Goal: Task Accomplishment & Management: Manage account settings

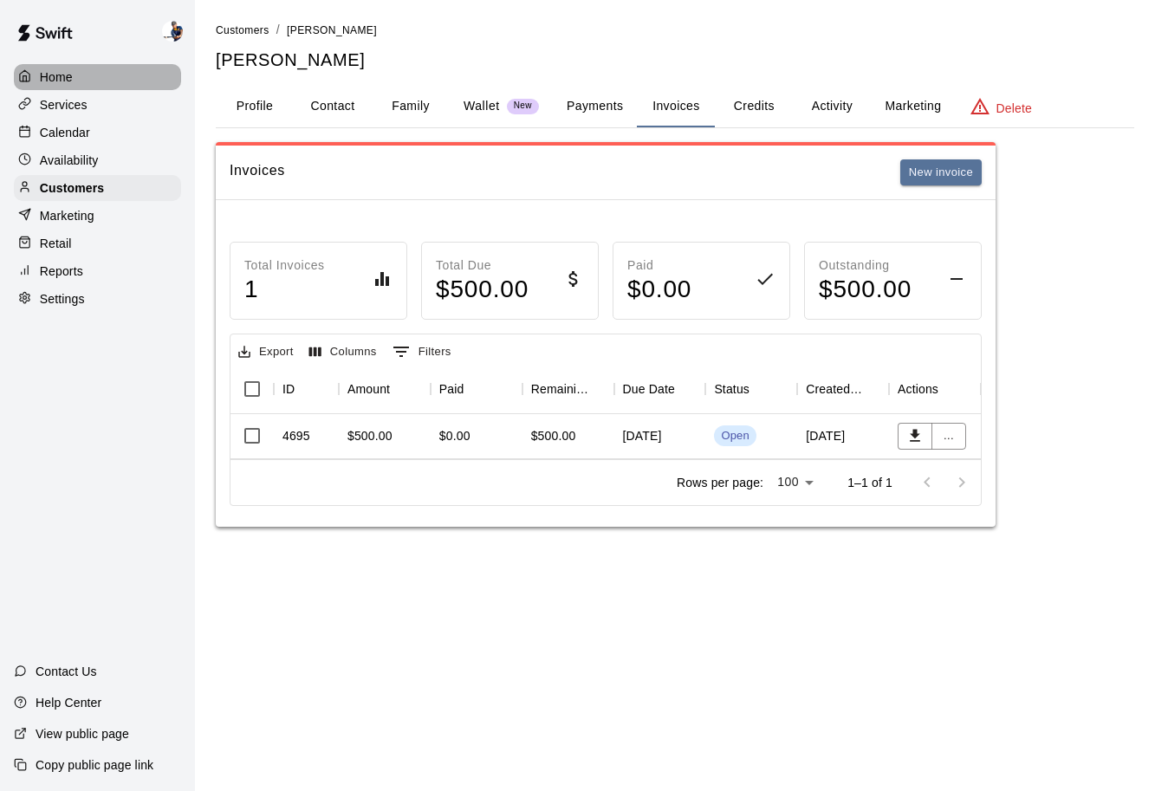
click at [64, 88] on div "Home" at bounding box center [97, 77] width 167 height 26
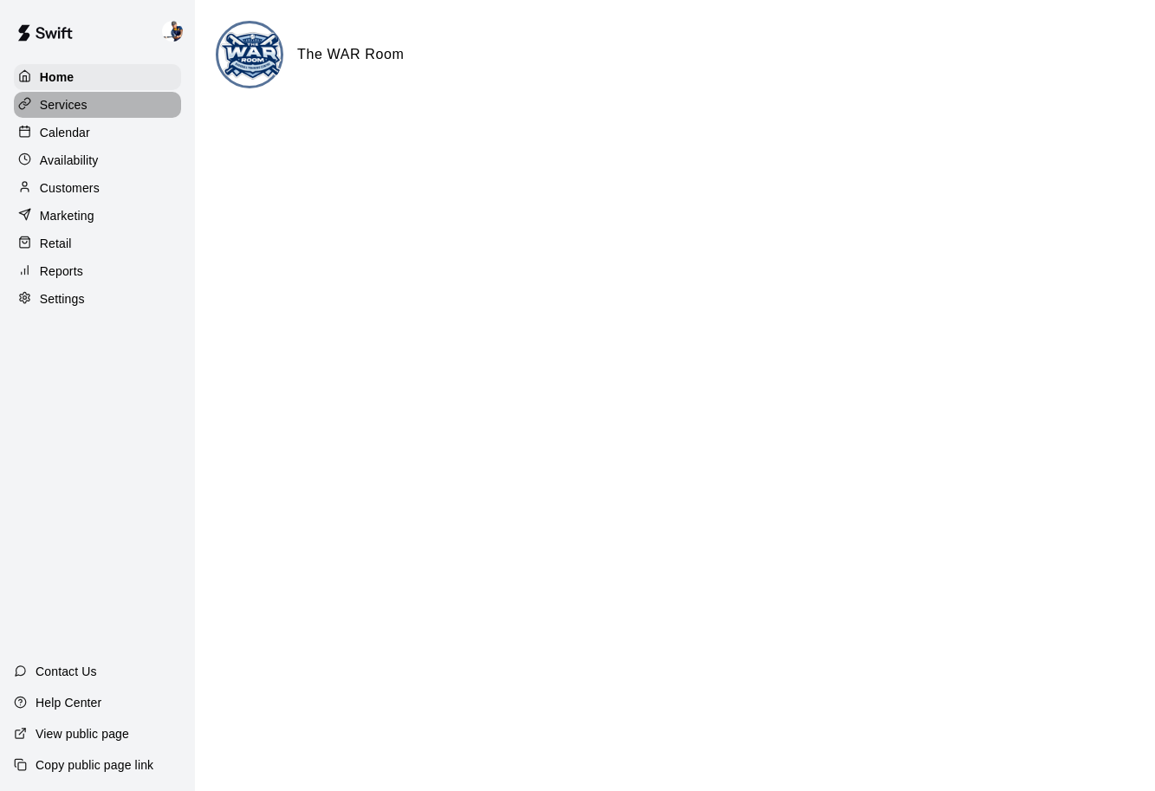
click at [64, 104] on p "Services" at bounding box center [64, 104] width 48 height 17
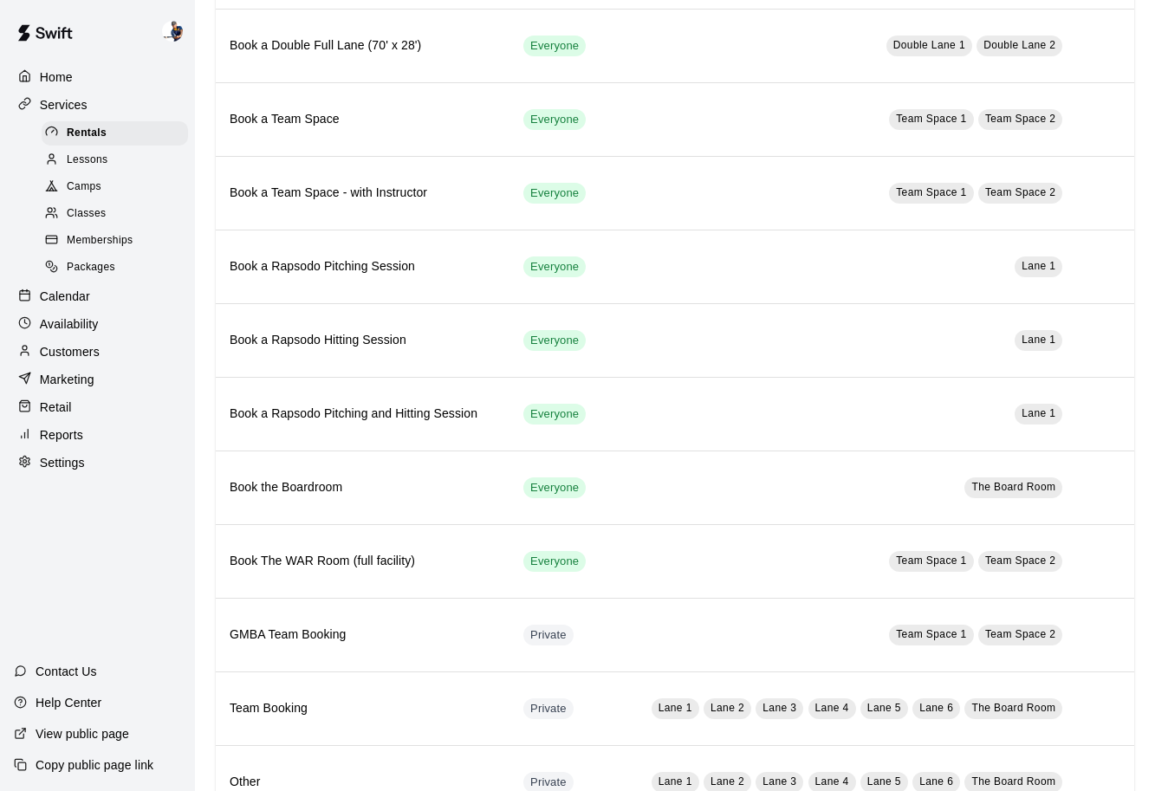
scroll to position [889, 0]
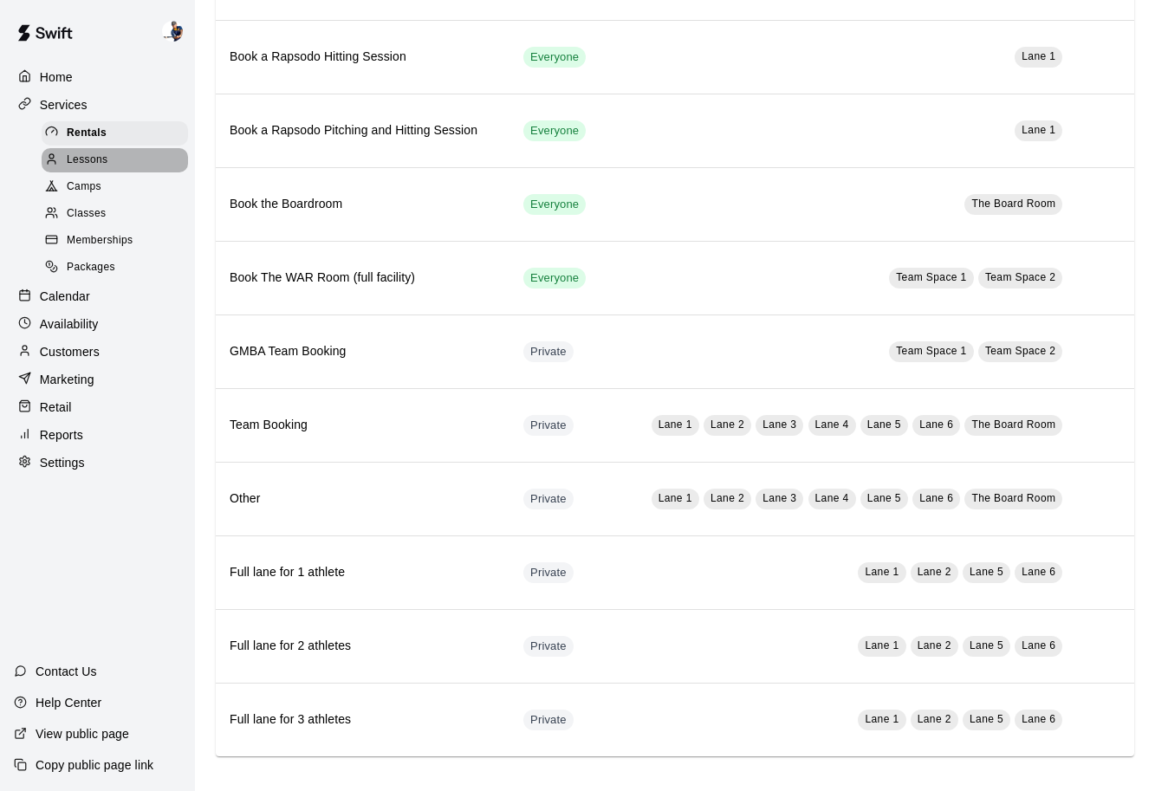
click at [101, 165] on span "Lessons" at bounding box center [88, 160] width 42 height 17
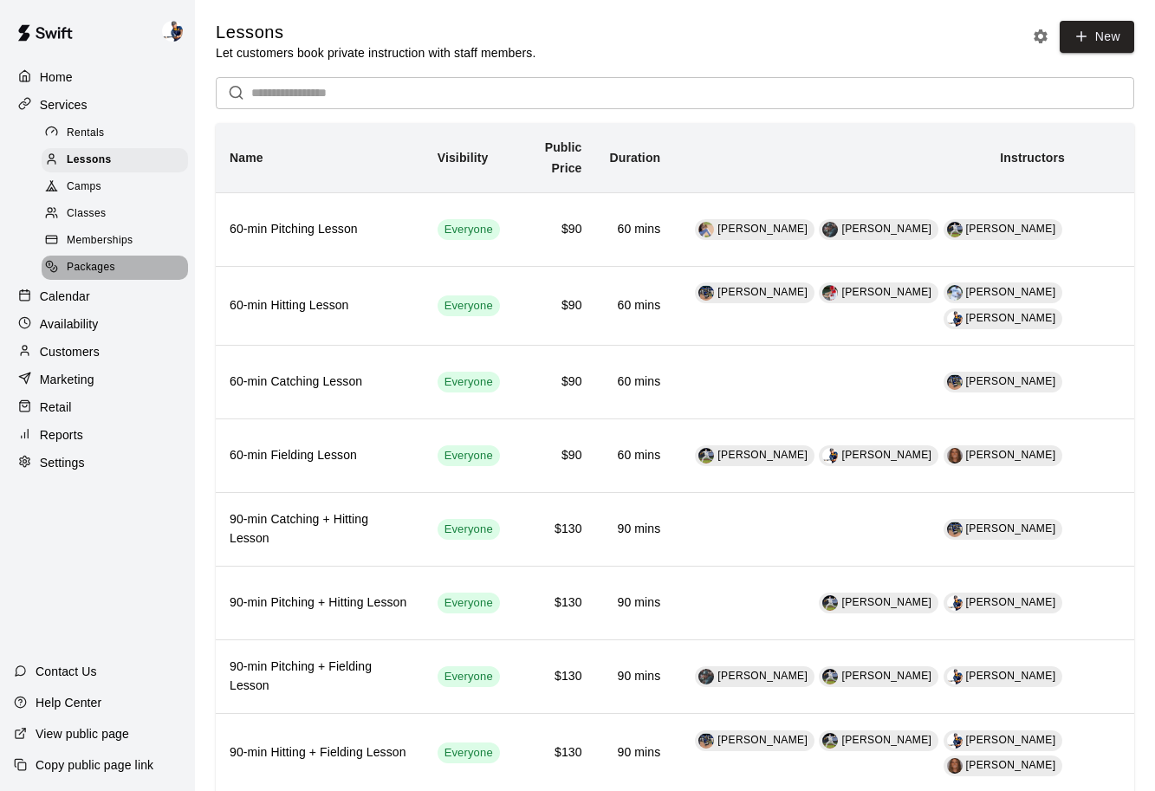
click at [120, 266] on div "Packages" at bounding box center [115, 268] width 146 height 24
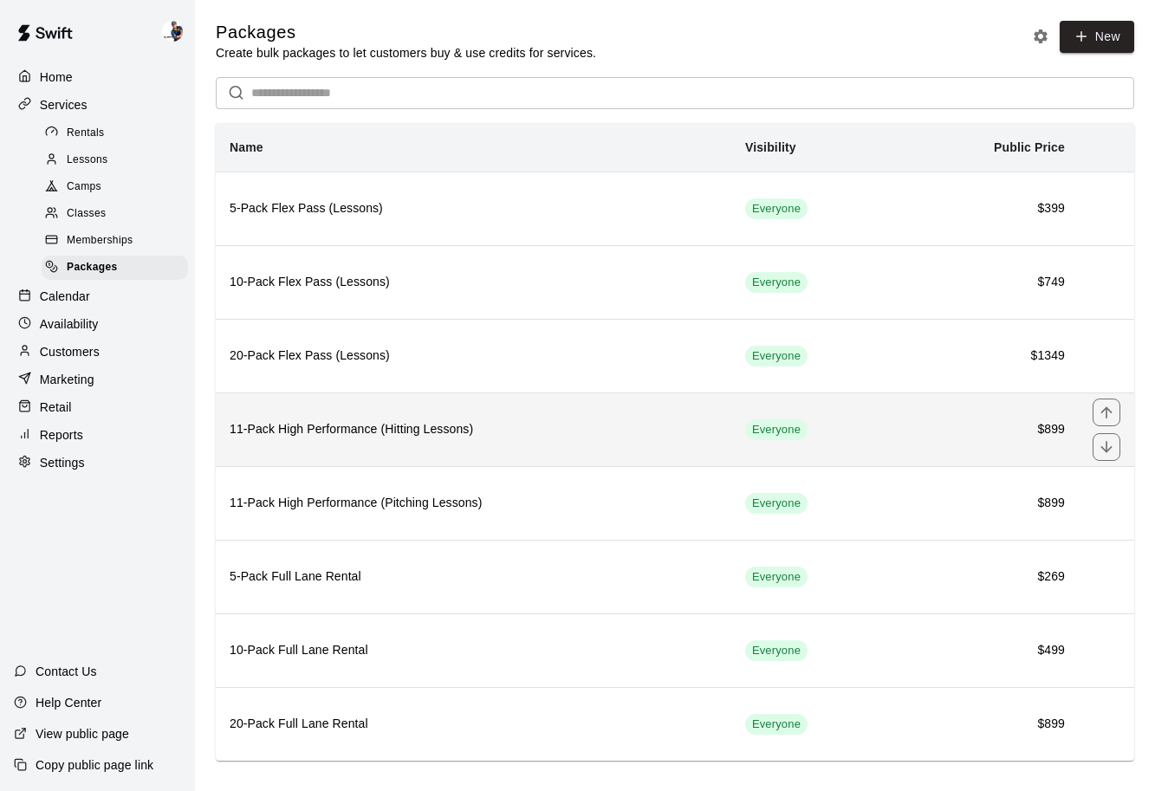
scroll to position [19, 0]
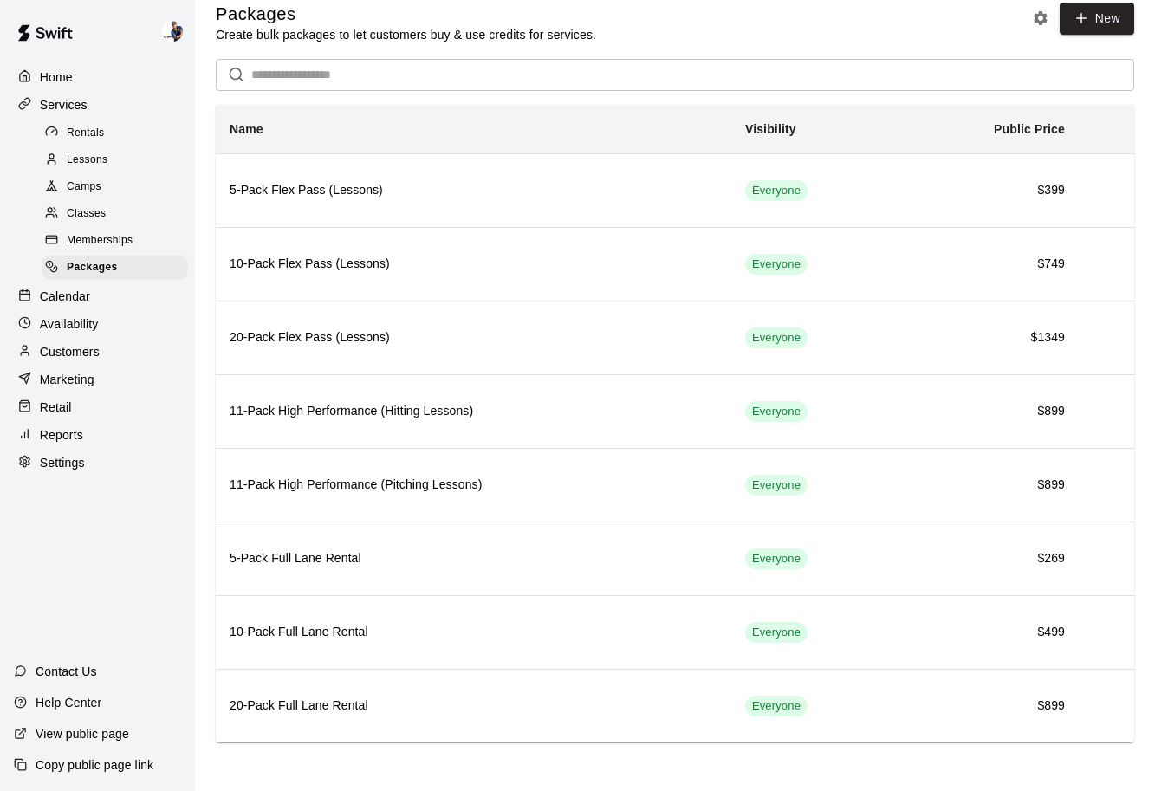
click at [123, 159] on div "Lessons" at bounding box center [115, 160] width 146 height 24
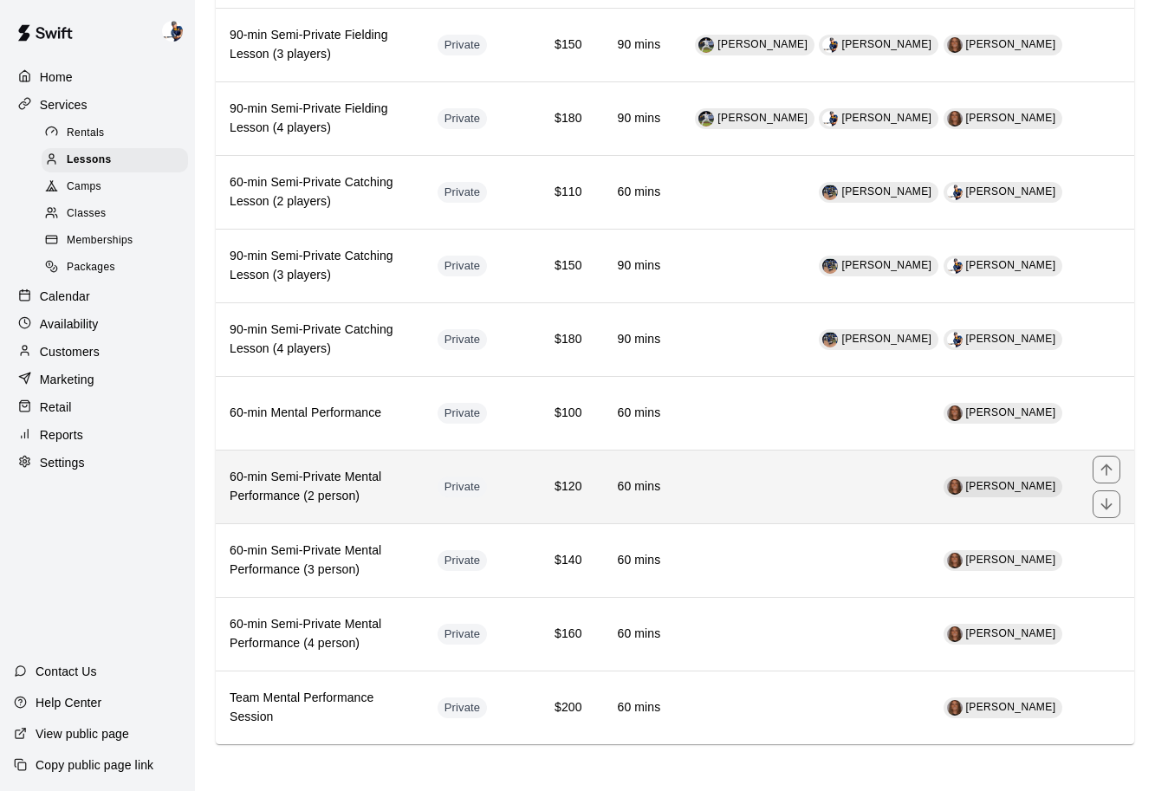
scroll to position [1778, 0]
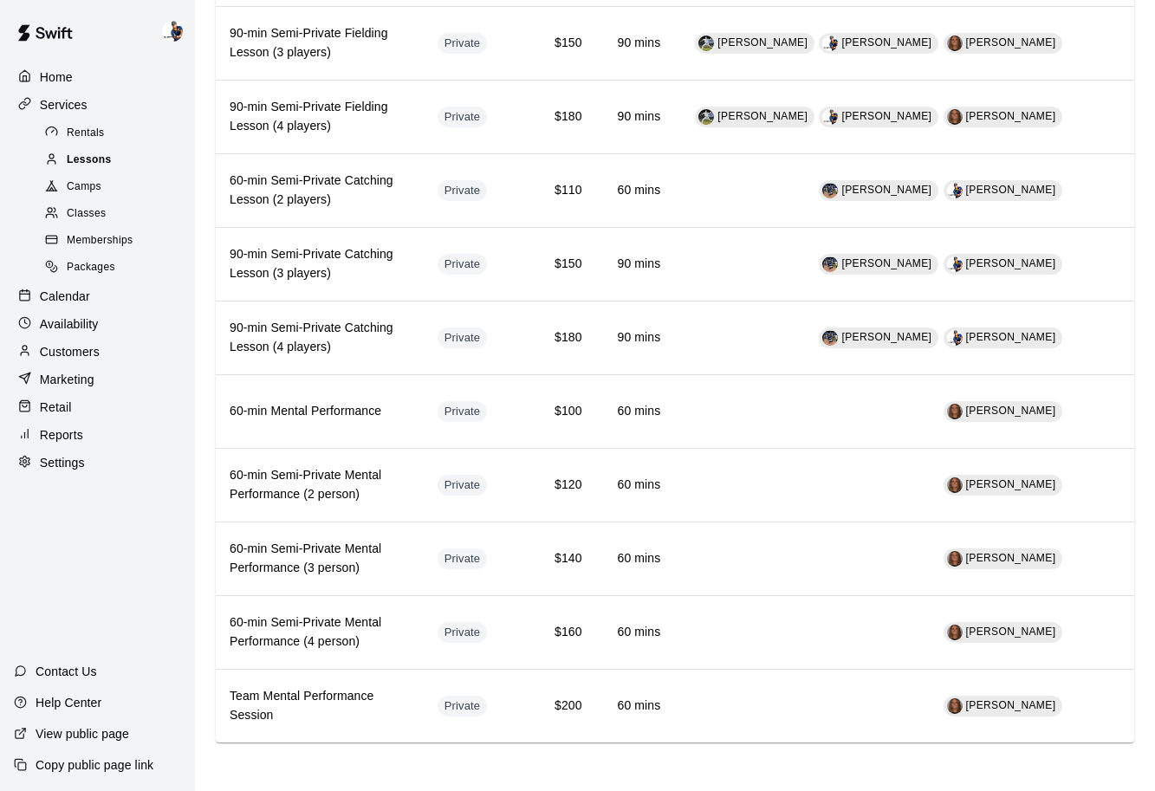
click at [112, 166] on div "Lessons" at bounding box center [115, 160] width 146 height 24
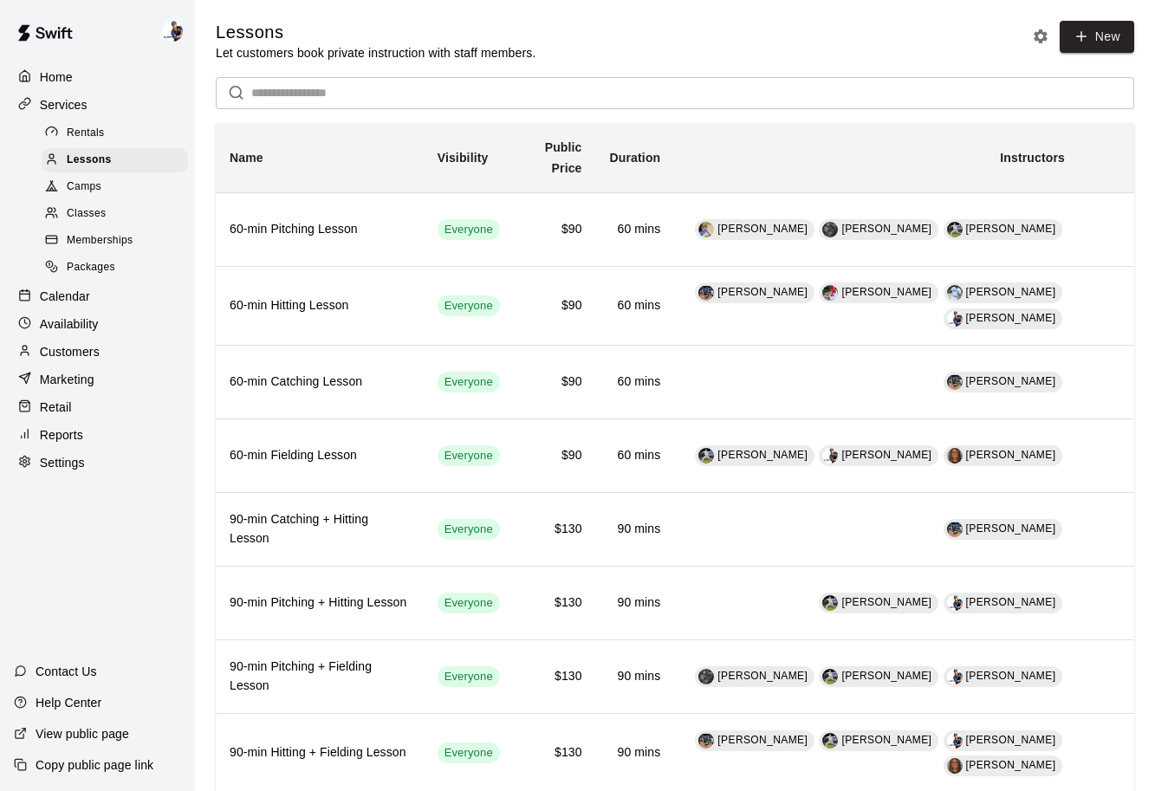
click at [133, 247] on div "Memberships" at bounding box center [115, 241] width 146 height 24
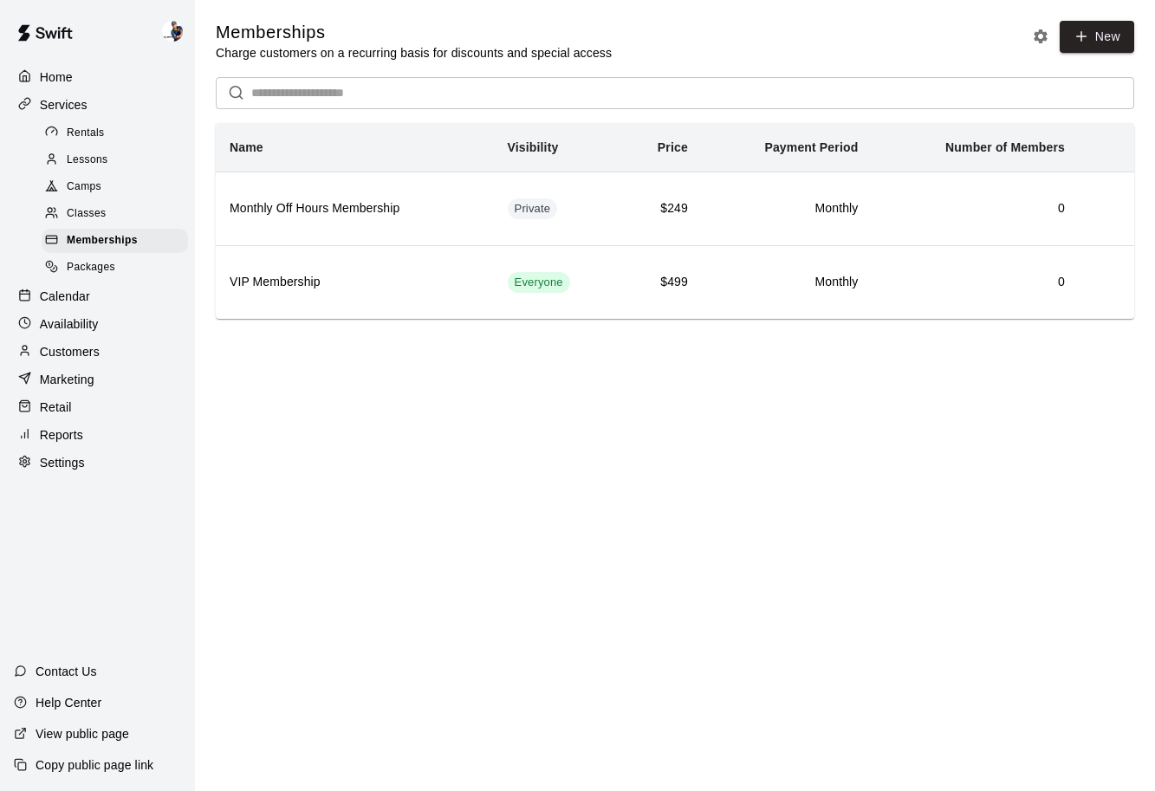
click at [122, 265] on div "Packages" at bounding box center [115, 268] width 146 height 24
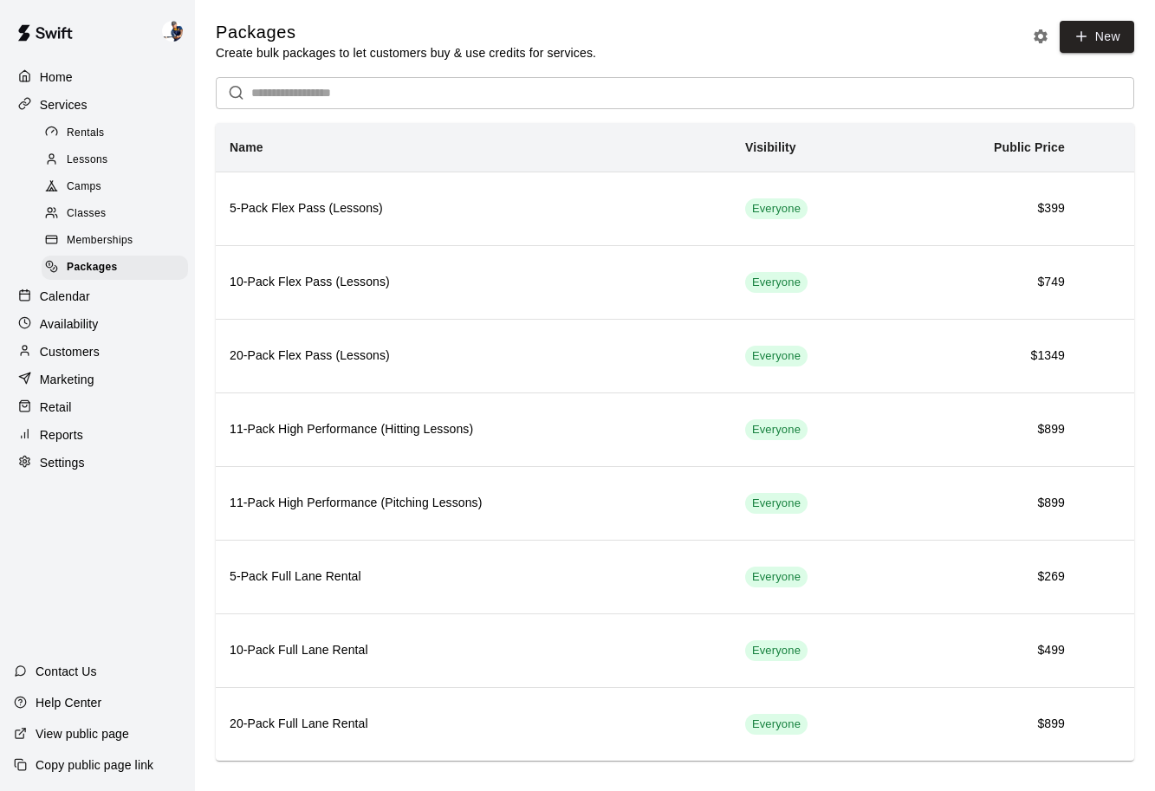
click at [116, 243] on span "Memberships" at bounding box center [100, 240] width 66 height 17
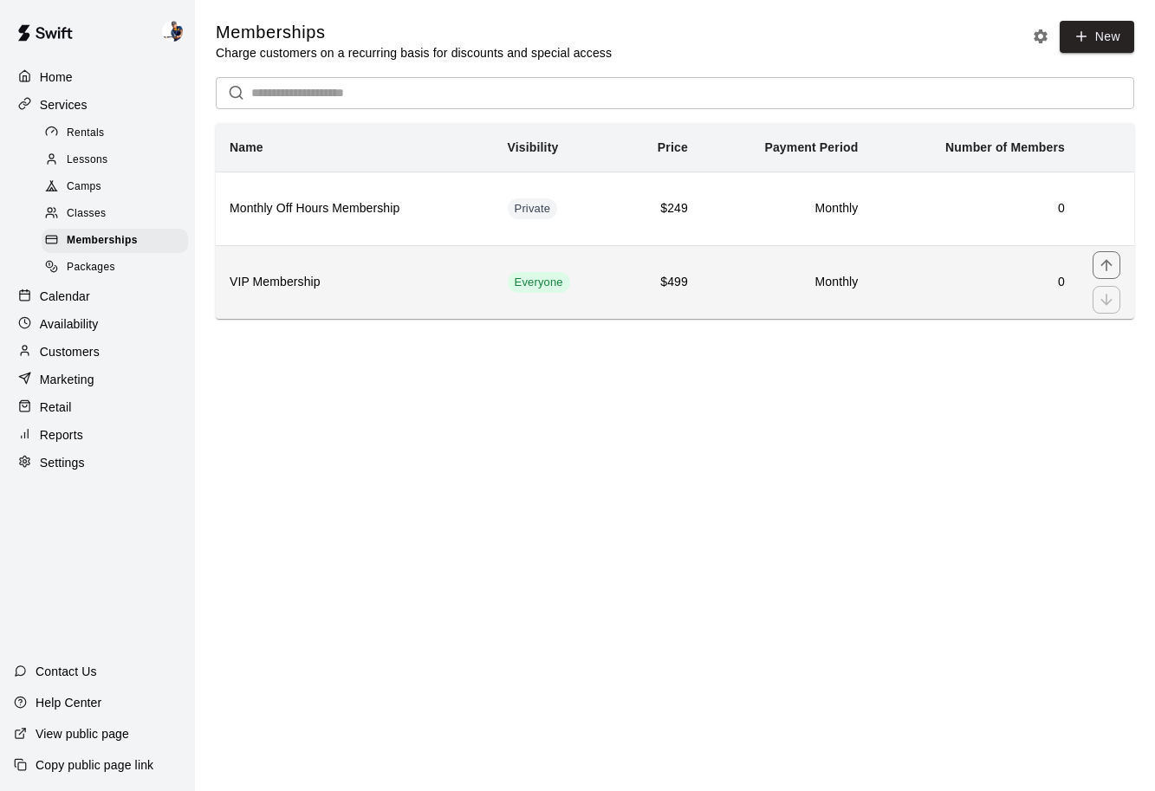
click at [346, 285] on h6 "VIP Membership" at bounding box center [355, 282] width 250 height 19
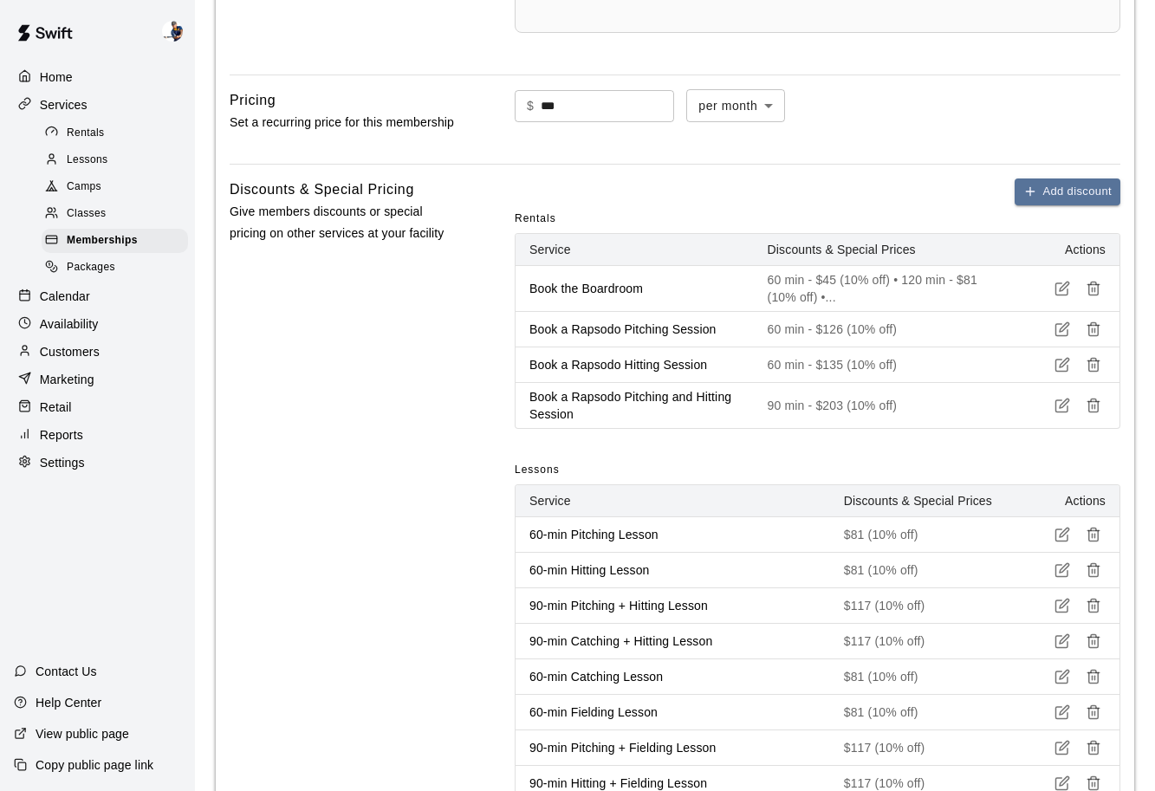
scroll to position [784, 0]
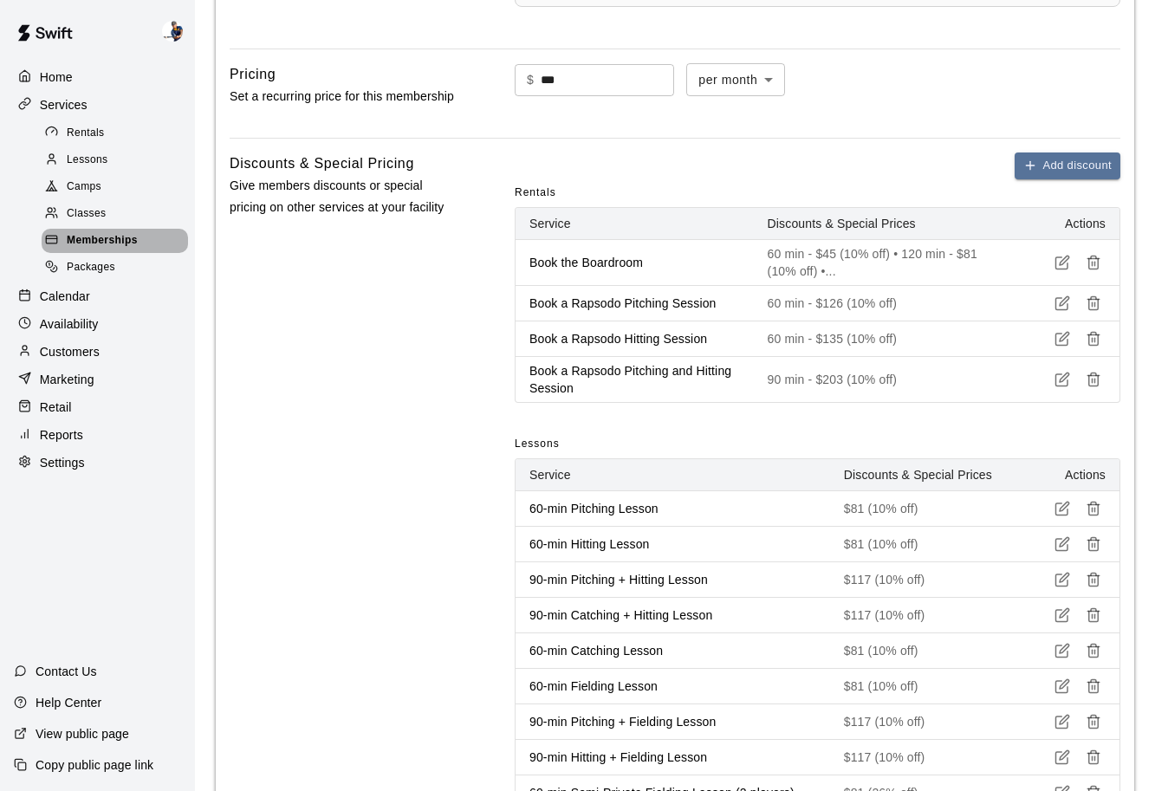
click at [141, 239] on div "Memberships" at bounding box center [115, 241] width 146 height 24
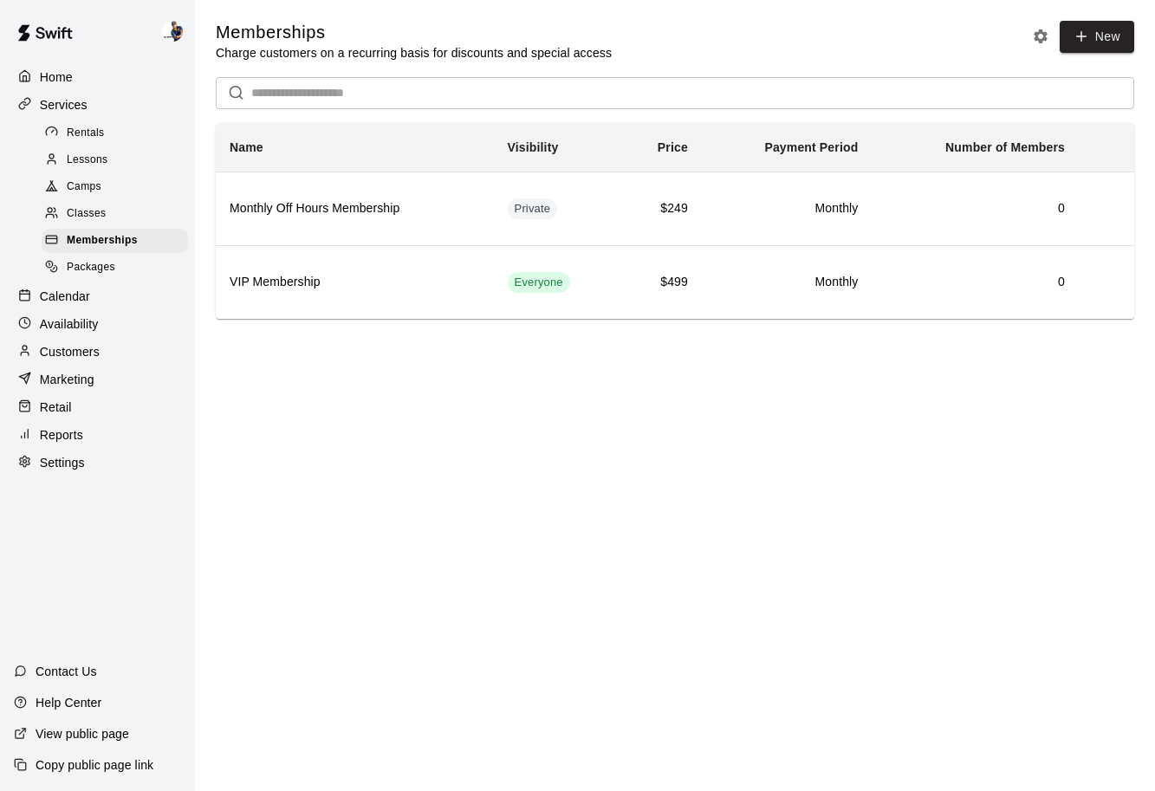
click at [137, 210] on div "Classes" at bounding box center [115, 214] width 146 height 24
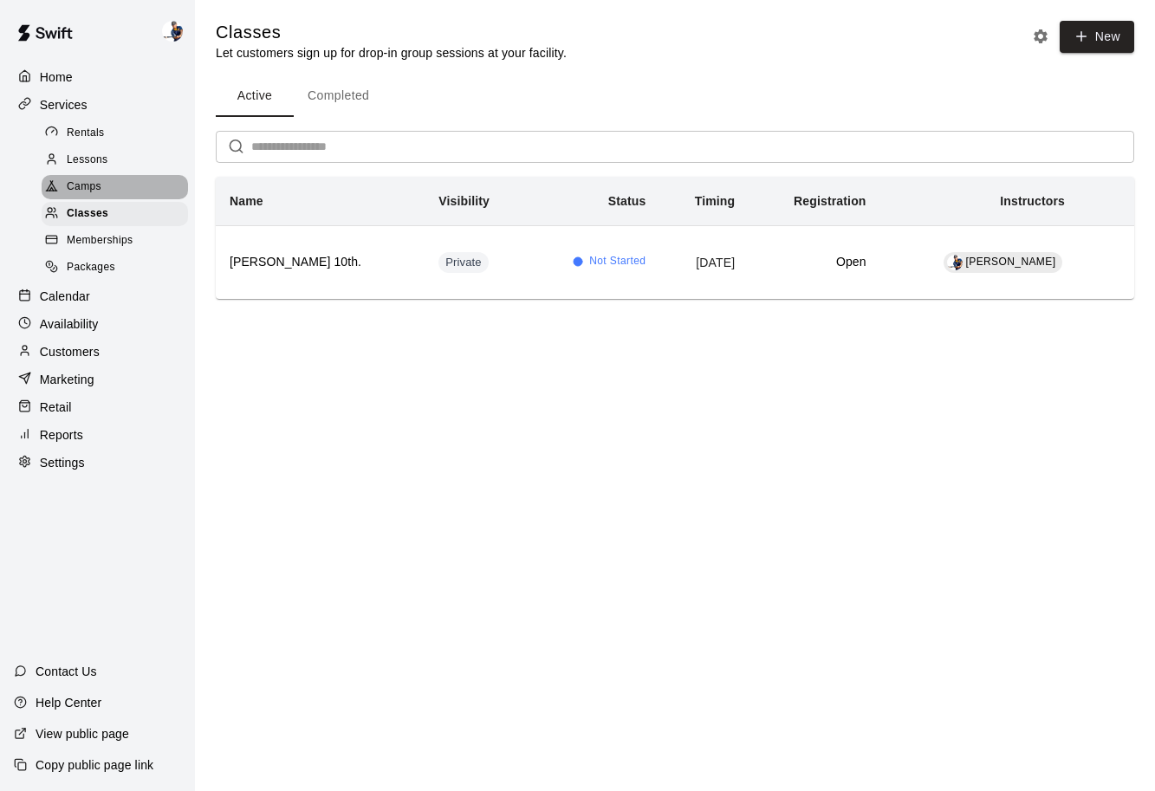
click at [129, 191] on div "Camps" at bounding box center [115, 187] width 146 height 24
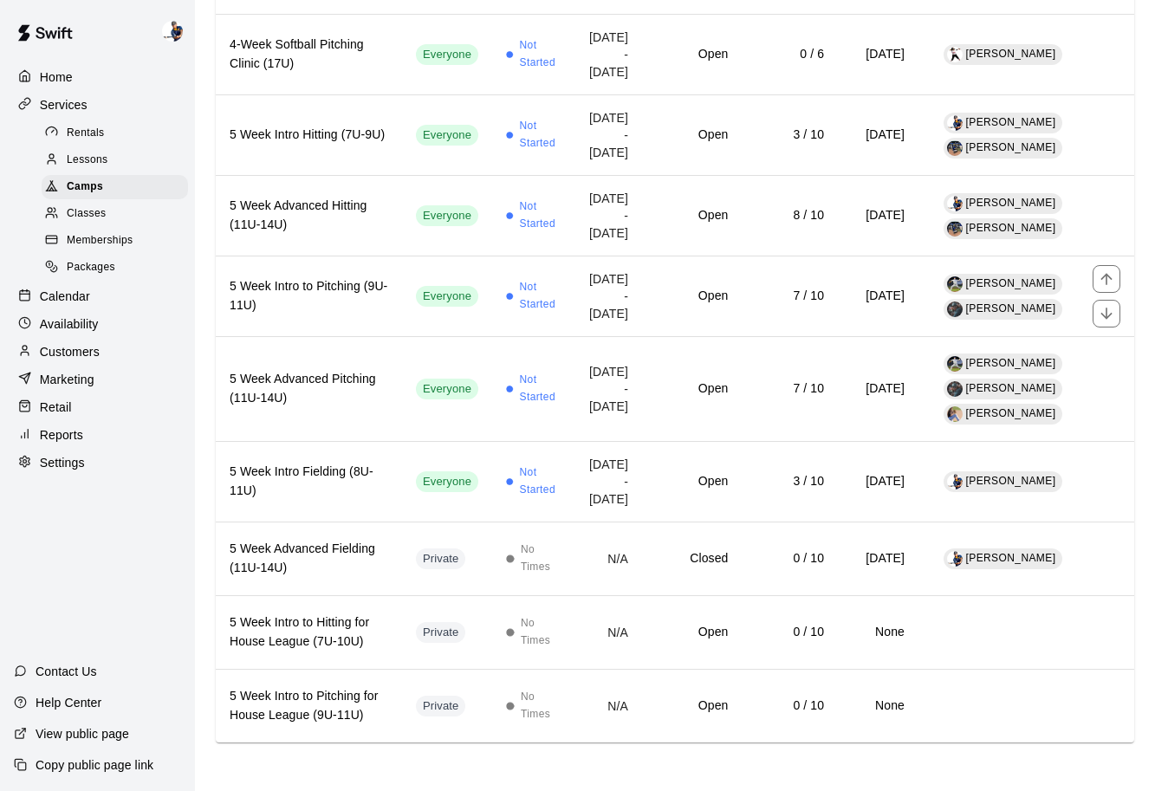
scroll to position [1277, 0]
click at [129, 159] on div "Lessons" at bounding box center [115, 160] width 146 height 24
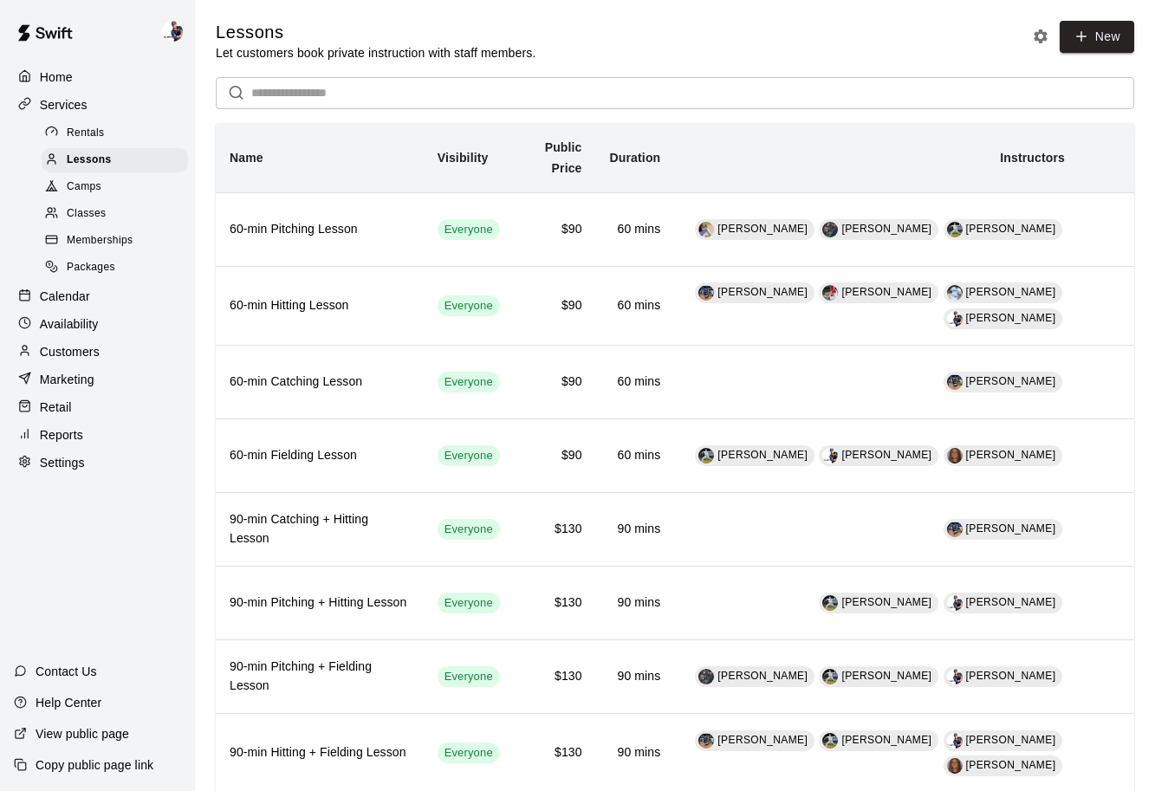
click at [95, 136] on span "Rentals" at bounding box center [86, 133] width 38 height 17
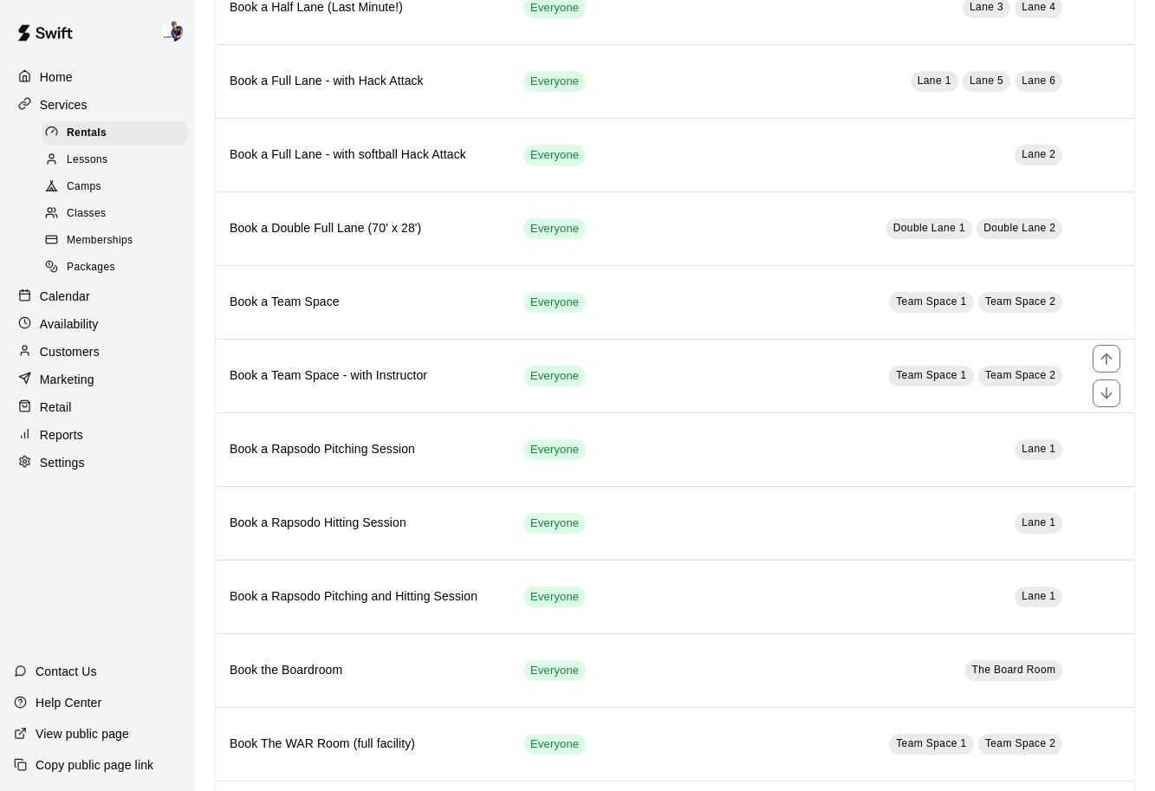
scroll to position [435, 0]
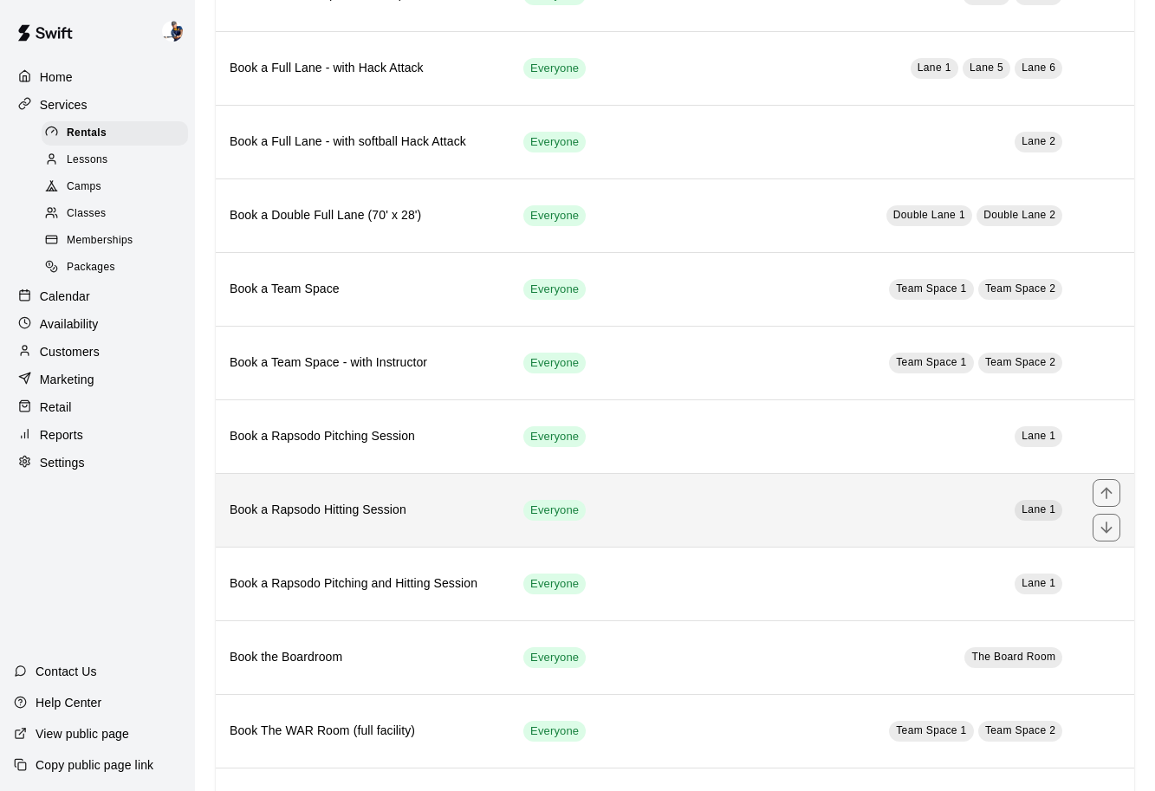
click at [453, 499] on th "Book a Rapsodo Hitting Session" at bounding box center [363, 510] width 294 height 74
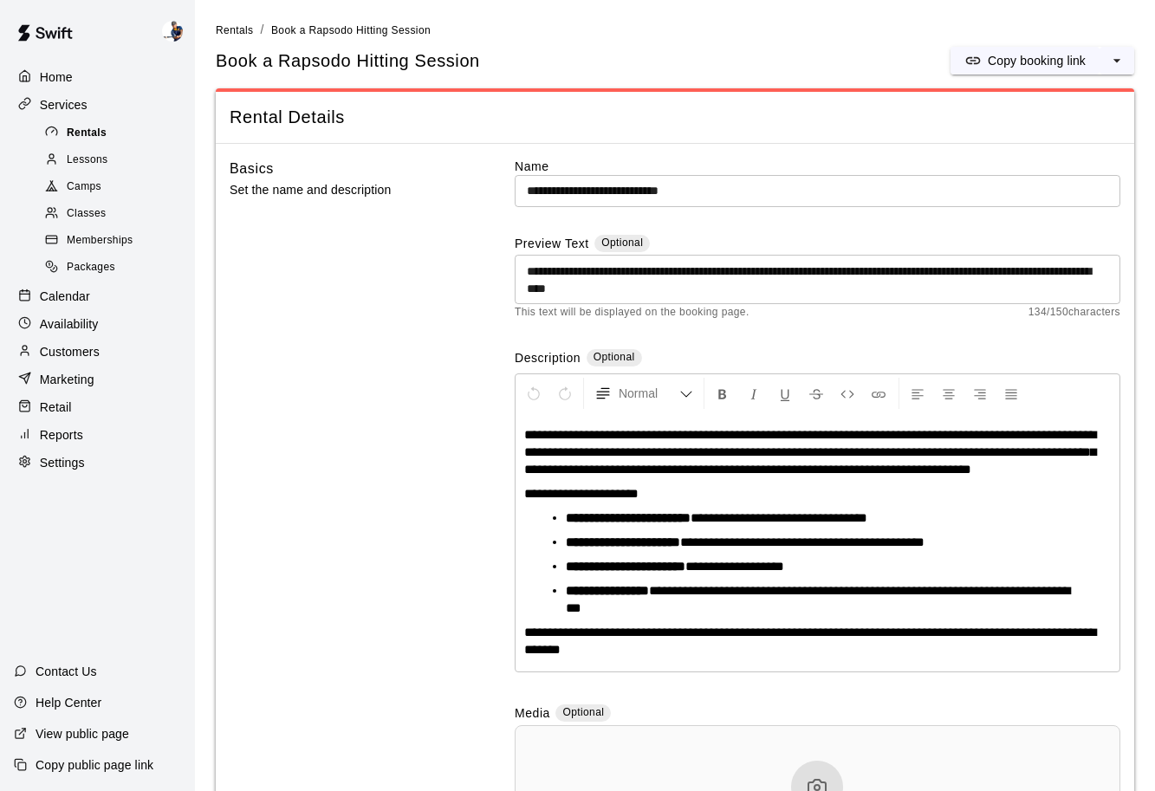
click at [100, 133] on span "Rentals" at bounding box center [87, 133] width 40 height 17
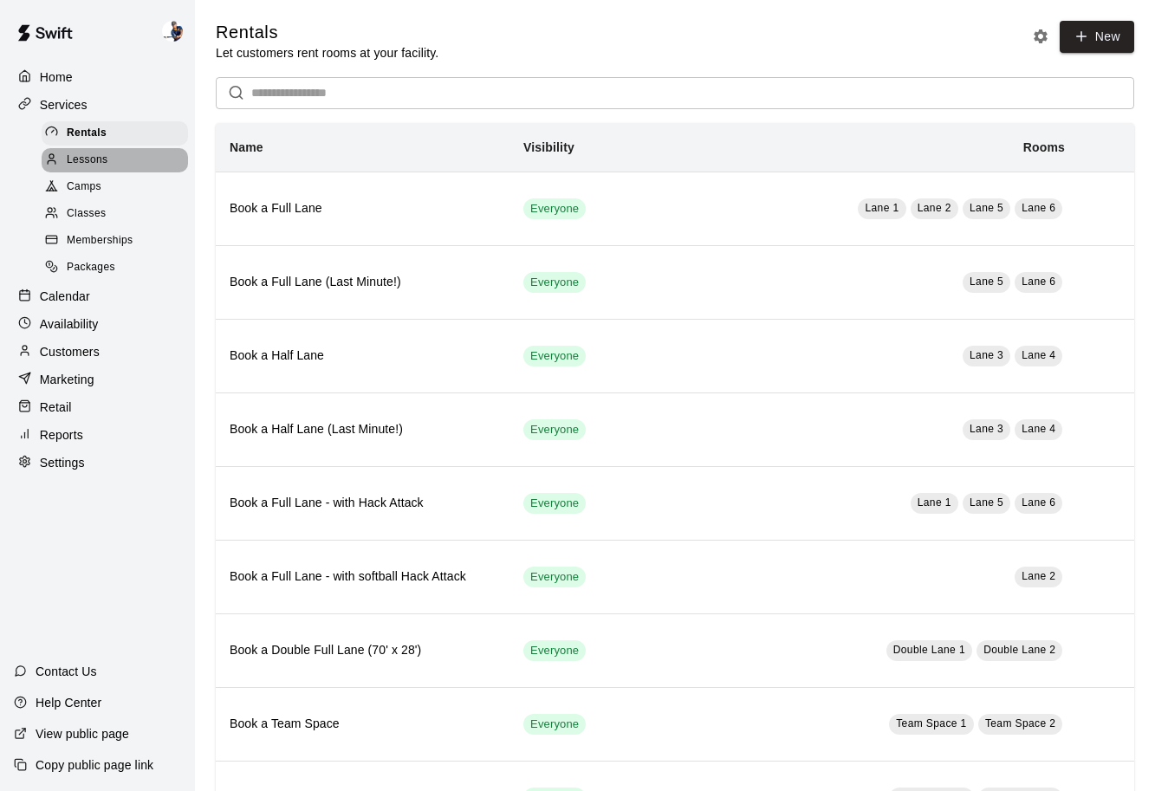
click at [101, 154] on span "Lessons" at bounding box center [88, 160] width 42 height 17
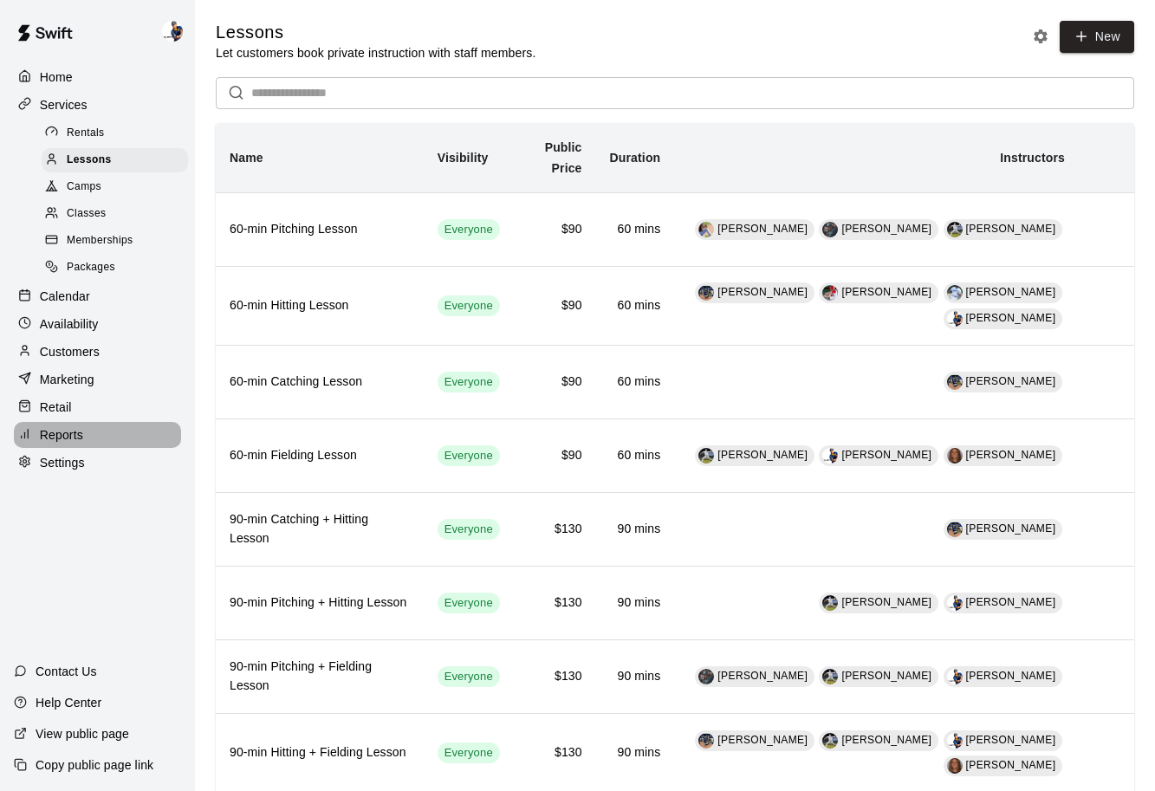
click at [72, 431] on p "Reports" at bounding box center [61, 434] width 43 height 17
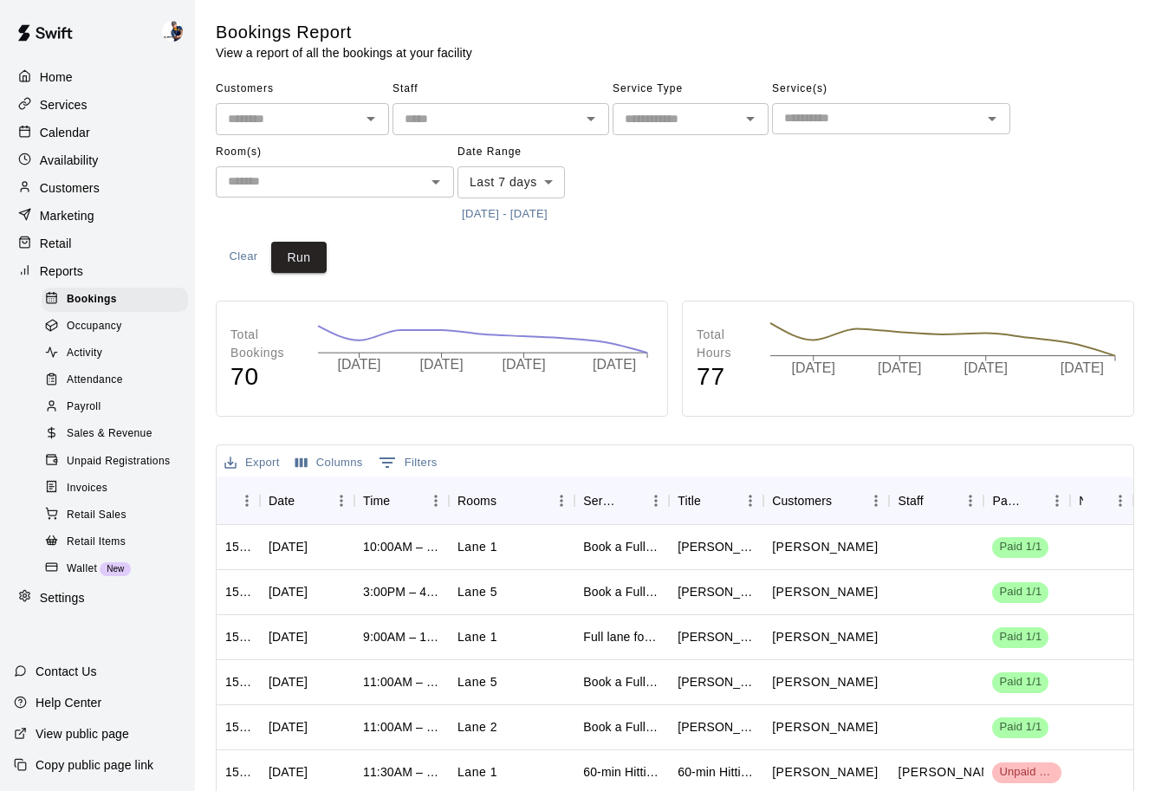
click at [110, 438] on span "Sales & Revenue" at bounding box center [110, 433] width 86 height 17
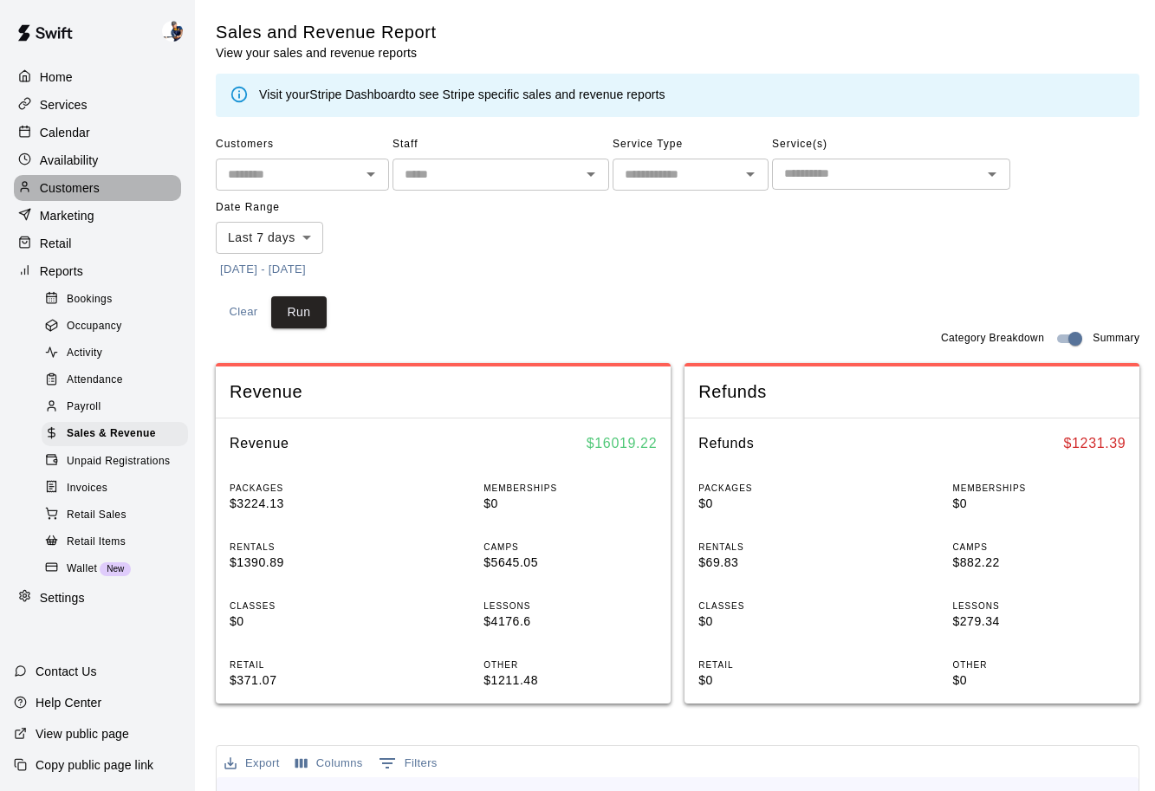
click at [79, 179] on p "Customers" at bounding box center [70, 187] width 60 height 17
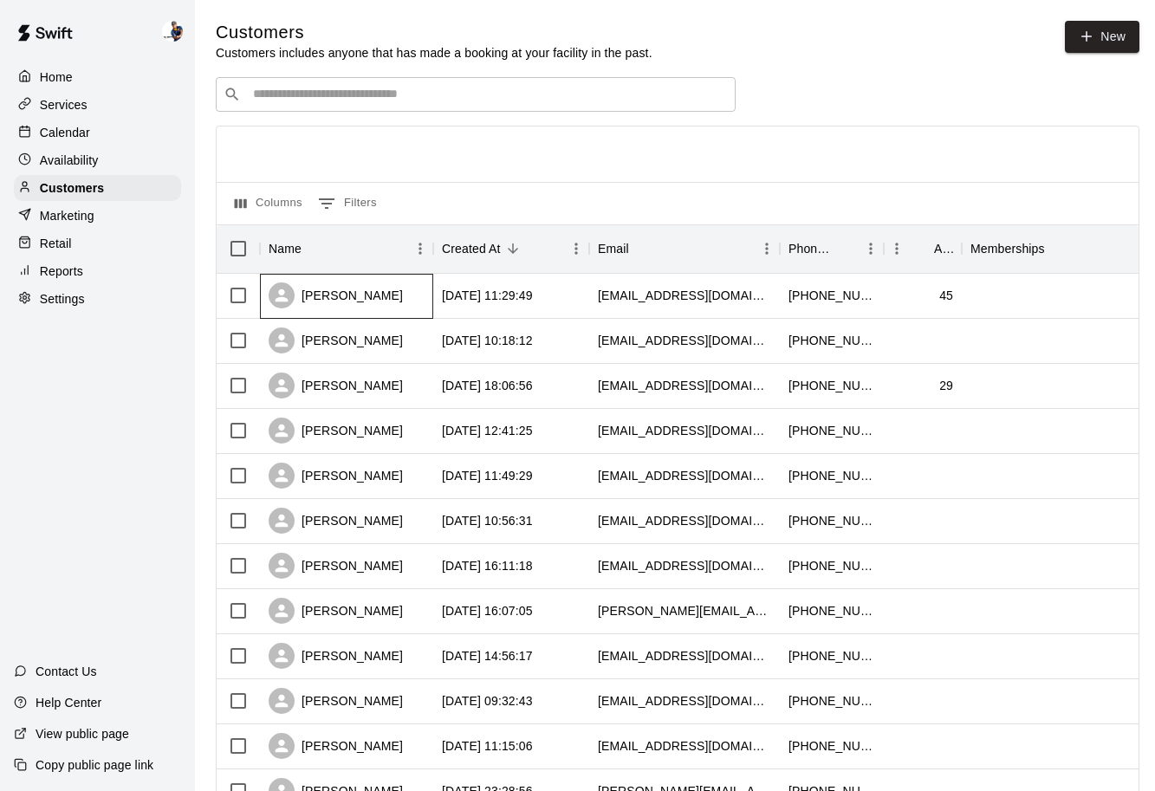
click at [355, 298] on div "[PERSON_NAME]" at bounding box center [336, 295] width 134 height 26
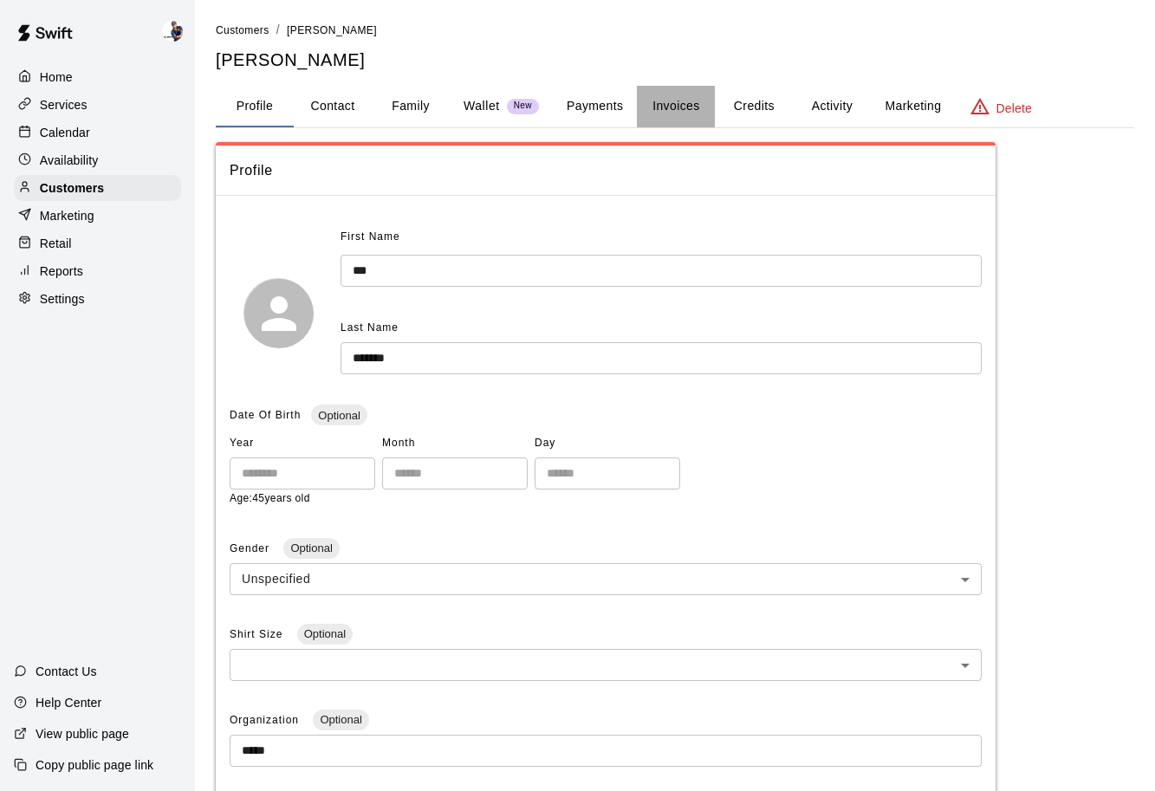
click at [680, 109] on button "Invoices" at bounding box center [676, 107] width 78 height 42
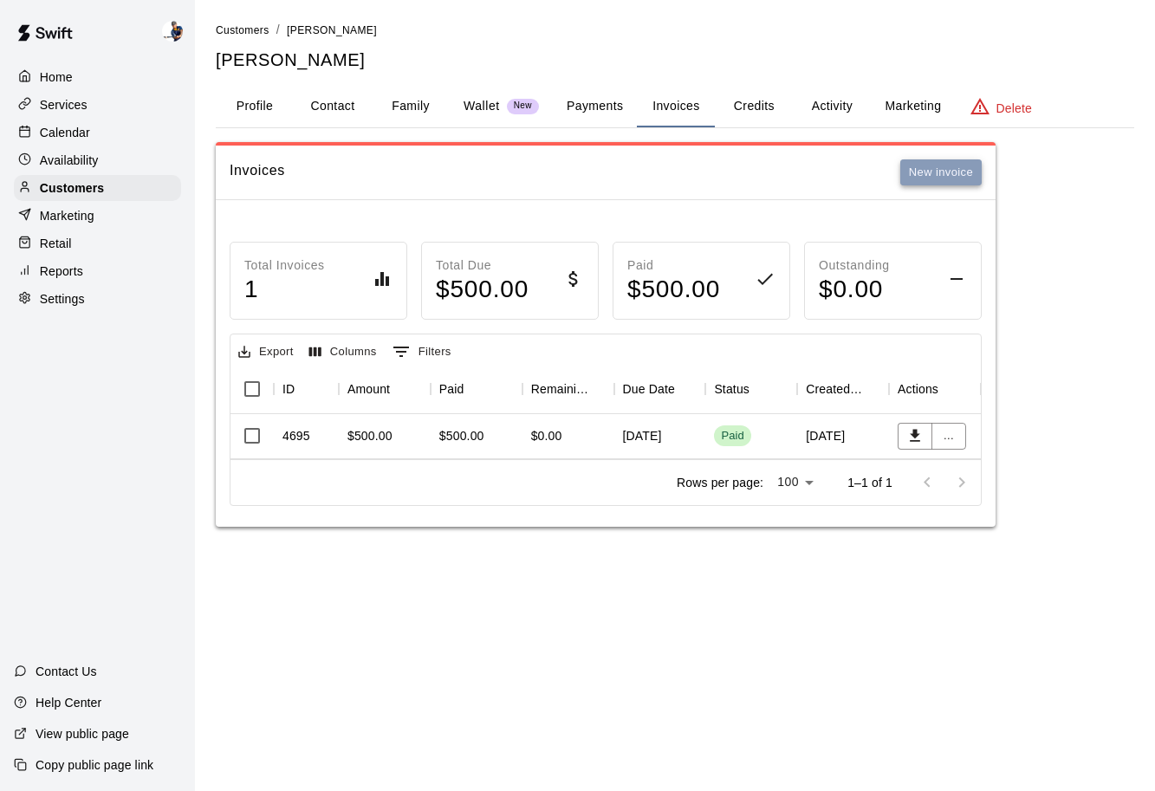
click at [907, 178] on button "New invoice" at bounding box center [940, 172] width 81 height 27
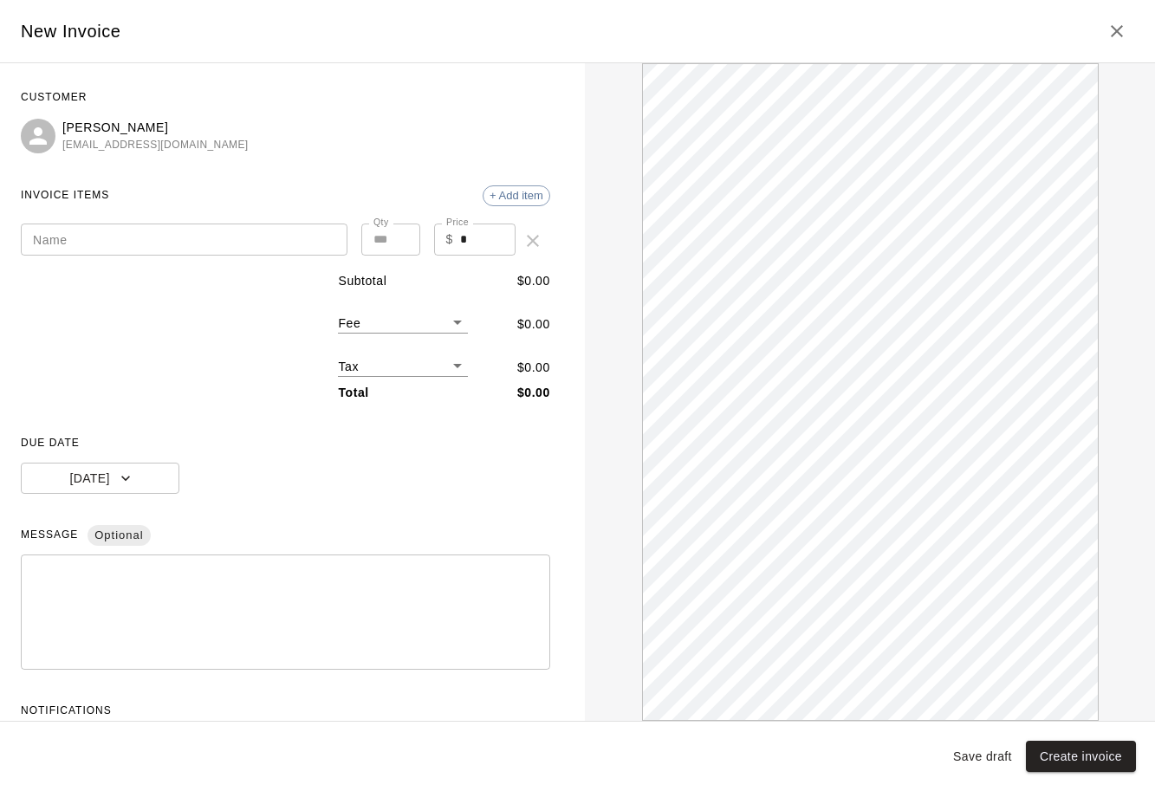
click at [472, 250] on input "*" at bounding box center [487, 240] width 55 height 32
click at [415, 361] on body "Home Services Calendar Availability Customers Marketing Retail Reports Settings…" at bounding box center [577, 281] width 1155 height 562
click at [406, 428] on li "HST ( 13 %)" at bounding box center [403, 426] width 130 height 29
type input "***"
click at [481, 237] on input "*" at bounding box center [487, 240] width 55 height 32
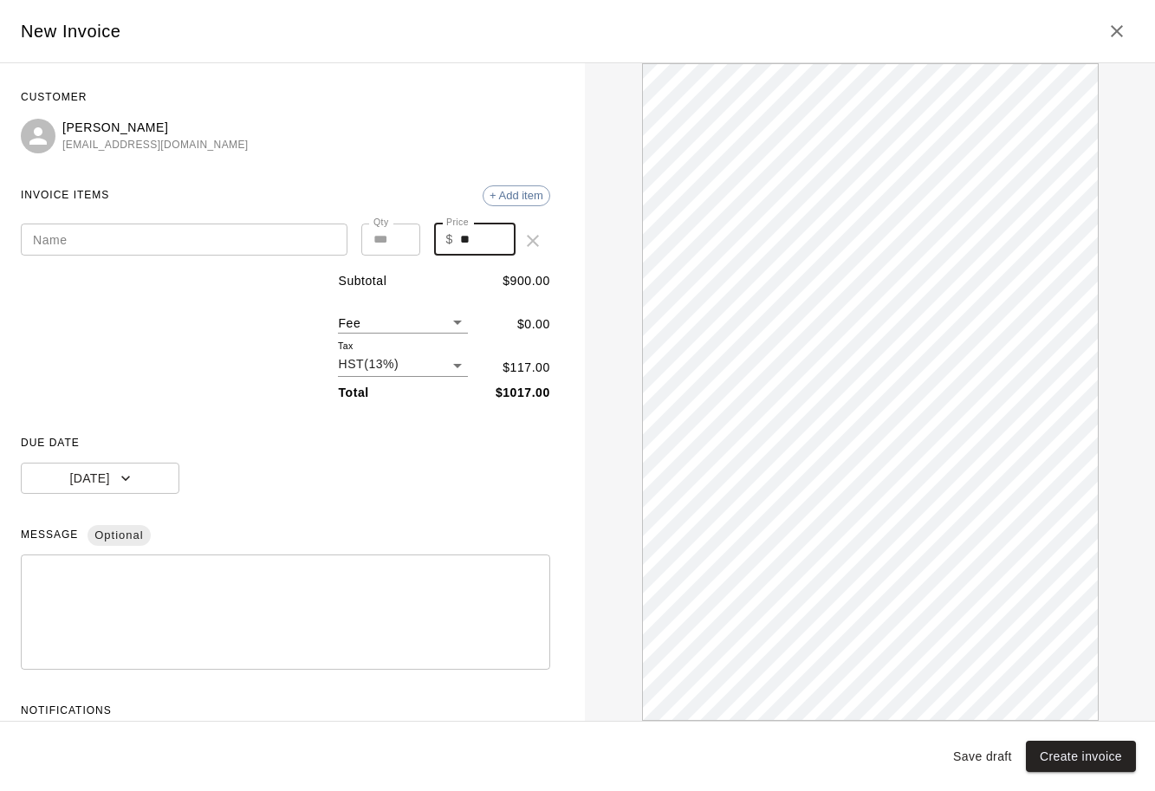
type input "*"
click at [1118, 23] on icon "Close" at bounding box center [1117, 31] width 21 height 21
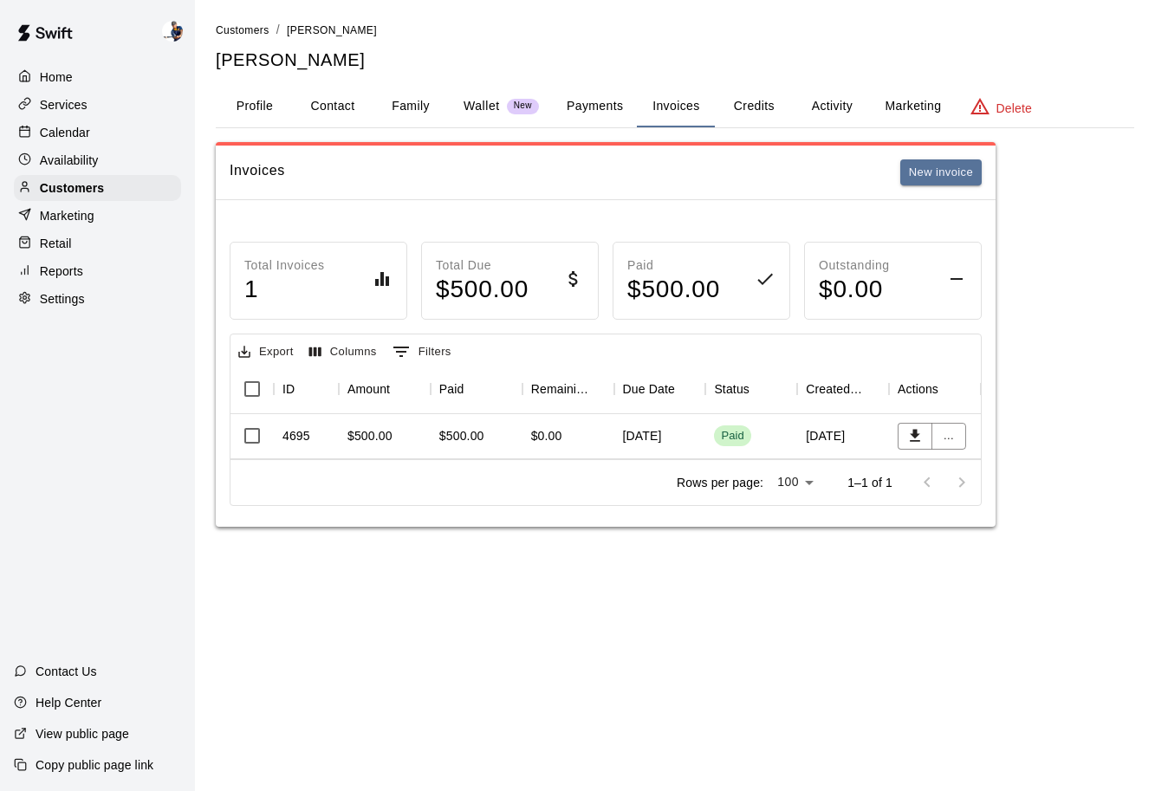
click at [575, 440] on div "$0.00" at bounding box center [569, 436] width 92 height 45
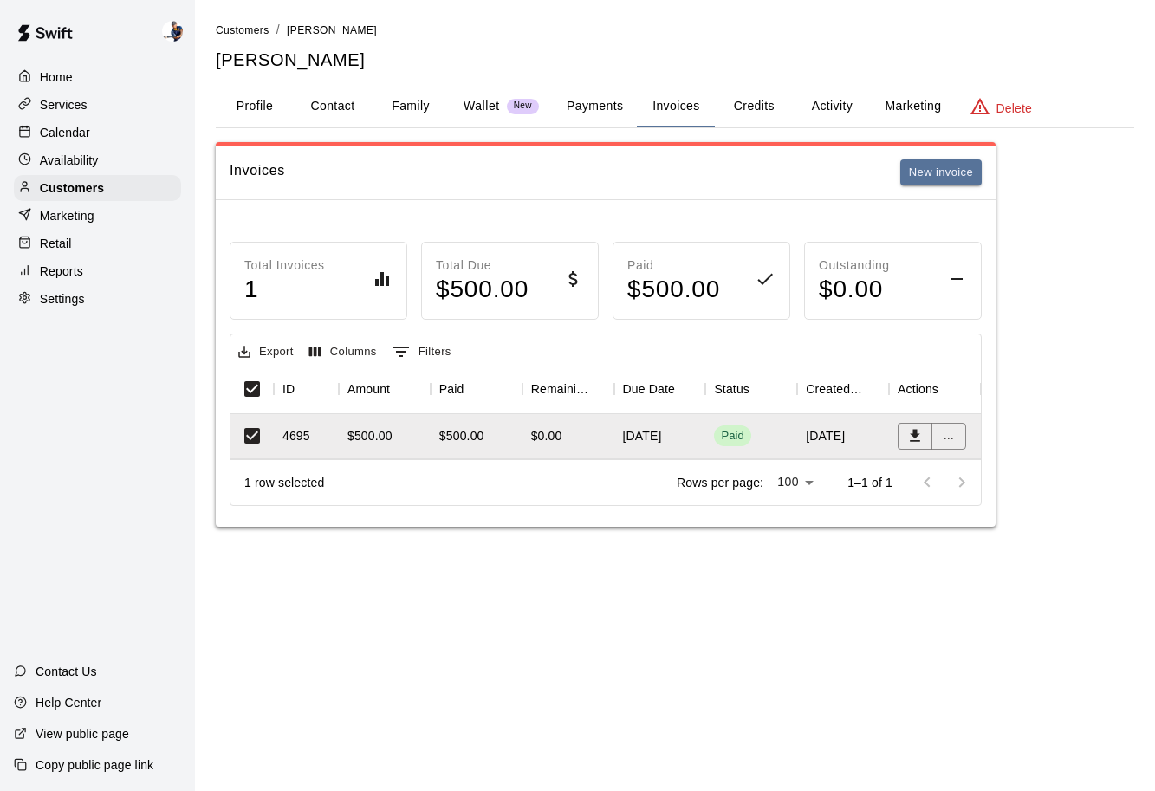
click at [542, 425] on div "$0.00" at bounding box center [569, 436] width 92 height 45
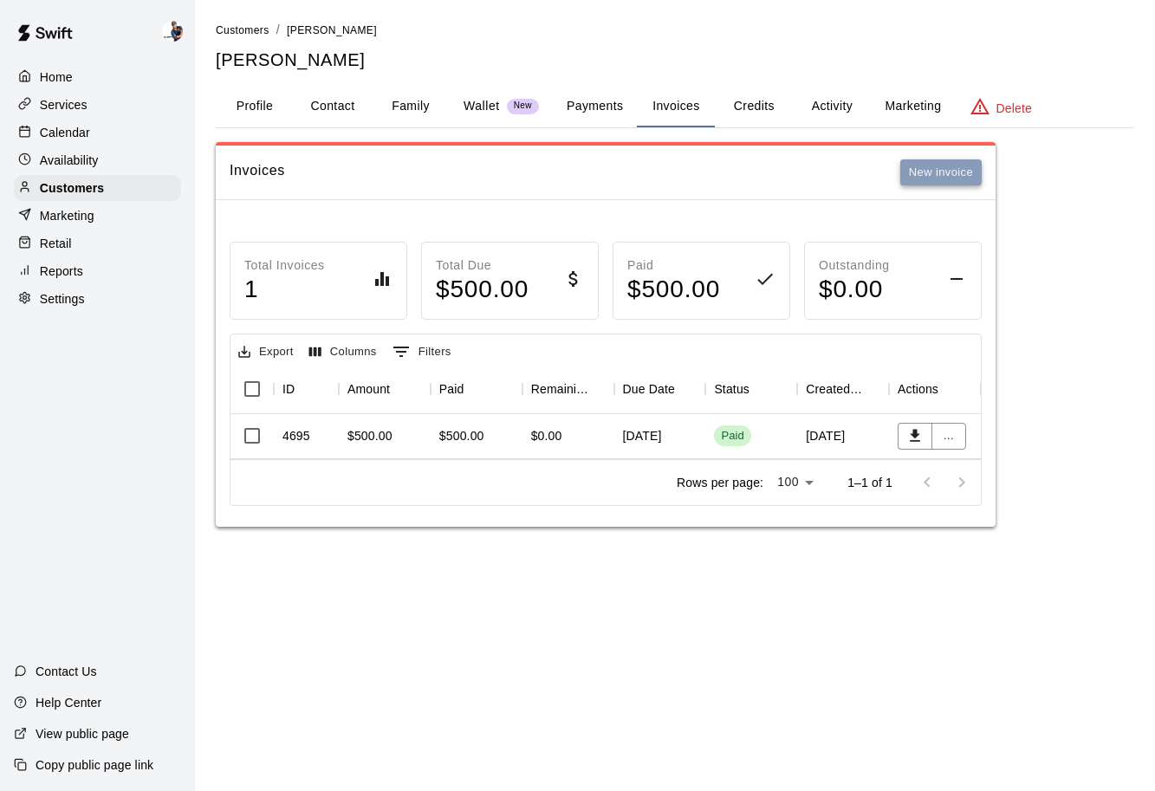
click at [920, 179] on button "New invoice" at bounding box center [940, 172] width 81 height 27
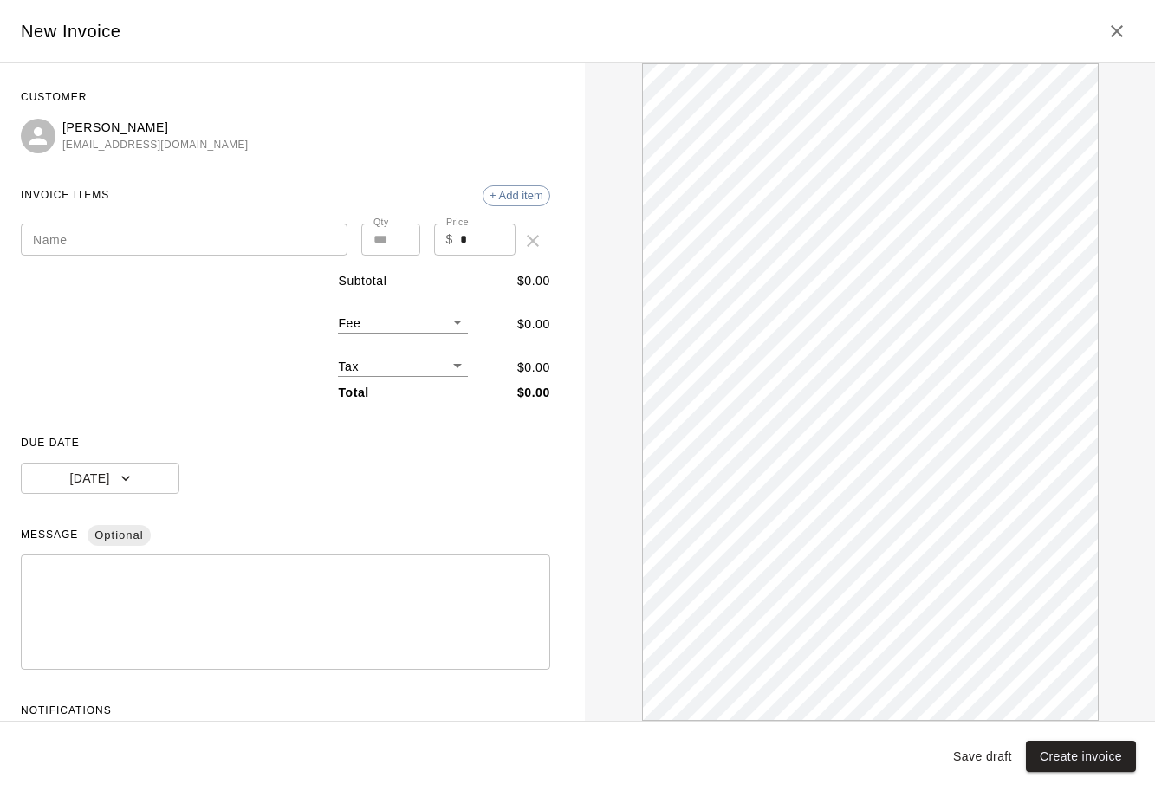
click at [219, 241] on input "Name" at bounding box center [184, 240] width 327 height 32
click at [94, 237] on input "**********" at bounding box center [184, 240] width 327 height 32
type input "**********"
click at [133, 421] on div "**********" at bounding box center [285, 423] width 529 height 679
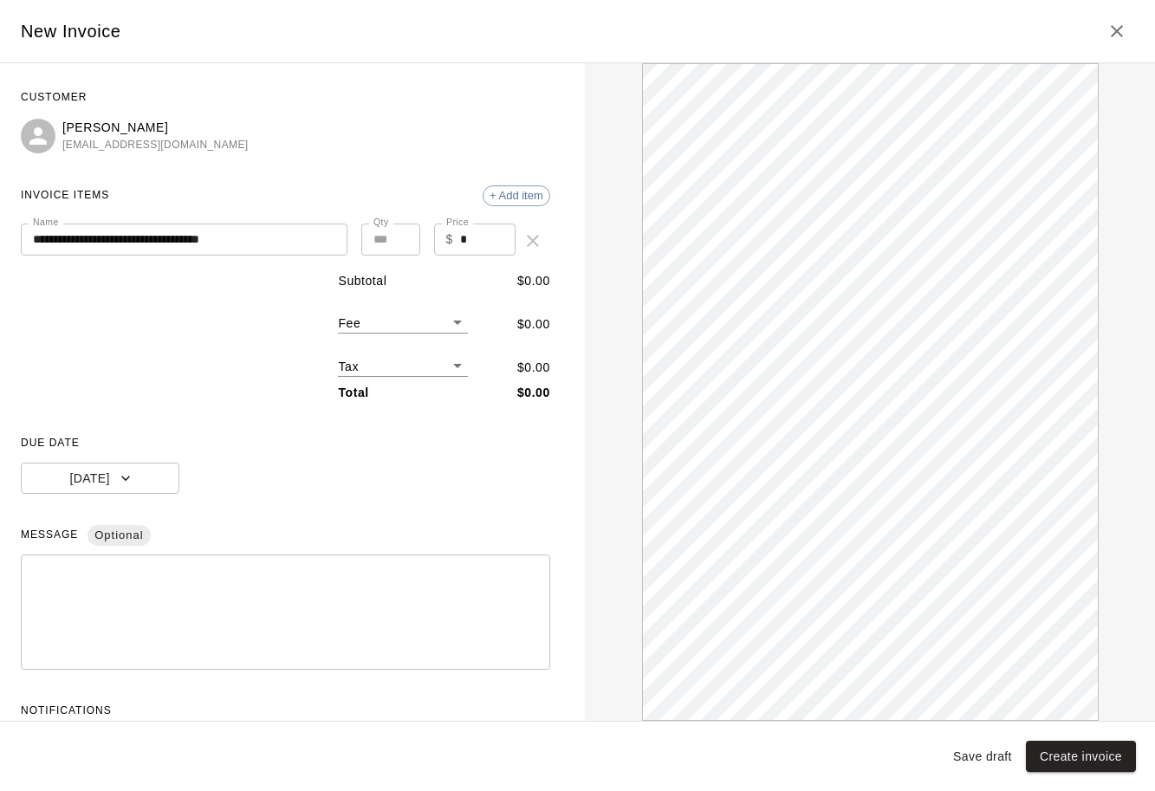
click at [475, 248] on input "*" at bounding box center [487, 240] width 55 height 32
click at [484, 245] on input "*" at bounding box center [487, 240] width 55 height 32
type input "******"
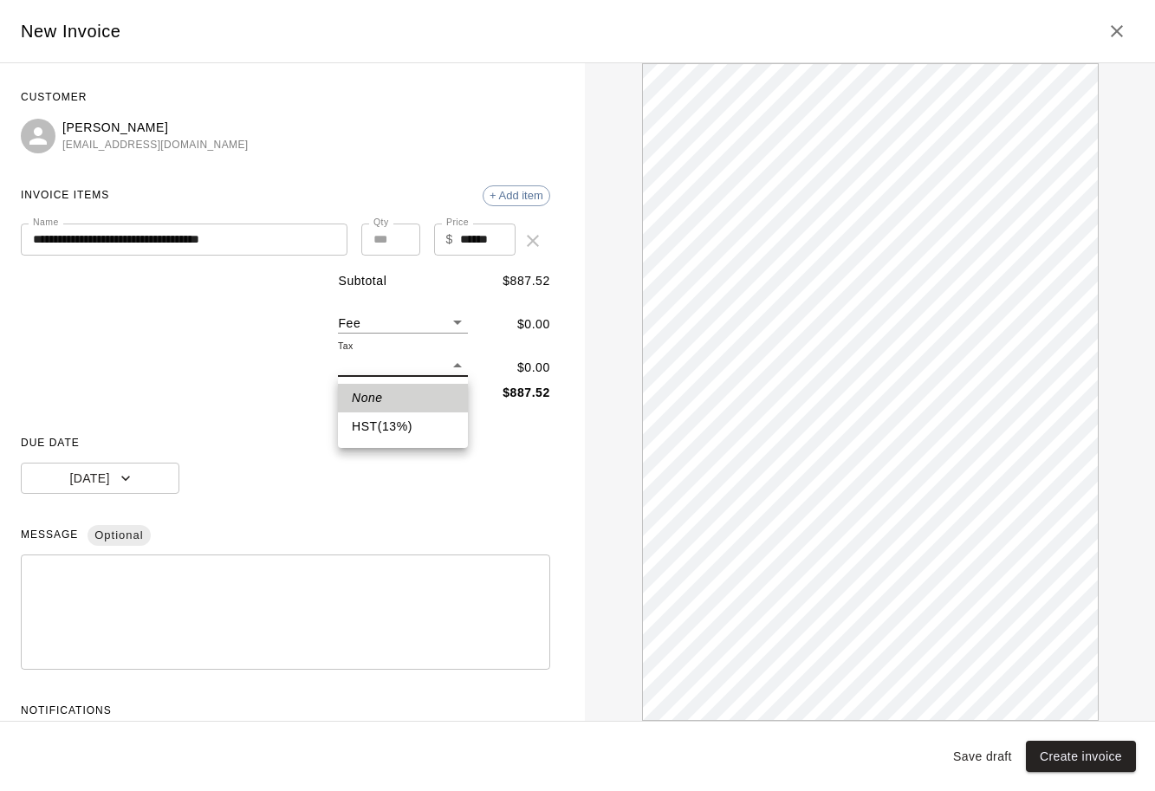
click at [435, 365] on body "**********" at bounding box center [577, 281] width 1155 height 562
click at [416, 433] on li "HST ( 13 %)" at bounding box center [403, 426] width 130 height 29
type input "***"
click at [452, 459] on div "DUE DATE [DATE]" at bounding box center [285, 462] width 529 height 64
click at [539, 431] on span "DUE DATE" at bounding box center [285, 444] width 529 height 28
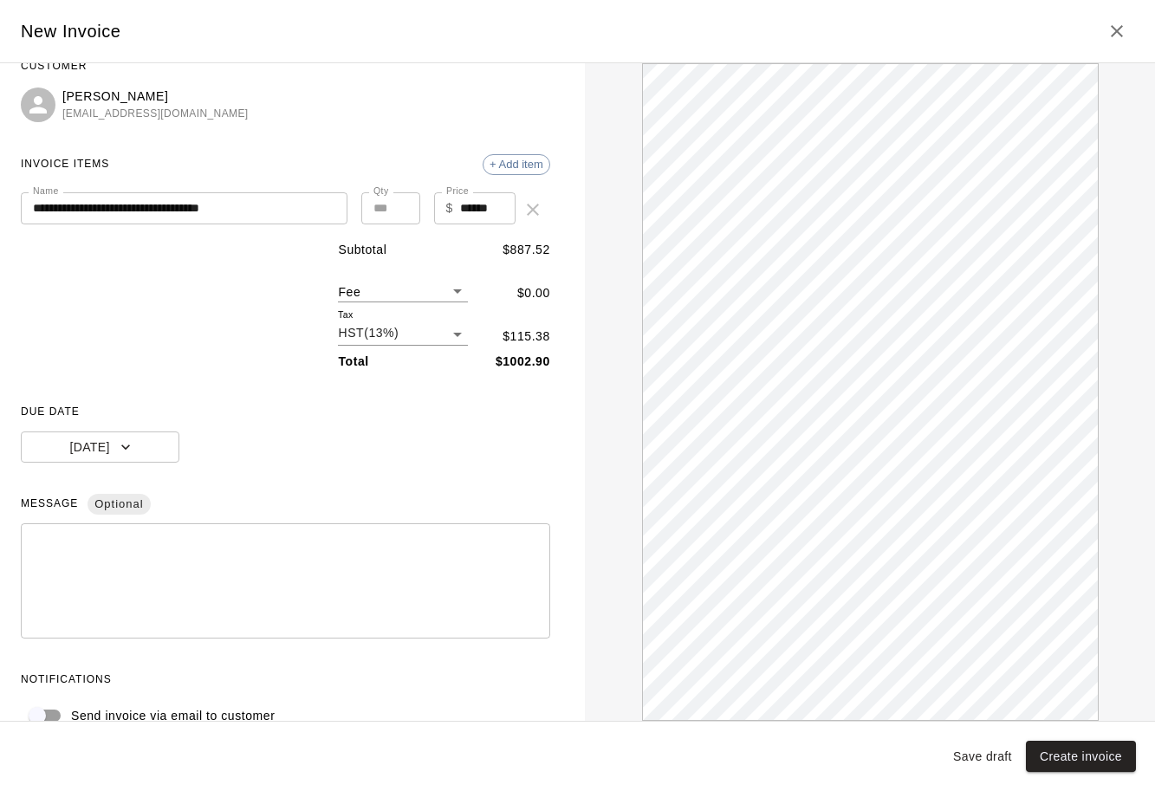
scroll to position [36, 0]
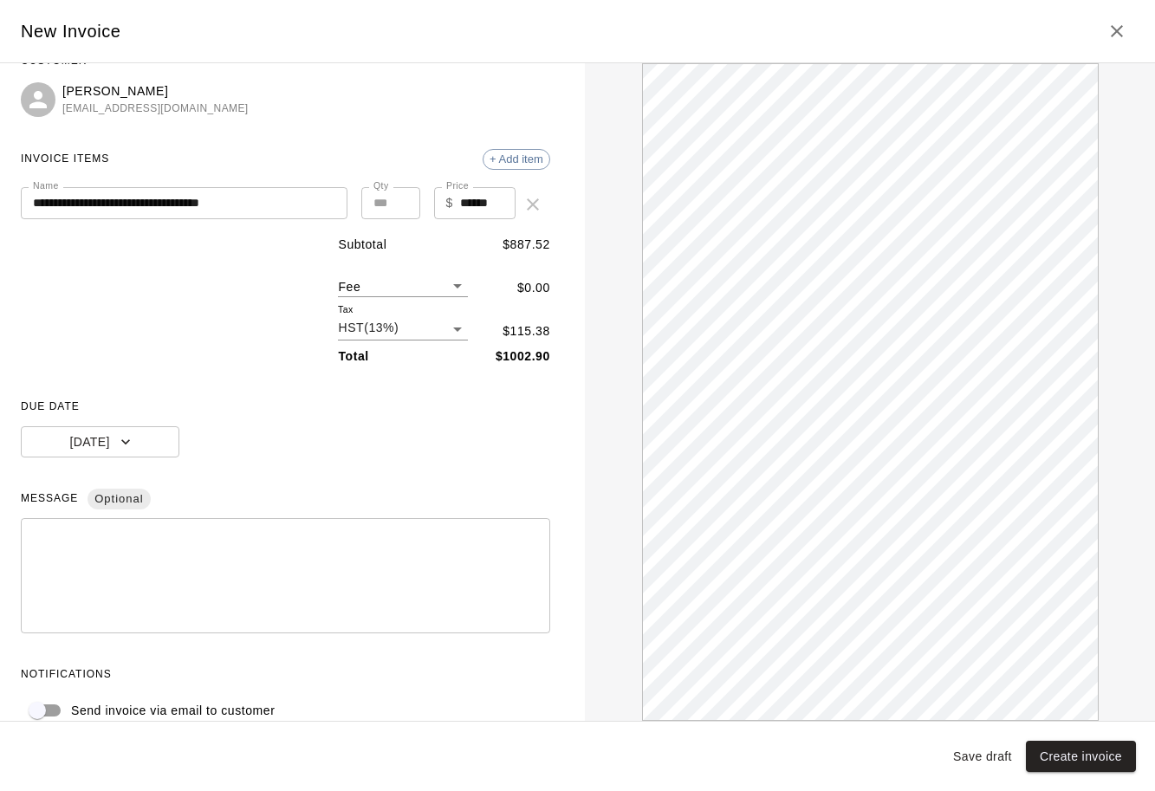
click at [421, 338] on body "**********" at bounding box center [577, 281] width 1155 height 562
click at [414, 368] on li "None" at bounding box center [403, 361] width 130 height 29
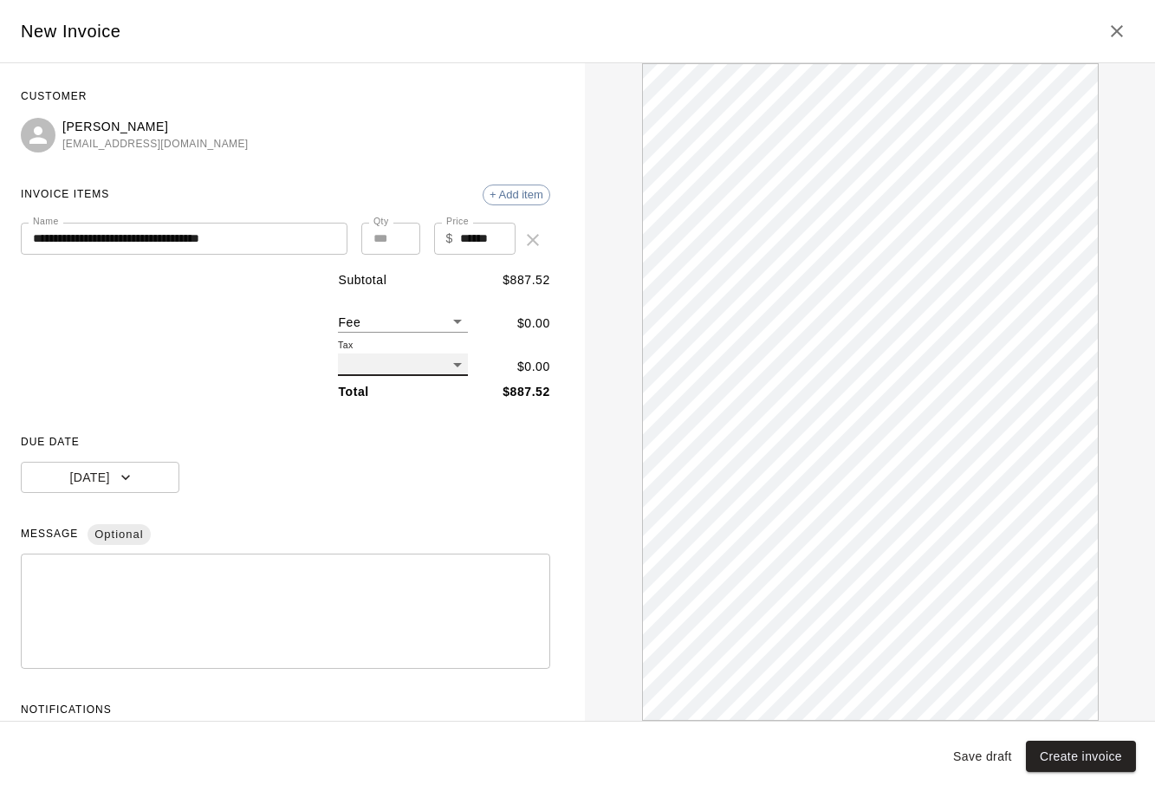
scroll to position [0, 0]
click at [458, 369] on body "**********" at bounding box center [577, 281] width 1155 height 562
click at [438, 419] on li "HST ( 13 %)" at bounding box center [403, 426] width 130 height 29
click at [438, 419] on div "**********" at bounding box center [285, 423] width 529 height 679
click at [438, 352] on div "Tax HST ( 13 %) ***" at bounding box center [403, 359] width 130 height 36
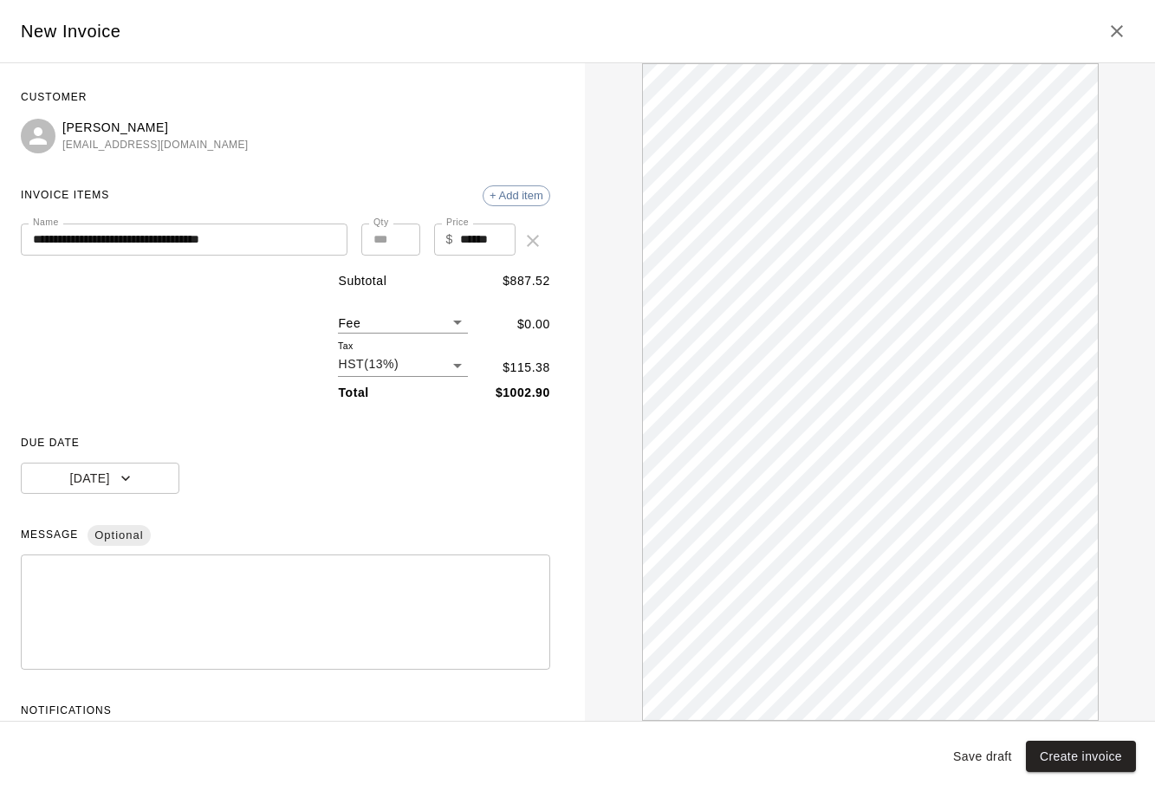
click at [436, 367] on body "**********" at bounding box center [577, 281] width 1155 height 562
drag, startPoint x: 430, startPoint y: 390, endPoint x: 439, endPoint y: 371, distance: 21.3
click at [430, 390] on li "None" at bounding box center [403, 398] width 130 height 29
click at [442, 367] on body "**********" at bounding box center [577, 281] width 1155 height 562
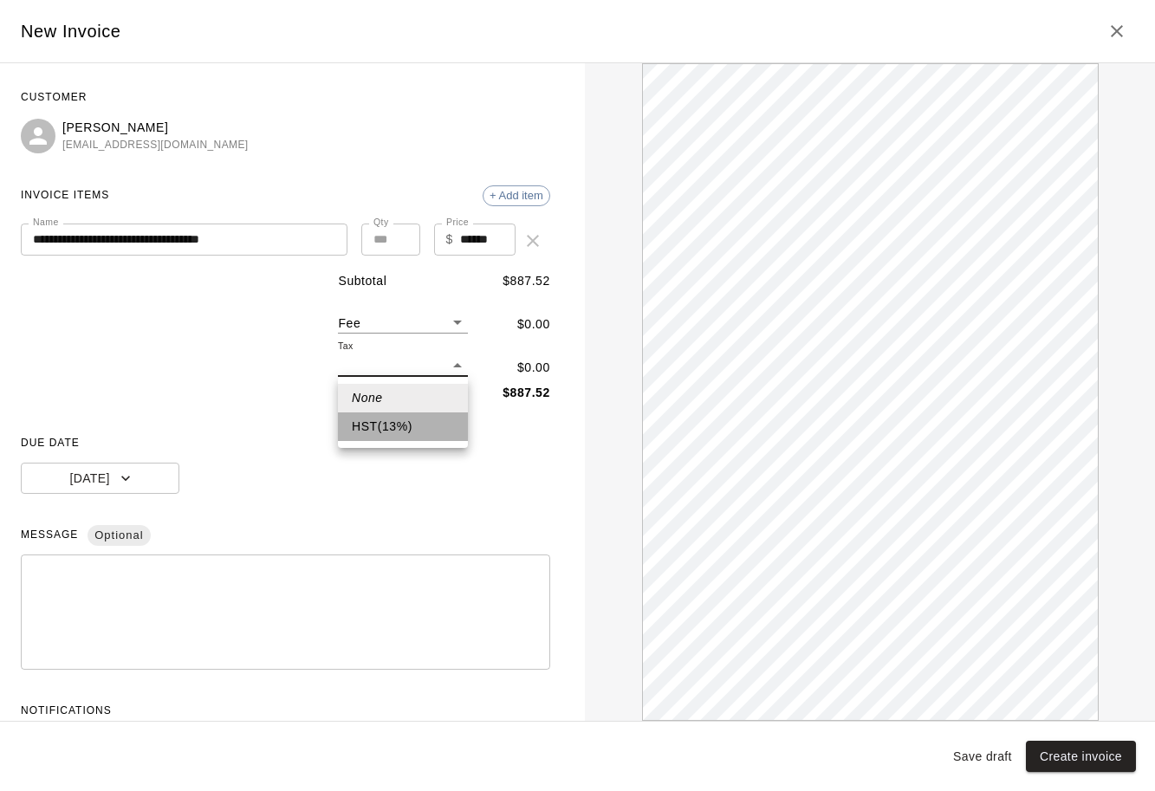
click at [427, 422] on li "HST ( 13 %)" at bounding box center [403, 426] width 130 height 29
click at [429, 315] on body "**********" at bounding box center [577, 281] width 1155 height 562
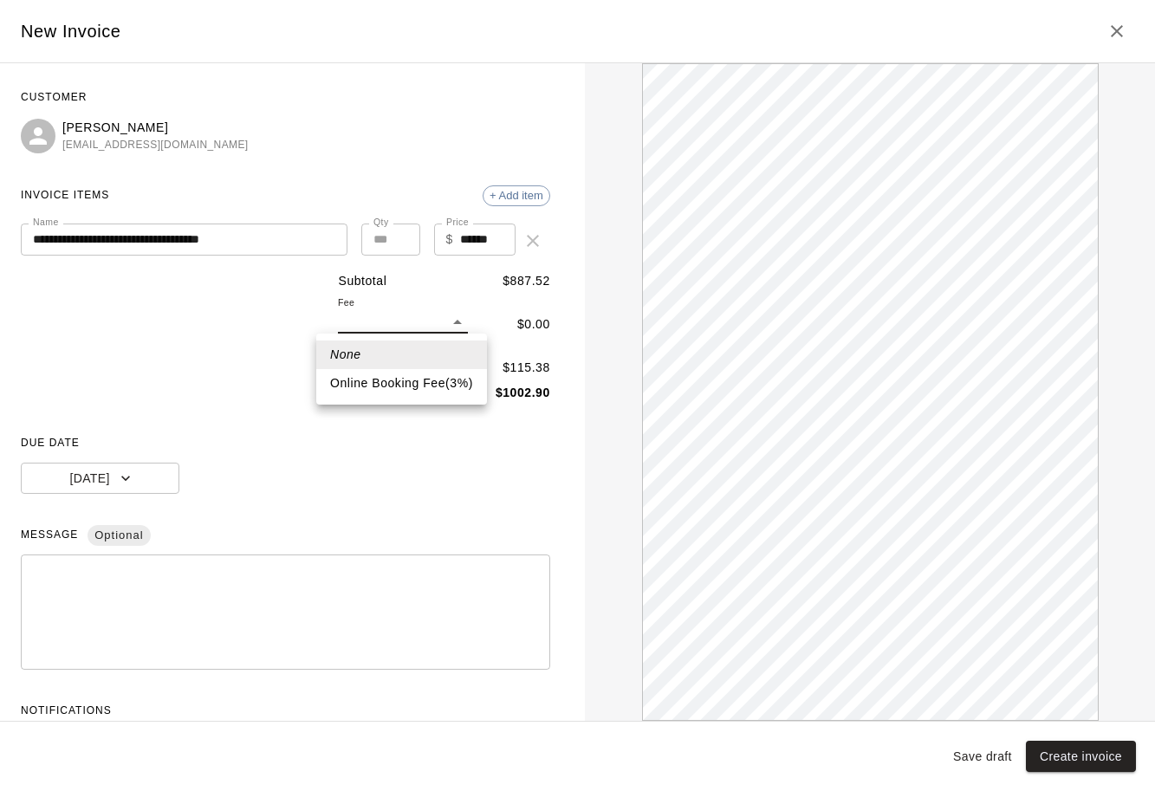
click at [413, 370] on li "Online Booking Fee ( 3 % )" at bounding box center [401, 383] width 171 height 29
type input "**"
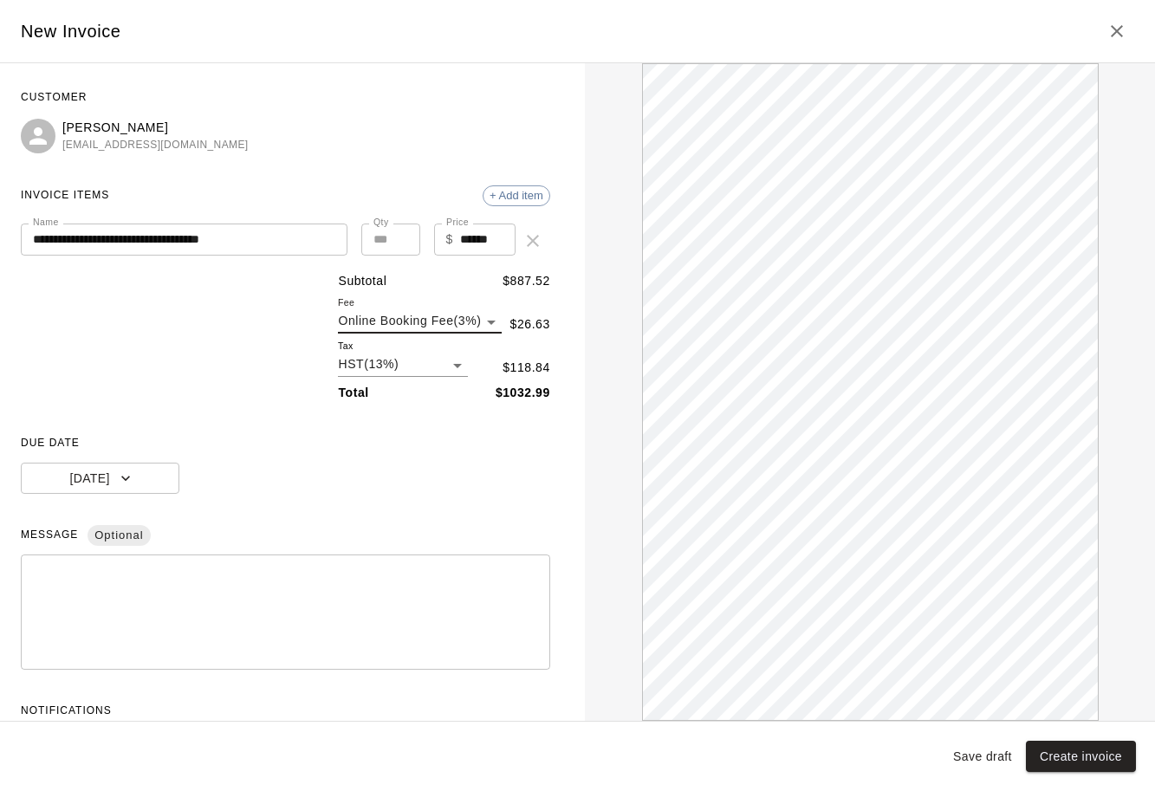
click at [431, 300] on div "Fee Online Booking Fee ( 3 % ) **" at bounding box center [420, 315] width 164 height 36
click at [431, 310] on body "**********" at bounding box center [577, 281] width 1155 height 562
click at [405, 358] on li "None" at bounding box center [420, 355] width 171 height 29
click at [266, 390] on div "Subtotal $ 887.52 Fee ​ ** $ 0.00 Tax HST ( 13 %) *** $ 115.38 Total $ 1002.90" at bounding box center [285, 337] width 529 height 130
click at [1120, 22] on icon "Close" at bounding box center [1117, 31] width 21 height 21
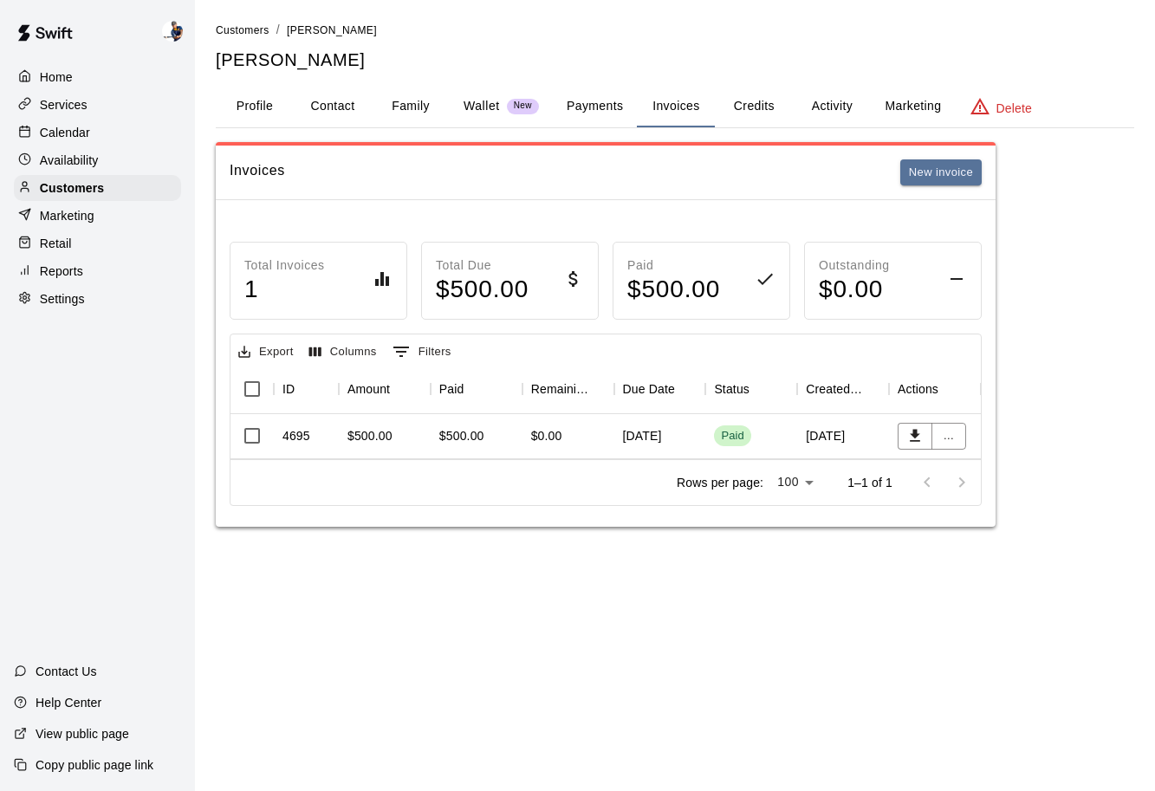
click at [1022, 284] on div "Invoices New invoice Total Invoices 1 Total Due $ 500.00 Paid $ 500.00 Outstand…" at bounding box center [675, 334] width 919 height 385
click at [973, 178] on button "New invoice" at bounding box center [940, 172] width 81 height 27
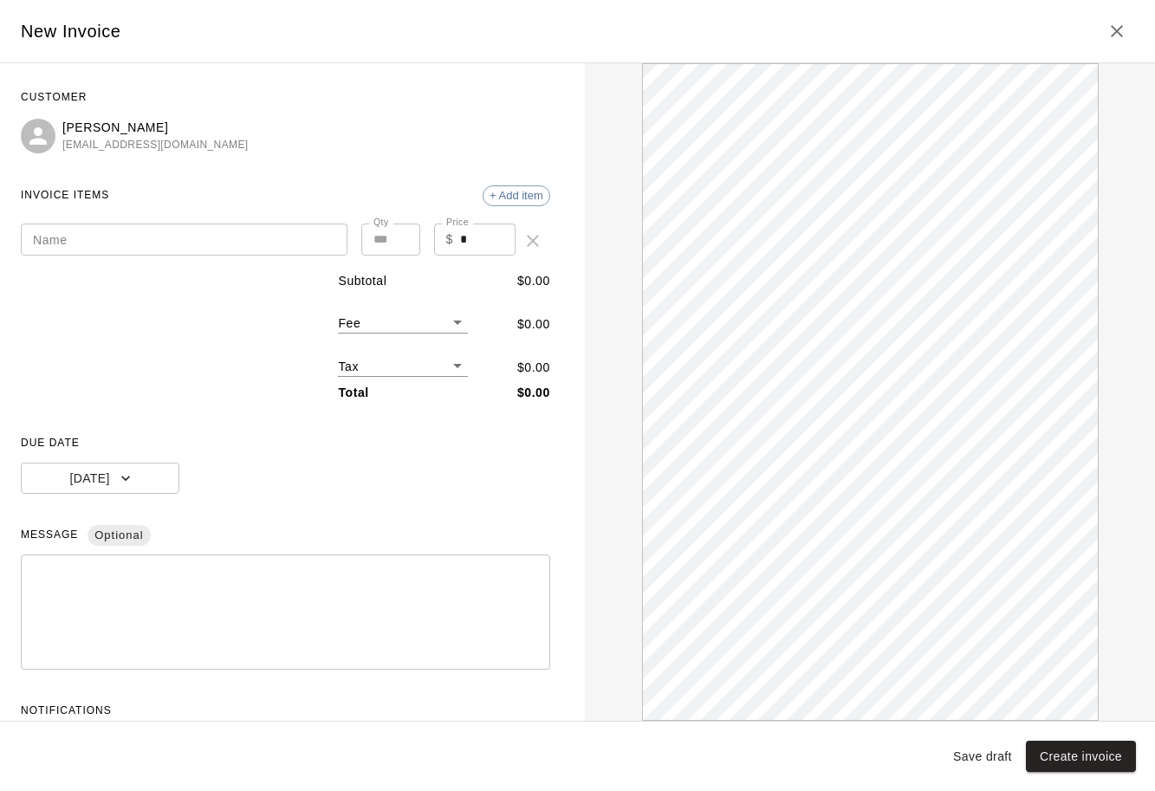
click at [490, 243] on input "*" at bounding box center [487, 240] width 55 height 32
type input "***"
click at [451, 365] on body "Home Services Calendar Availability Customers Marketing Retail Reports Settings…" at bounding box center [577, 281] width 1155 height 562
click at [428, 422] on li "HST ( 13 %)" at bounding box center [403, 426] width 130 height 29
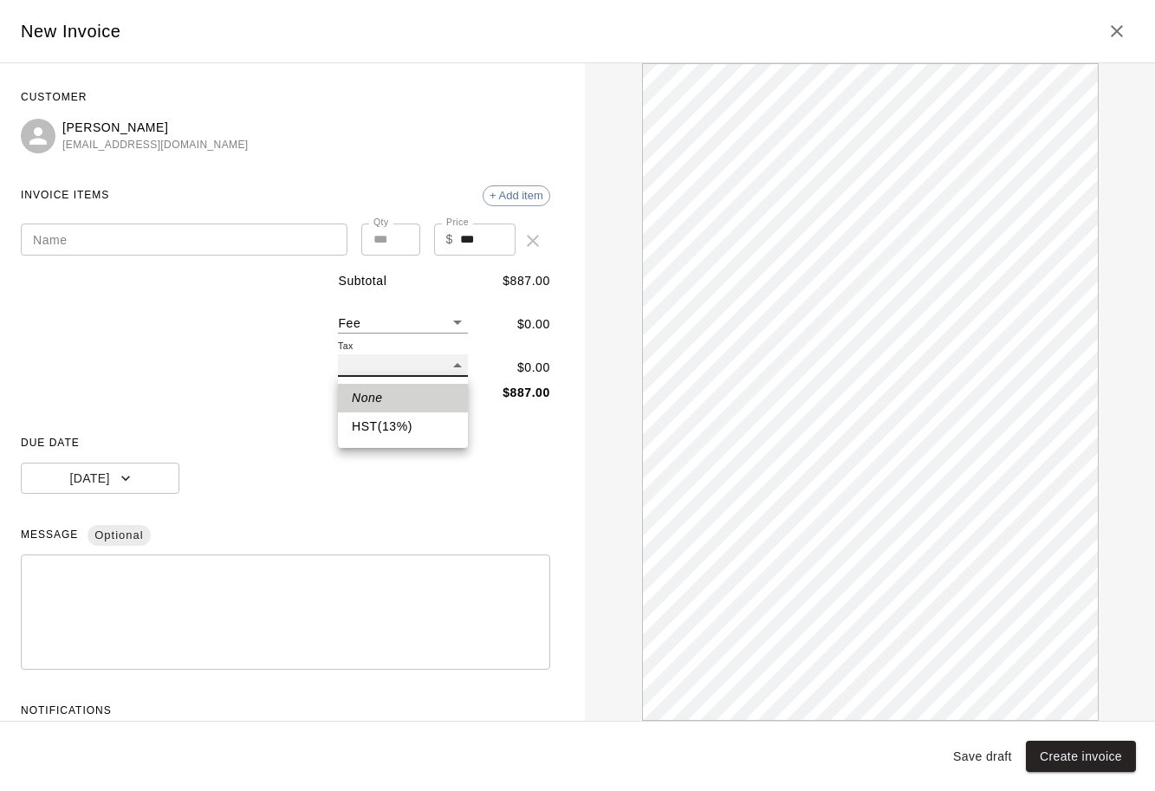
type input "***"
click at [431, 369] on body "Home Services Calendar Availability Customers Marketing Retail Reports Settings…" at bounding box center [577, 281] width 1155 height 562
click at [422, 394] on li "None" at bounding box center [403, 398] width 130 height 29
click at [431, 361] on body "Home Services Calendar Availability Customers Marketing Retail Reports Settings…" at bounding box center [577, 281] width 1155 height 562
click at [420, 435] on li "HST ( 13 %)" at bounding box center [403, 426] width 130 height 29
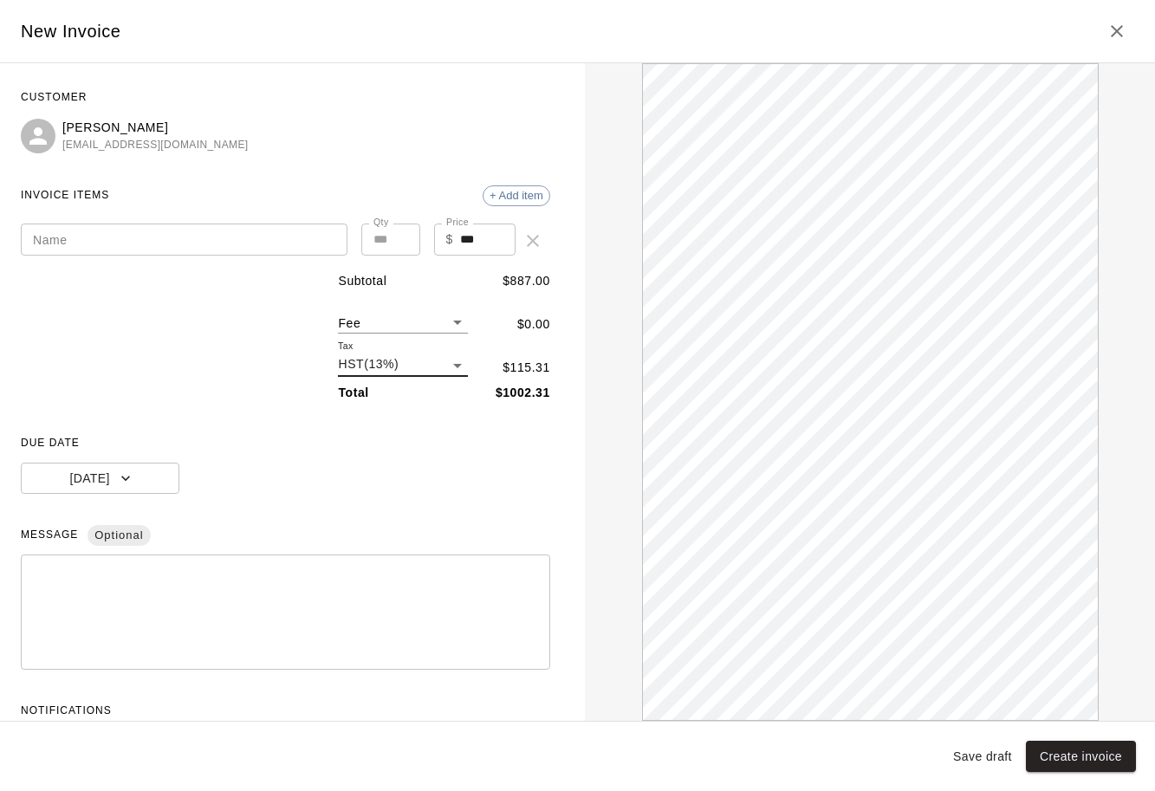
click at [420, 435] on span "DUE DATE" at bounding box center [285, 444] width 529 height 28
click at [1111, 40] on icon "Close" at bounding box center [1117, 31] width 21 height 21
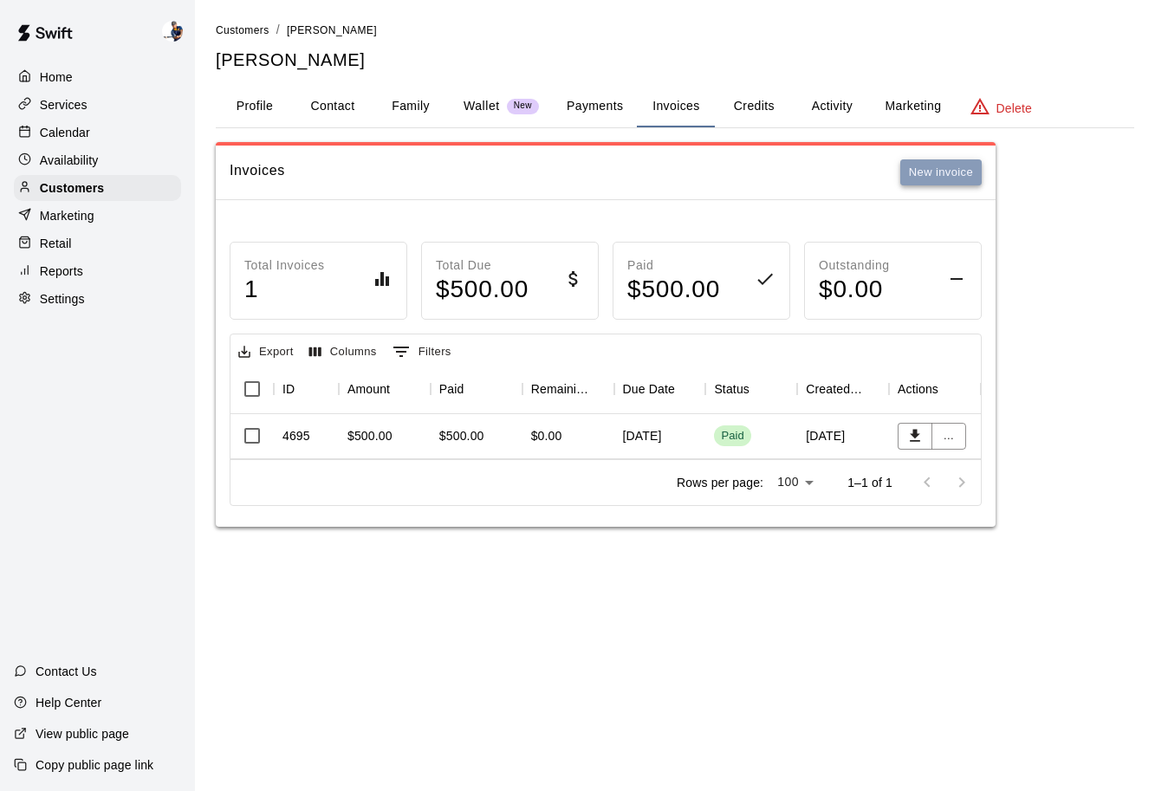
click at [943, 179] on button "New invoice" at bounding box center [940, 172] width 81 height 27
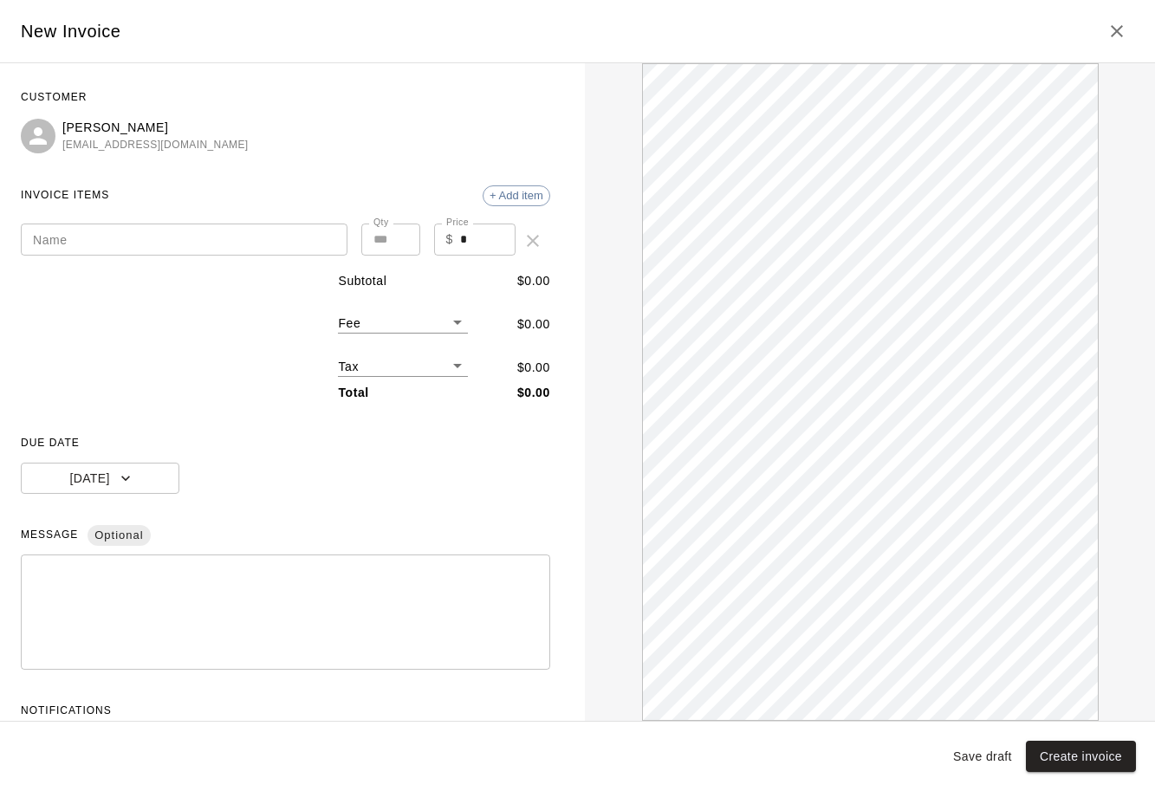
click at [484, 242] on input "*" at bounding box center [487, 240] width 55 height 32
click at [447, 364] on body "Home Services Calendar Availability Customers Marketing Retail Reports Settings…" at bounding box center [577, 281] width 1155 height 562
click at [425, 432] on li "HST ( 13 %)" at bounding box center [403, 426] width 130 height 29
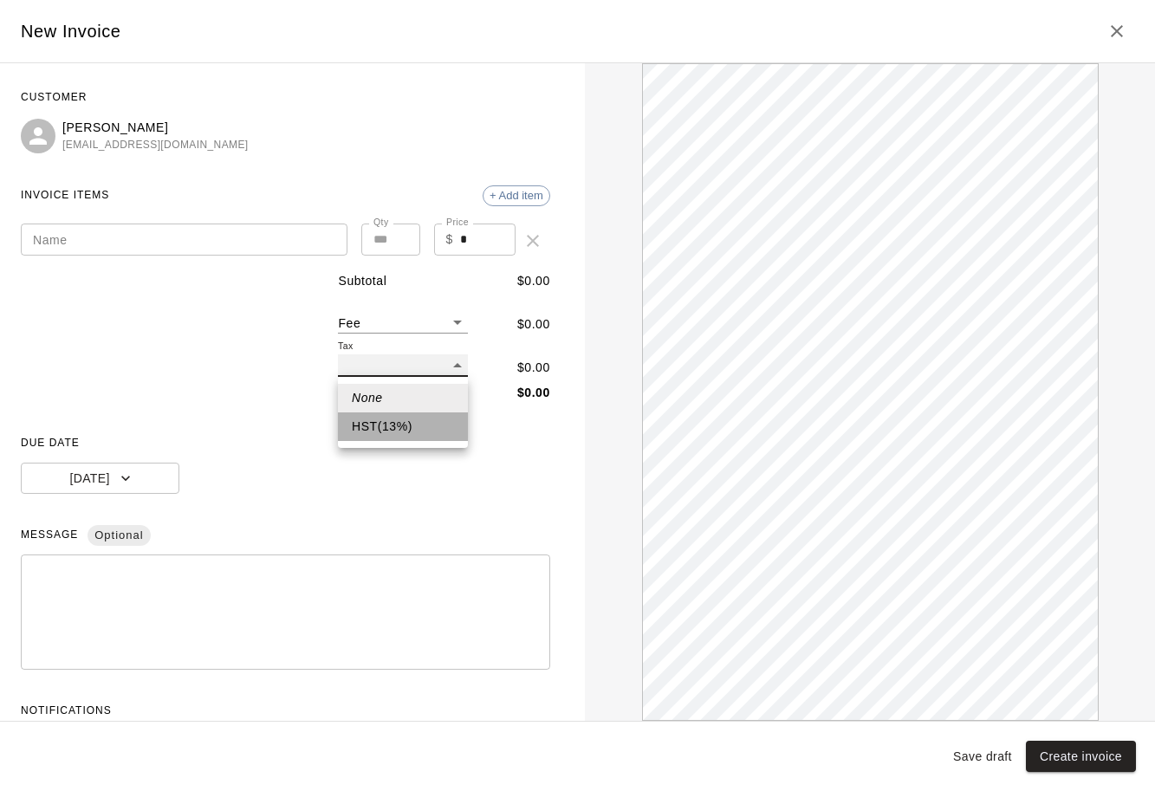
type input "***"
click at [474, 243] on input "*" at bounding box center [487, 240] width 55 height 32
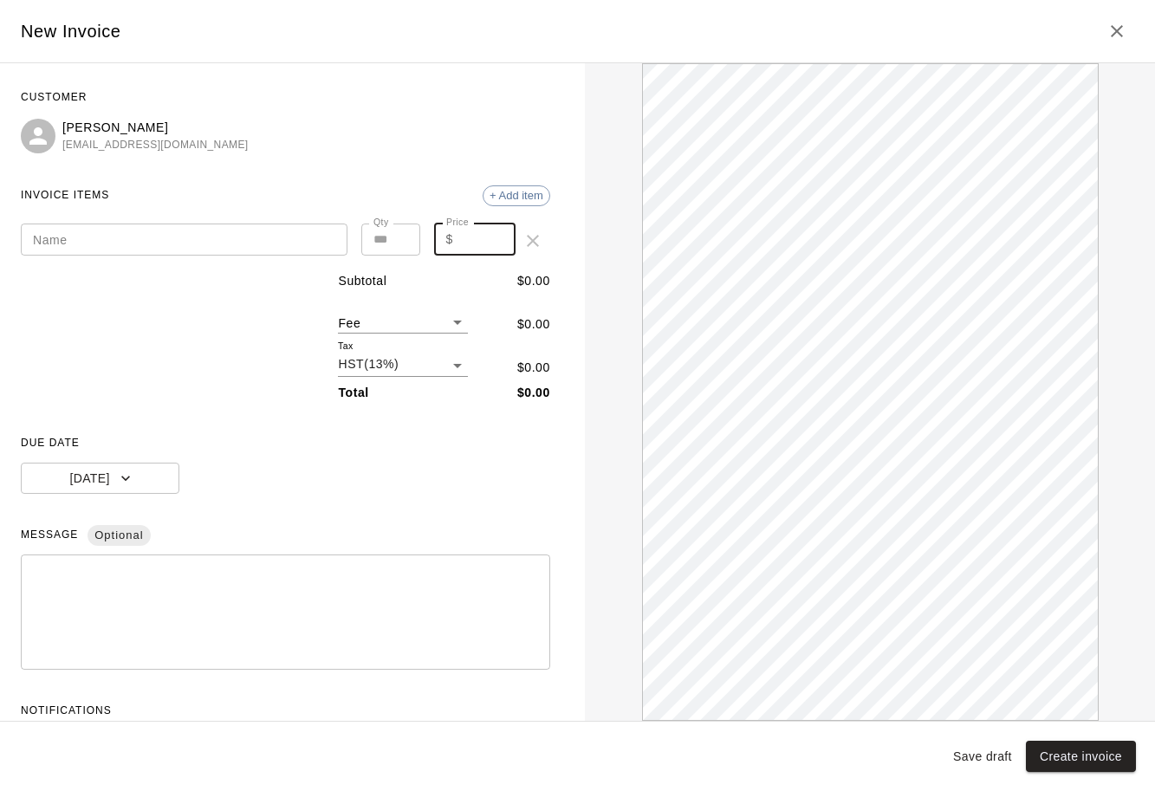
click at [434, 182] on div "INVOICE ITEMS + Add item" at bounding box center [285, 196] width 529 height 28
click at [467, 249] on input "Price" at bounding box center [487, 240] width 55 height 32
type input "******"
click at [461, 453] on span "DUE DATE" at bounding box center [285, 444] width 529 height 28
click at [321, 244] on input "Name" at bounding box center [184, 240] width 327 height 32
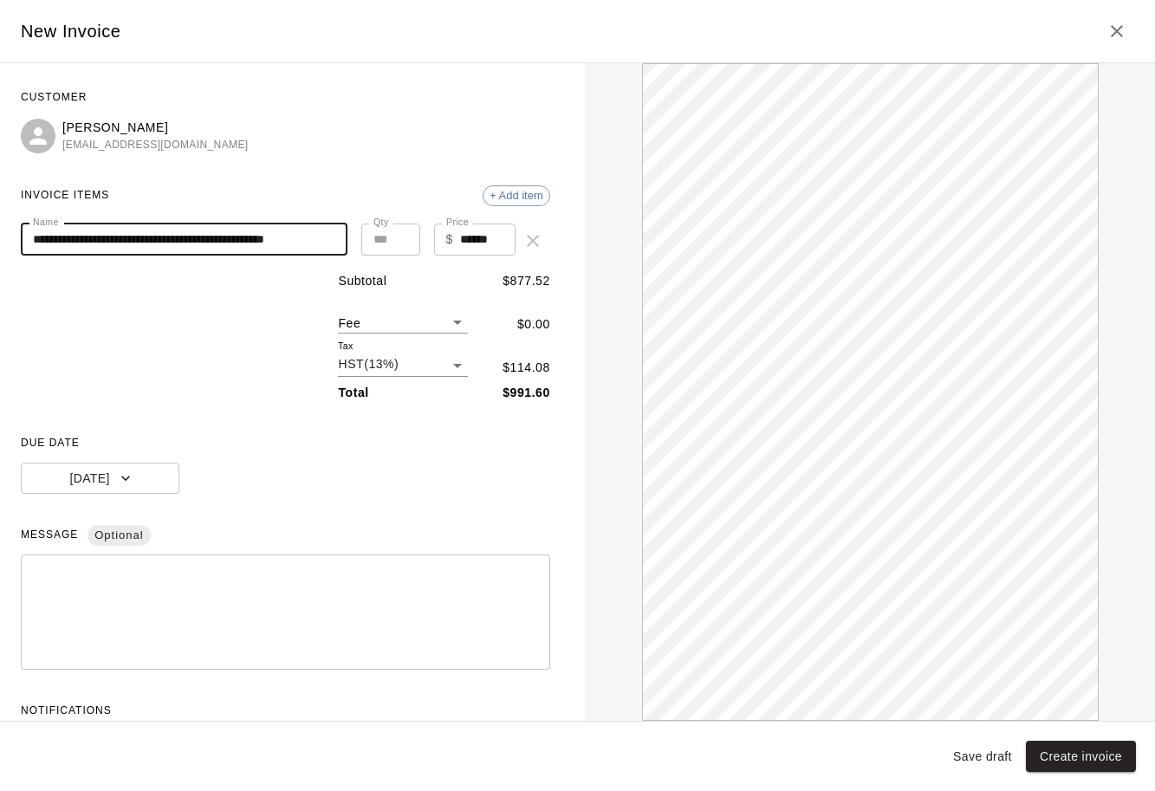
scroll to position [0, 41]
type input "**********"
click at [168, 476] on button "[DATE]" at bounding box center [100, 479] width 159 height 32
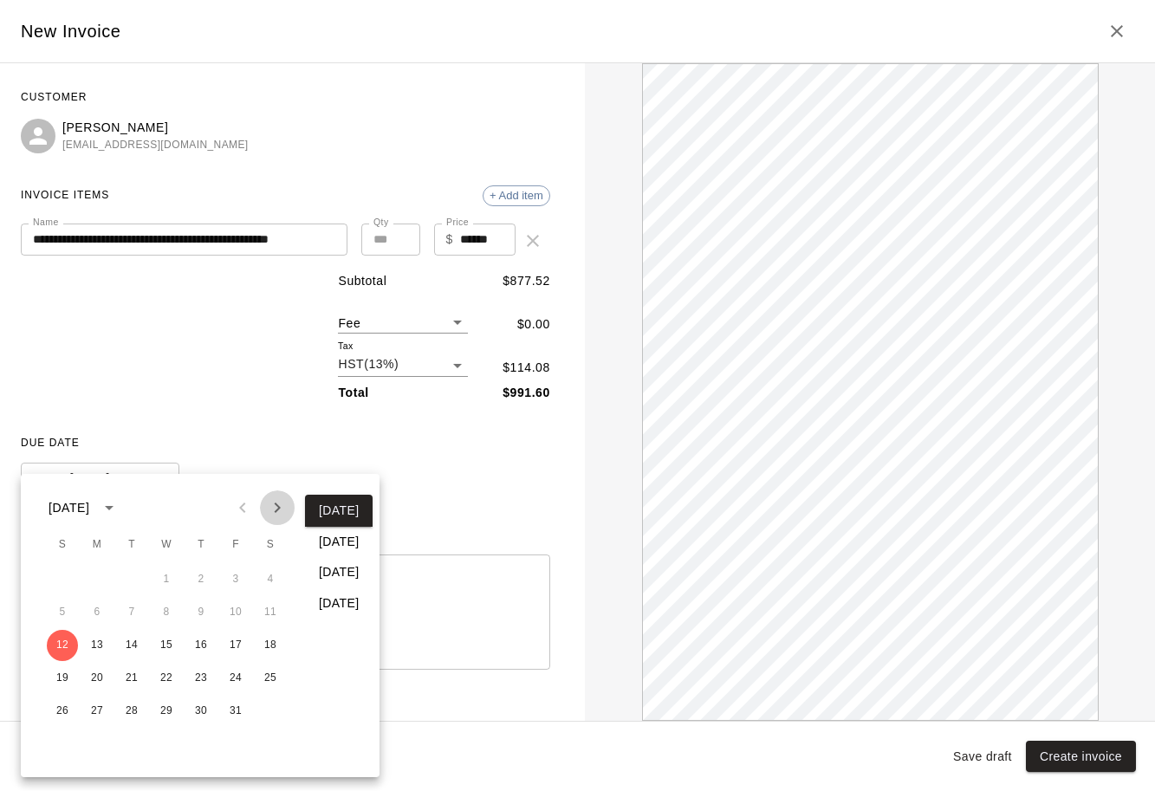
click at [281, 516] on icon "Next month" at bounding box center [277, 507] width 21 height 21
click at [54, 644] on button "9" at bounding box center [62, 645] width 31 height 31
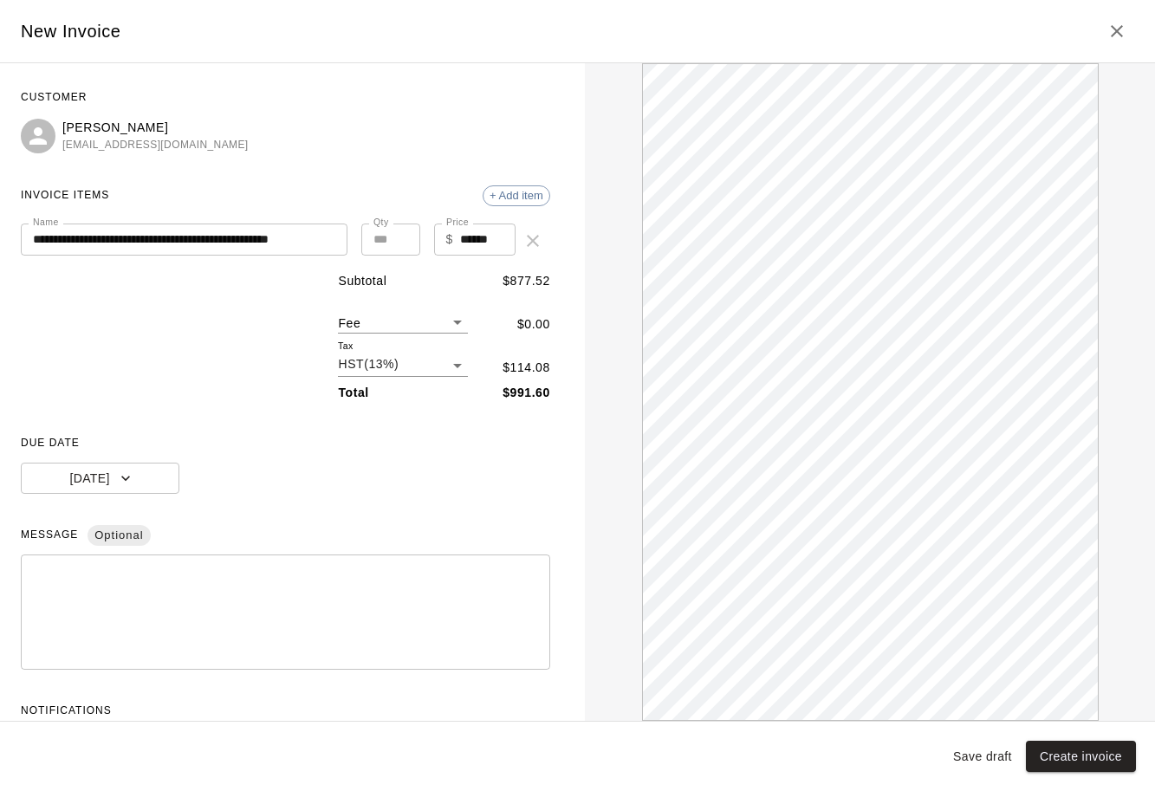
click at [249, 501] on div "**********" at bounding box center [285, 423] width 529 height 679
click at [1093, 759] on button "Create invoice" at bounding box center [1081, 757] width 110 height 32
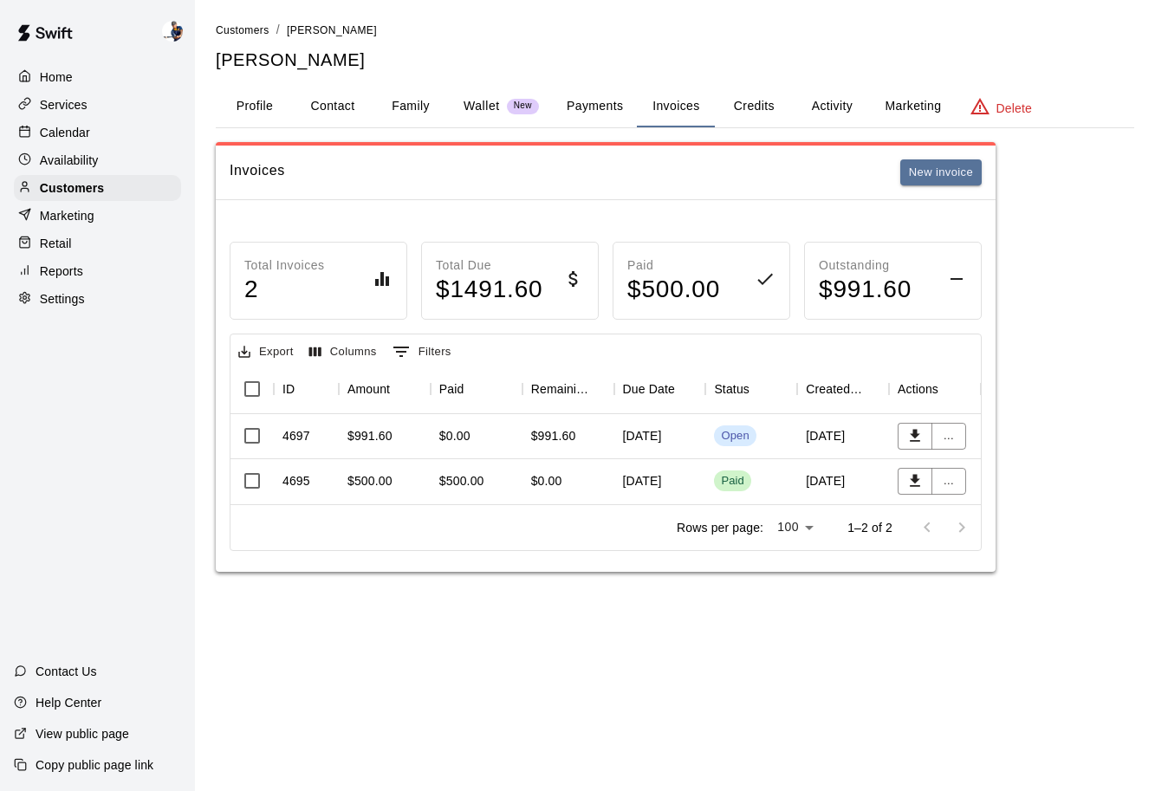
click at [1013, 352] on div "Invoices New invoice Total Invoices 2 Total Due $ 1491.60 Paid $ 500.00 Outstan…" at bounding box center [675, 357] width 919 height 430
click at [121, 183] on div "Customers" at bounding box center [97, 188] width 167 height 26
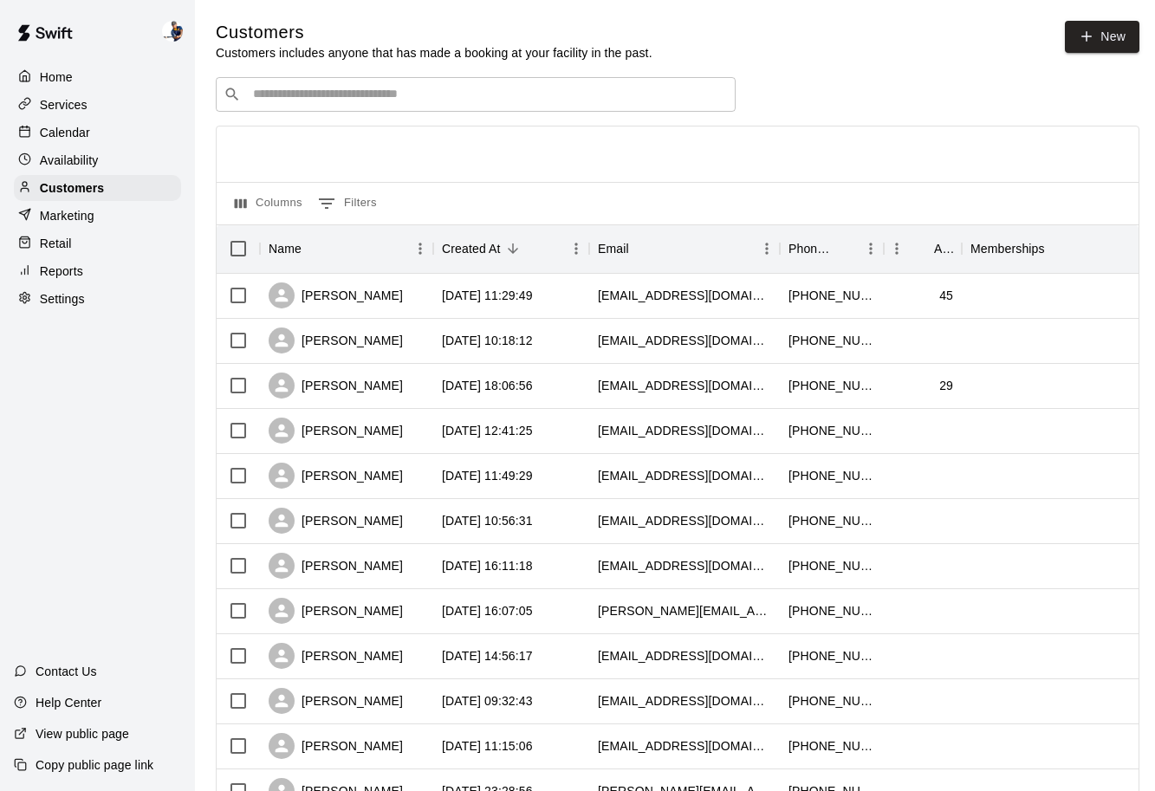
click at [112, 166] on div "Availability" at bounding box center [97, 160] width 167 height 26
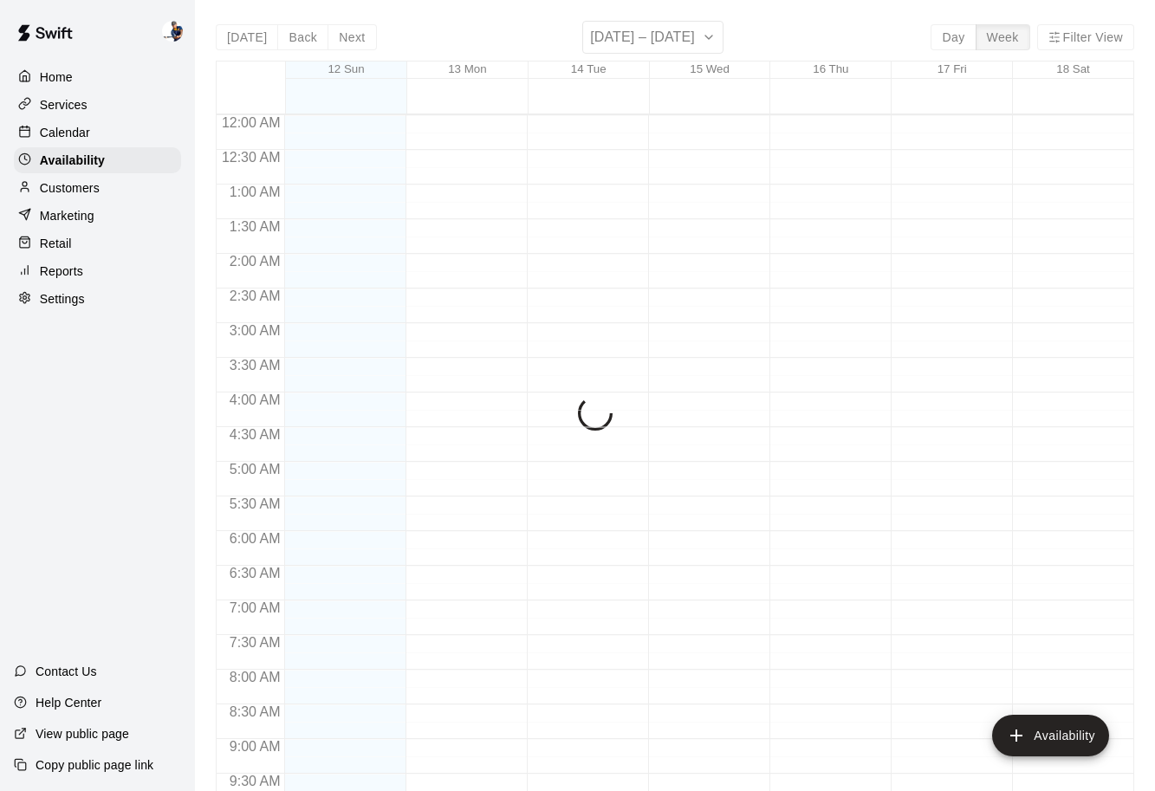
scroll to position [920, 0]
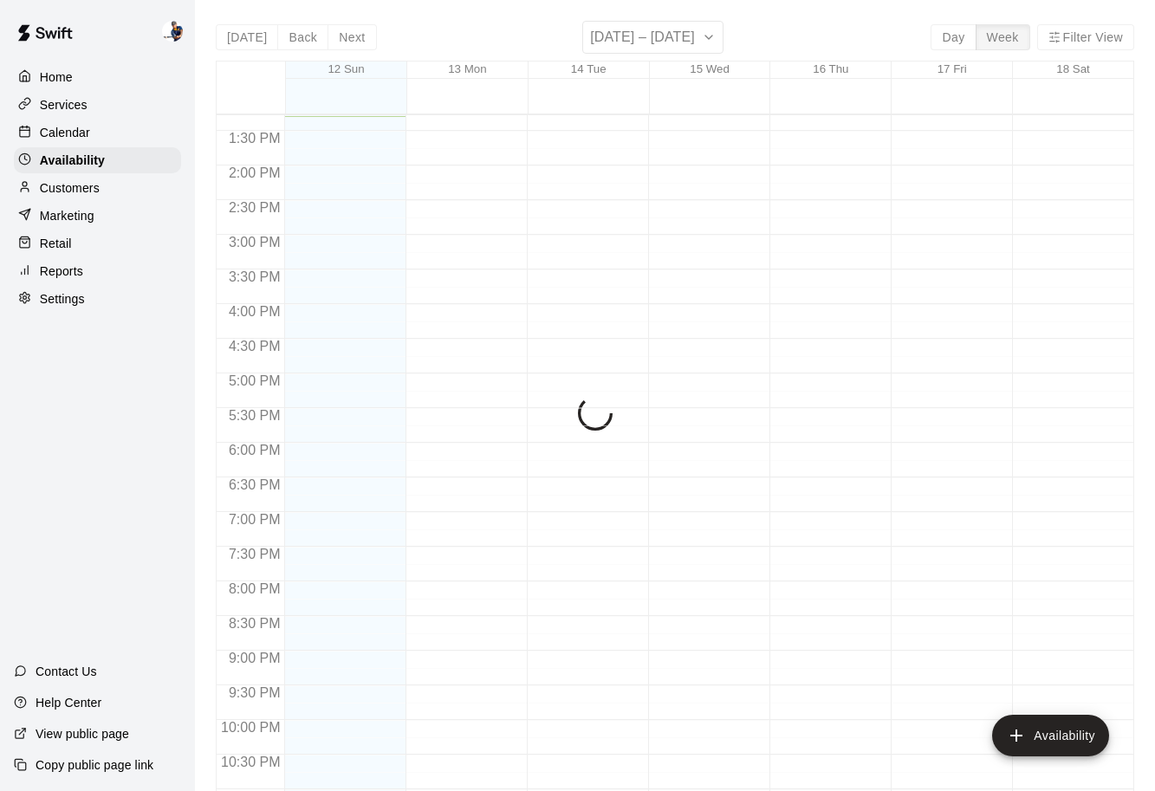
click at [104, 192] on div "Customers" at bounding box center [97, 188] width 167 height 26
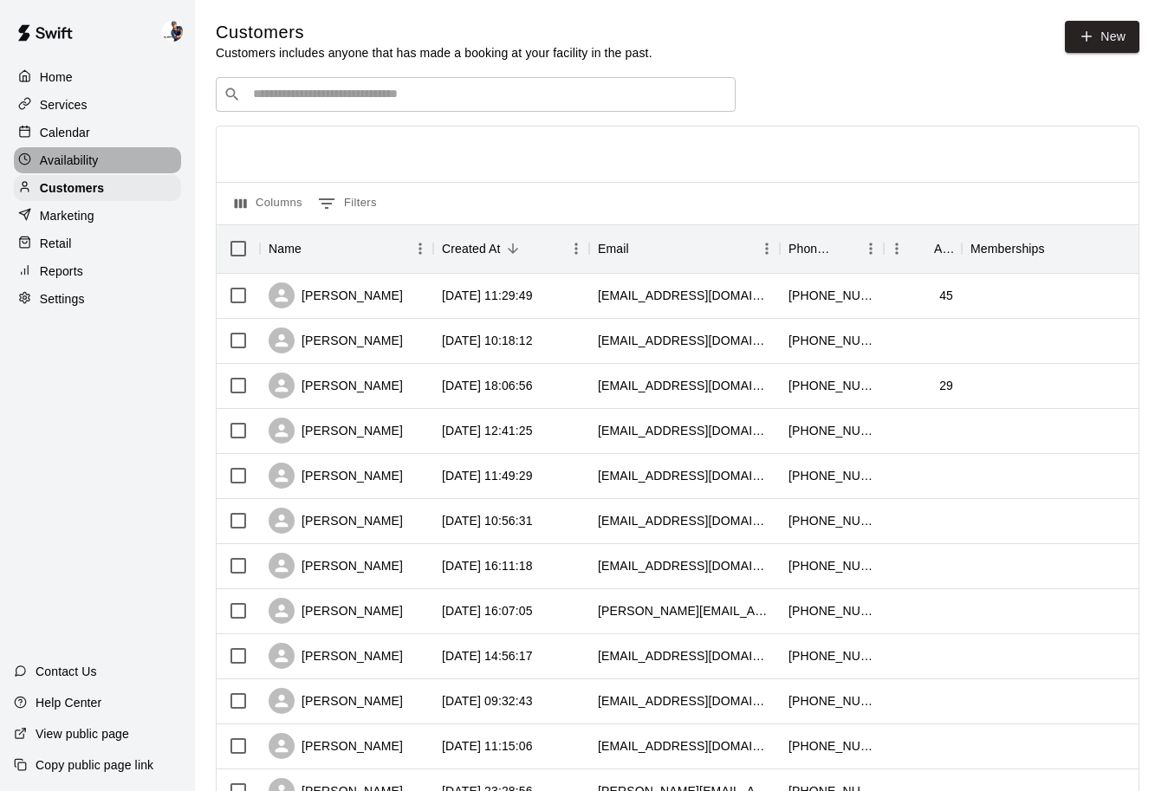
click at [103, 162] on div "Availability" at bounding box center [97, 160] width 167 height 26
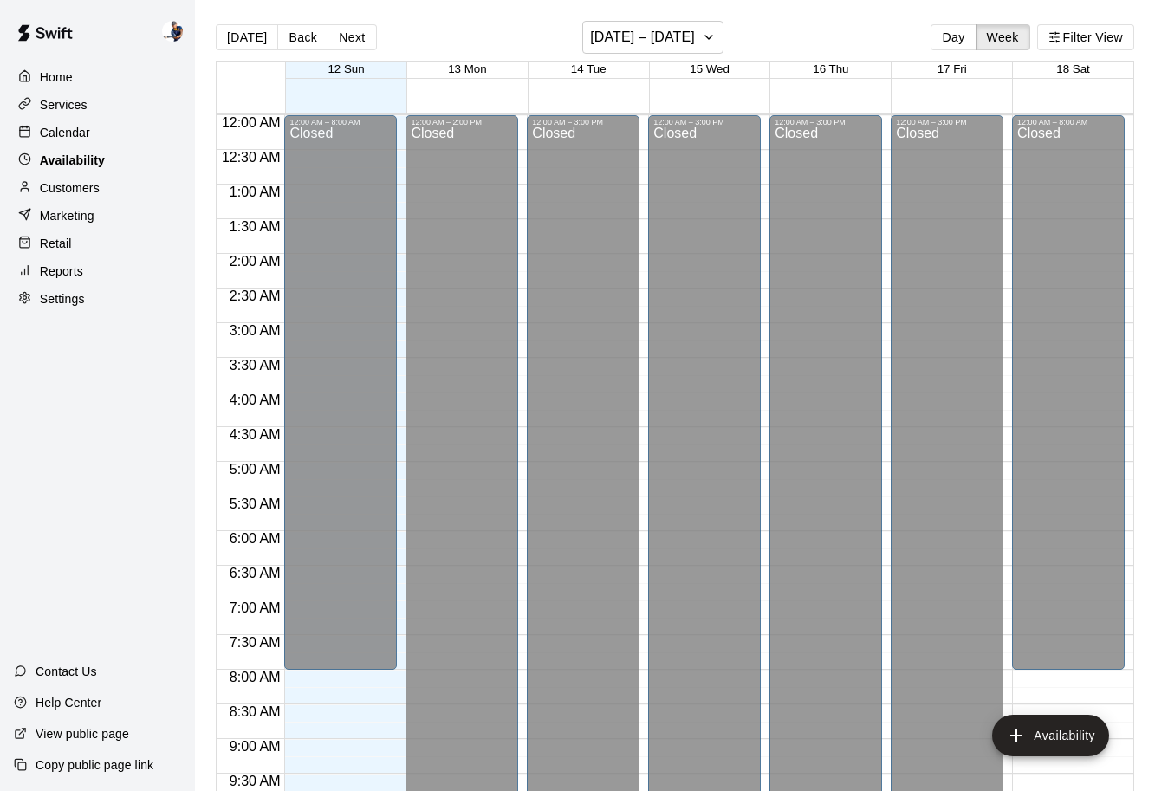
scroll to position [920, 0]
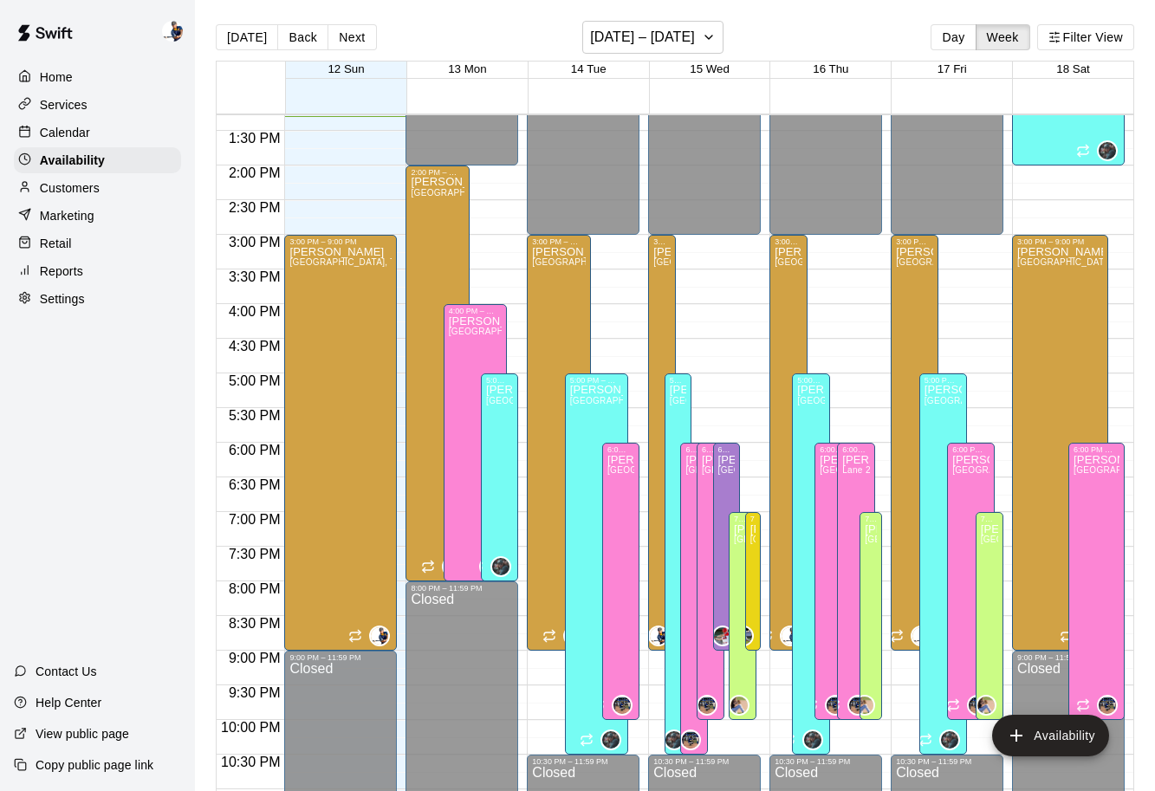
click at [101, 186] on div "Customers" at bounding box center [97, 188] width 167 height 26
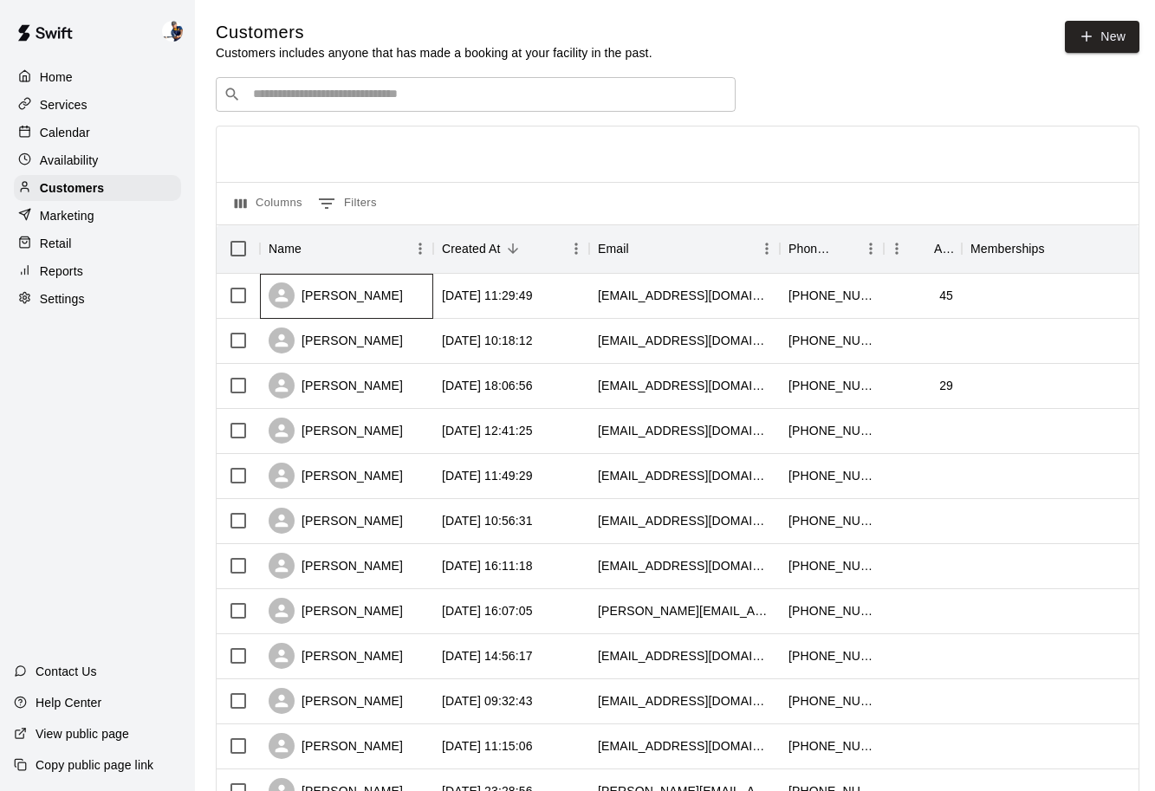
click at [339, 306] on div "[PERSON_NAME]" at bounding box center [336, 295] width 134 height 26
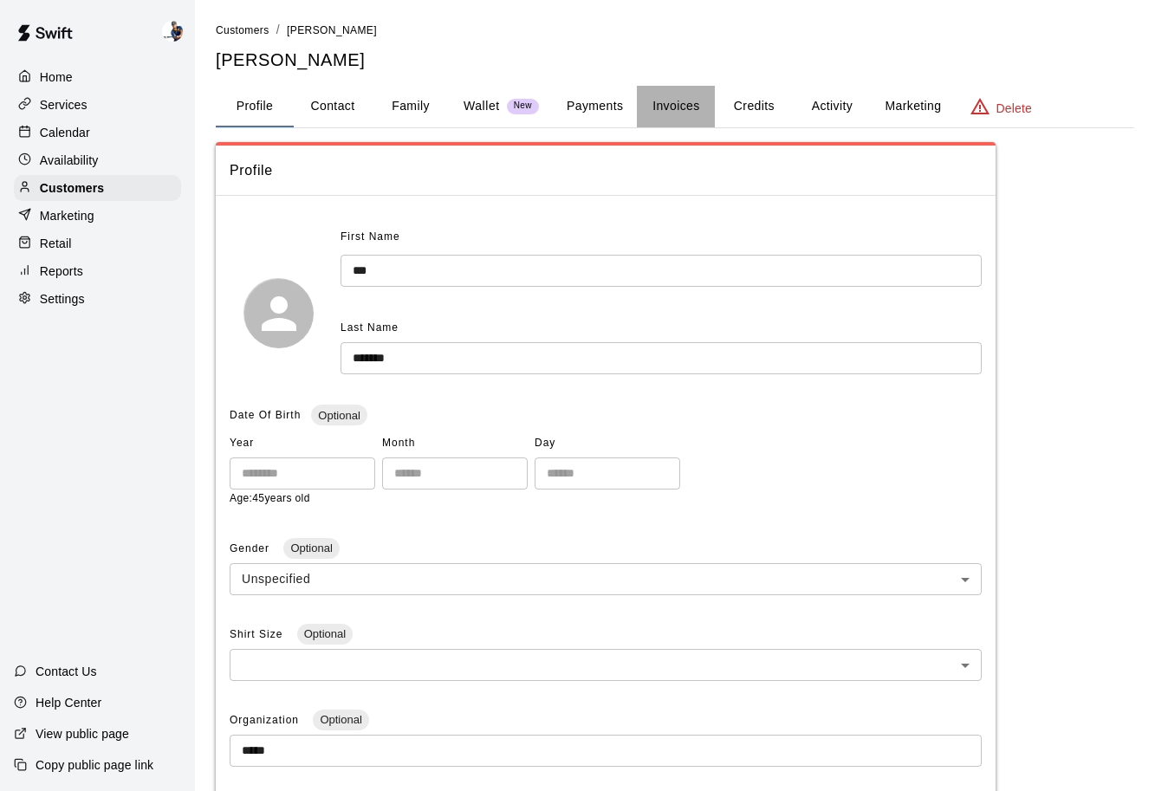
click at [663, 117] on button "Invoices" at bounding box center [676, 107] width 78 height 42
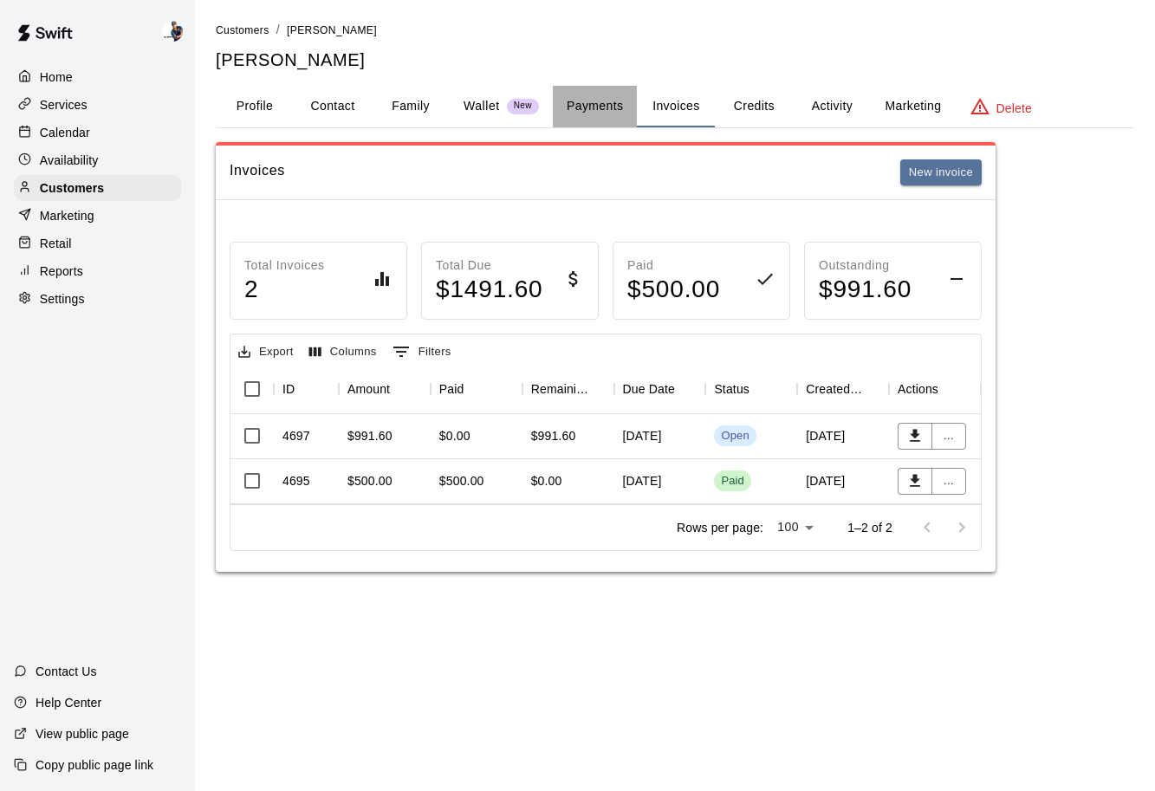
click at [607, 114] on button "Payments" at bounding box center [595, 107] width 84 height 42
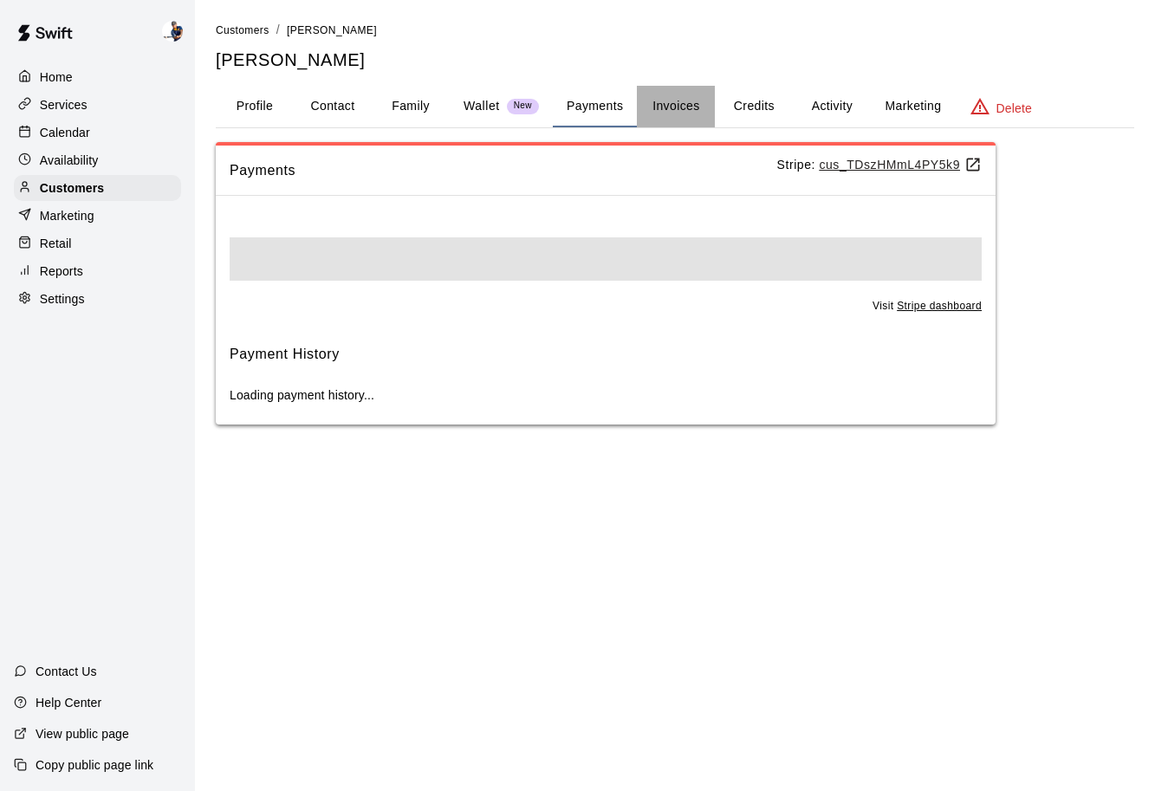
click at [660, 107] on button "Invoices" at bounding box center [676, 107] width 78 height 42
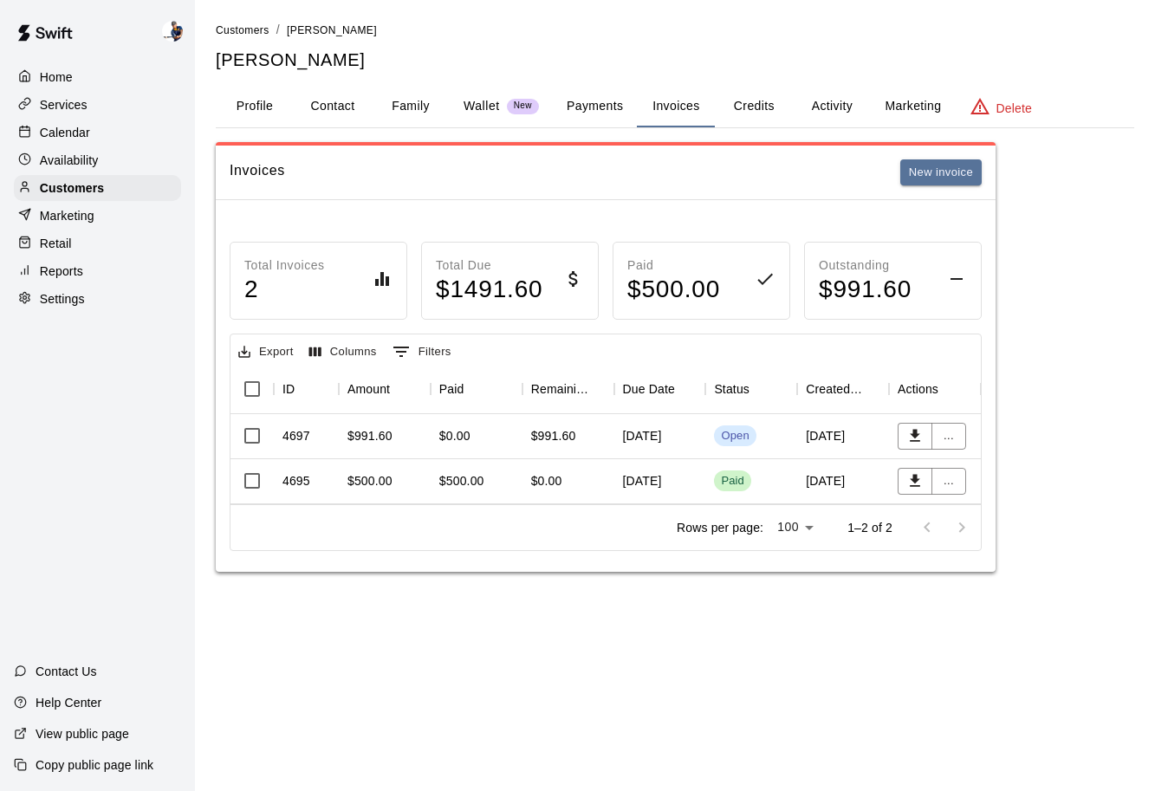
click at [153, 203] on div "Marketing" at bounding box center [97, 216] width 167 height 26
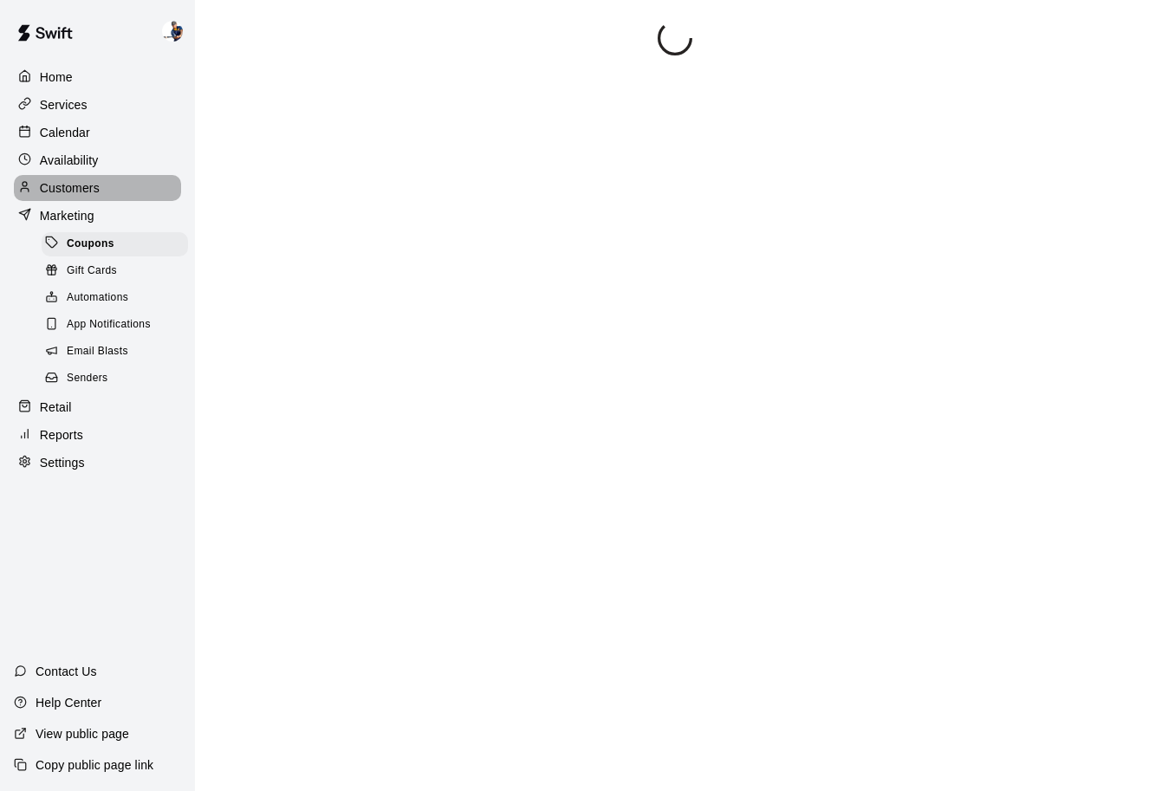
click at [149, 190] on div "Customers" at bounding box center [97, 188] width 167 height 26
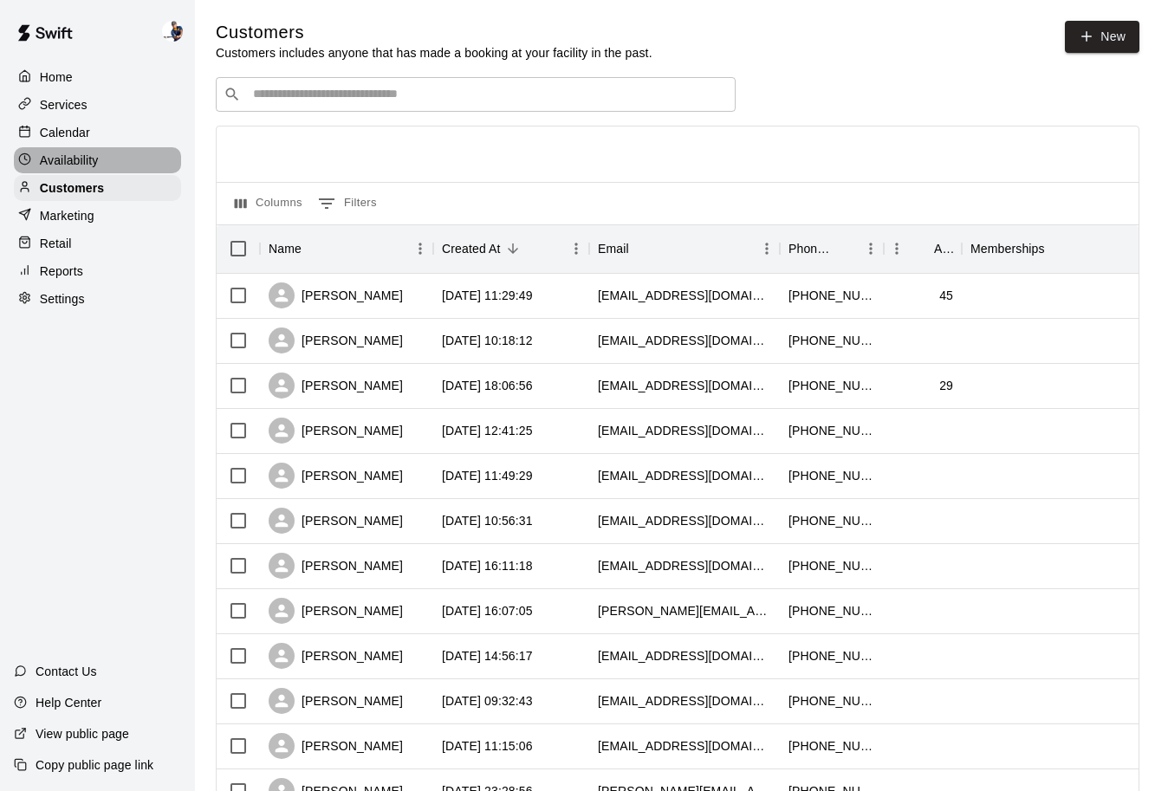
click at [144, 153] on div "Availability" at bounding box center [97, 160] width 167 height 26
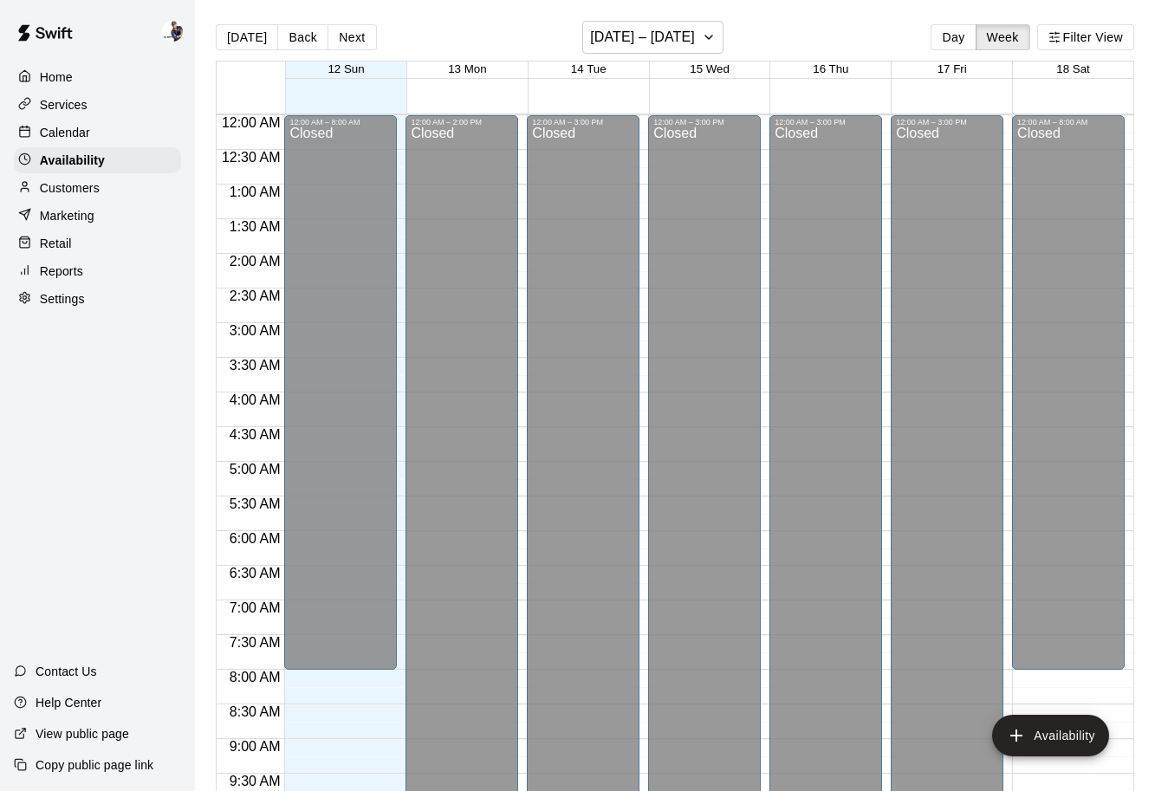
scroll to position [923, 0]
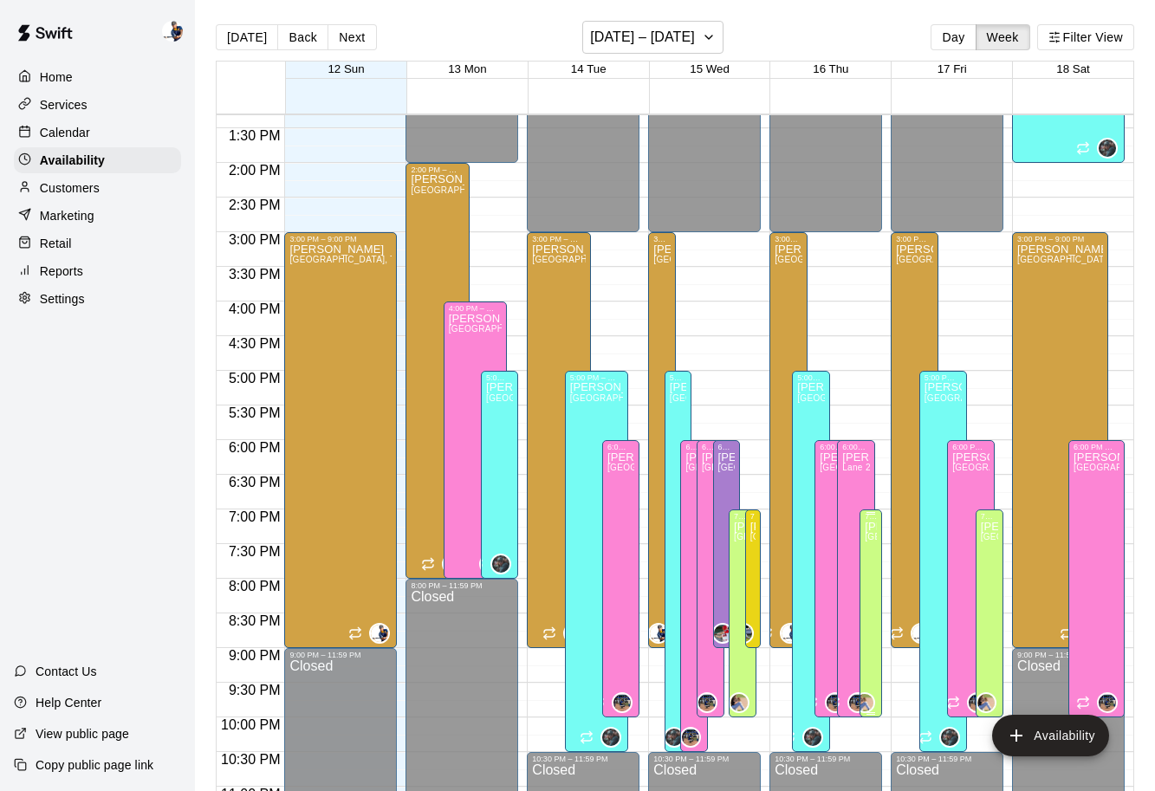
click at [880, 587] on icon "delete" at bounding box center [882, 582] width 12 height 16
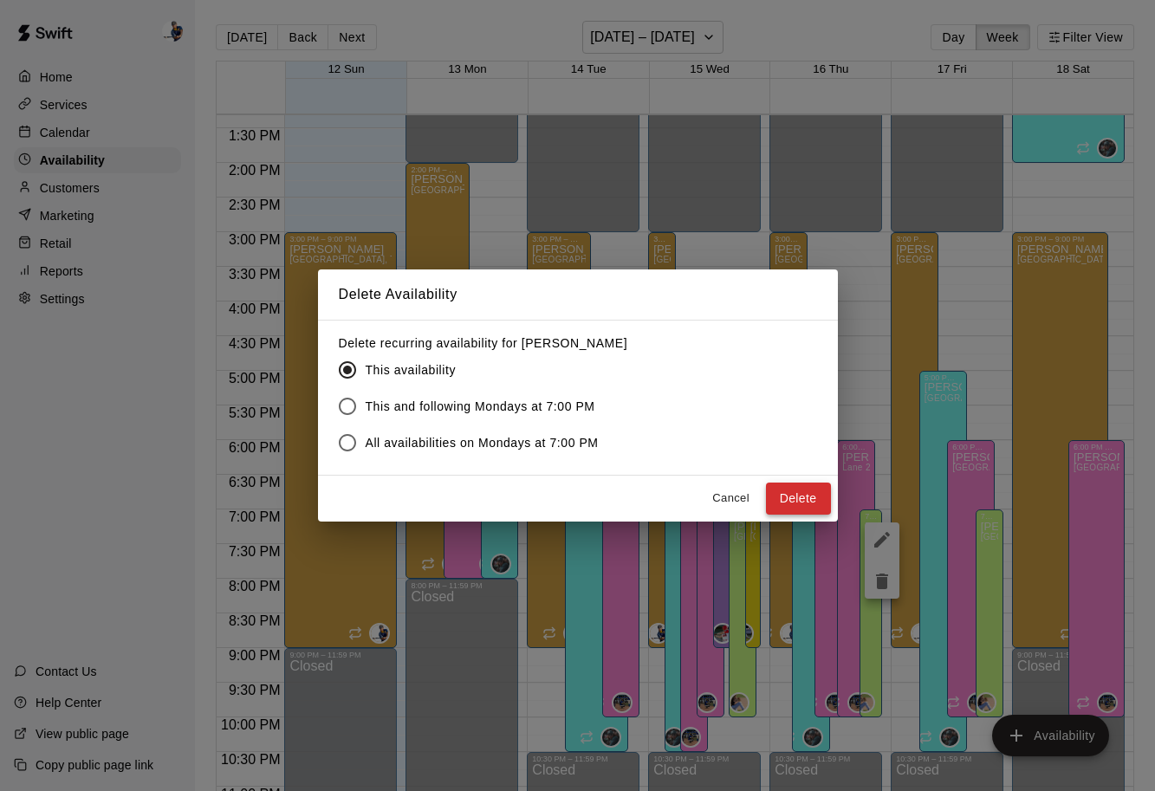
click at [779, 503] on button "Delete" at bounding box center [798, 499] width 65 height 32
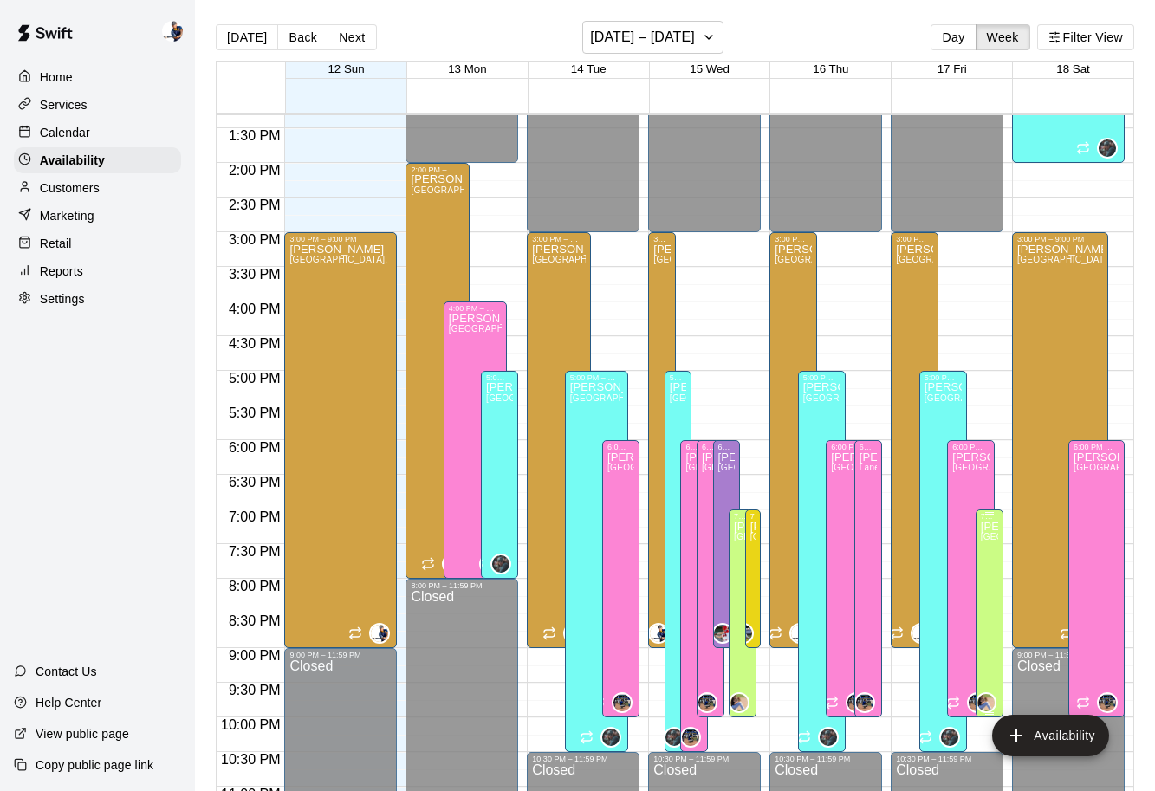
click at [999, 573] on div "7:00 PM – 10:00 PM [PERSON_NAME][GEOGRAPHIC_DATA][PERSON_NAME][PERSON_NAME][PER…" at bounding box center [990, 614] width 28 height 208
click at [997, 570] on icon "delete" at bounding box center [993, 570] width 12 height 16
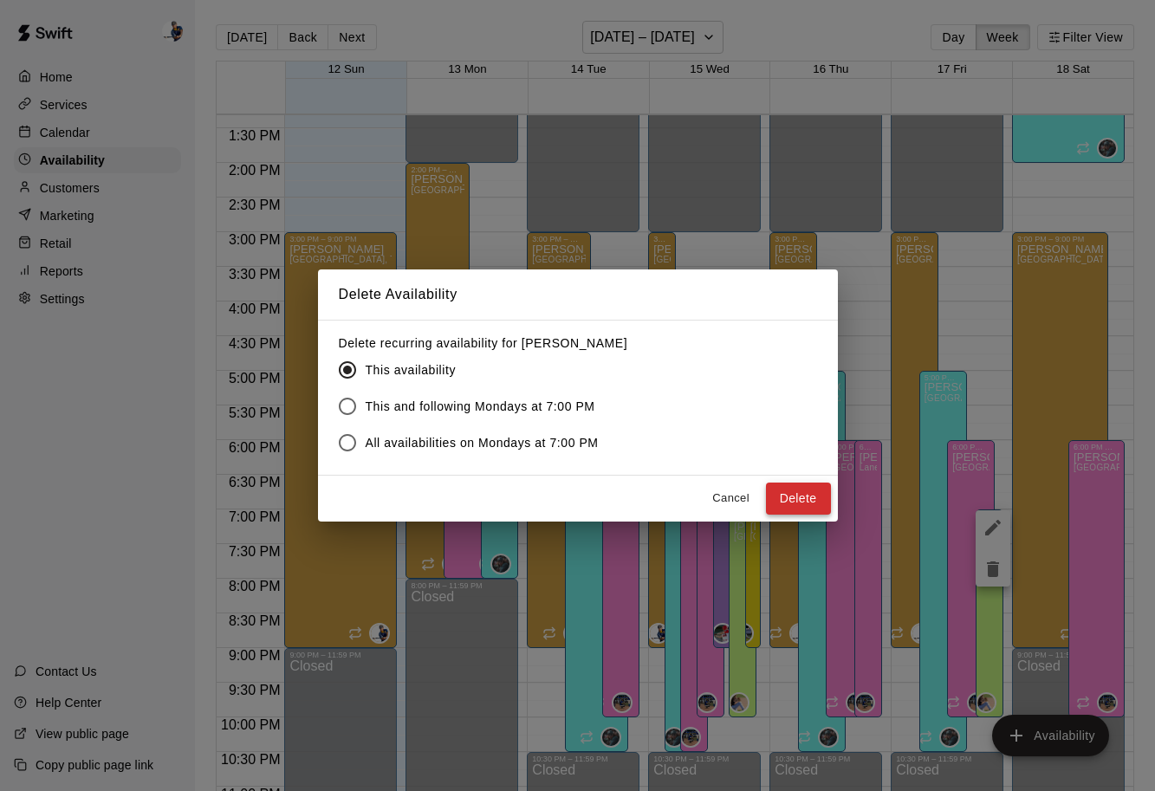
click at [816, 498] on button "Delete" at bounding box center [798, 499] width 65 height 32
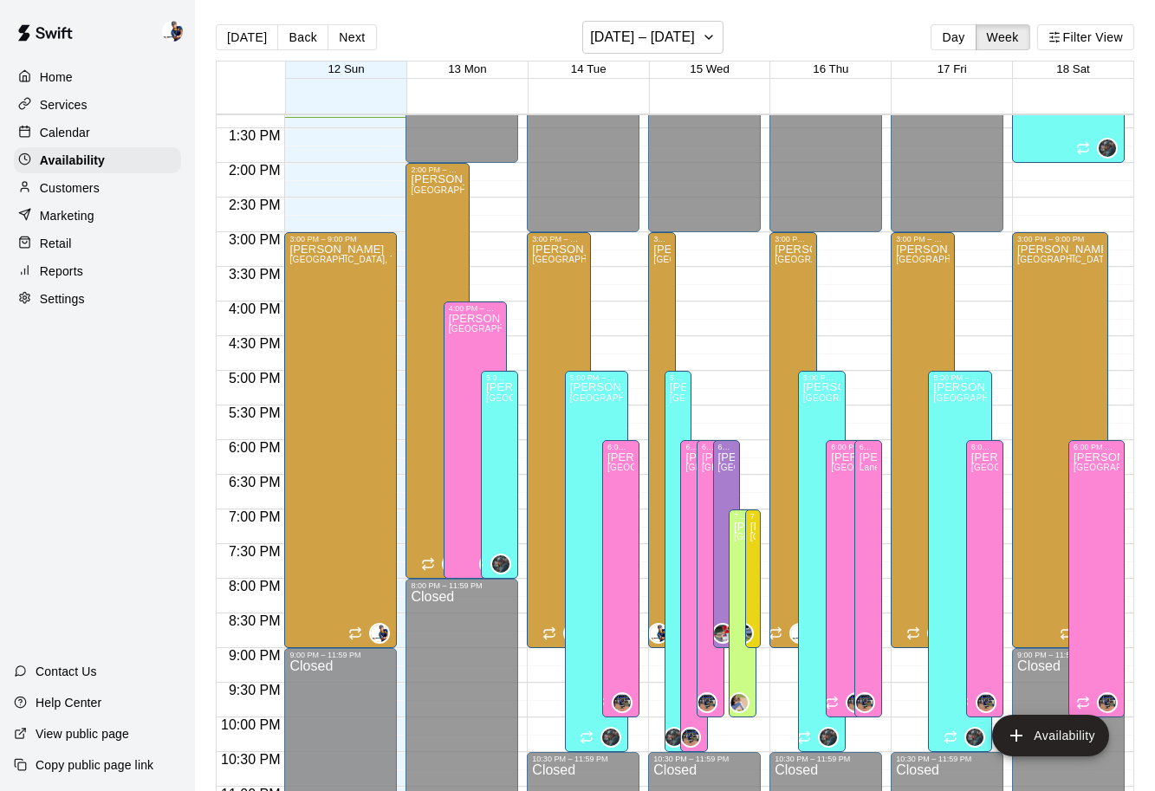
click at [623, 64] on div "14 Tue" at bounding box center [588, 70] width 121 height 17
click at [623, 39] on h6 "[DATE] – [DATE]" at bounding box center [642, 37] width 105 height 24
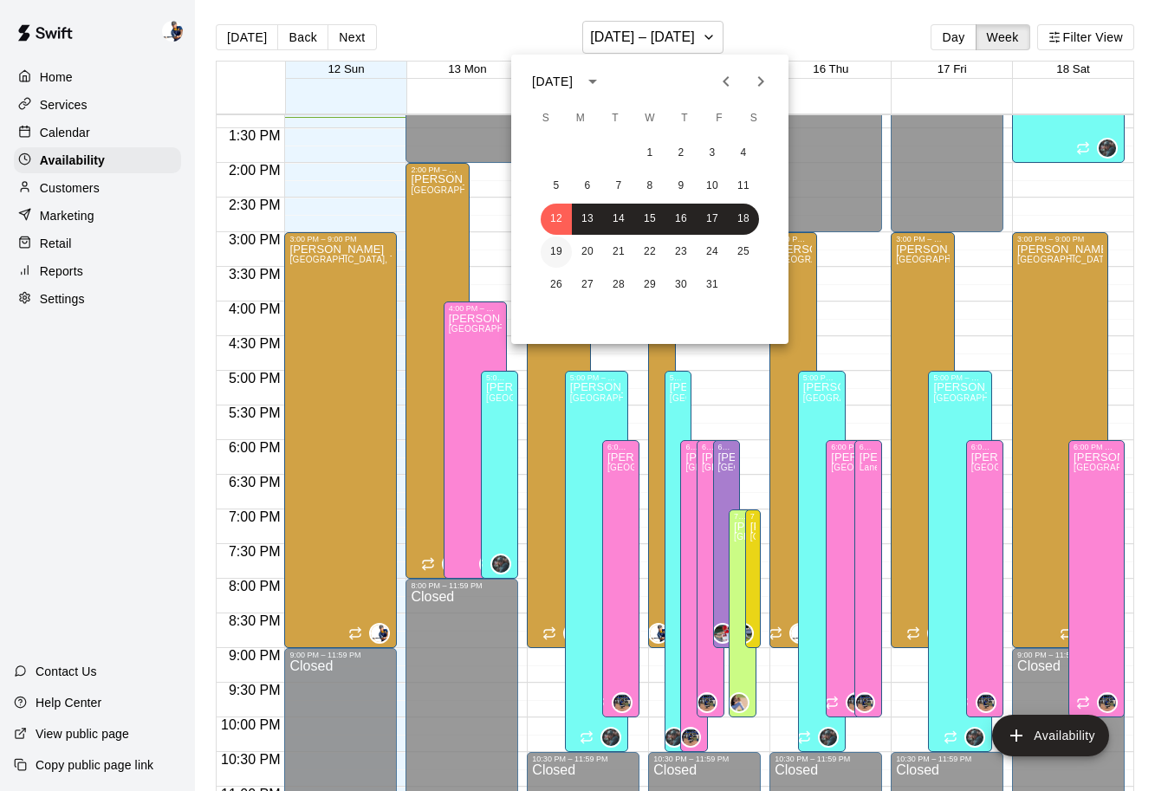
click at [556, 254] on button "19" at bounding box center [556, 252] width 31 height 31
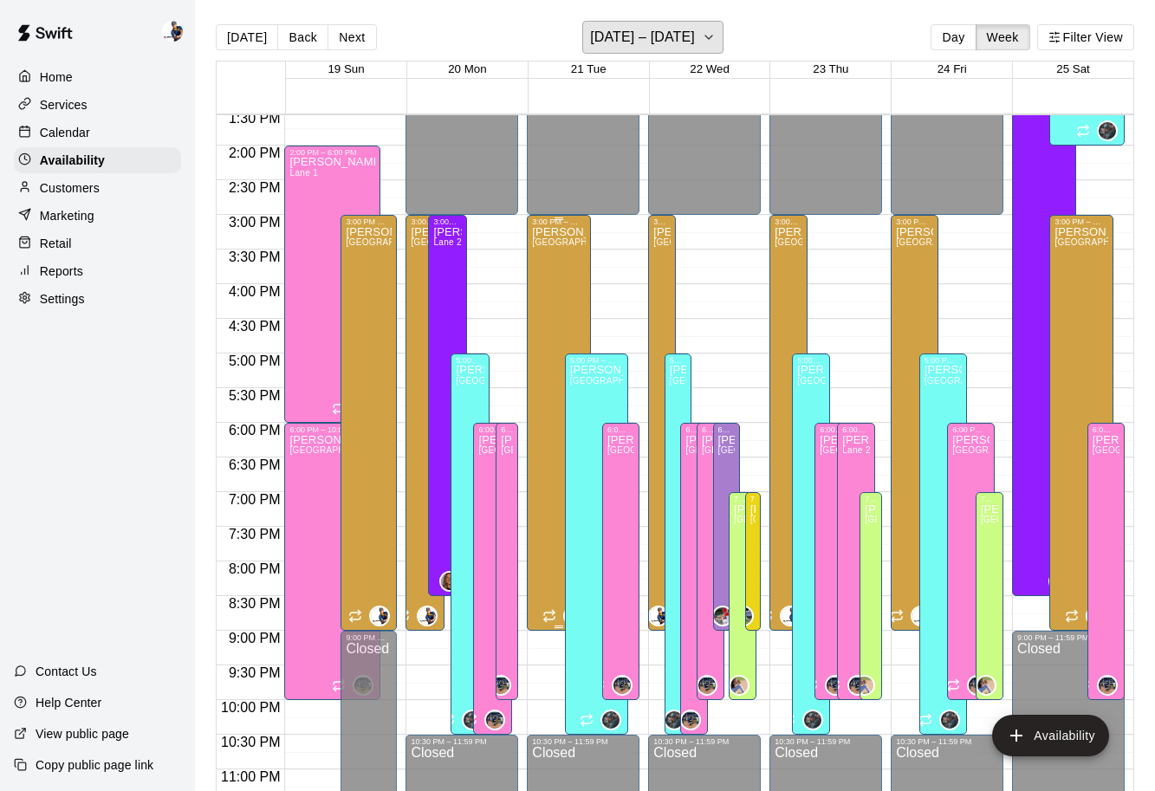
scroll to position [944, 0]
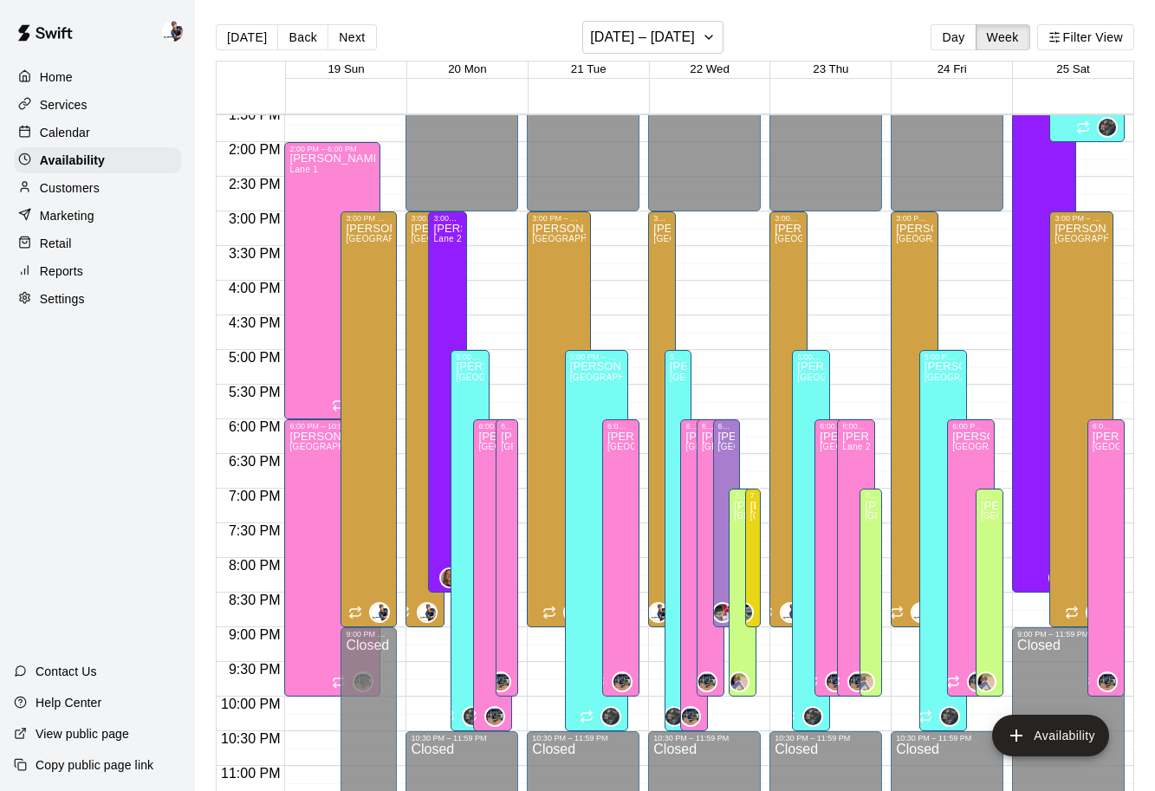
click at [104, 138] on div "Calendar" at bounding box center [97, 133] width 167 height 26
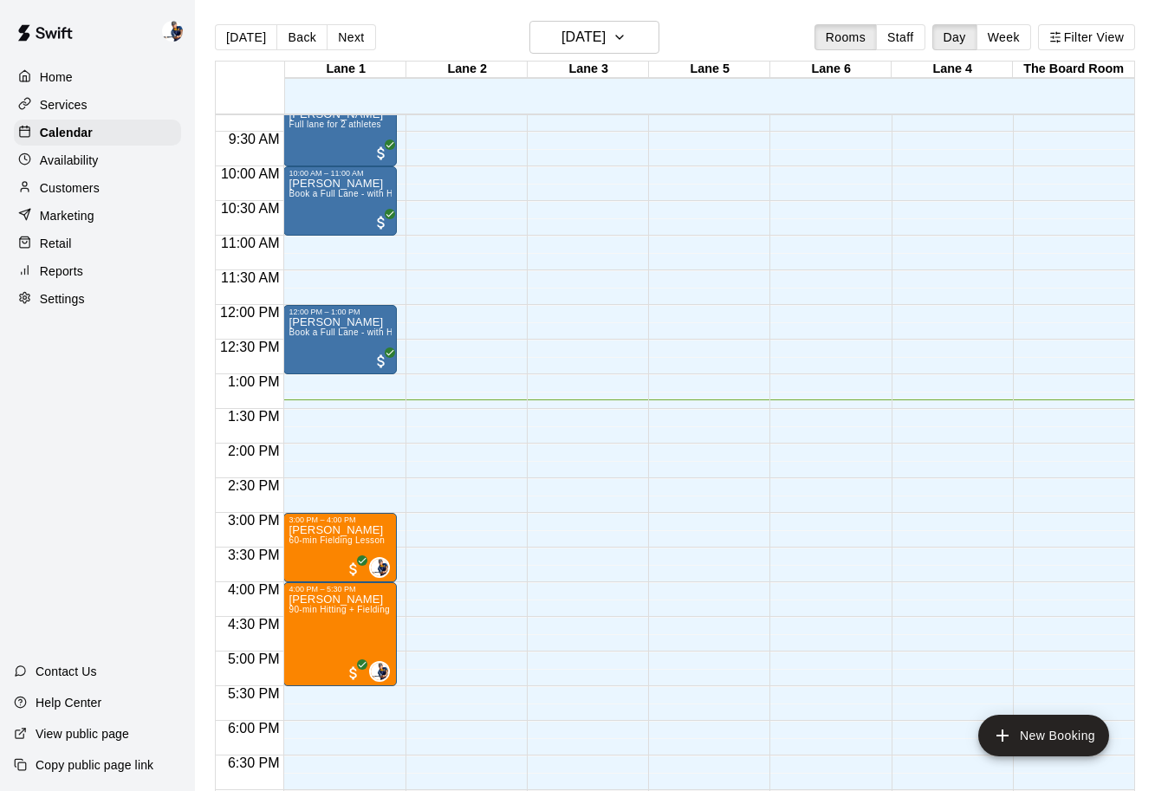
scroll to position [627, 0]
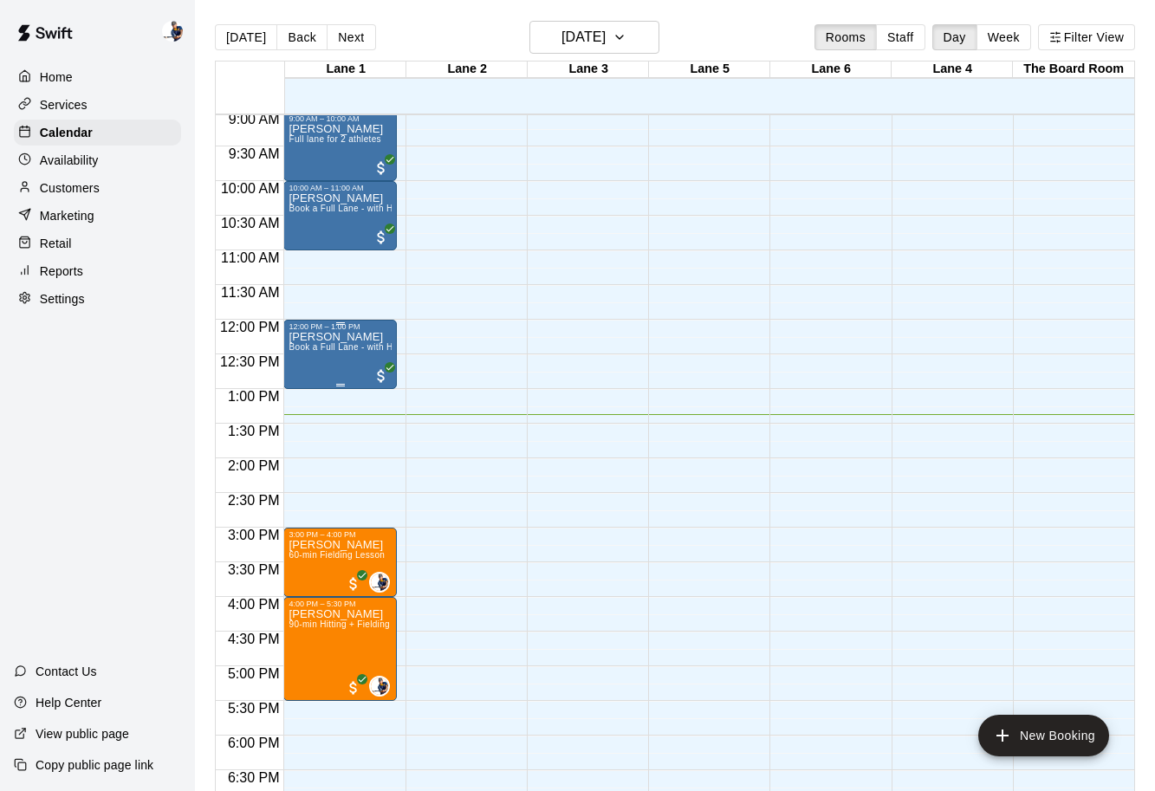
click at [345, 360] on div "[PERSON_NAME] Book a Full Lane - with Hack Attack" at bounding box center [340, 726] width 102 height 791
click at [433, 249] on div at bounding box center [577, 395] width 1155 height 791
click at [91, 243] on div "Retail" at bounding box center [97, 243] width 167 height 26
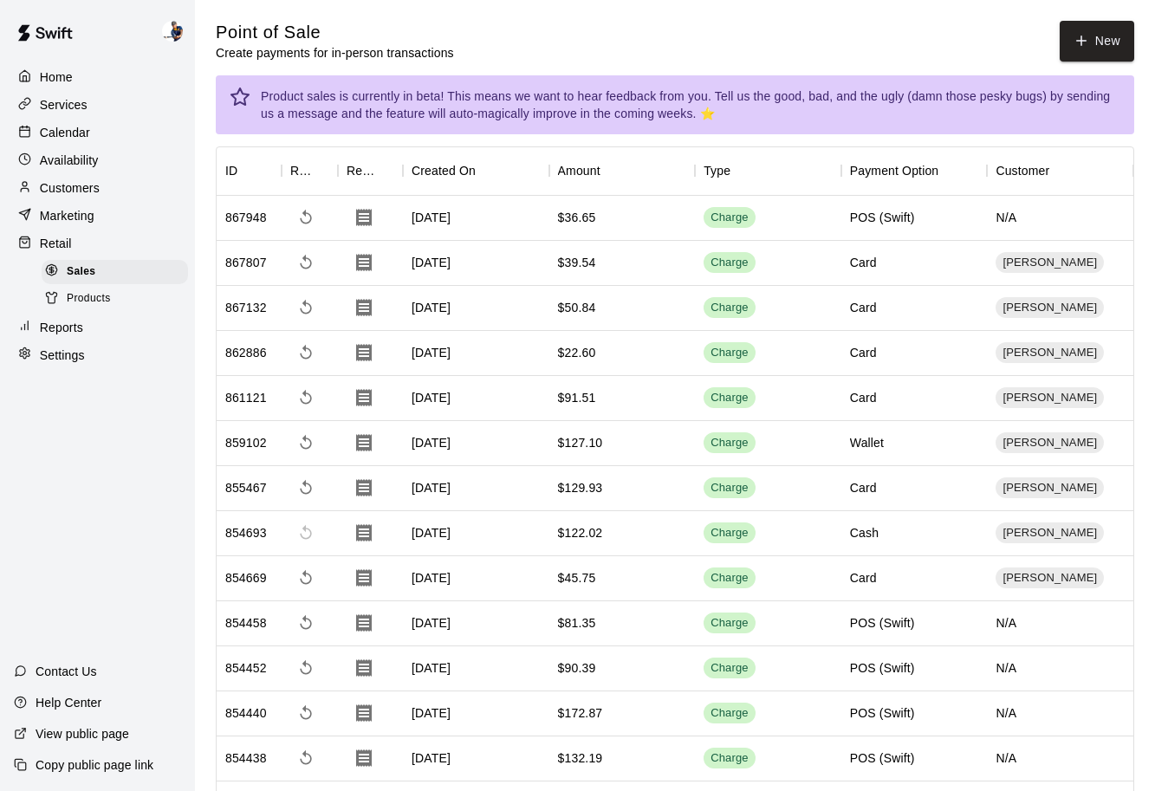
click at [93, 221] on p "Marketing" at bounding box center [67, 215] width 55 height 17
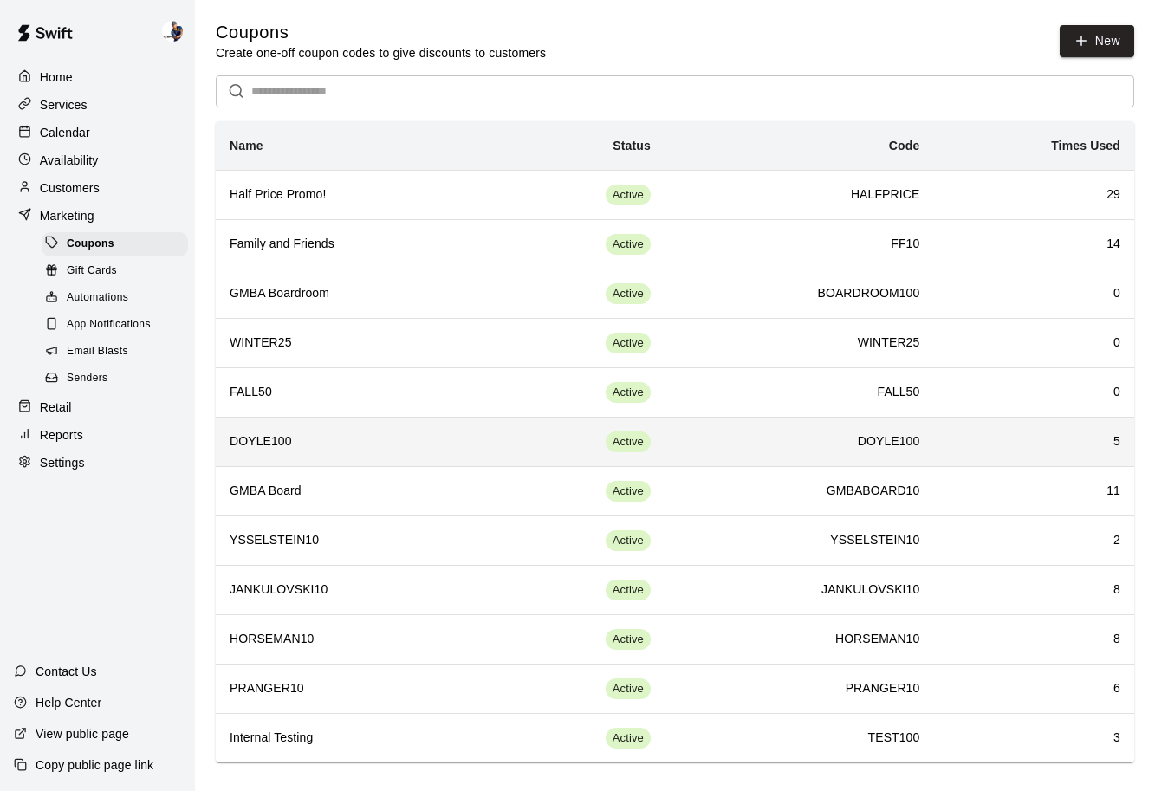
click at [333, 446] on h6 "DOYLE100" at bounding box center [353, 441] width 246 height 19
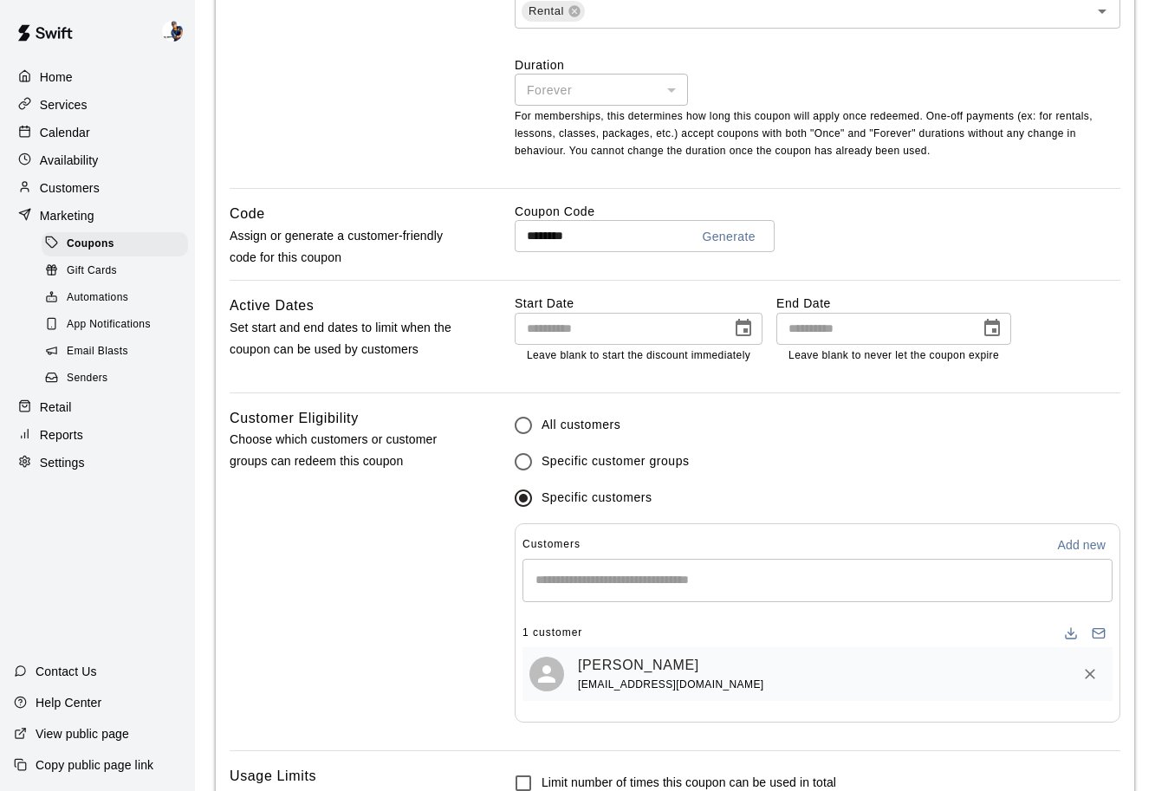
scroll to position [779, 0]
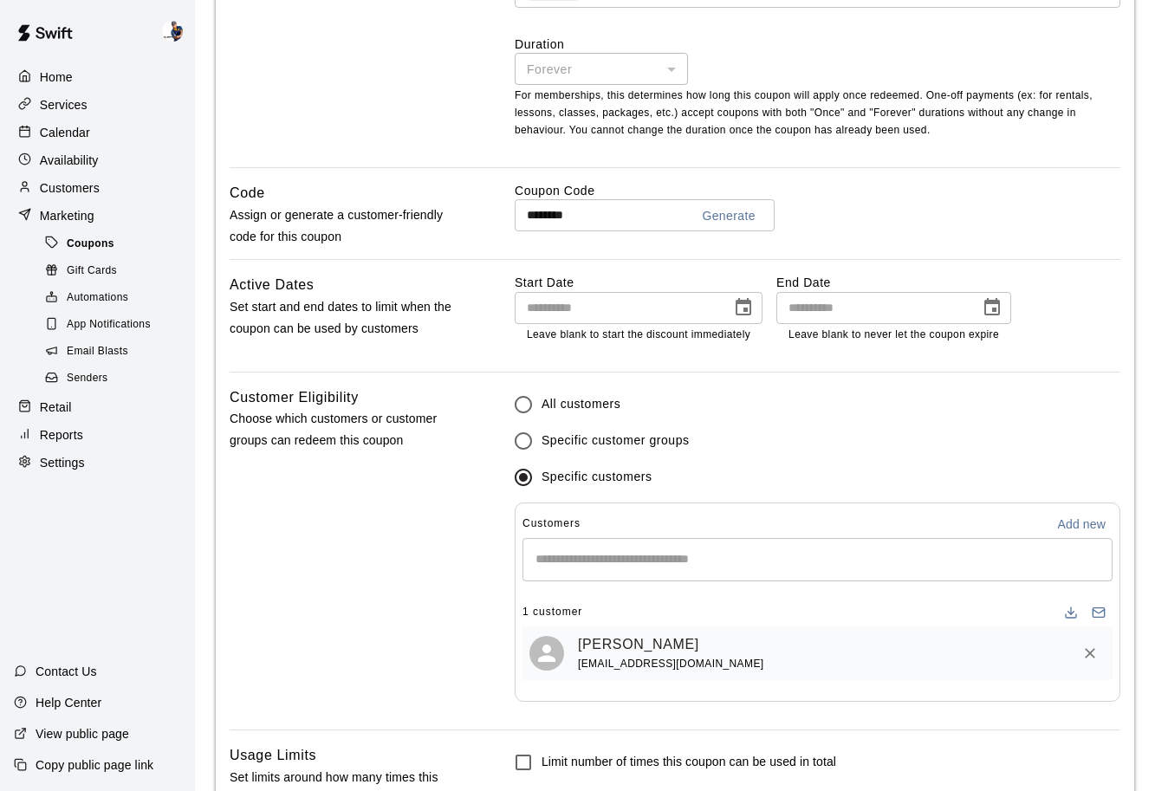
click at [116, 240] on div "Coupons" at bounding box center [115, 244] width 146 height 24
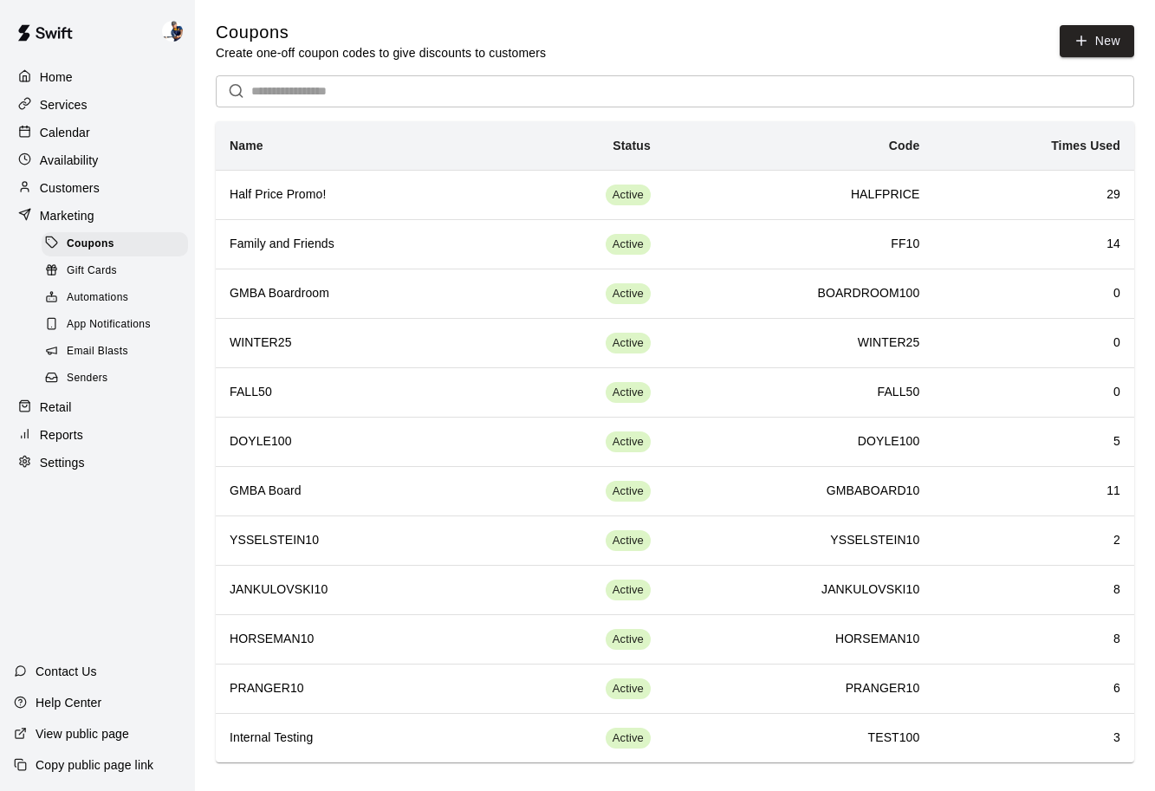
click at [109, 274] on span "Gift Cards" at bounding box center [92, 271] width 50 height 17
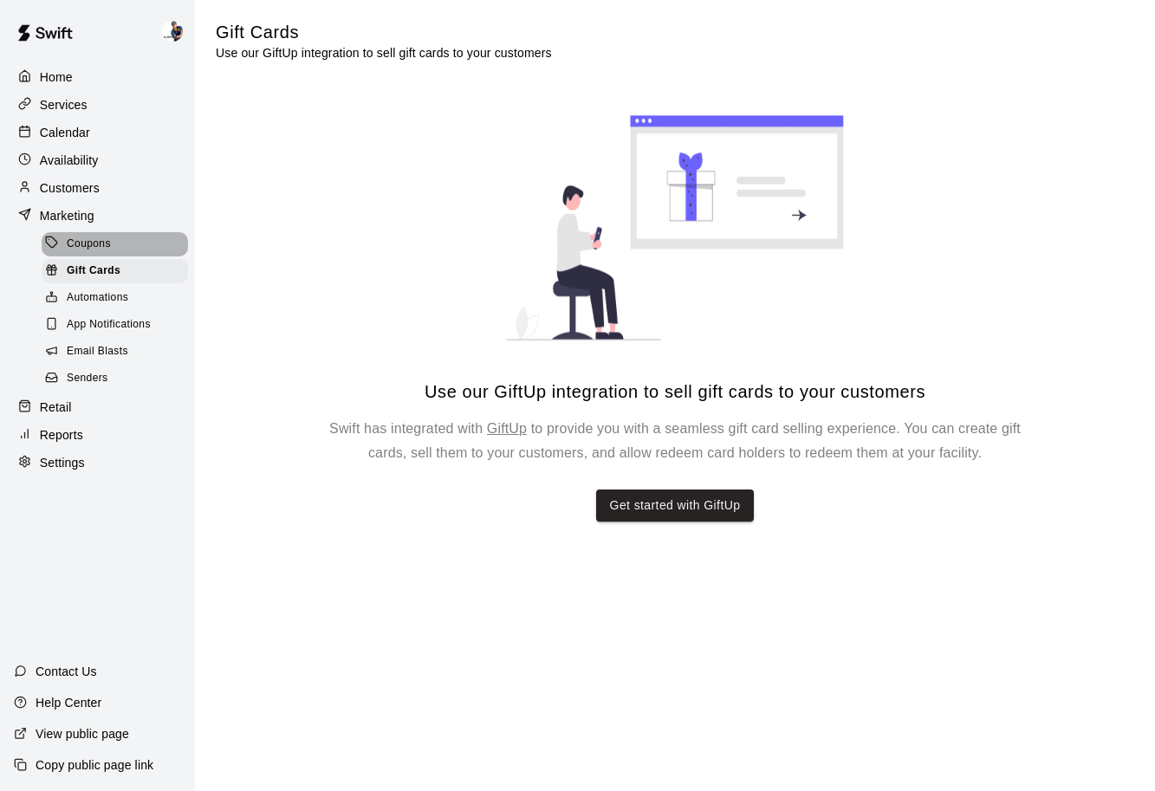
click at [114, 251] on div "Coupons" at bounding box center [115, 244] width 146 height 24
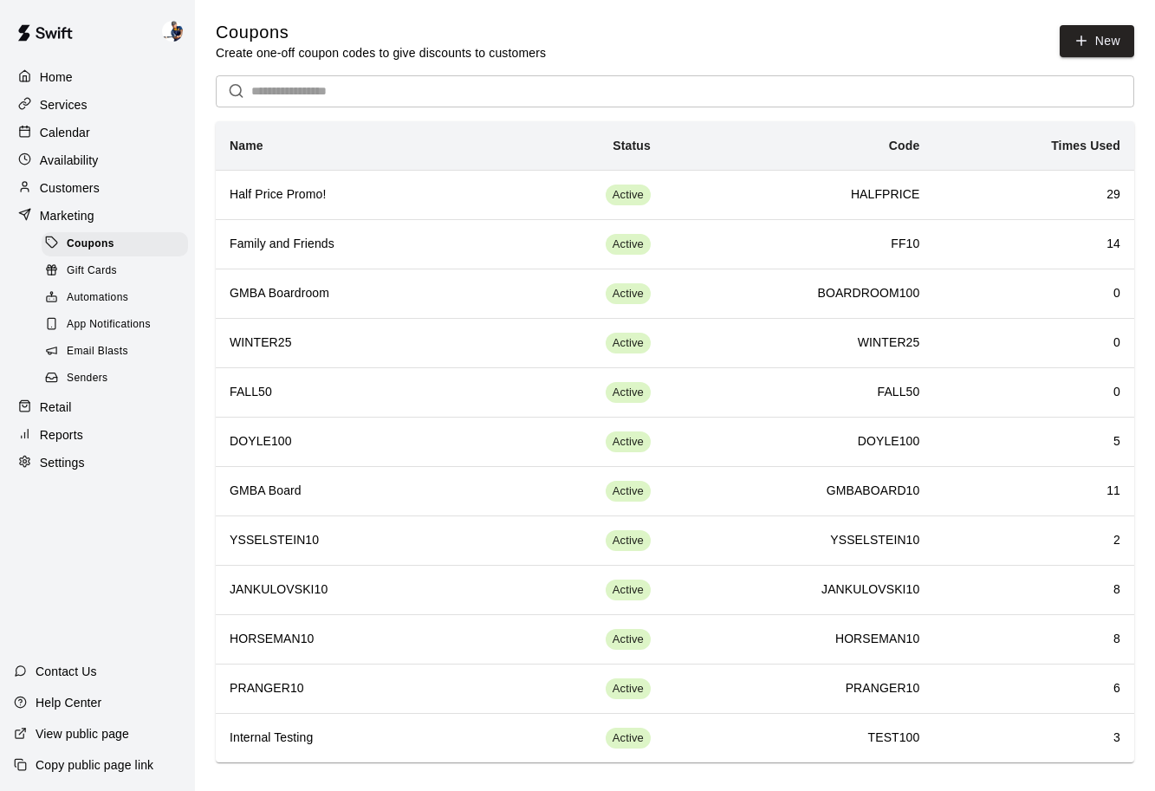
click at [113, 290] on span "Automations" at bounding box center [98, 297] width 62 height 17
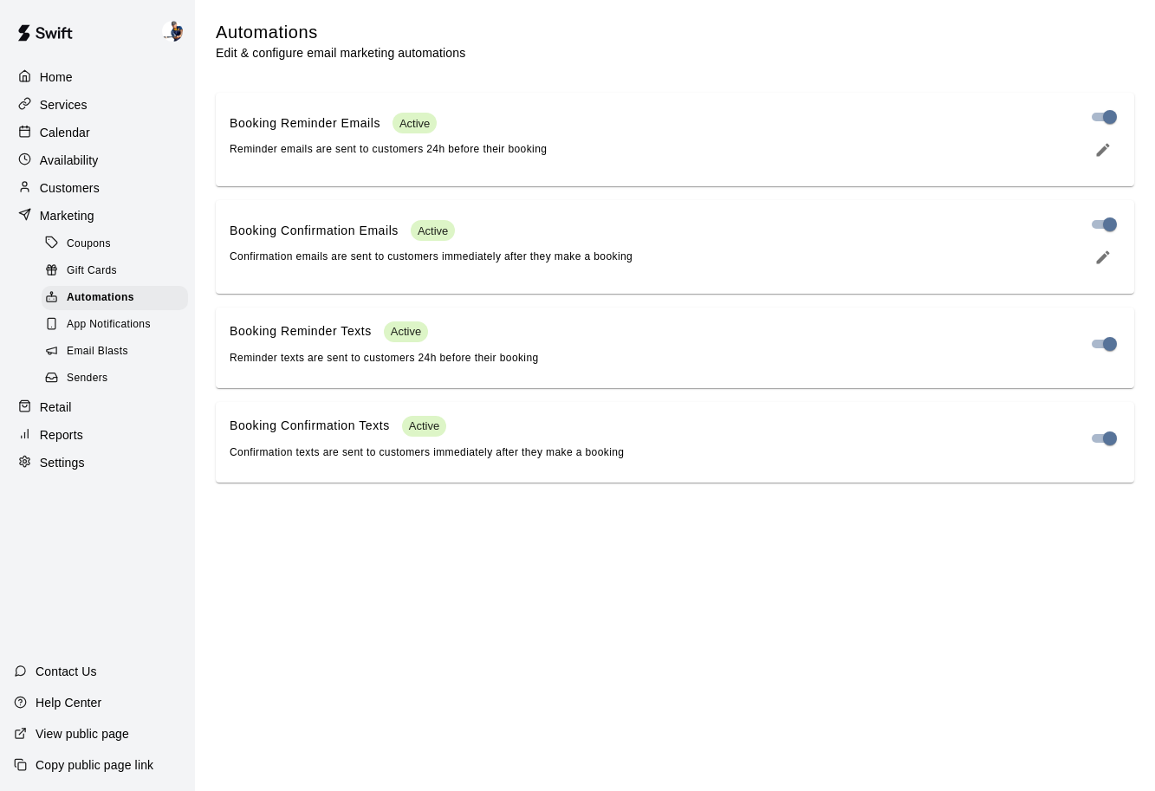
click at [108, 254] on div "Coupons" at bounding box center [115, 244] width 146 height 24
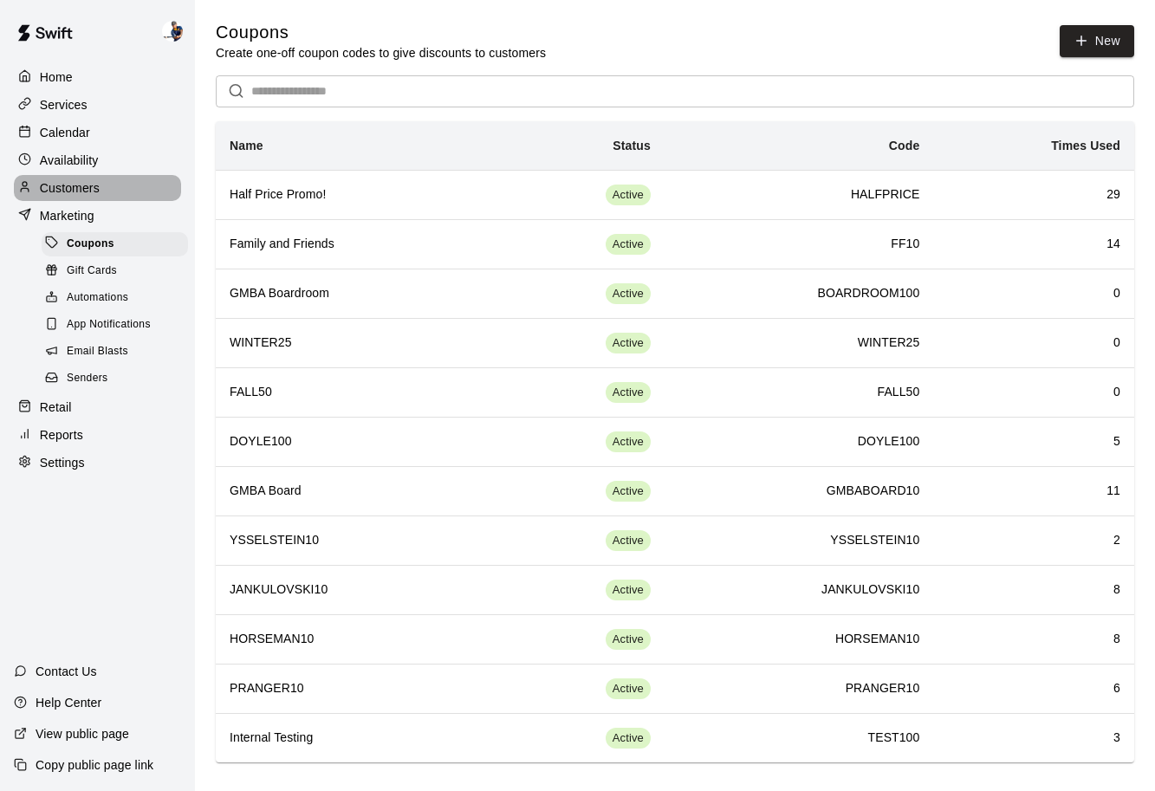
click at [82, 187] on p "Customers" at bounding box center [70, 187] width 60 height 17
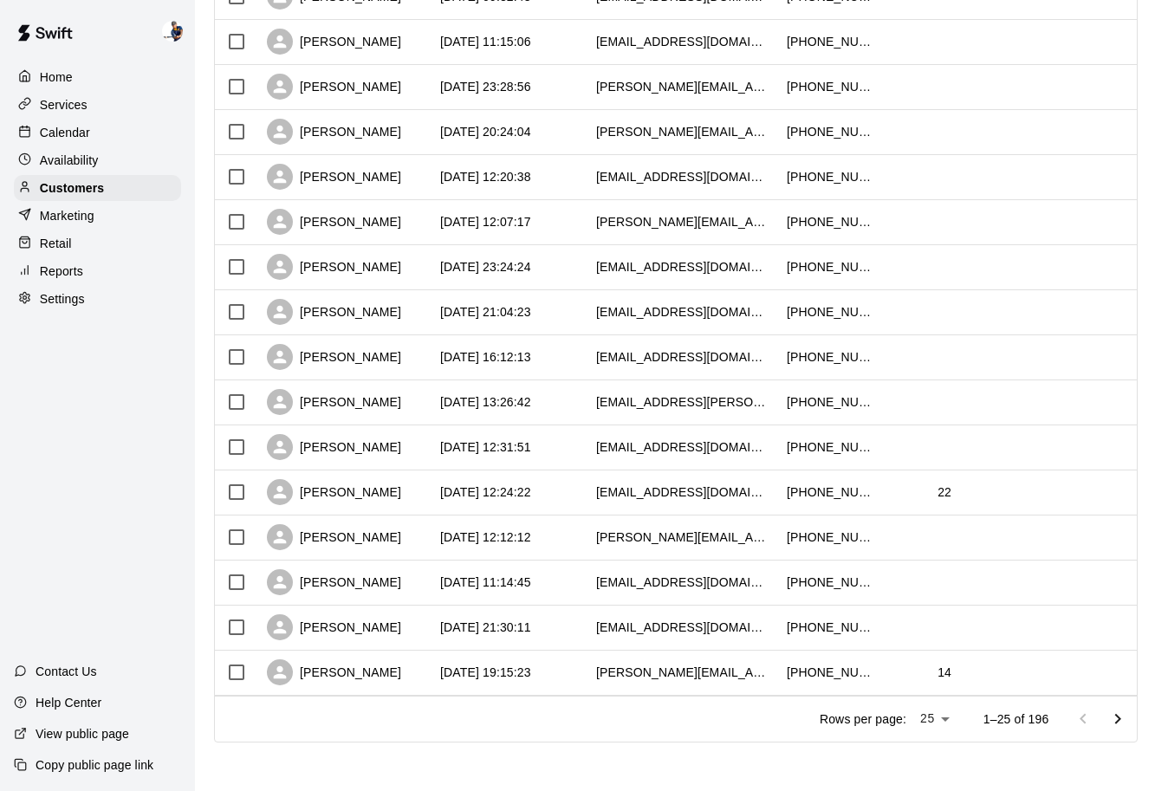
scroll to position [704, 2]
click at [114, 116] on div "Services" at bounding box center [97, 105] width 167 height 26
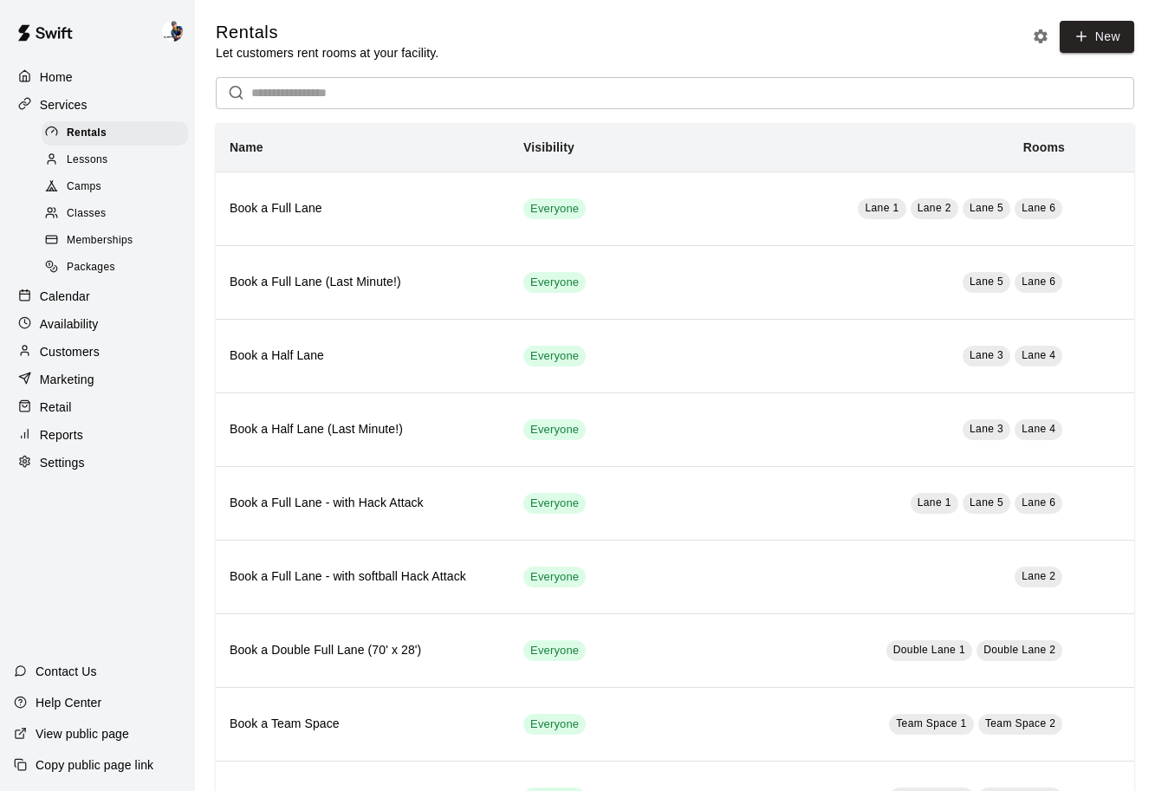
click at [101, 183] on span "Camps" at bounding box center [84, 187] width 35 height 17
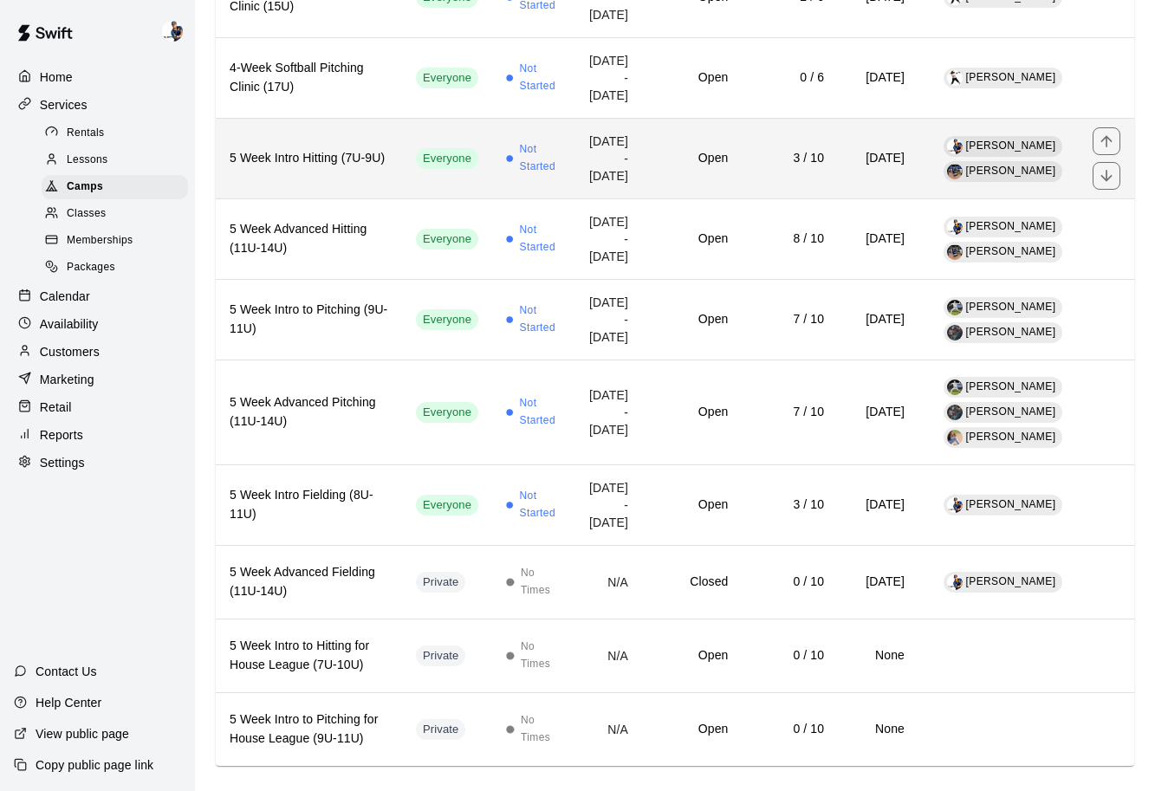
scroll to position [1062, 0]
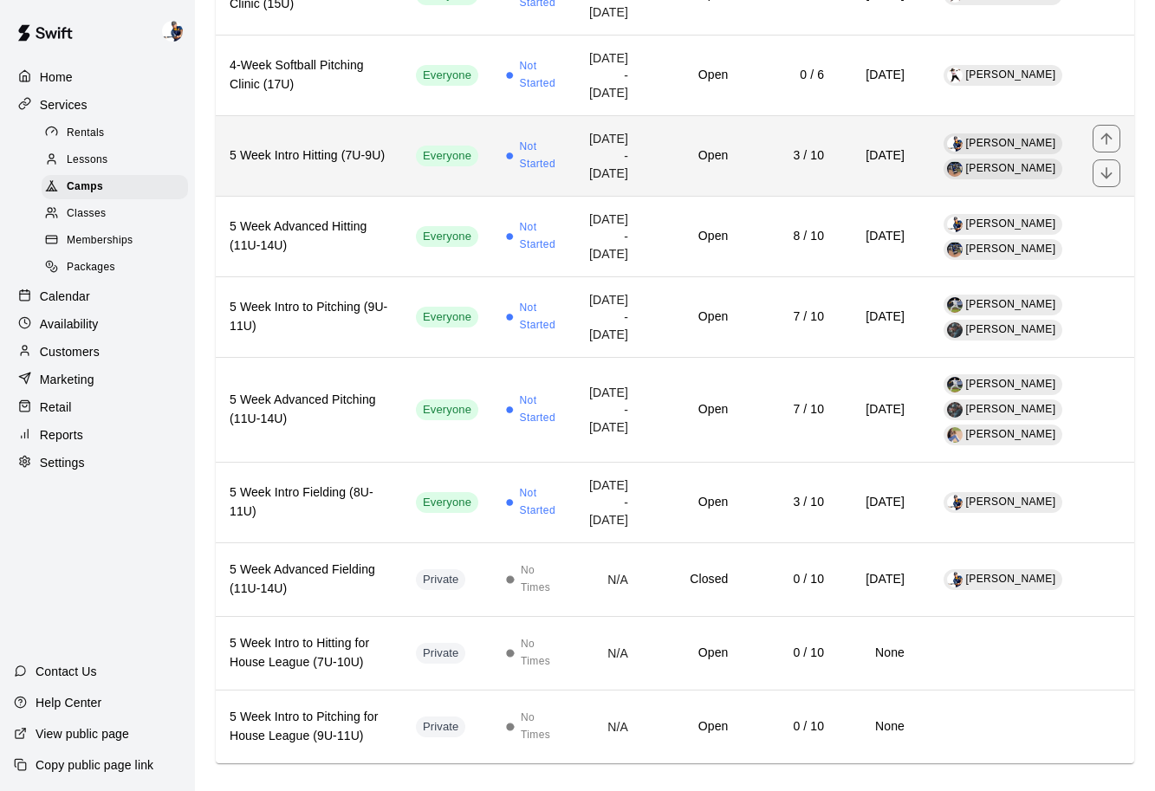
click at [645, 197] on td "Open" at bounding box center [692, 156] width 100 height 81
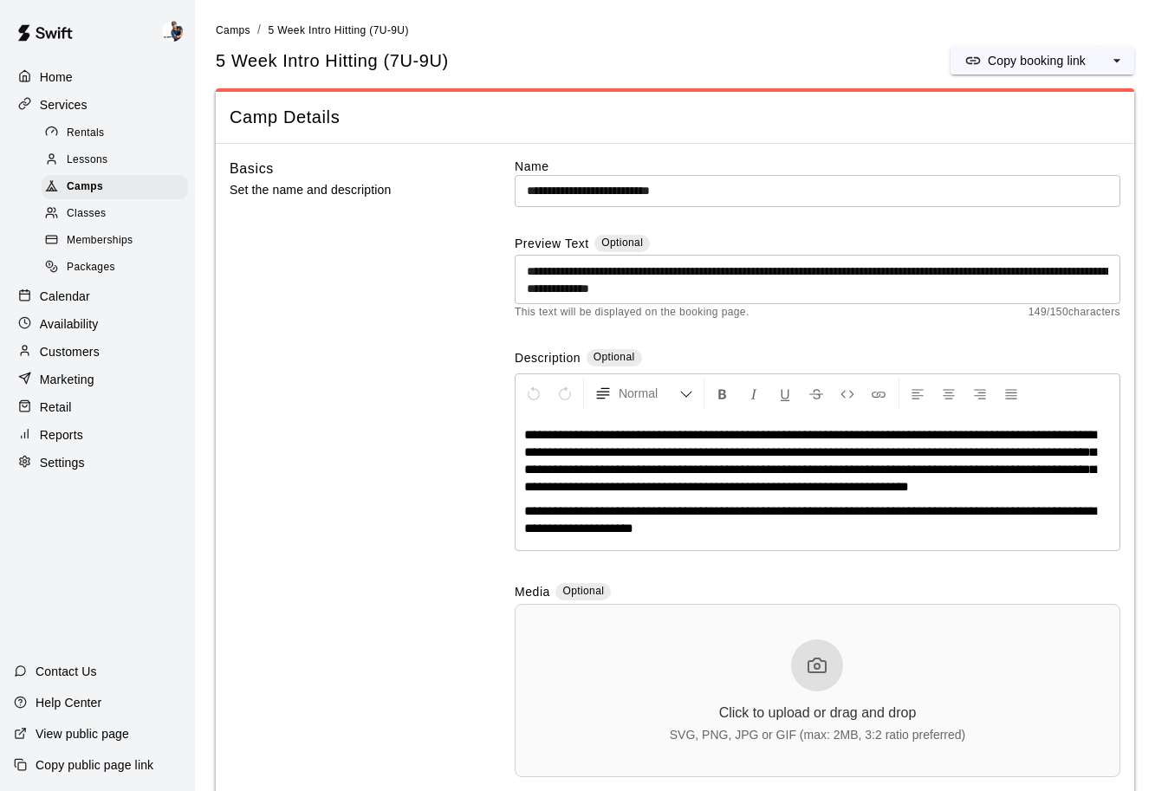
click at [83, 305] on div "Calendar" at bounding box center [97, 296] width 167 height 26
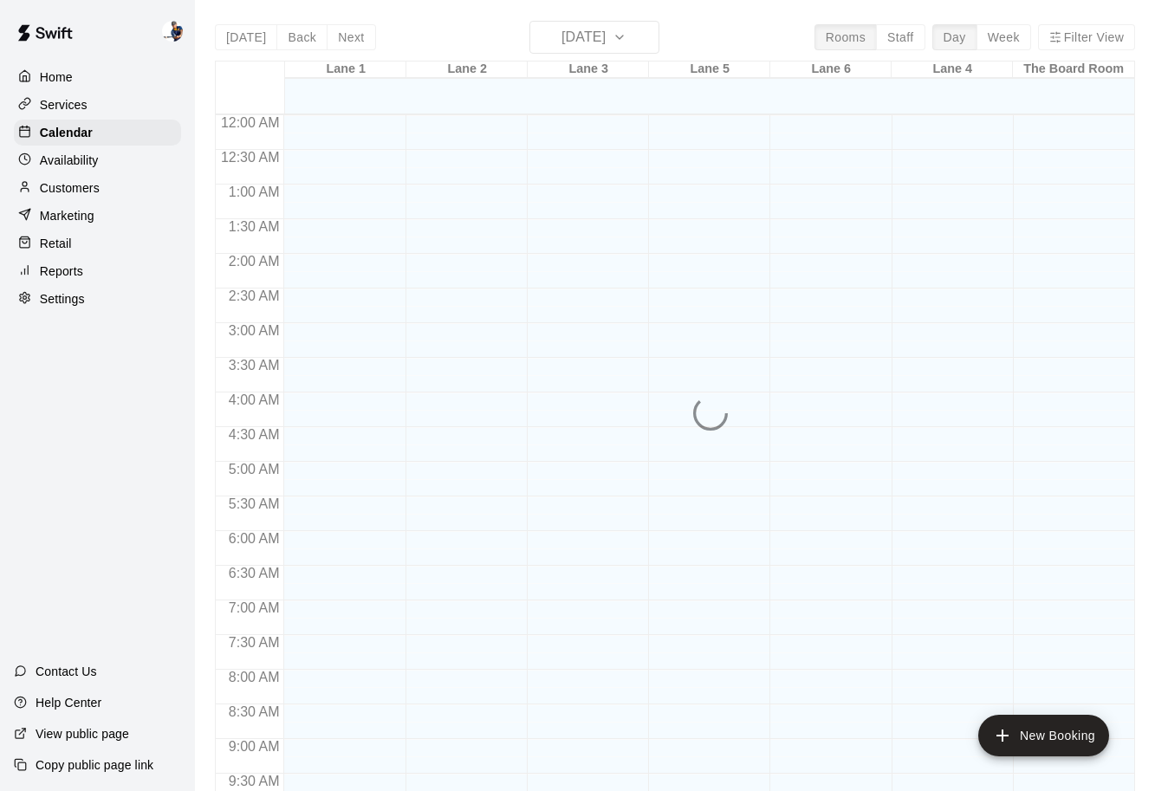
scroll to position [917, 0]
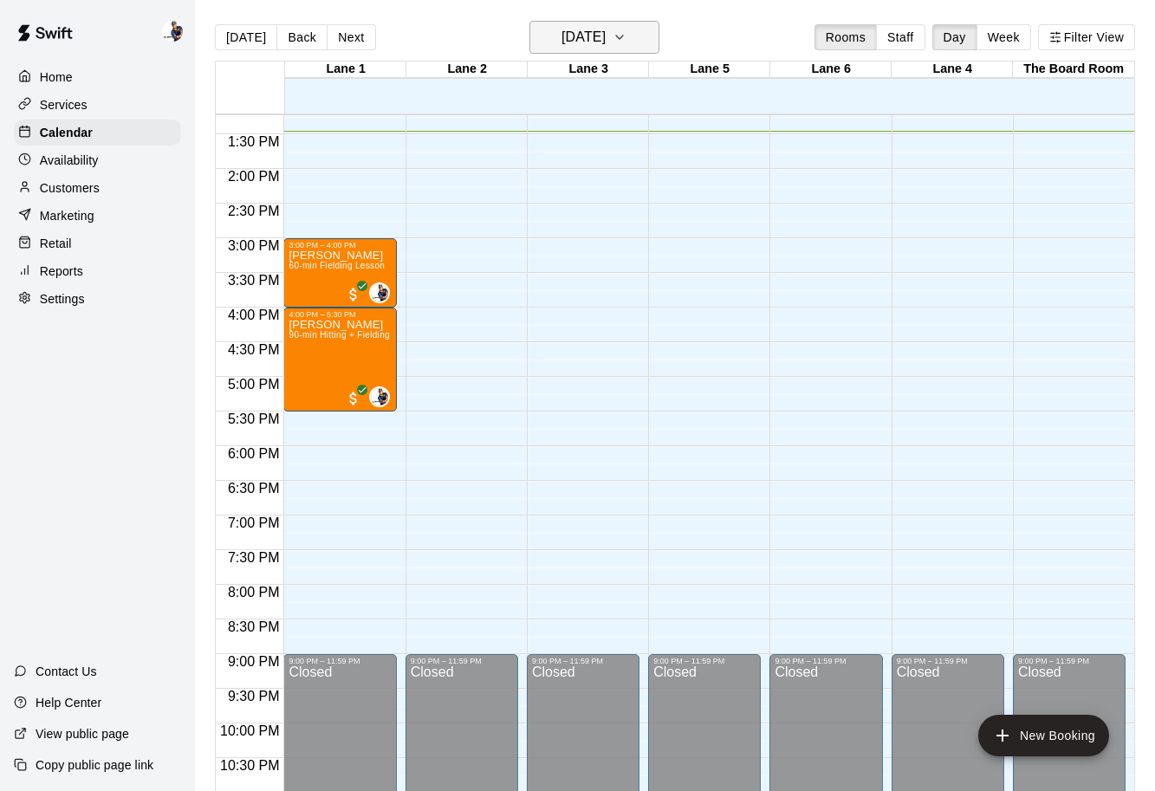
click at [606, 47] on h6 "[DATE]" at bounding box center [584, 37] width 44 height 24
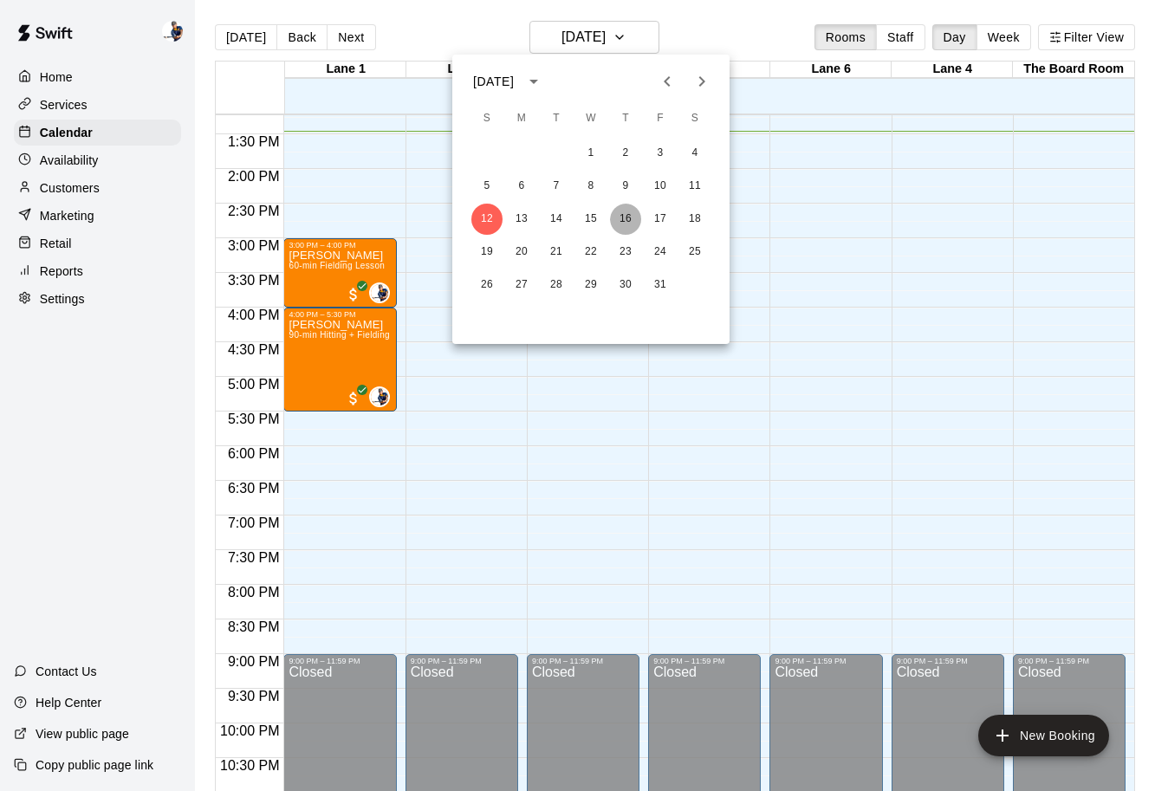
click at [633, 217] on button "16" at bounding box center [625, 219] width 31 height 31
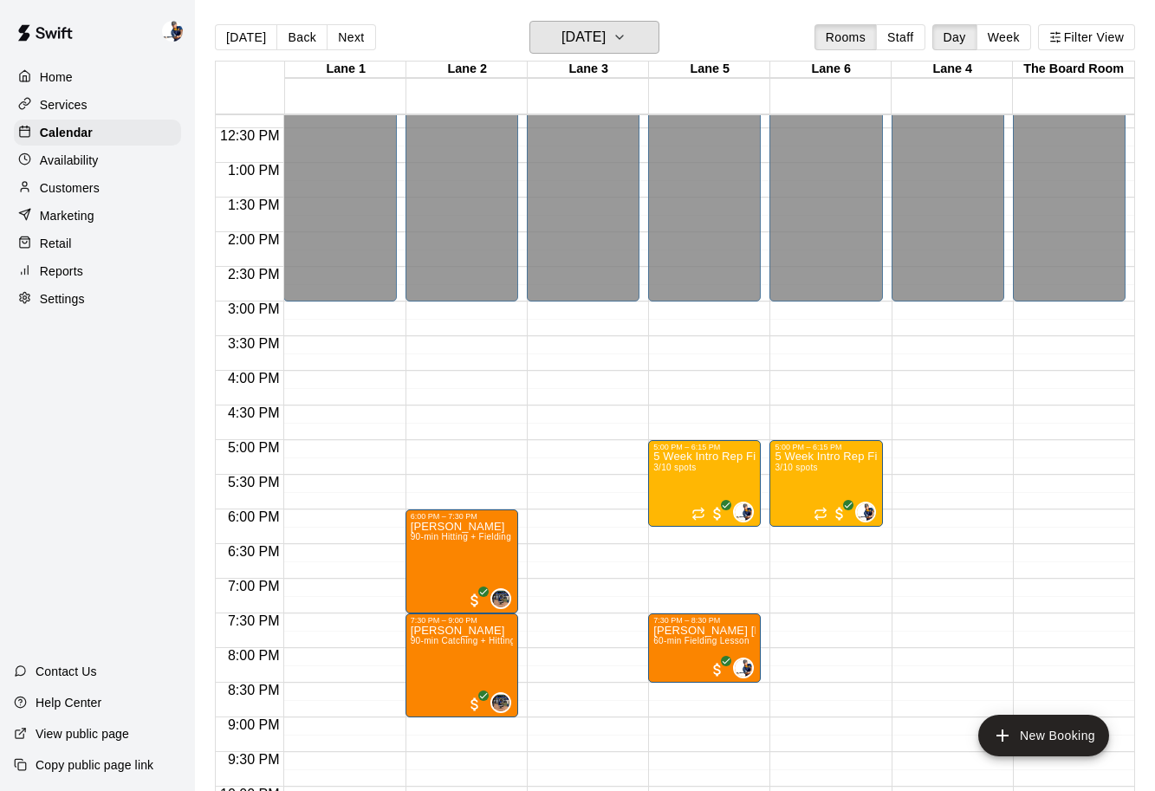
scroll to position [969, 0]
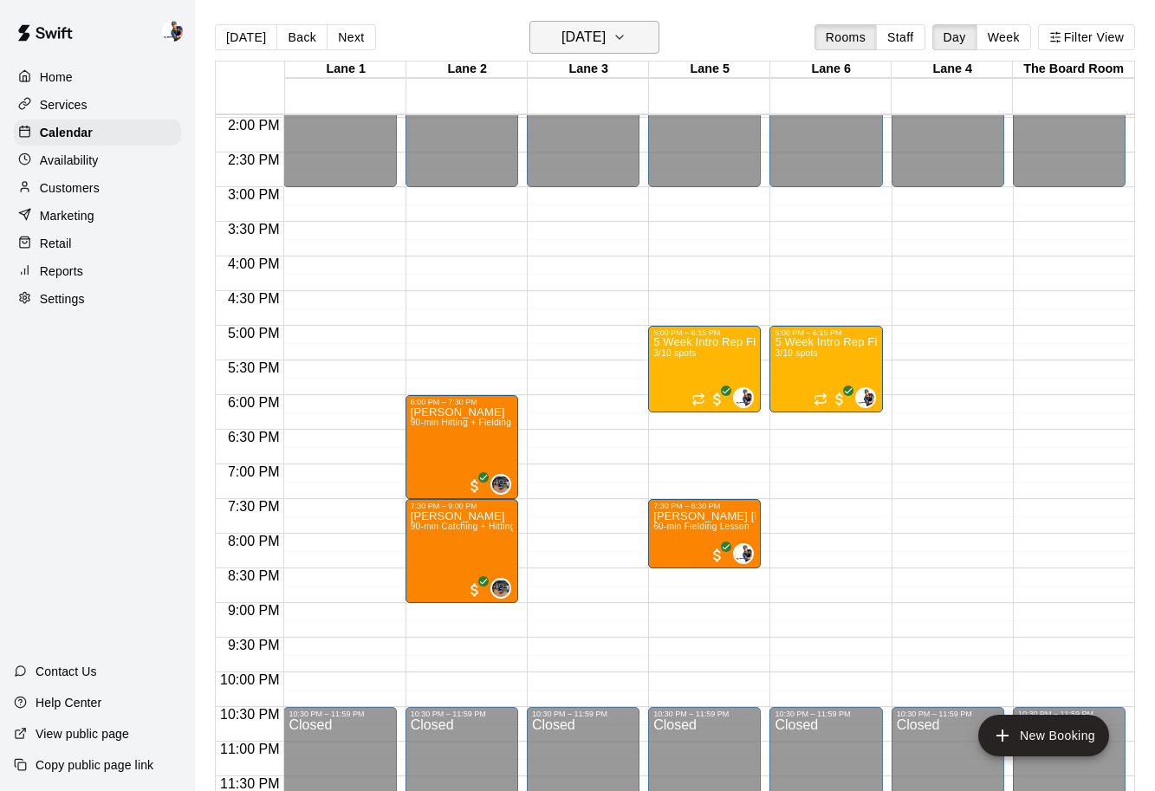
click at [594, 49] on h6 "[DATE]" at bounding box center [584, 37] width 44 height 24
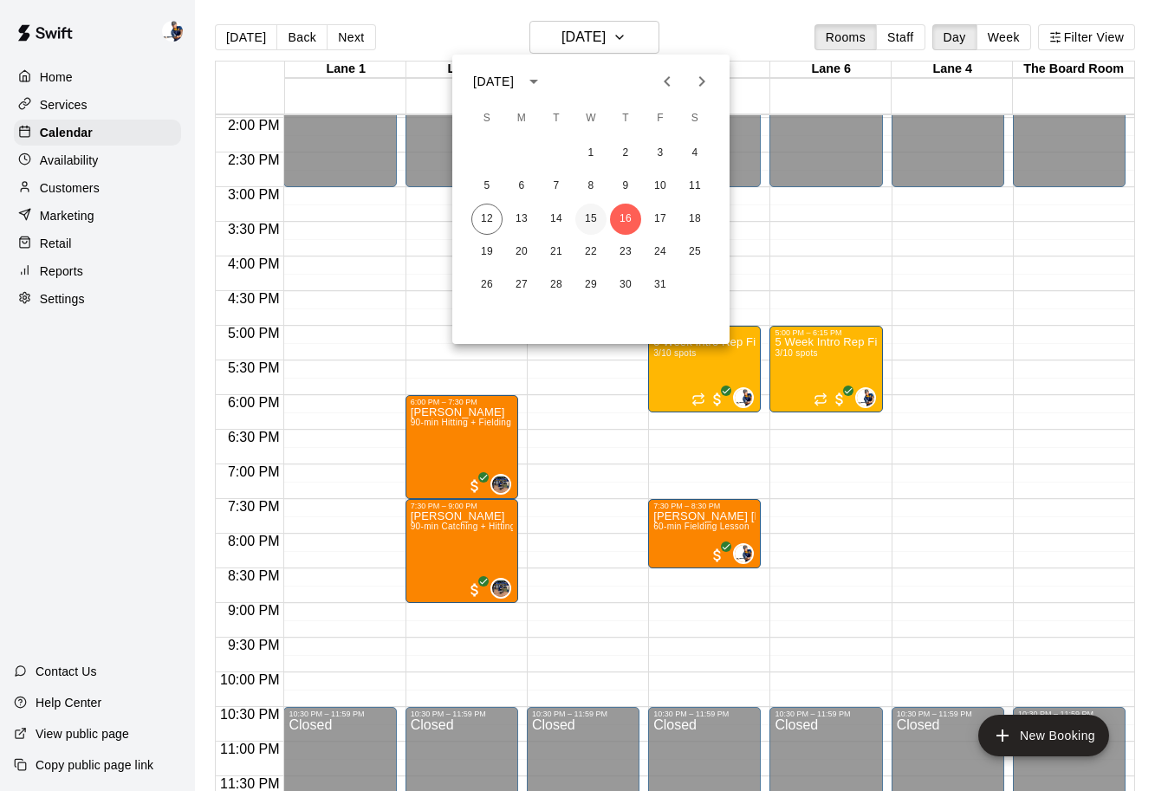
click at [588, 220] on button "15" at bounding box center [590, 219] width 31 height 31
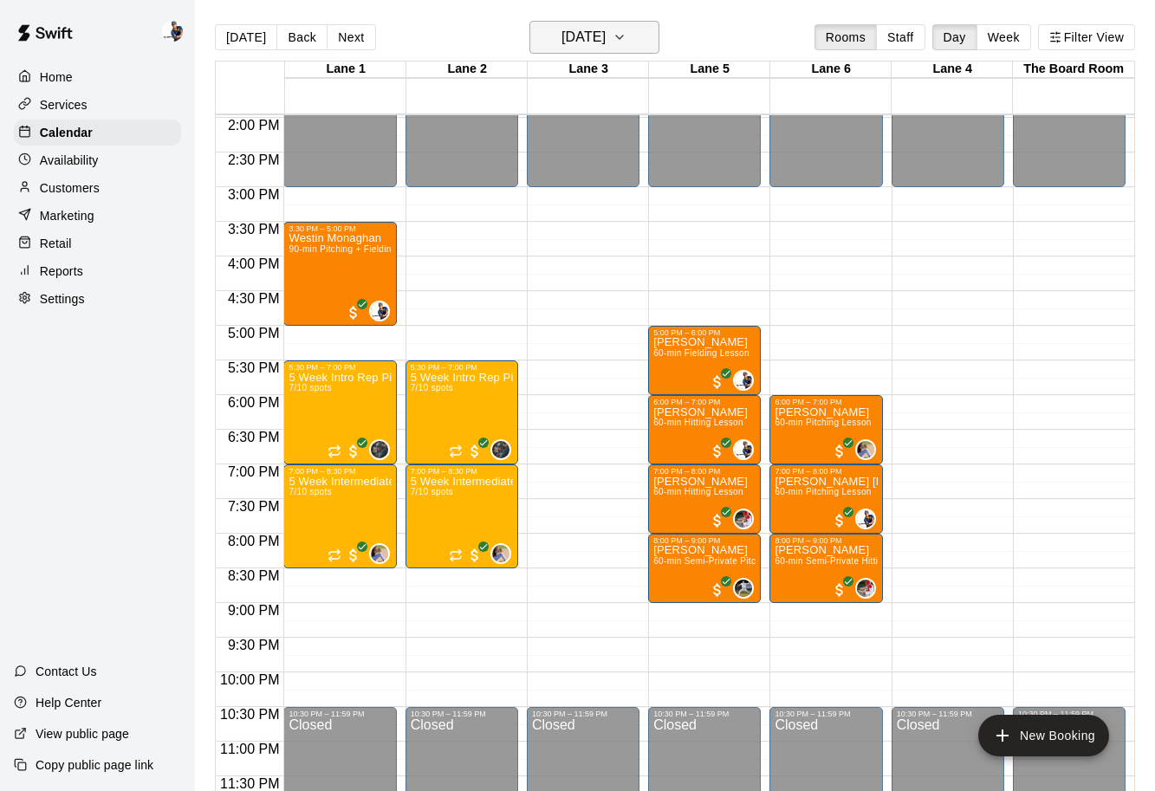
click at [601, 49] on button "[DATE]" at bounding box center [594, 37] width 130 height 33
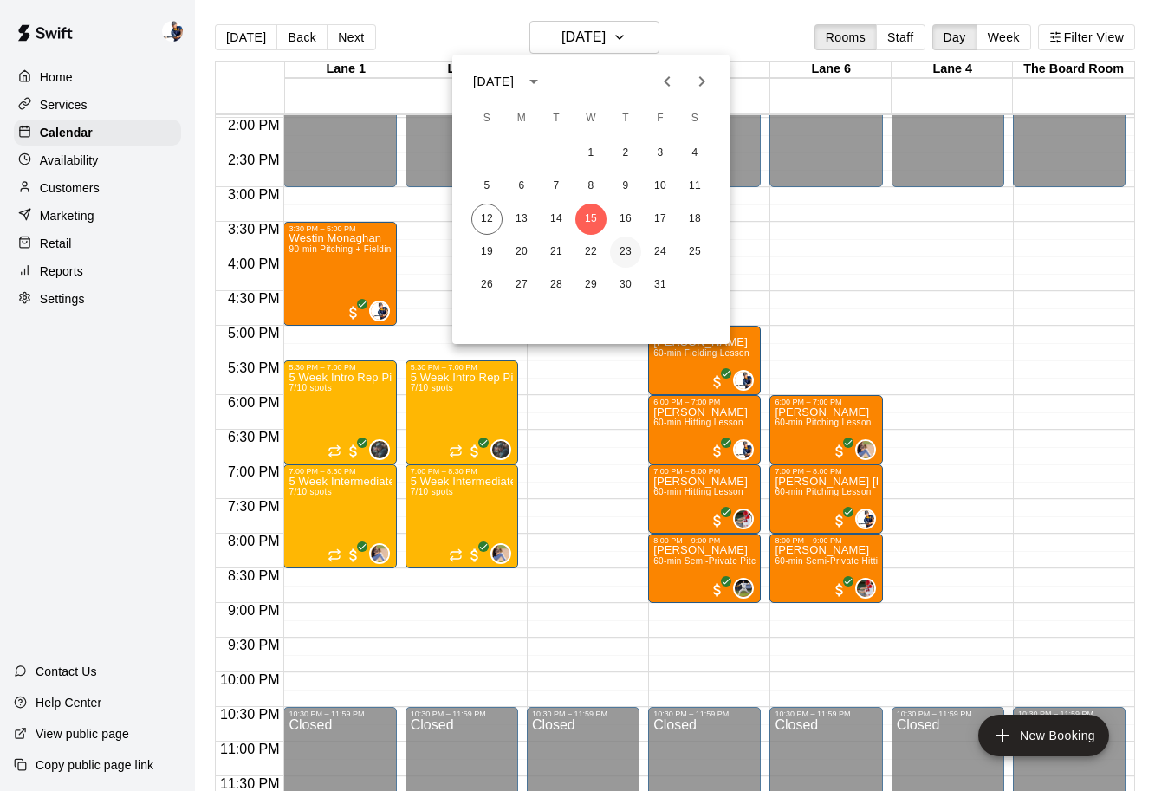
click at [625, 249] on button "23" at bounding box center [625, 252] width 31 height 31
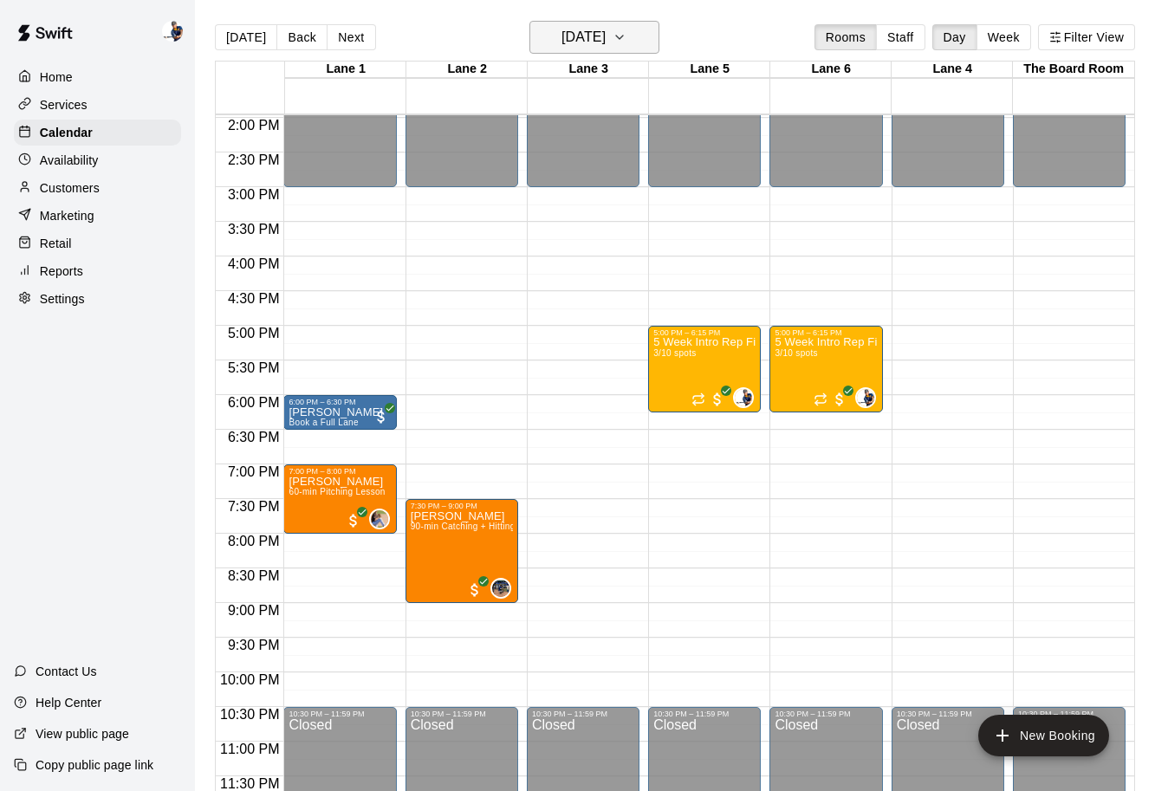
click at [562, 47] on h6 "[DATE]" at bounding box center [584, 37] width 44 height 24
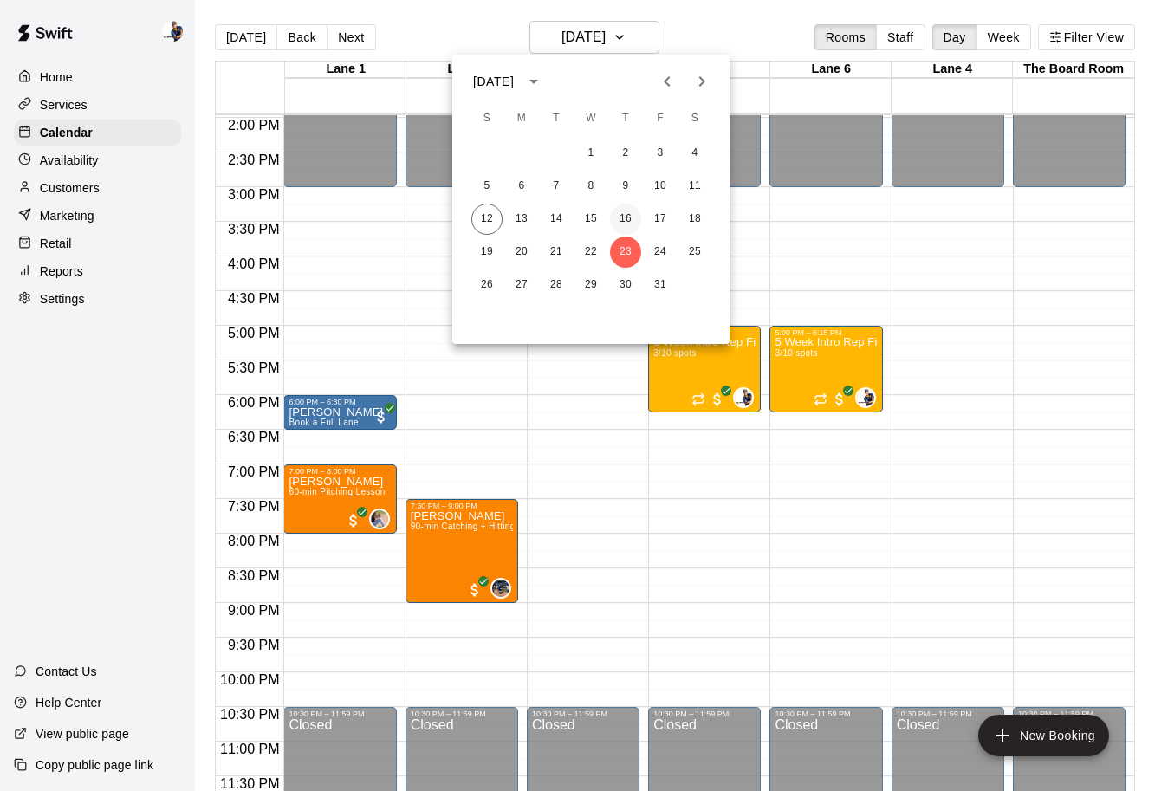
click at [633, 223] on button "16" at bounding box center [625, 219] width 31 height 31
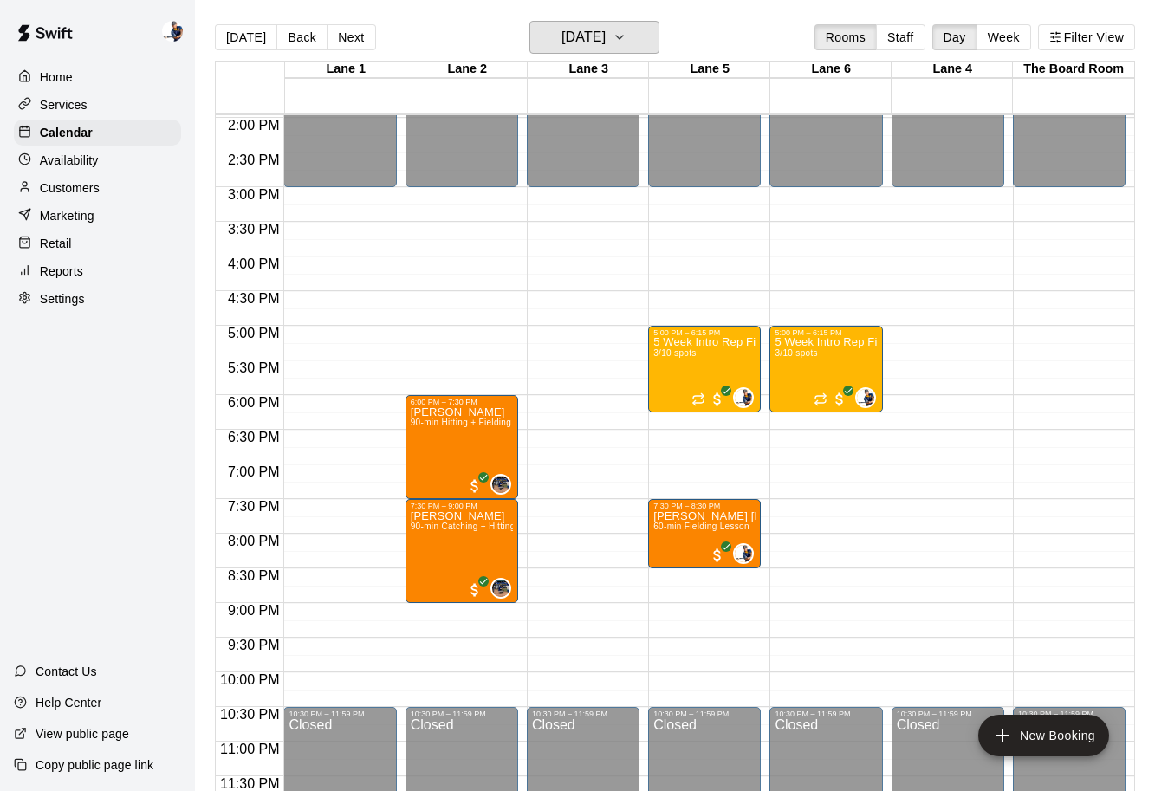
scroll to position [28, 0]
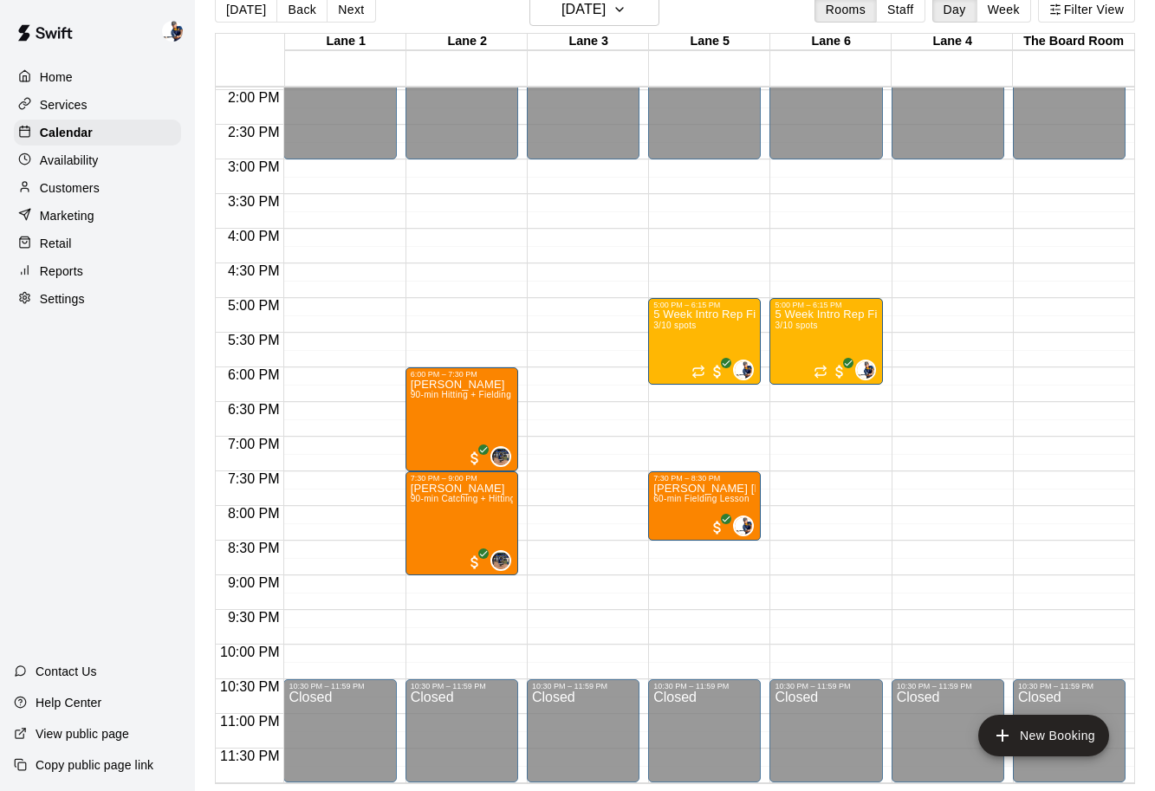
click at [71, 100] on p "Services" at bounding box center [64, 104] width 48 height 17
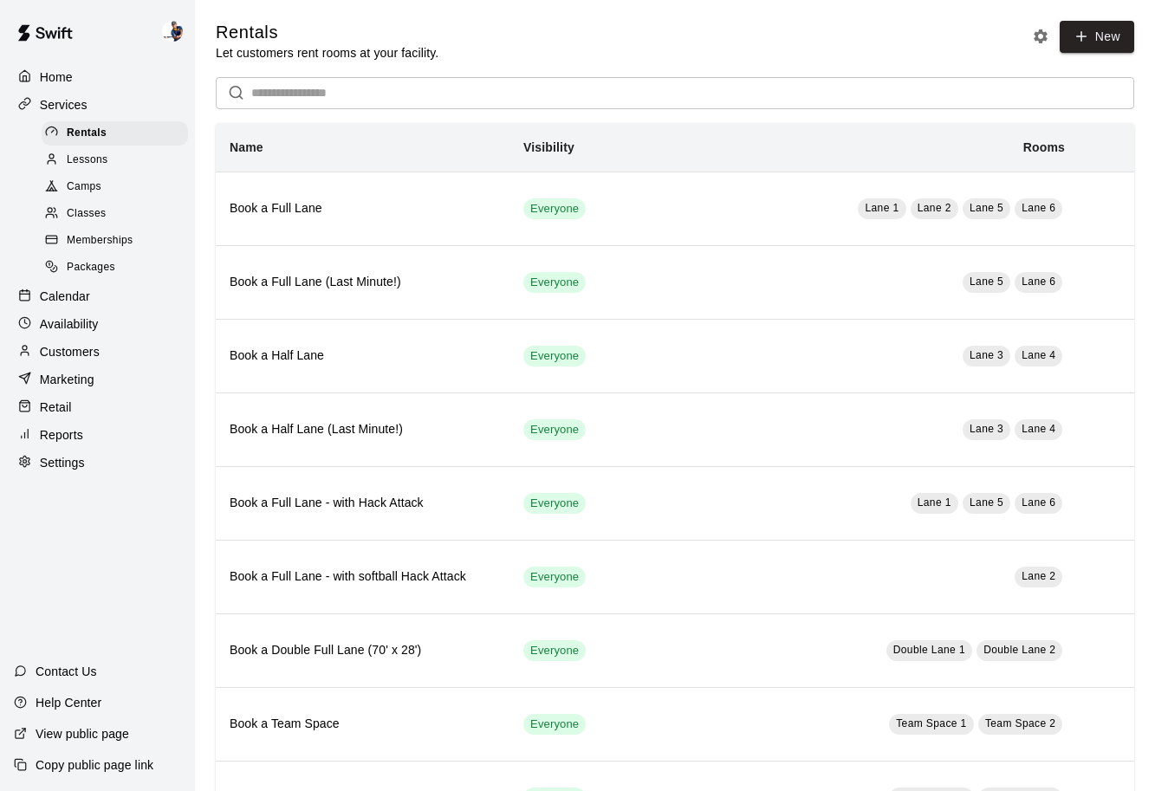
click at [109, 267] on span "Packages" at bounding box center [91, 267] width 49 height 17
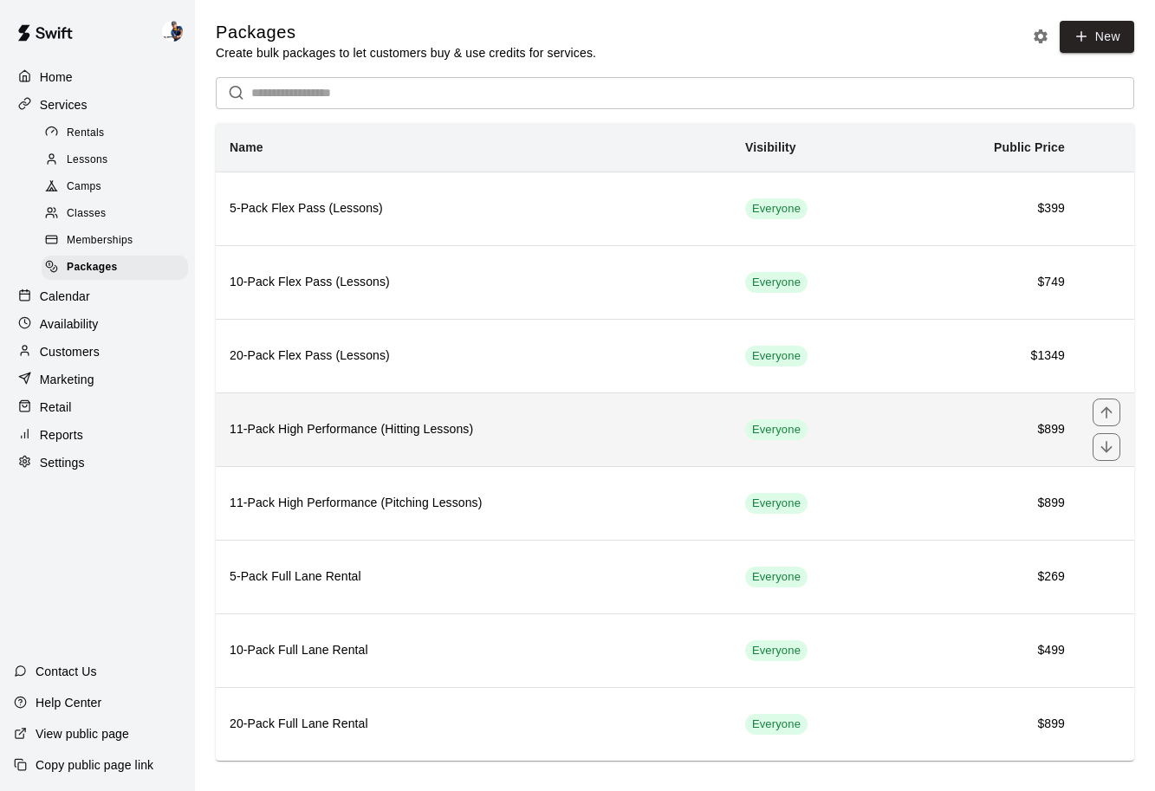
scroll to position [19, 0]
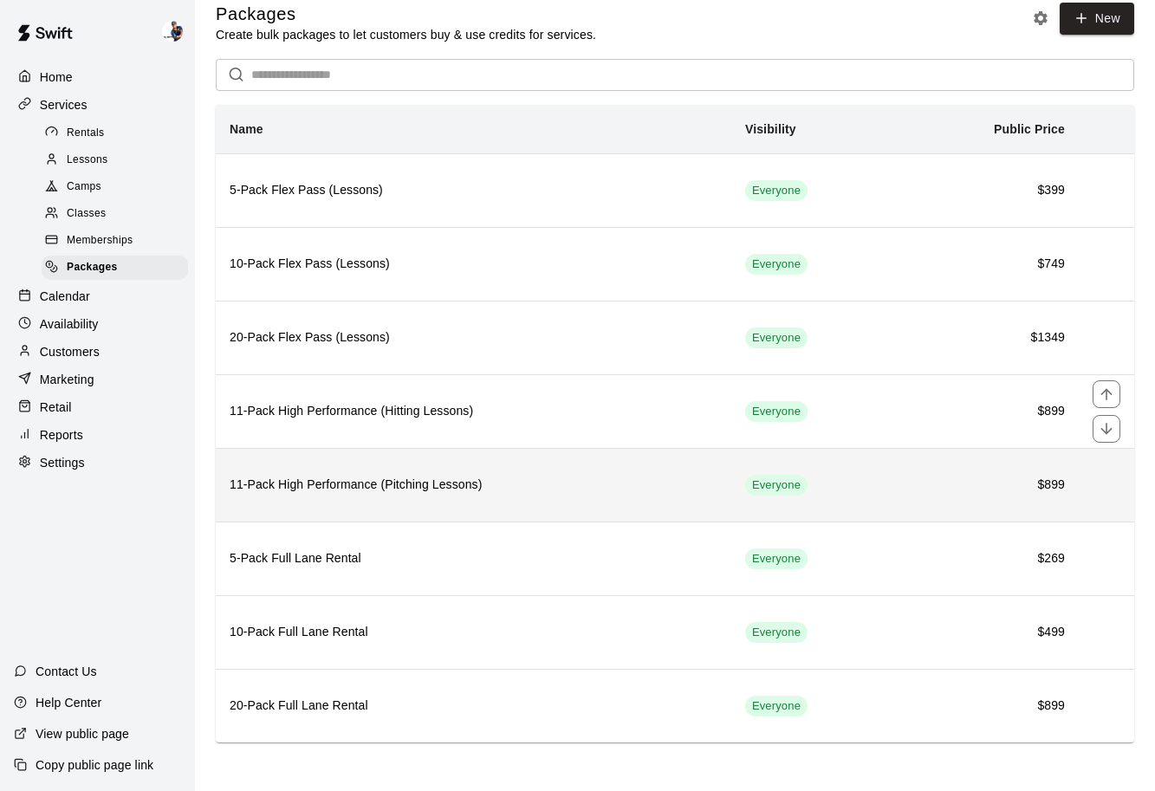
click at [525, 474] on th "11-Pack High Performance (Pitching Lessons)" at bounding box center [474, 485] width 516 height 74
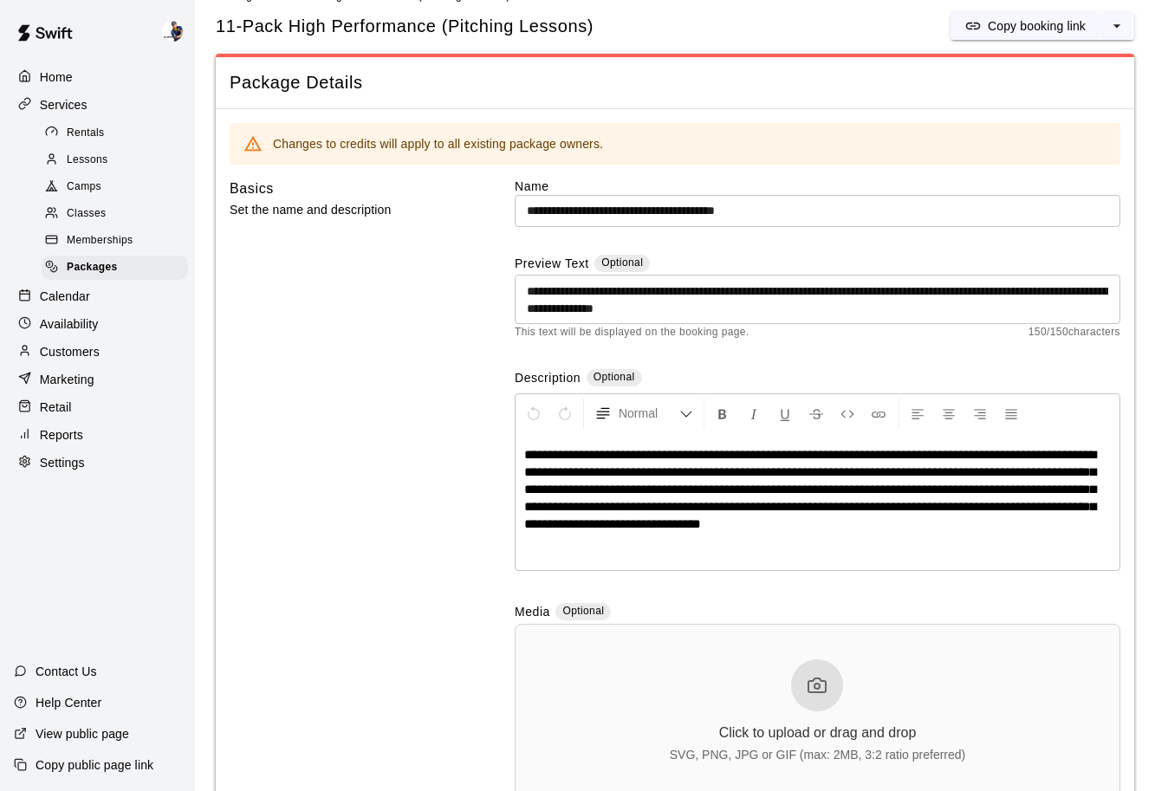
scroll to position [38, 0]
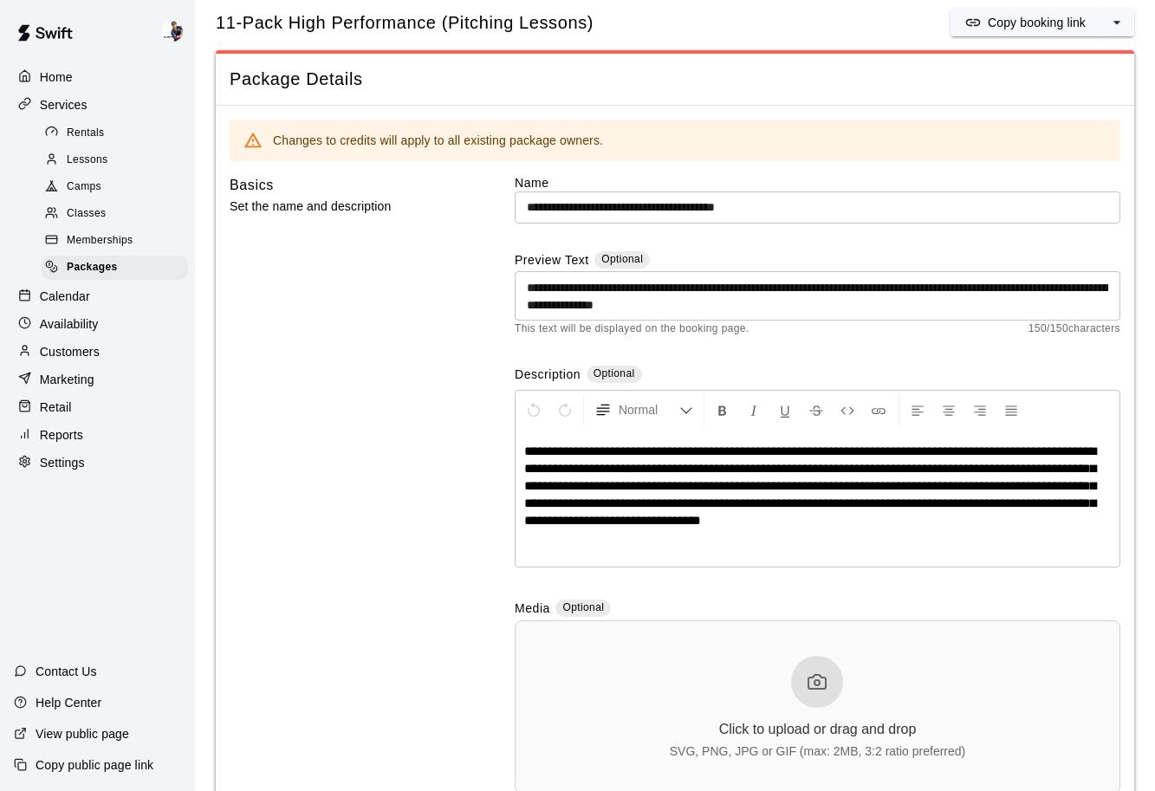
click at [107, 198] on div "Camps" at bounding box center [115, 187] width 146 height 24
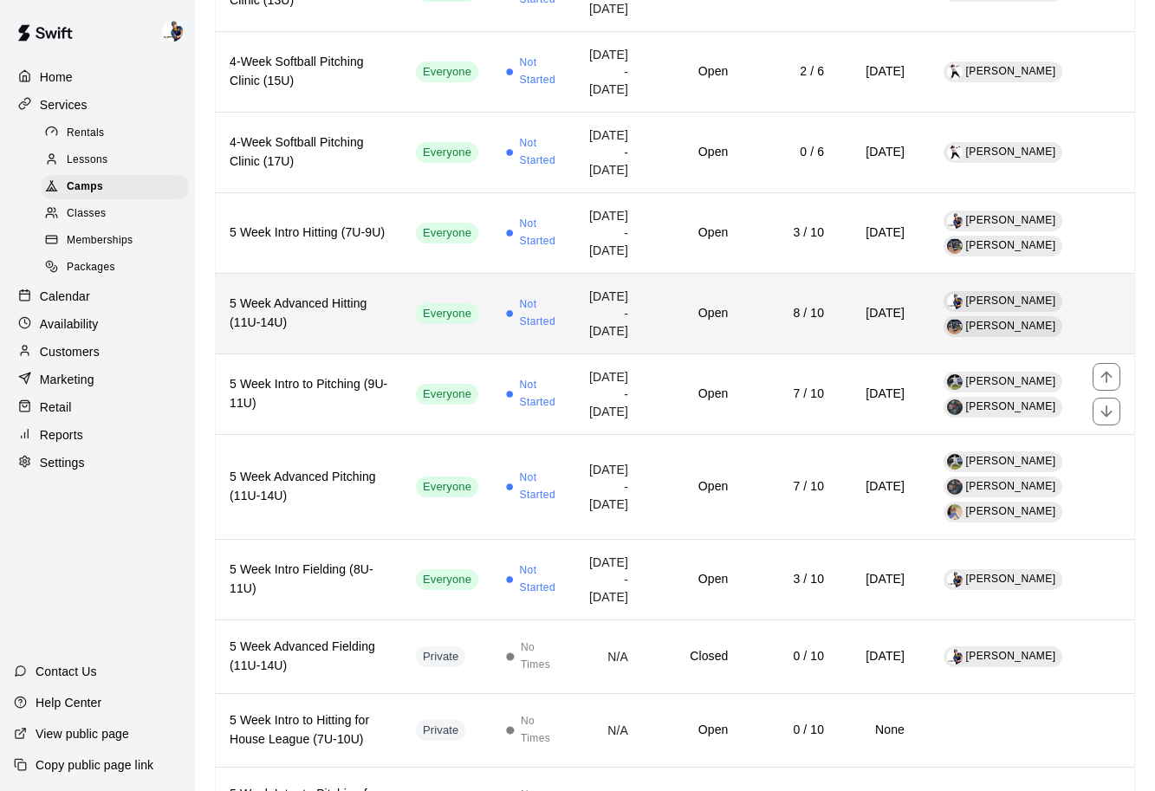
scroll to position [1060, 0]
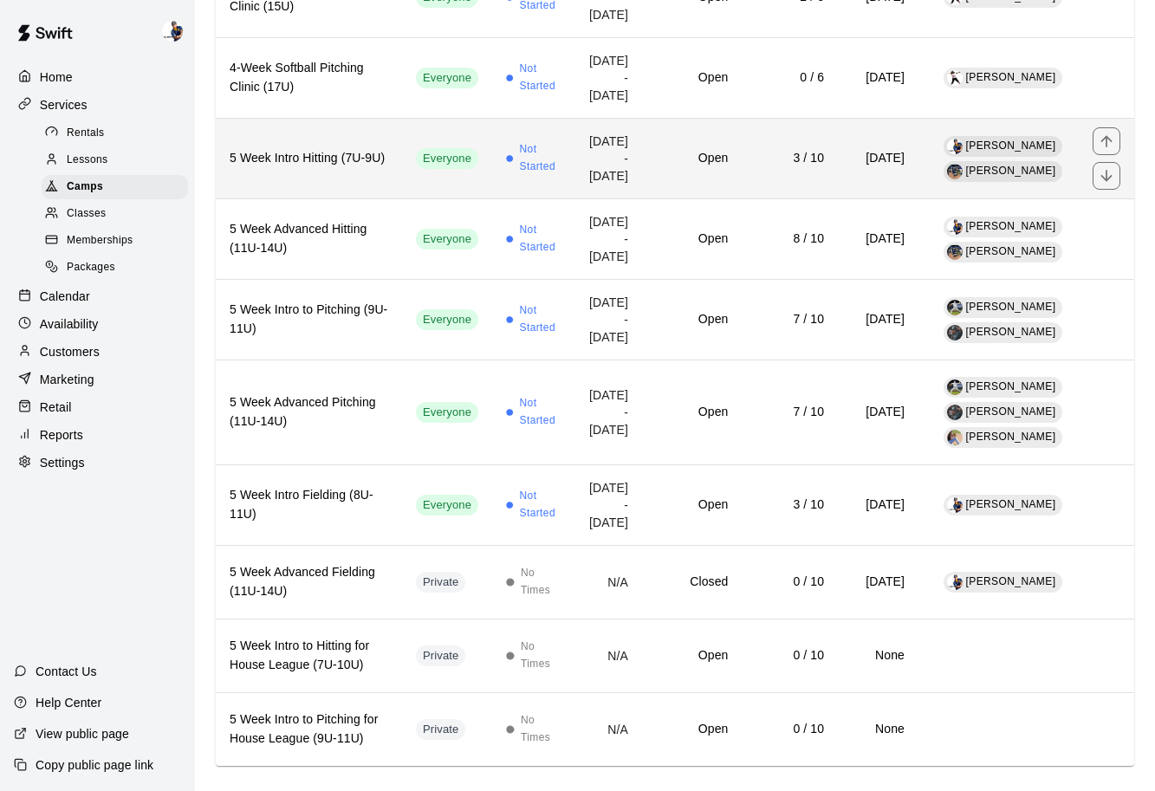
click at [611, 199] on td "[DATE] - [DATE]" at bounding box center [607, 159] width 69 height 81
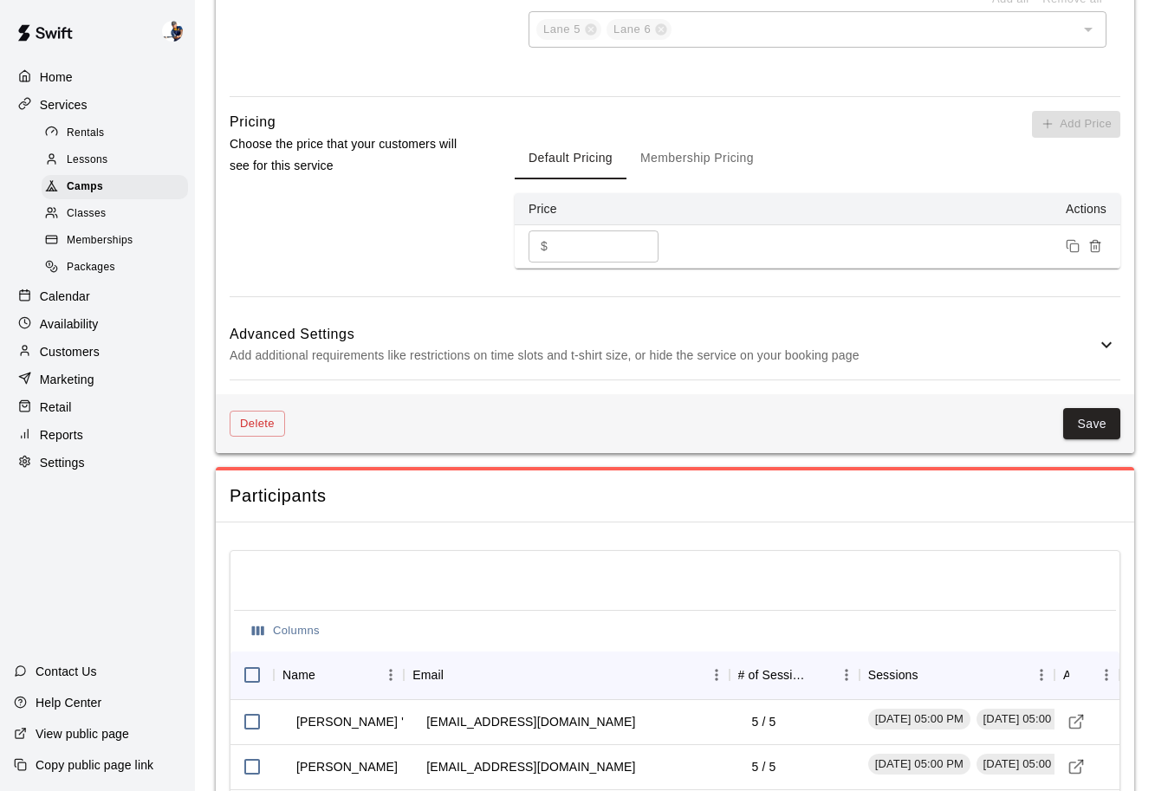
scroll to position [1684, 0]
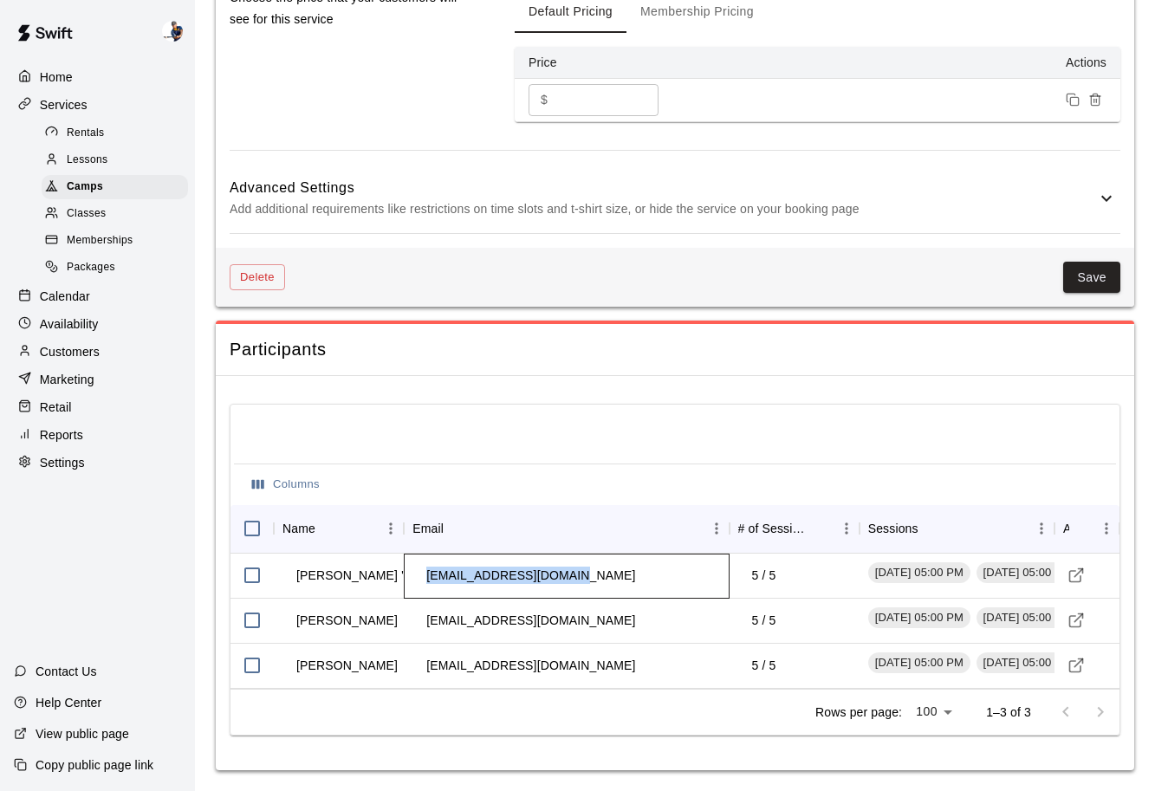
drag, startPoint x: 429, startPoint y: 578, endPoint x: 559, endPoint y: 568, distance: 130.4
click at [559, 568] on td "[EMAIL_ADDRESS][DOMAIN_NAME]" at bounding box center [530, 576] width 237 height 46
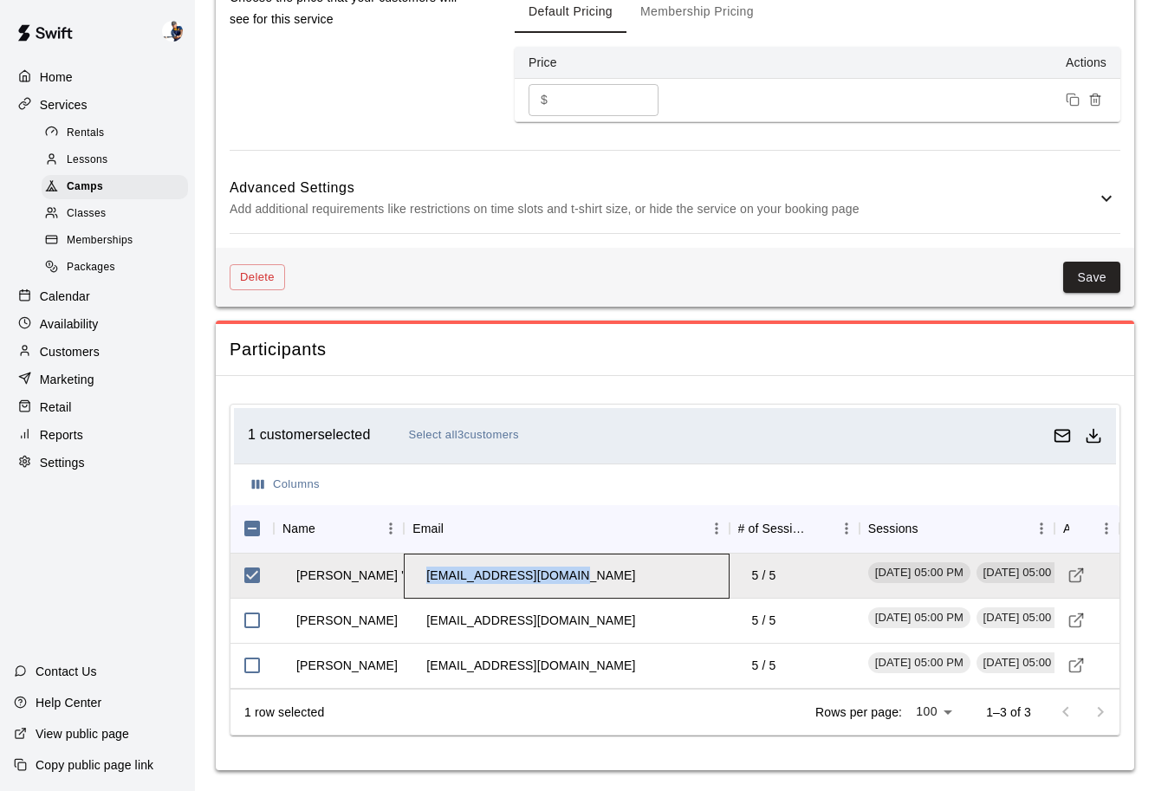
copy td "[EMAIL_ADDRESS][DOMAIN_NAME]"
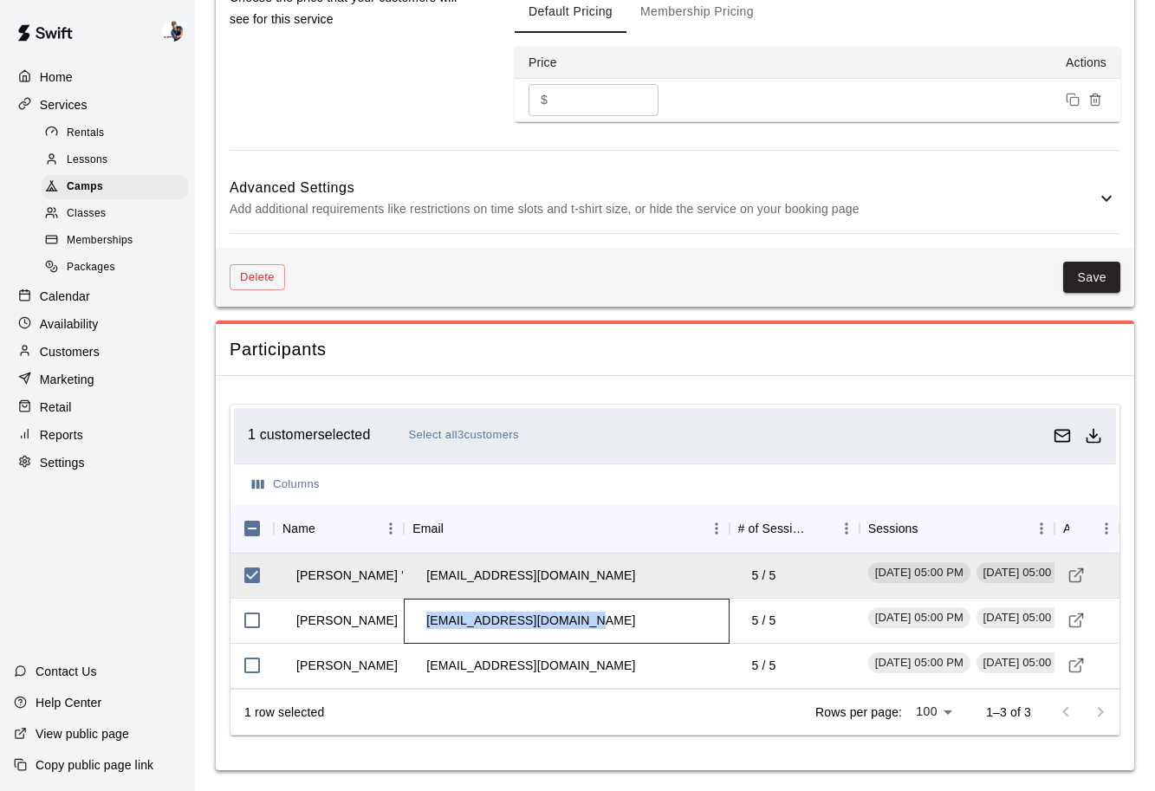
drag, startPoint x: 430, startPoint y: 623, endPoint x: 577, endPoint y: 626, distance: 147.3
click at [577, 626] on td "[EMAIL_ADDRESS][DOMAIN_NAME]" at bounding box center [530, 621] width 237 height 46
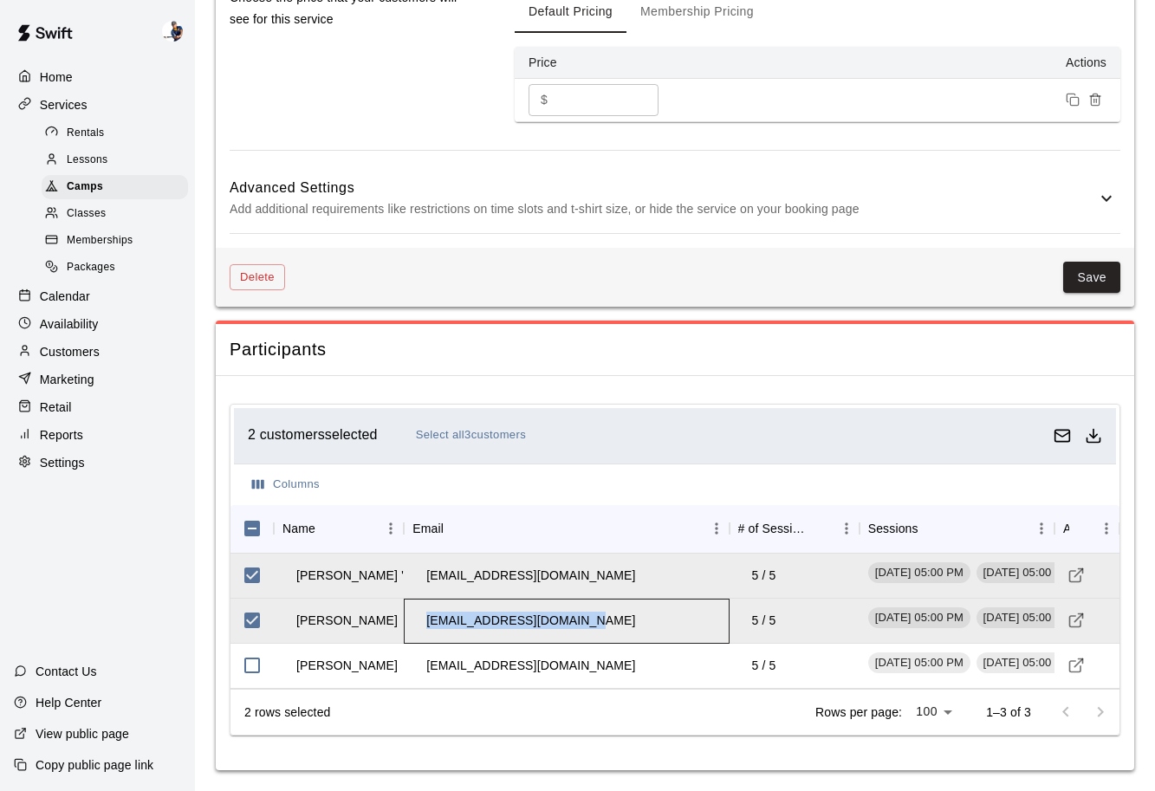
copy td "[EMAIL_ADDRESS][DOMAIN_NAME]"
click at [700, 361] on div "Participants" at bounding box center [675, 349] width 919 height 51
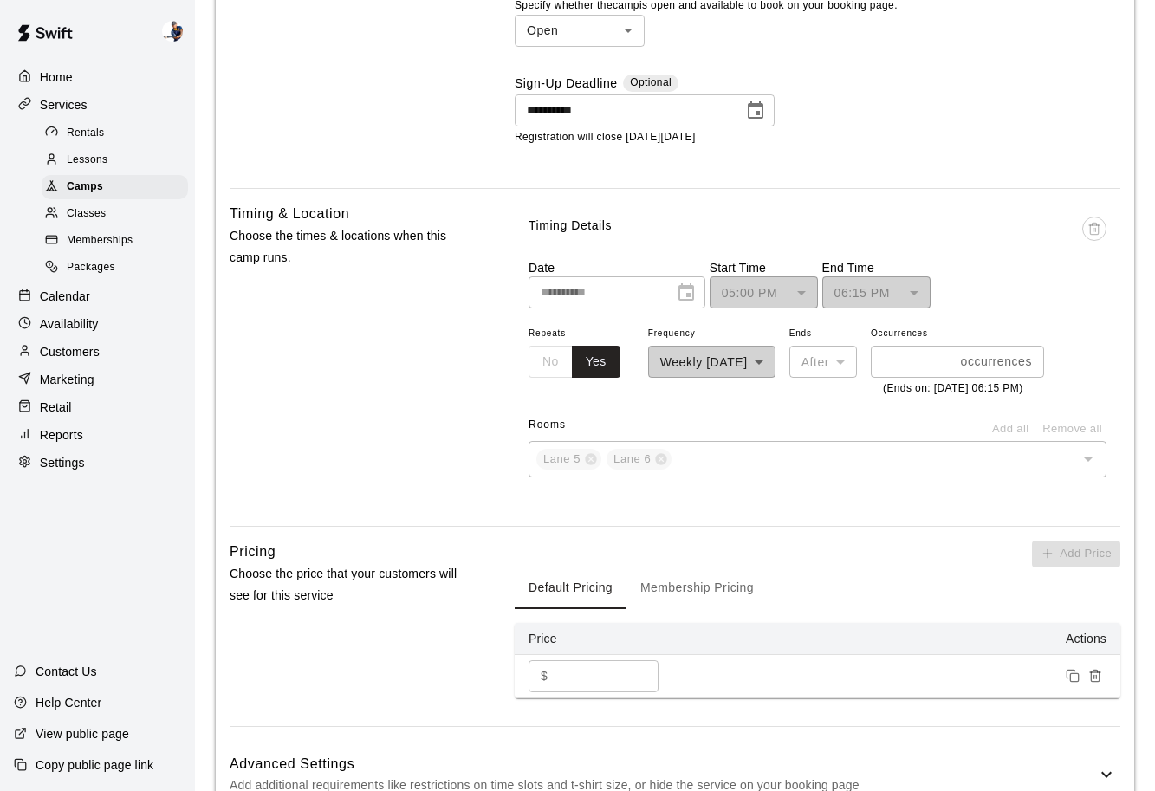
scroll to position [1023, 0]
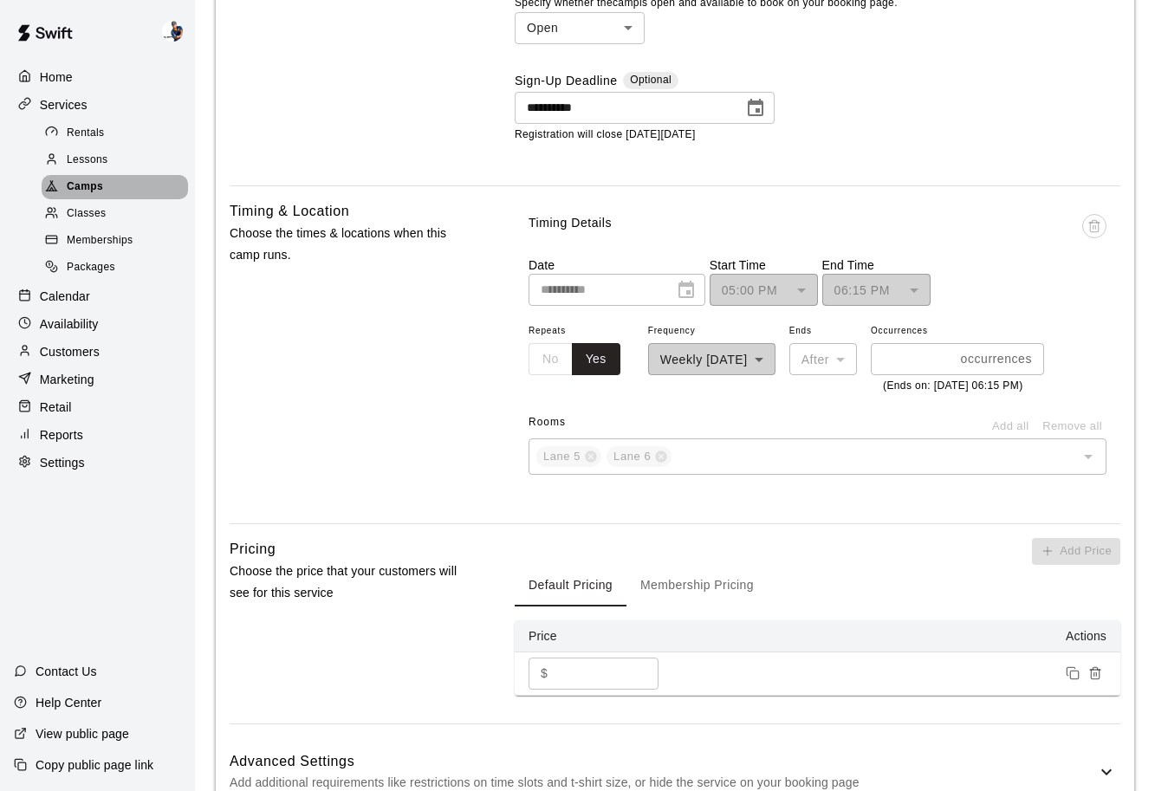
click at [91, 180] on span "Camps" at bounding box center [85, 187] width 36 height 17
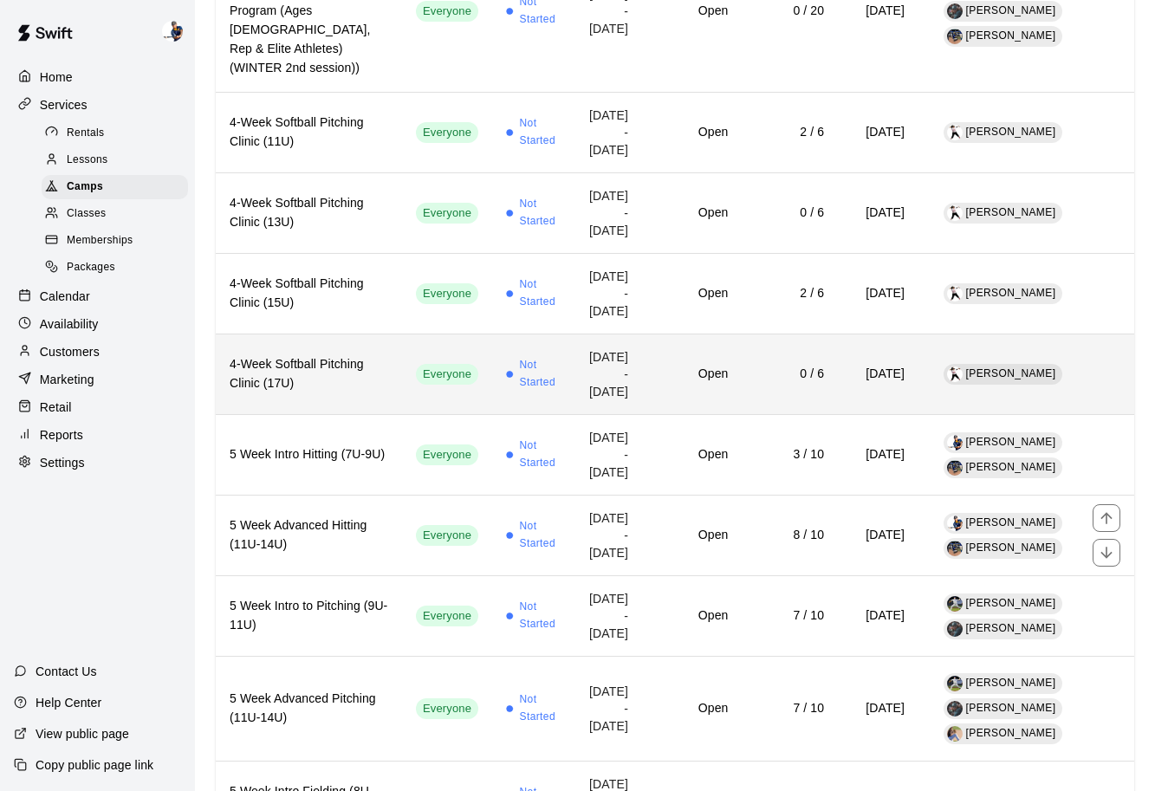
scroll to position [777, 0]
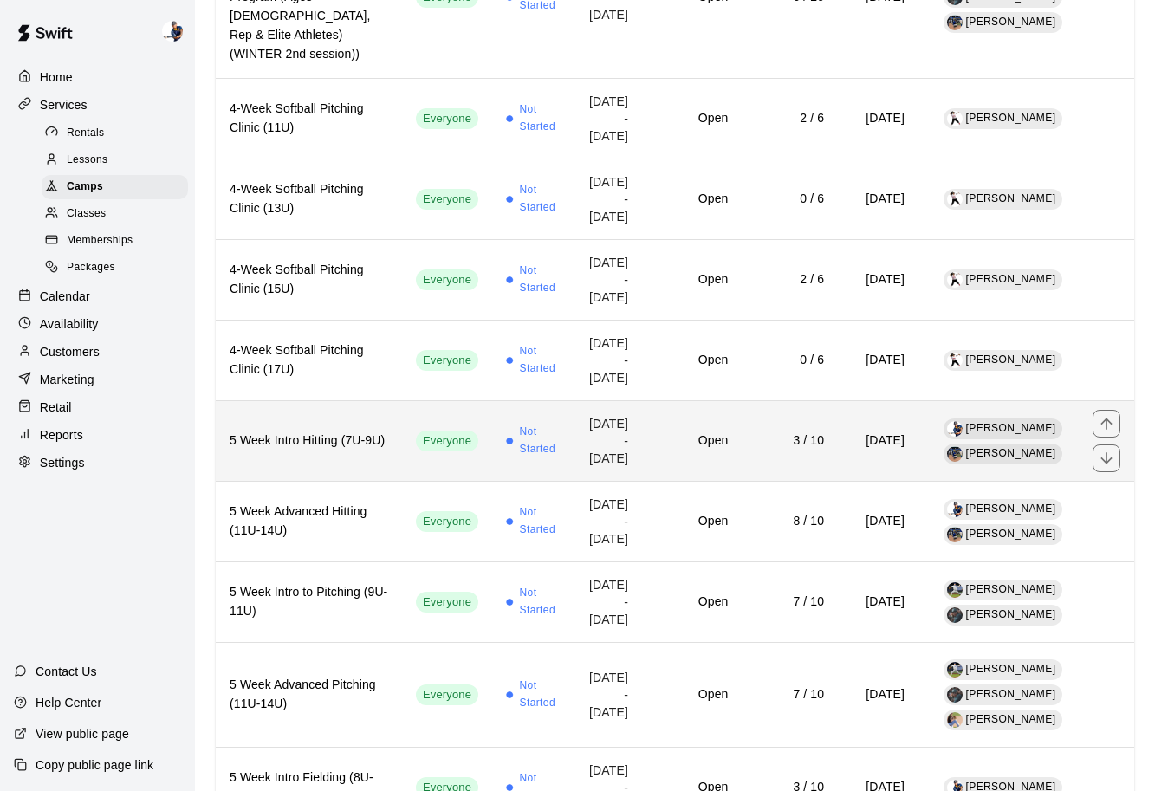
click at [537, 482] on td "Not Started" at bounding box center [532, 441] width 81 height 81
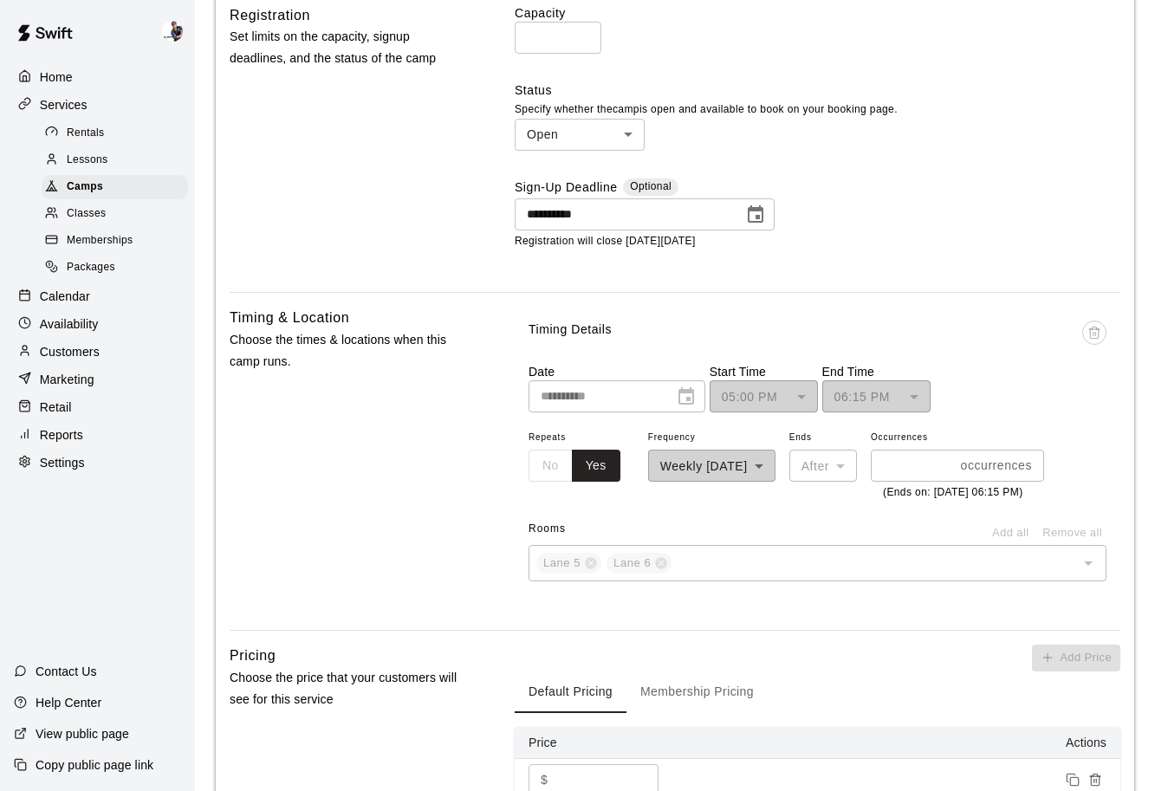
scroll to position [920, 0]
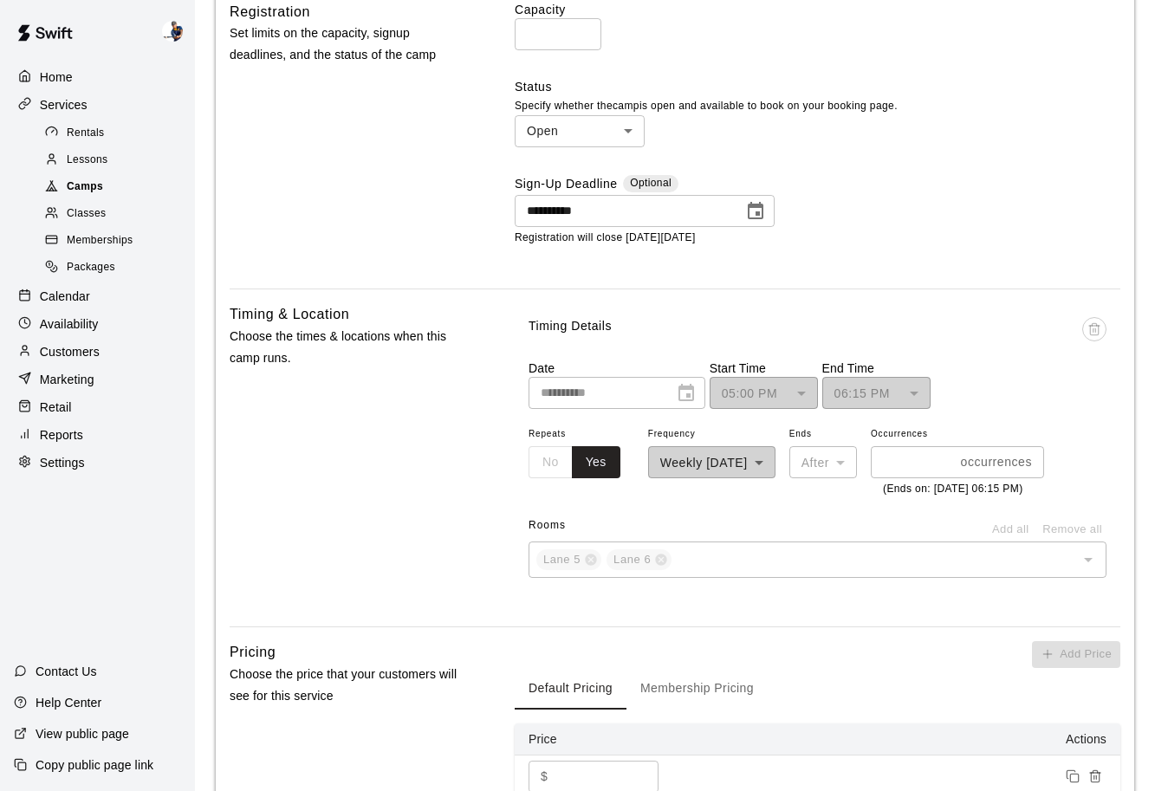
click at [118, 184] on div "Camps" at bounding box center [115, 187] width 146 height 24
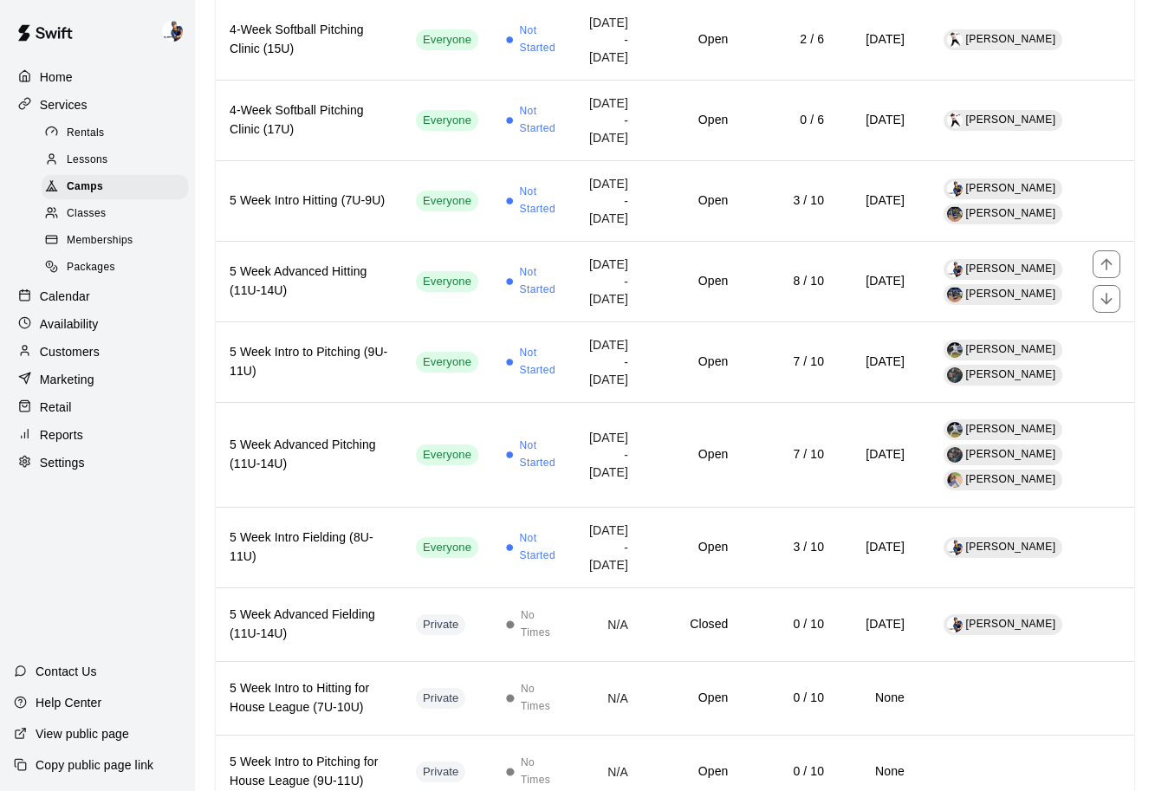
scroll to position [1012, 0]
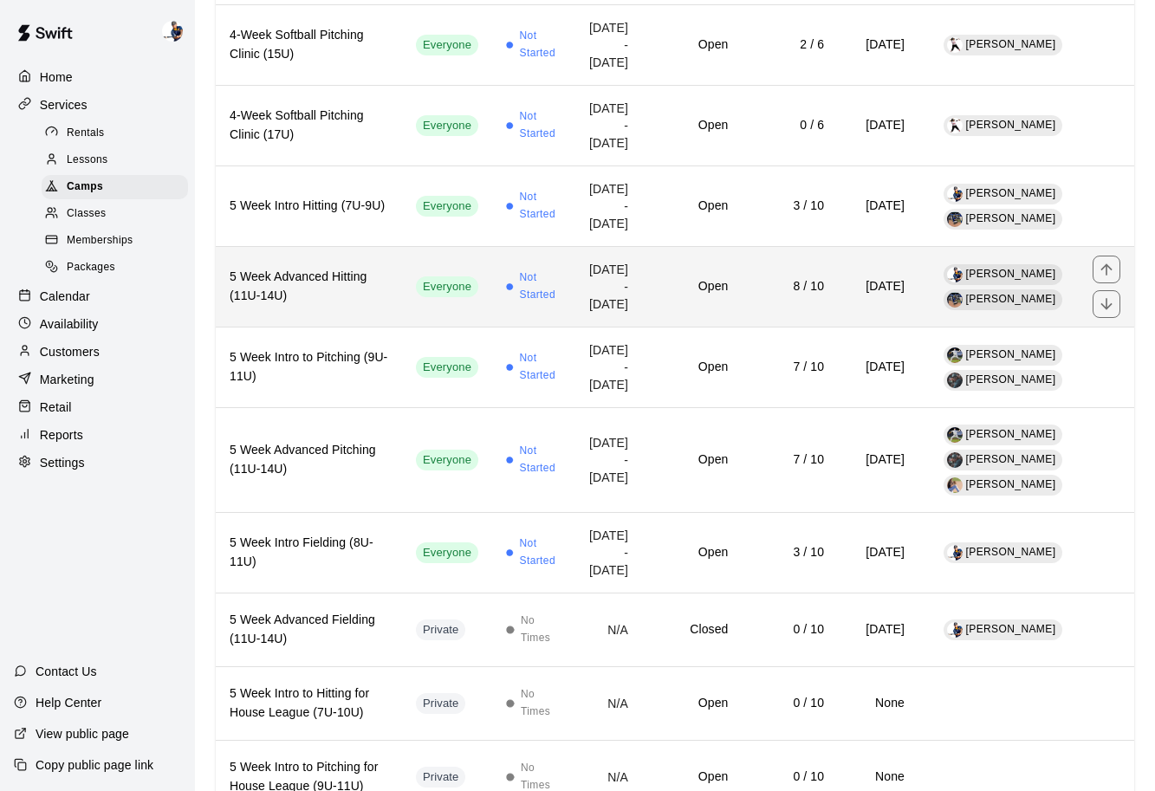
click at [656, 296] on h6 "Open" at bounding box center [692, 286] width 72 height 19
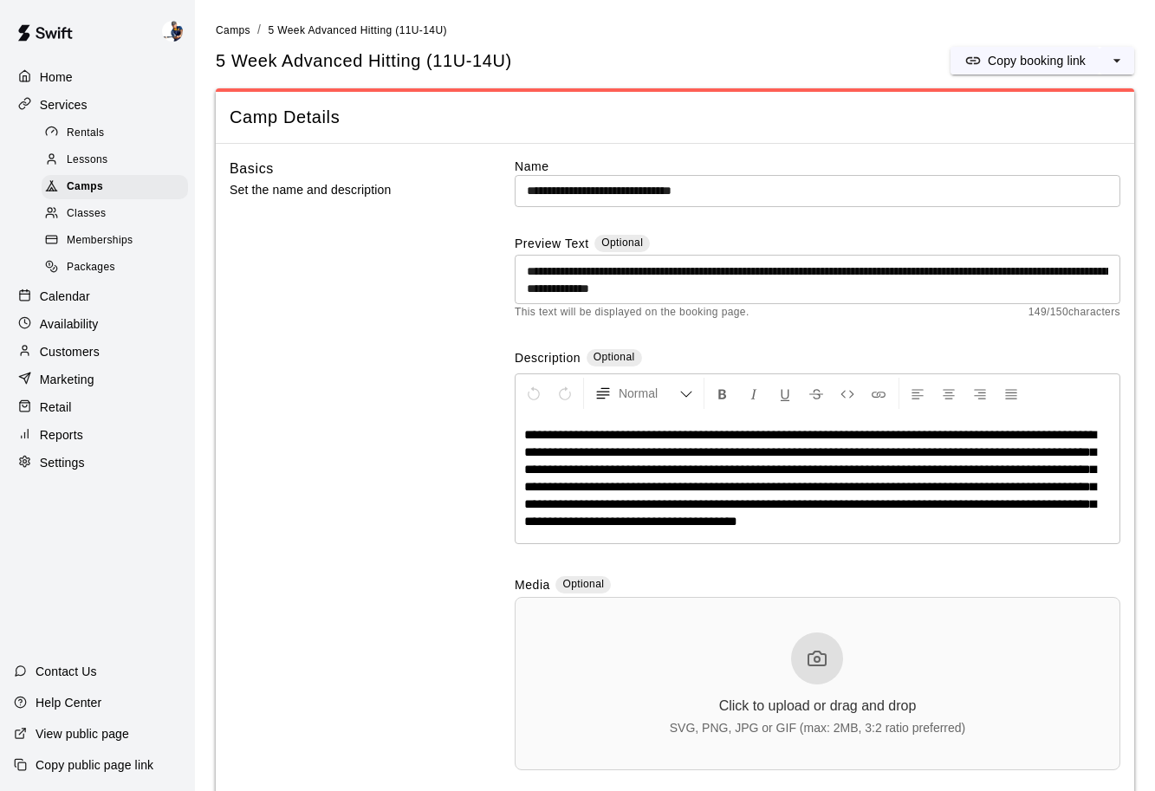
drag, startPoint x: 406, startPoint y: 418, endPoint x: 430, endPoint y: 147, distance: 271.4
click at [428, 167] on div "Basics Set the name and description" at bounding box center [345, 478] width 231 height 640
click at [438, 367] on div "Basics Set the name and description" at bounding box center [345, 478] width 231 height 640
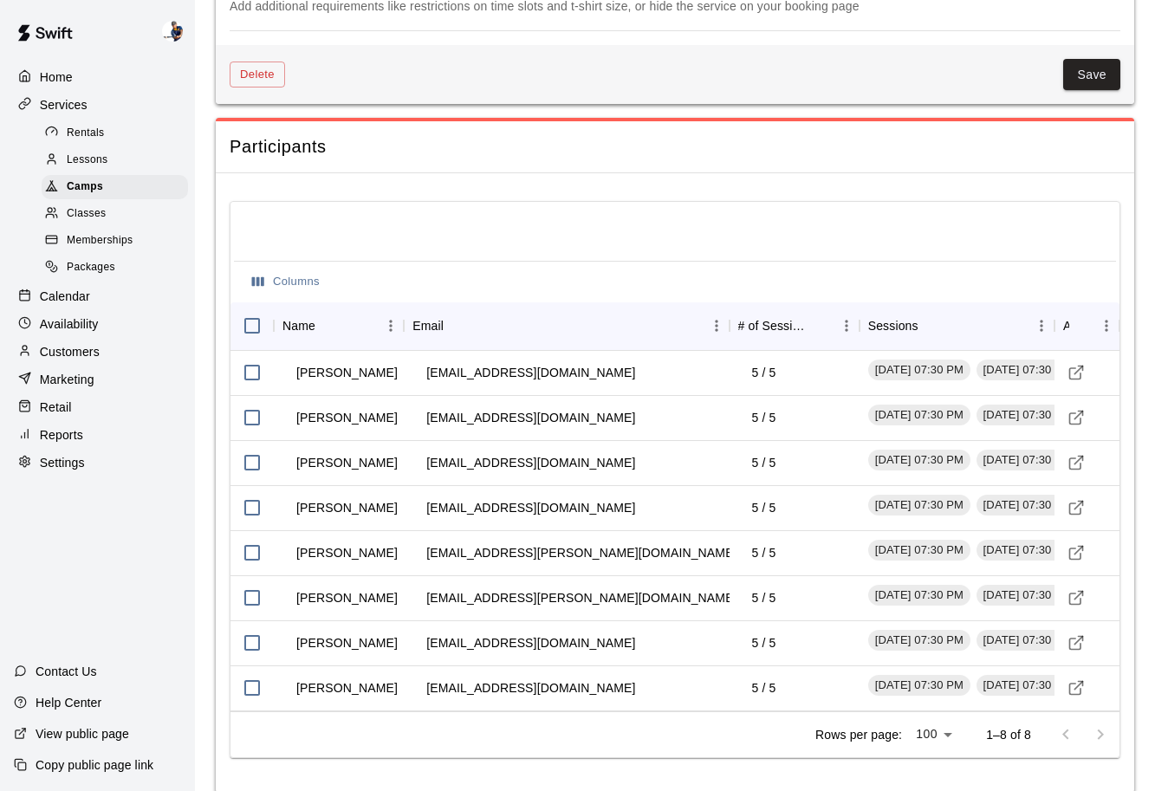
scroll to position [1902, 0]
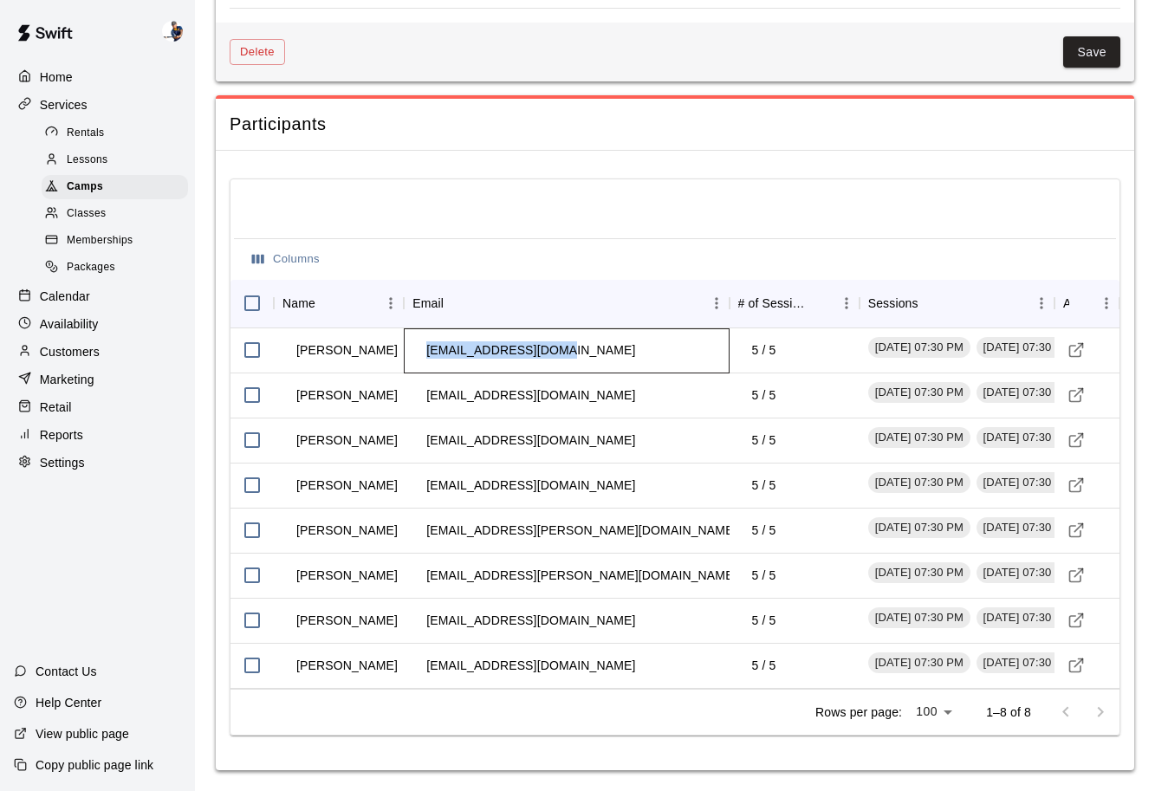
drag, startPoint x: 552, startPoint y: 350, endPoint x: 424, endPoint y: 351, distance: 128.2
click at [424, 351] on td "[EMAIL_ADDRESS][DOMAIN_NAME]" at bounding box center [530, 351] width 237 height 46
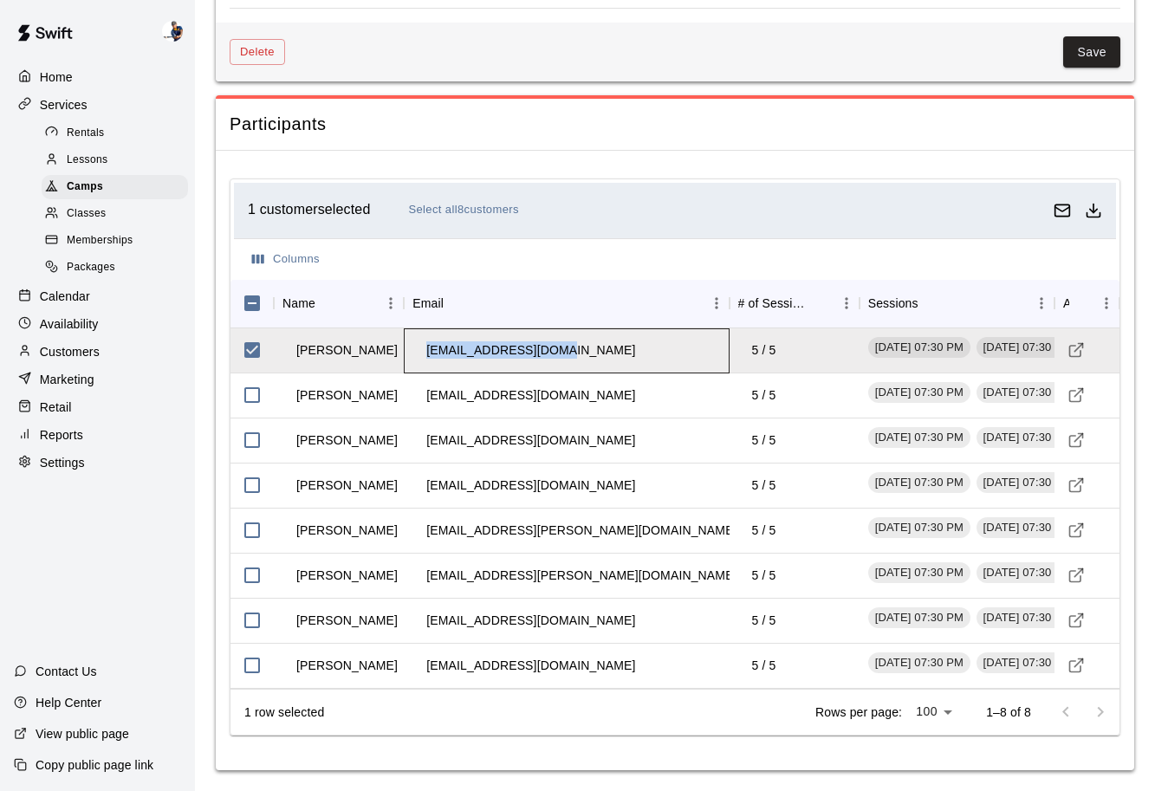
copy td "[EMAIL_ADDRESS][DOMAIN_NAME]"
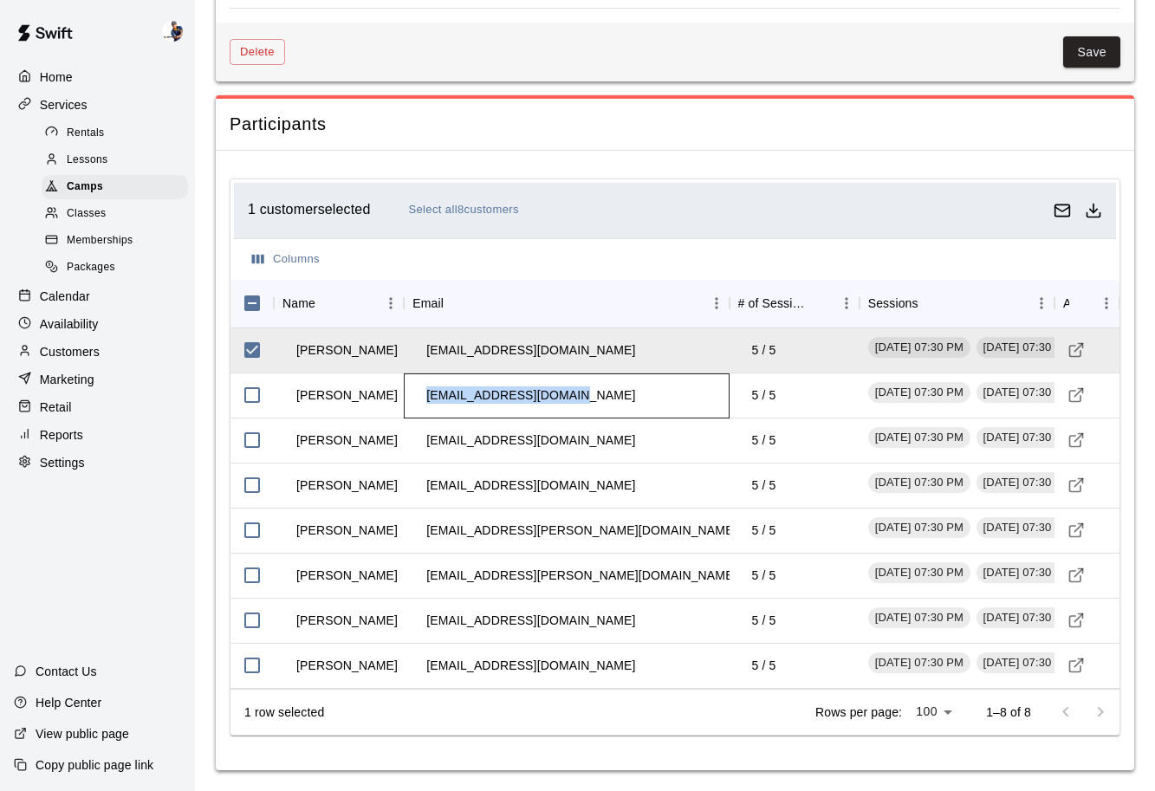
drag, startPoint x: 574, startPoint y: 400, endPoint x: 427, endPoint y: 399, distance: 146.5
click at [427, 399] on td "[EMAIL_ADDRESS][DOMAIN_NAME]" at bounding box center [530, 396] width 237 height 46
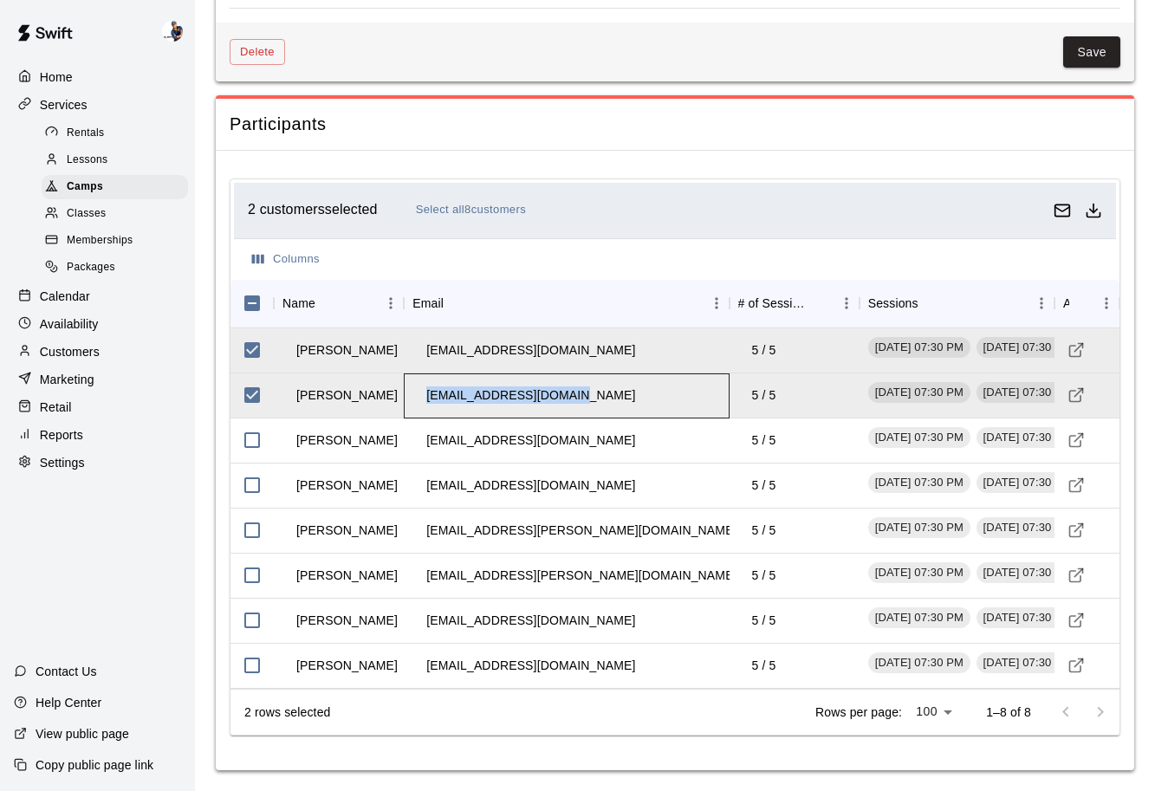
copy td "[EMAIL_ADDRESS][DOMAIN_NAME]"
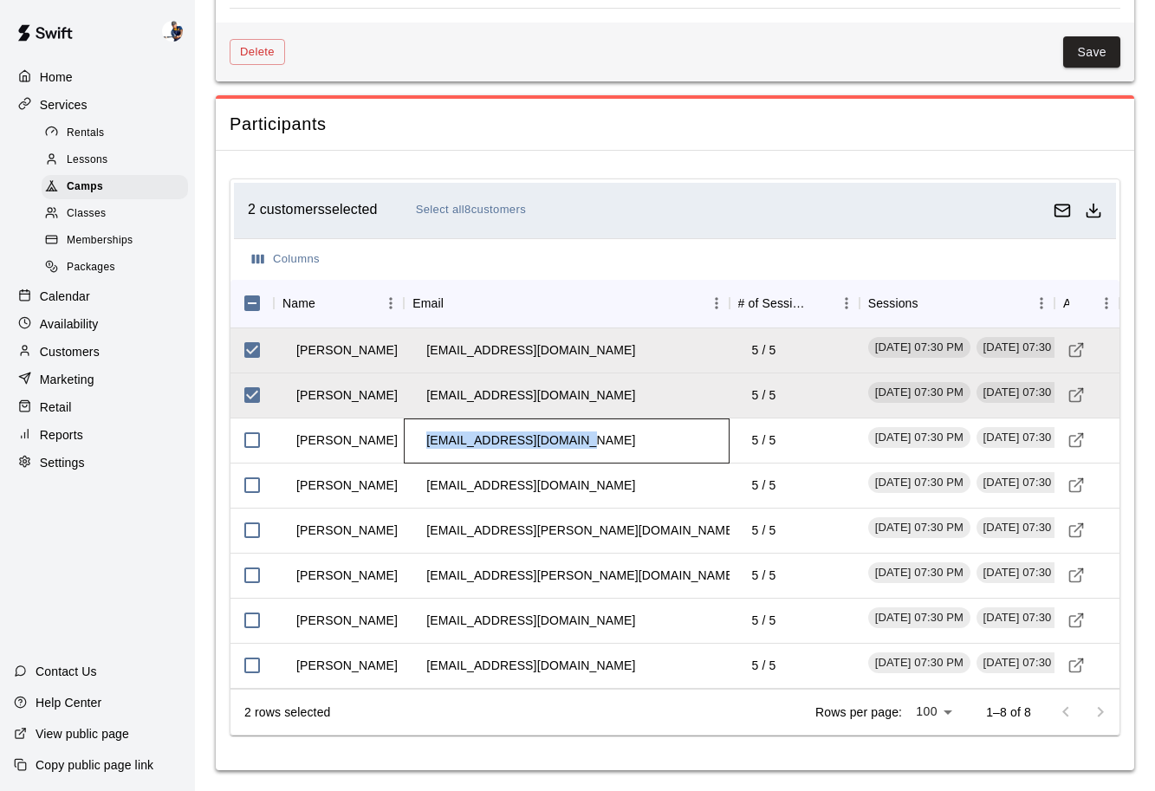
drag, startPoint x: 587, startPoint y: 444, endPoint x: 429, endPoint y: 445, distance: 158.6
click at [429, 445] on div "[EMAIL_ADDRESS][DOMAIN_NAME]" at bounding box center [566, 441] width 325 height 45
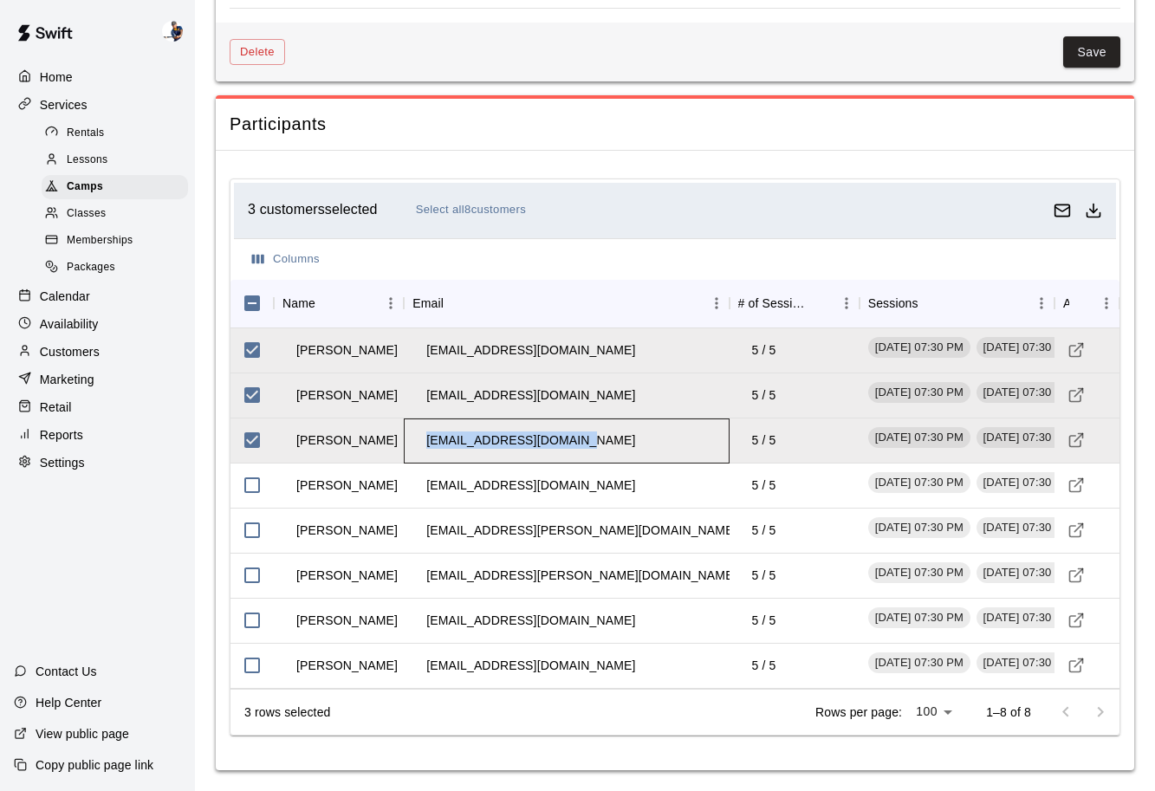
copy td "[EMAIL_ADDRESS][DOMAIN_NAME]"
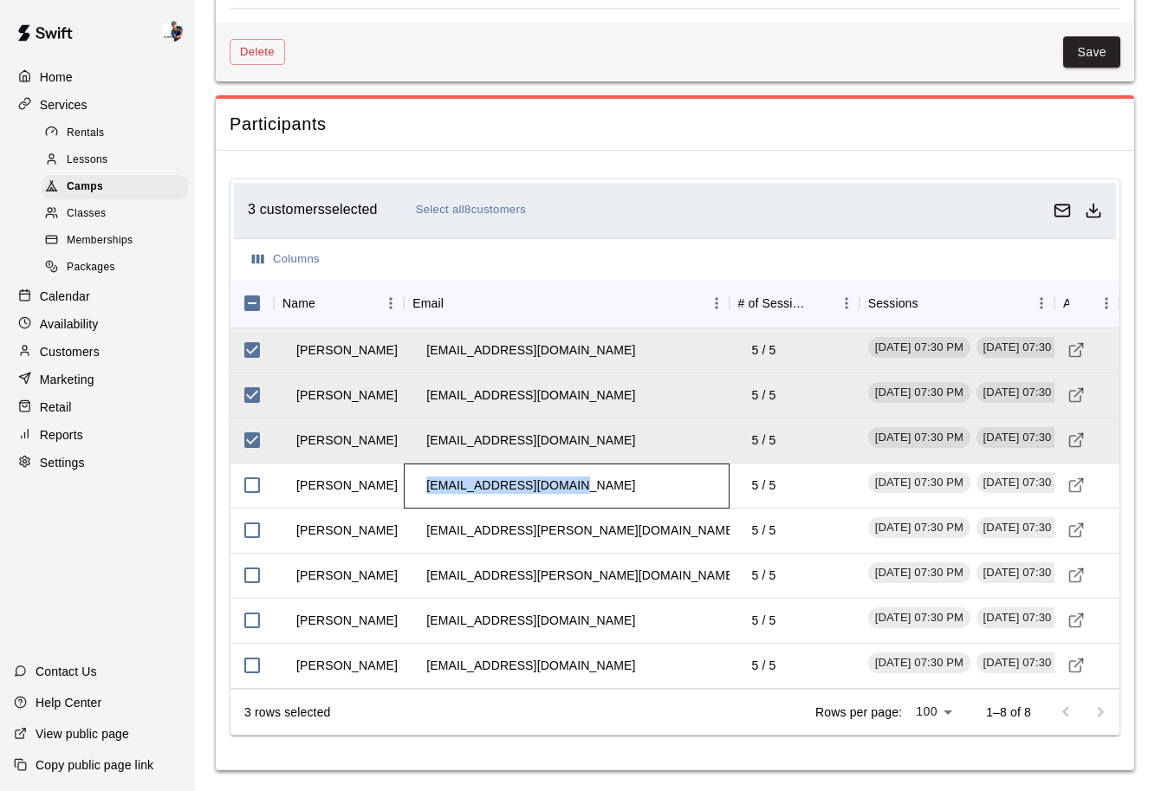
drag, startPoint x: 606, startPoint y: 485, endPoint x: 425, endPoint y: 486, distance: 180.2
click at [425, 486] on div "[EMAIL_ADDRESS][DOMAIN_NAME]" at bounding box center [566, 486] width 325 height 45
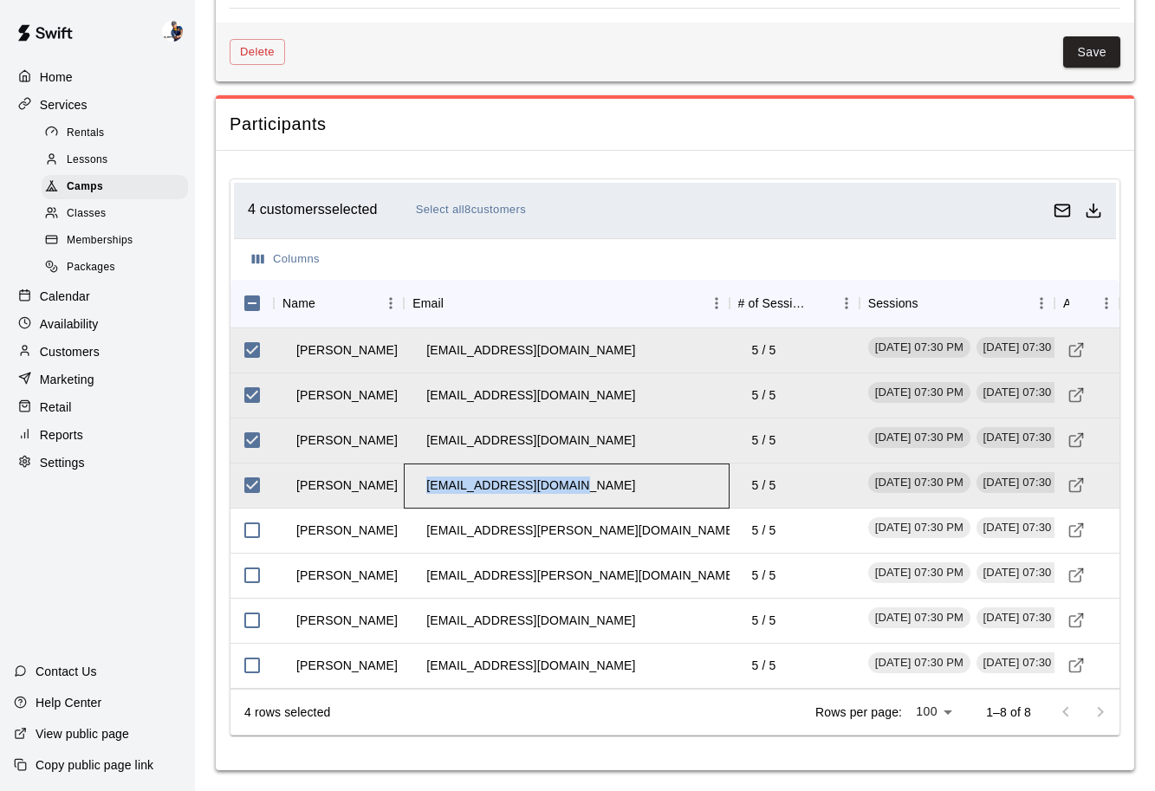
copy td "[EMAIL_ADDRESS][DOMAIN_NAME]"
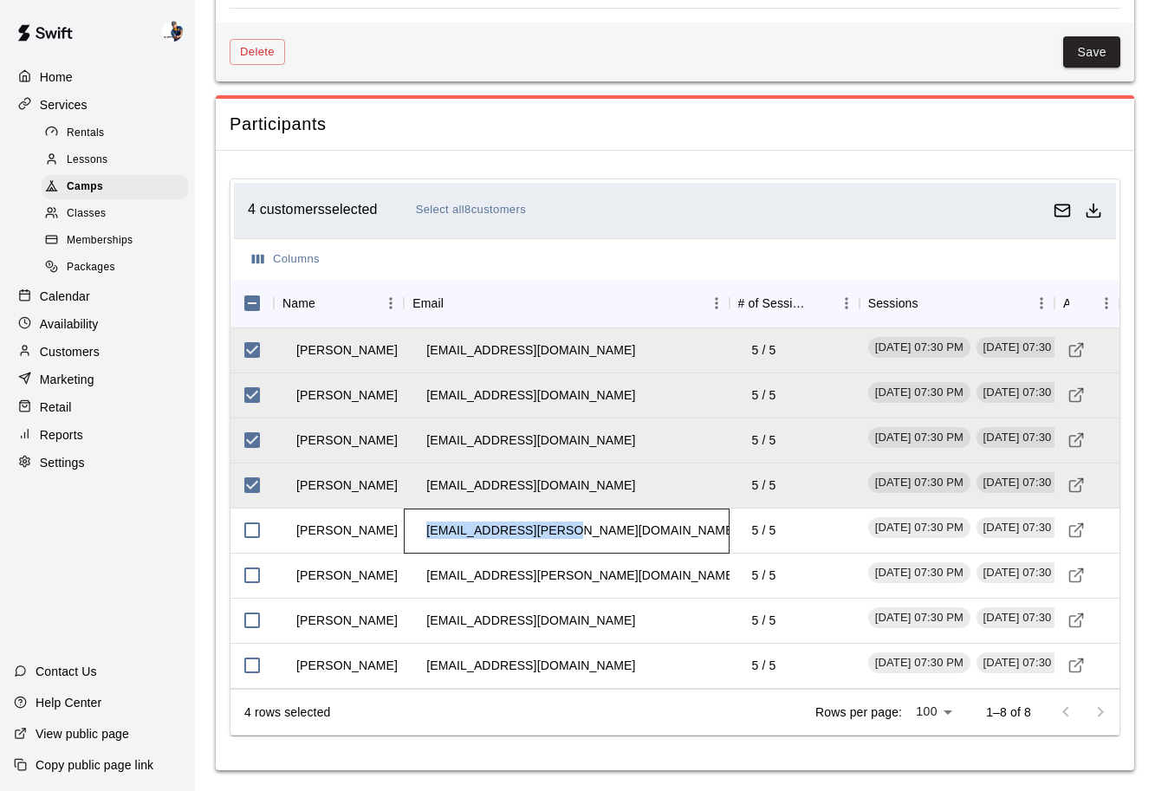
drag, startPoint x: 581, startPoint y: 537, endPoint x: 427, endPoint y: 536, distance: 153.4
click at [427, 536] on div "[EMAIL_ADDRESS][PERSON_NAME][DOMAIN_NAME]" at bounding box center [566, 531] width 325 height 45
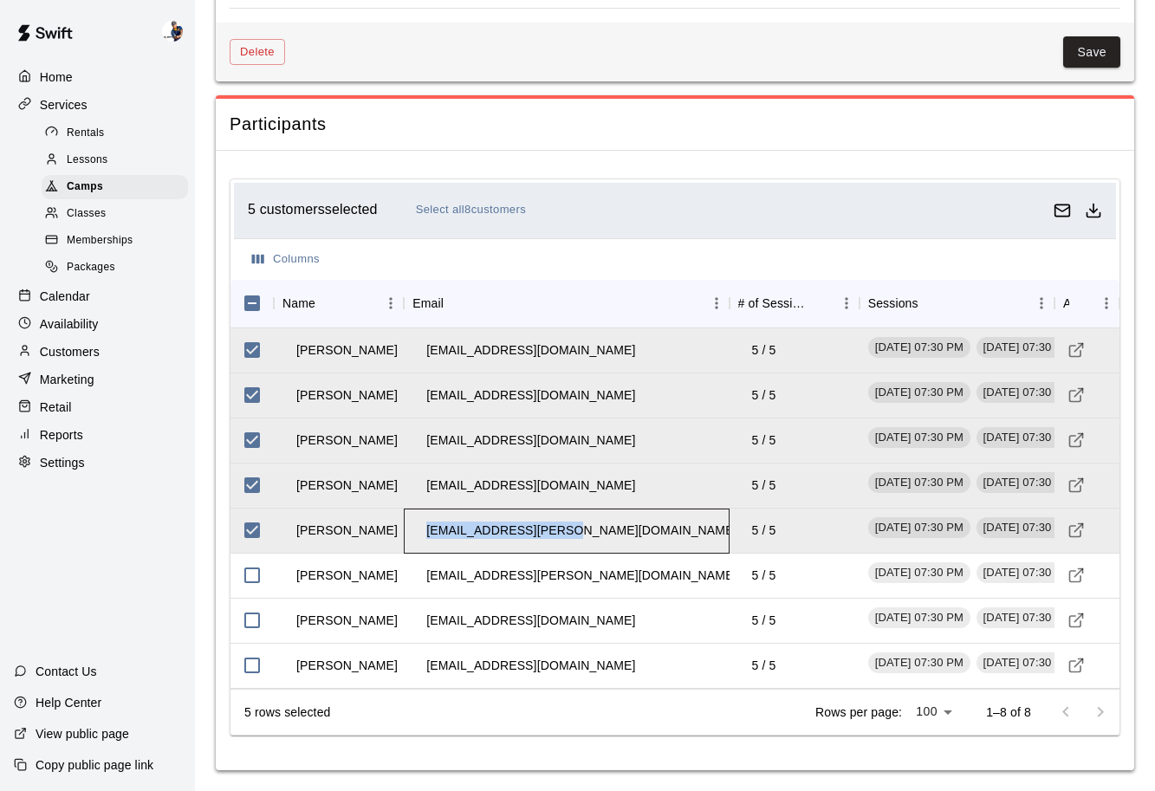
copy td "[EMAIL_ADDRESS][PERSON_NAME][DOMAIN_NAME]"
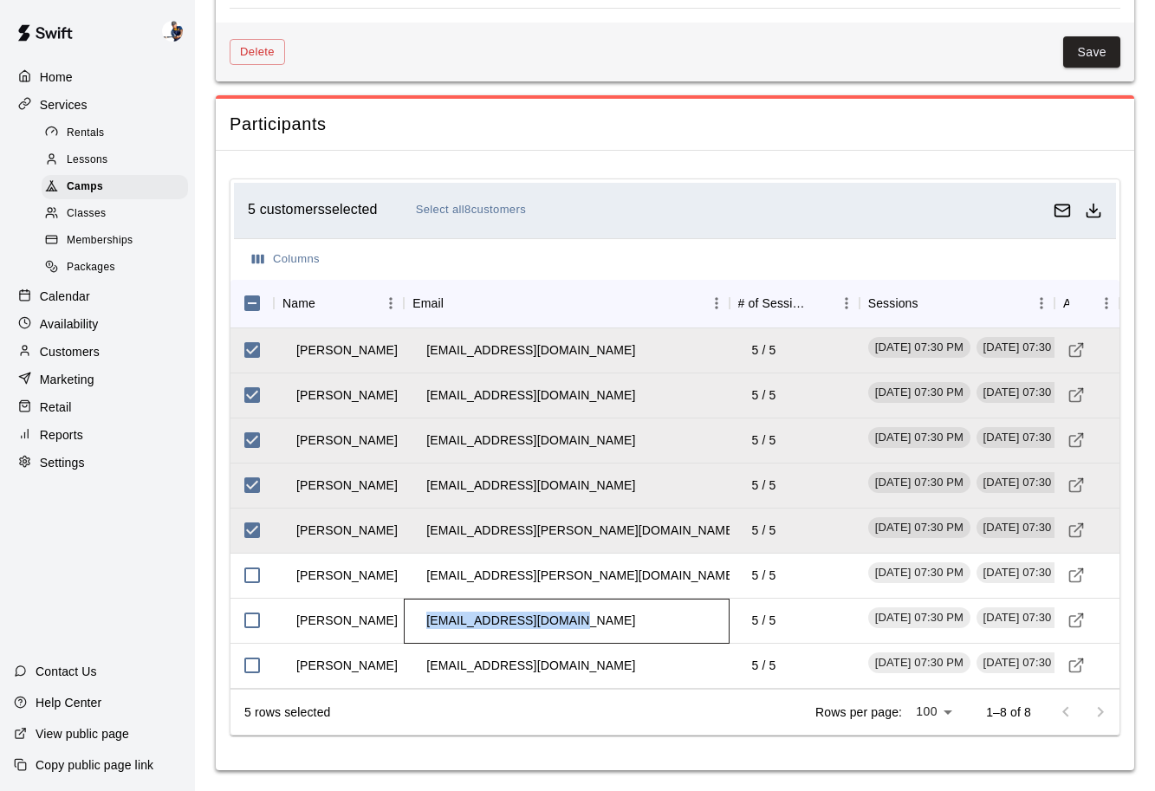
drag, startPoint x: 581, startPoint y: 621, endPoint x: 424, endPoint y: 624, distance: 157.7
click at [424, 624] on td "[EMAIL_ADDRESS][DOMAIN_NAME]" at bounding box center [530, 621] width 237 height 46
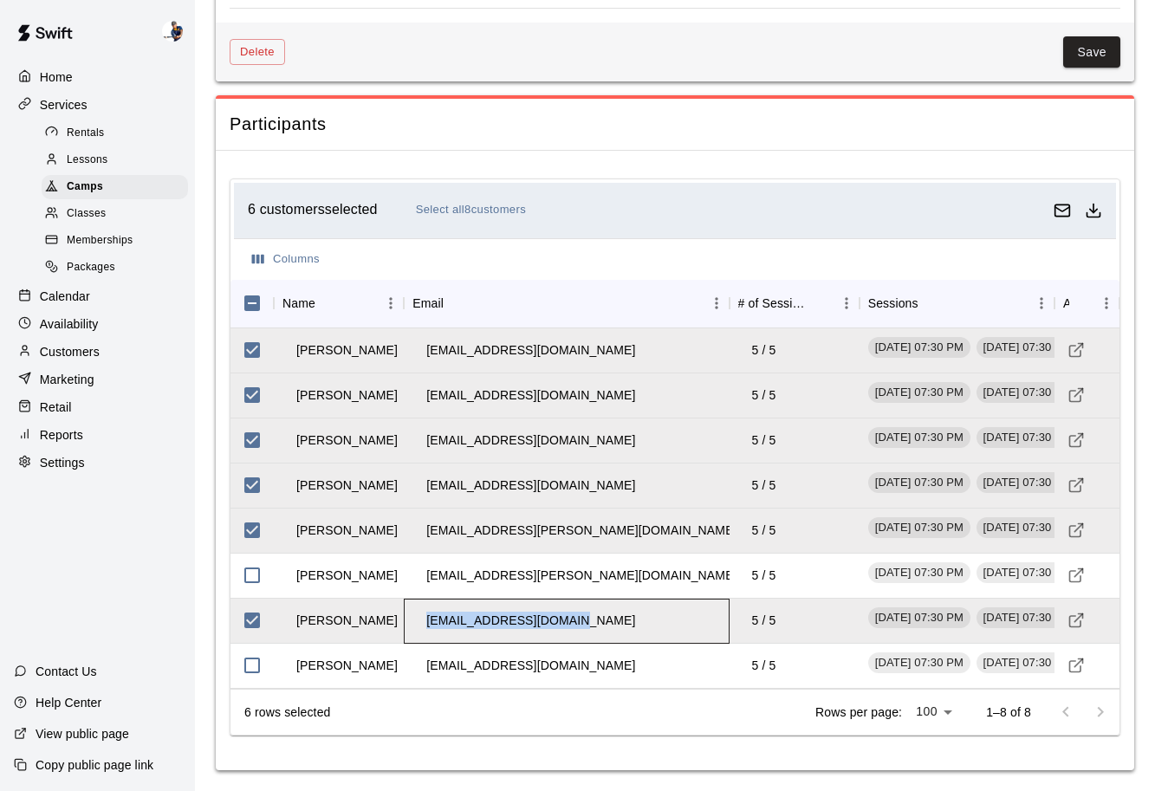
copy td "[EMAIL_ADDRESS][DOMAIN_NAME]"
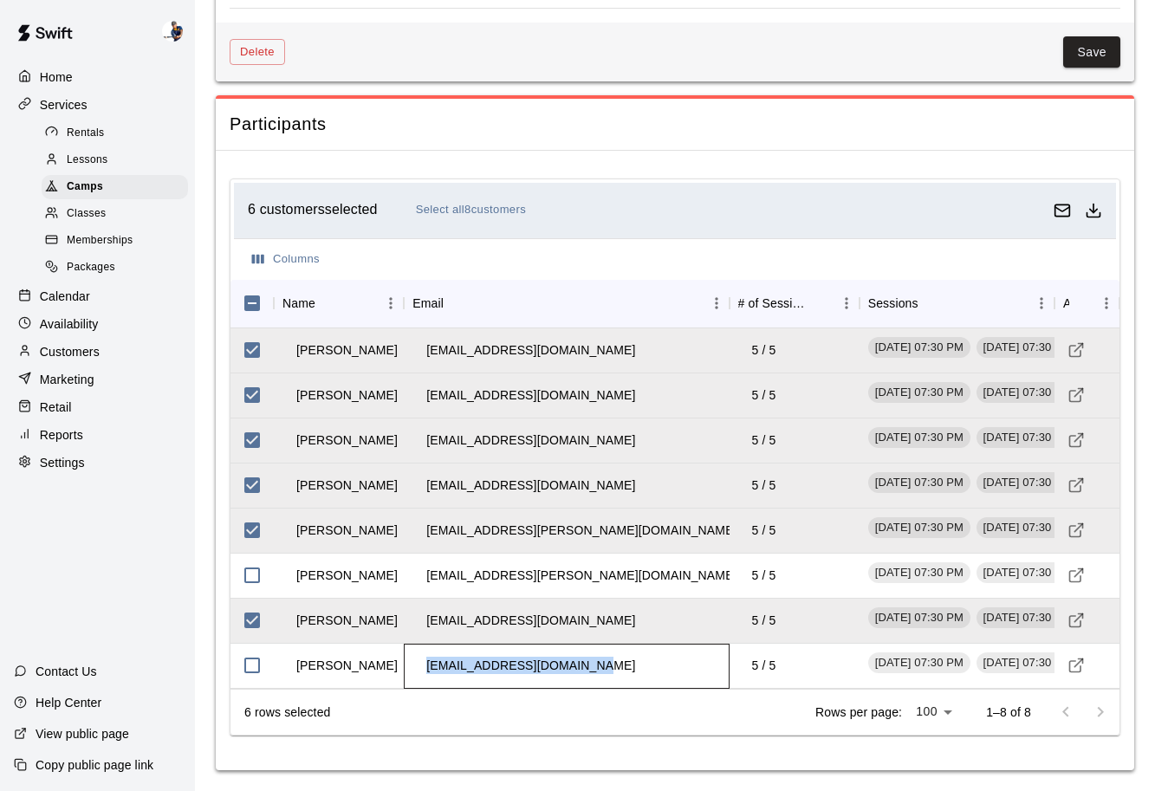
drag, startPoint x: 640, startPoint y: 665, endPoint x: 423, endPoint y: 669, distance: 217.5
click at [423, 669] on div "[EMAIL_ADDRESS][DOMAIN_NAME]" at bounding box center [566, 666] width 325 height 45
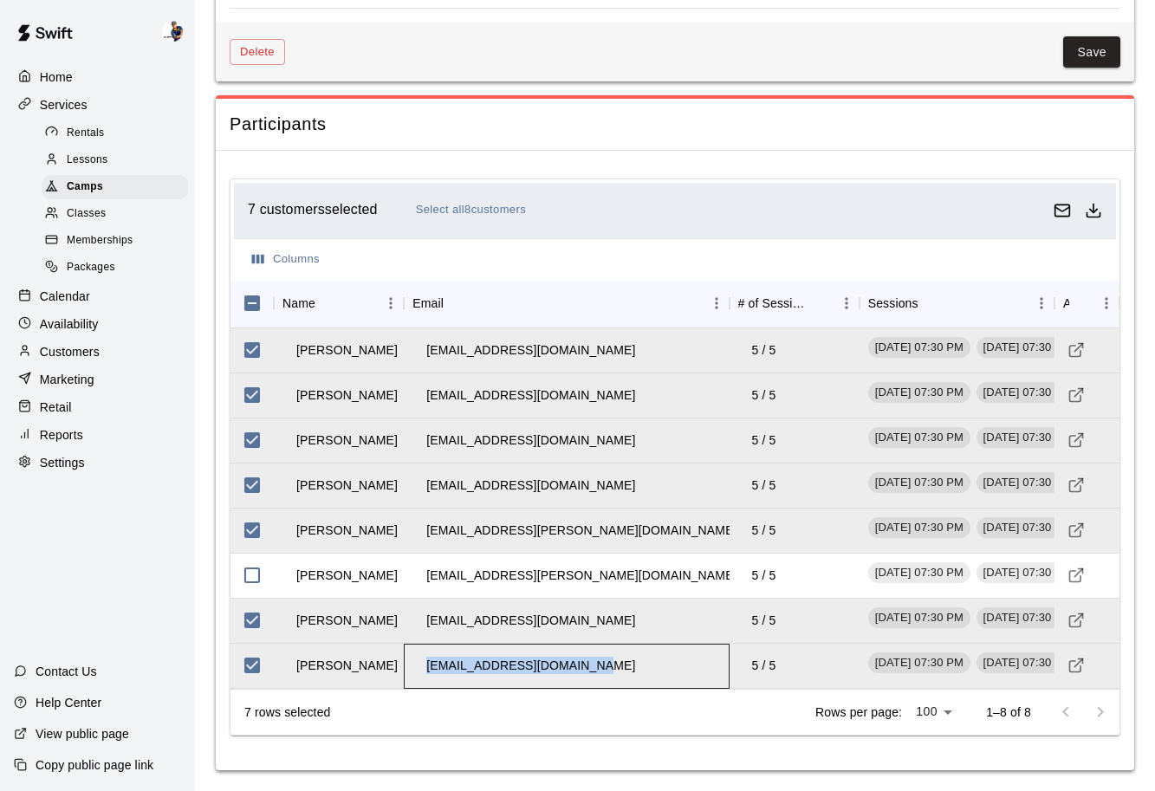
copy td "[EMAIL_ADDRESS][DOMAIN_NAME]"
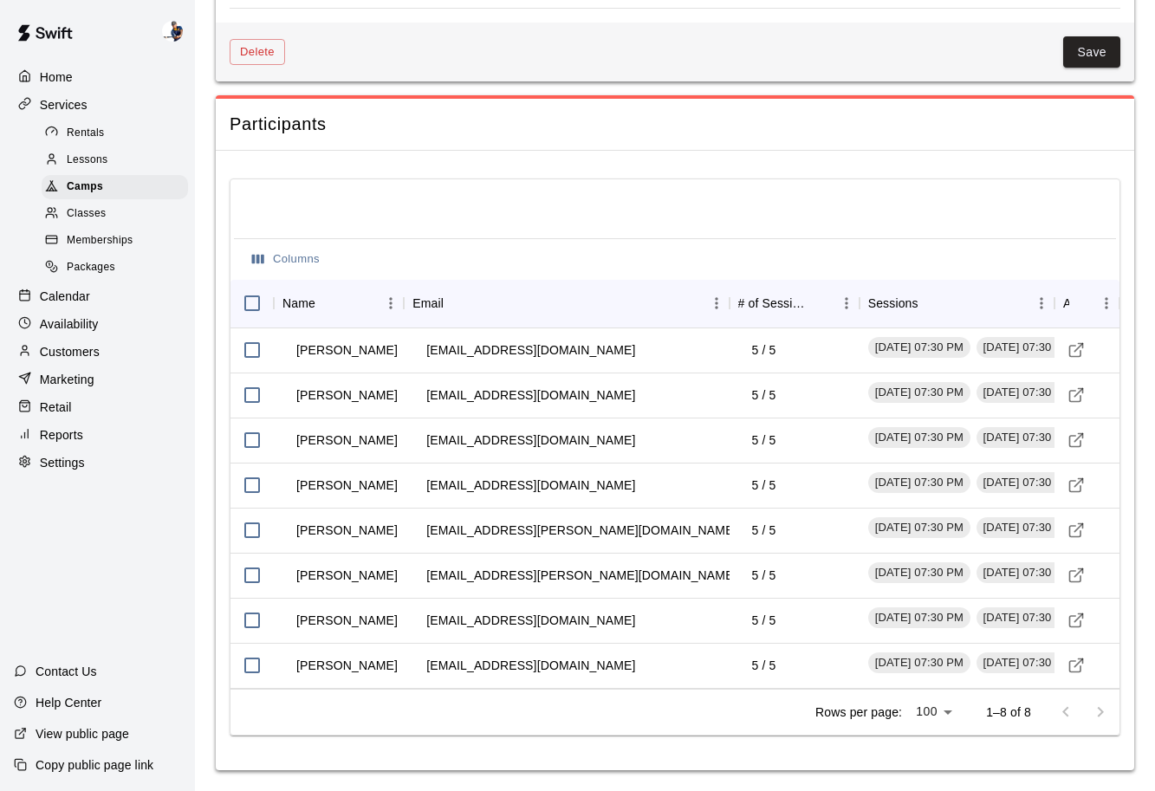
click at [165, 622] on div "Home Services Rentals Lessons Camps Classes Memberships Packages Calendar Avail…" at bounding box center [97, 395] width 195 height 791
click at [101, 187] on span "Camps" at bounding box center [85, 187] width 36 height 17
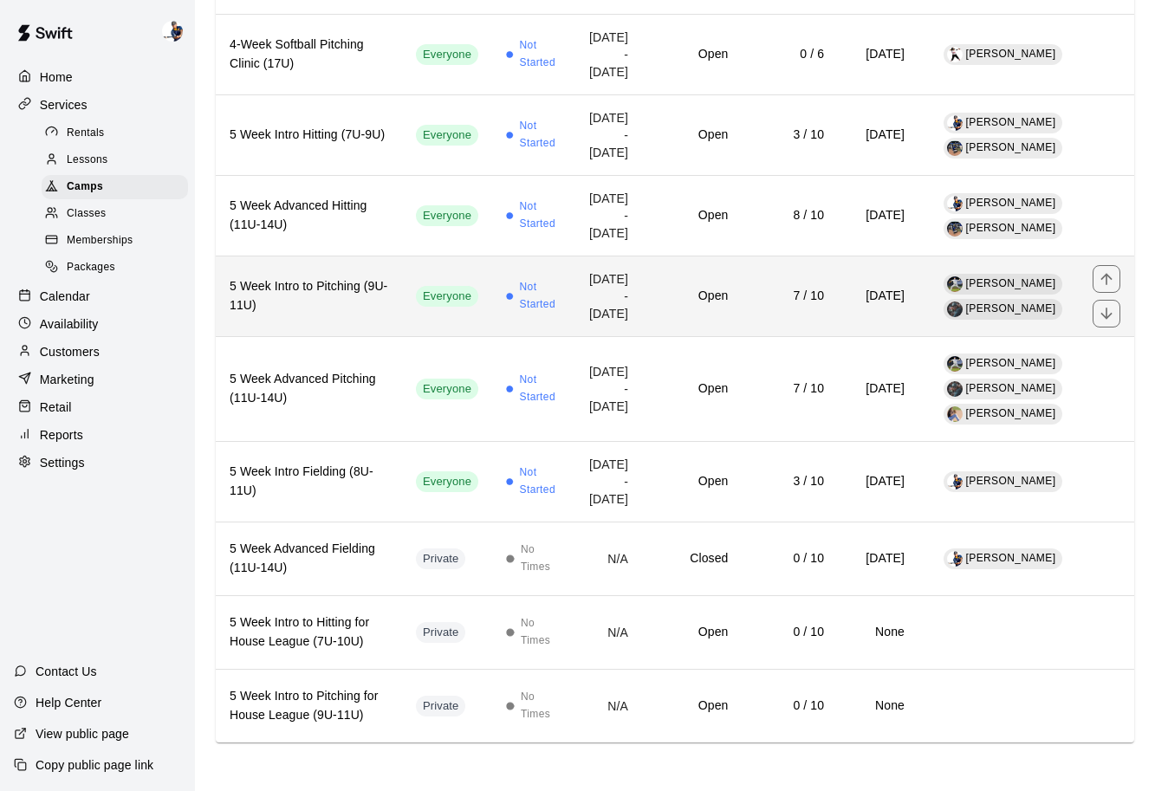
scroll to position [1193, 0]
click at [756, 333] on td "7 / 10" at bounding box center [790, 296] width 96 height 81
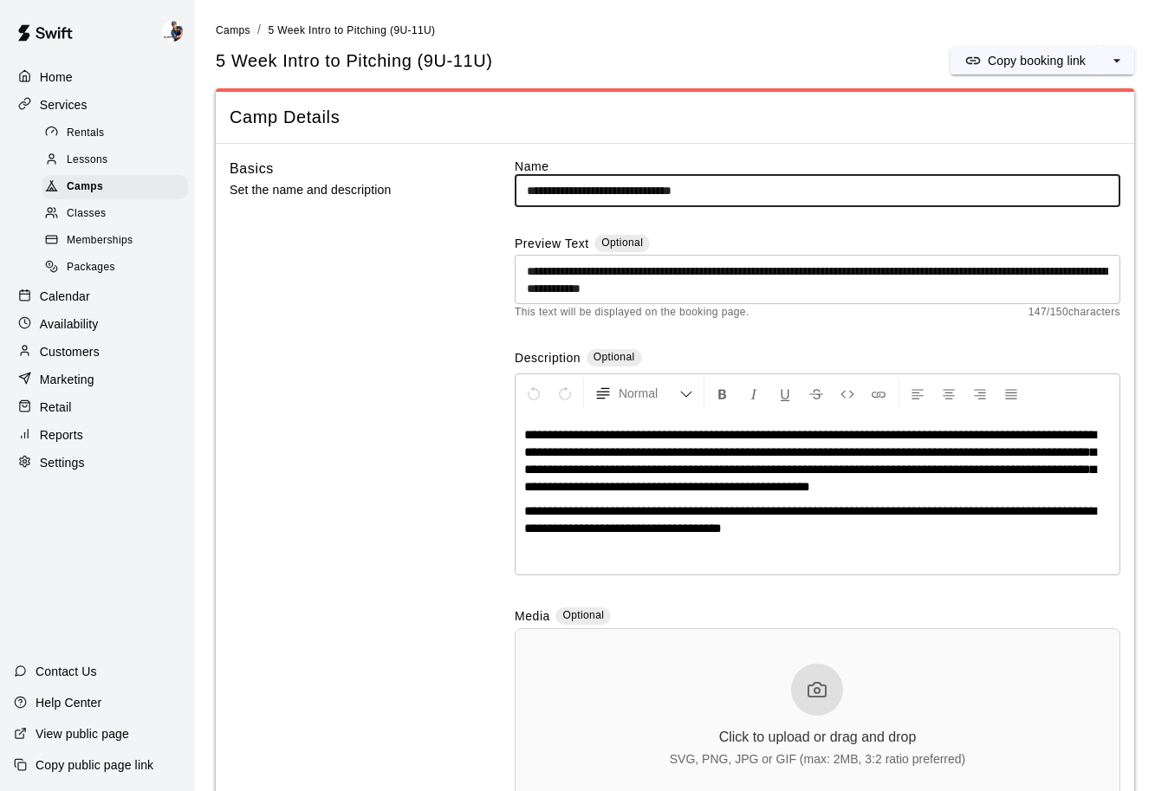
click at [383, 544] on div "Basics Set the name and description" at bounding box center [345, 494] width 231 height 672
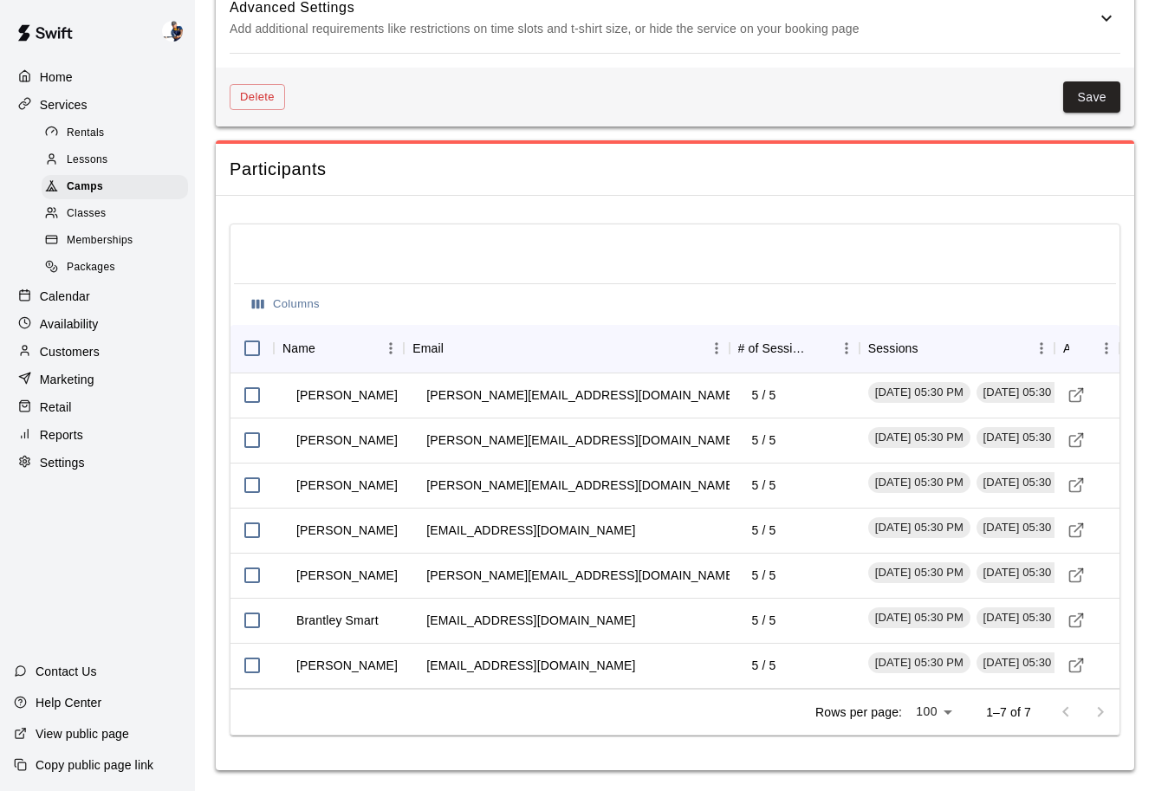
scroll to position [1871, 0]
drag, startPoint x: 587, startPoint y: 396, endPoint x: 426, endPoint y: 389, distance: 161.3
click at [426, 389] on td "[PERSON_NAME][EMAIL_ADDRESS][DOMAIN_NAME]" at bounding box center [581, 396] width 339 height 46
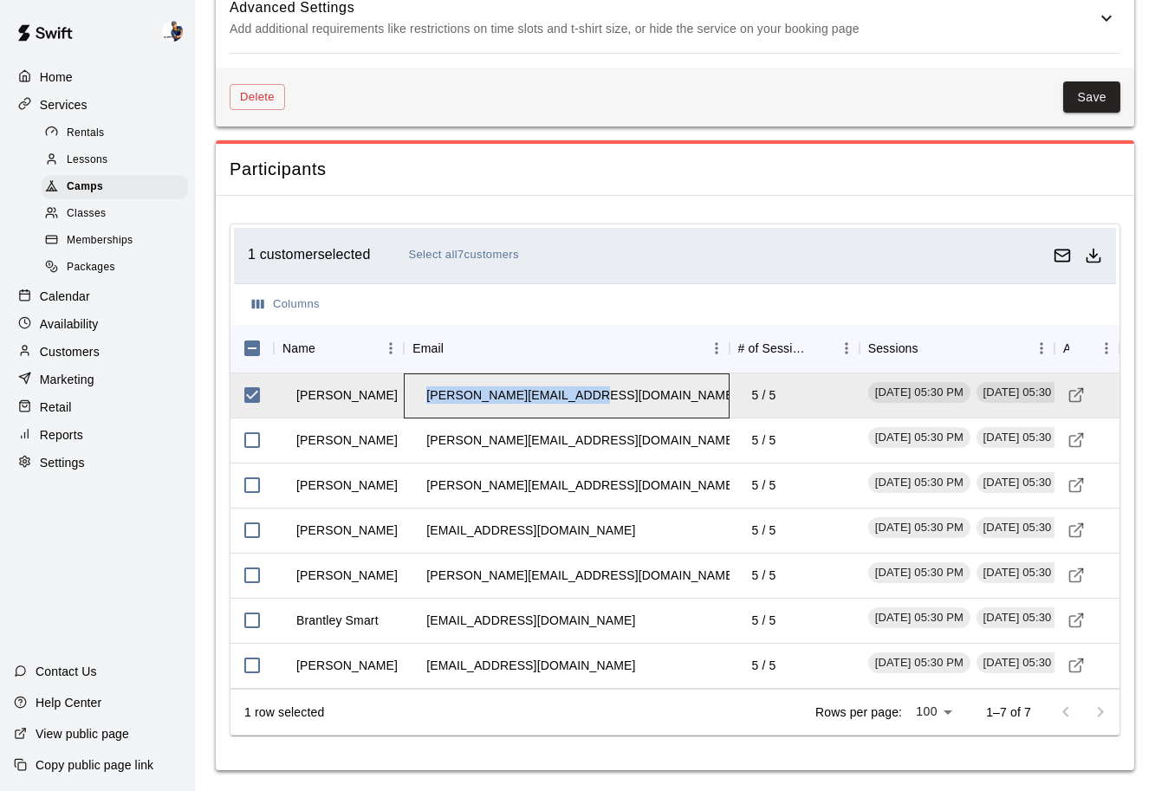
copy td "[PERSON_NAME][EMAIL_ADDRESS][DOMAIN_NAME]"
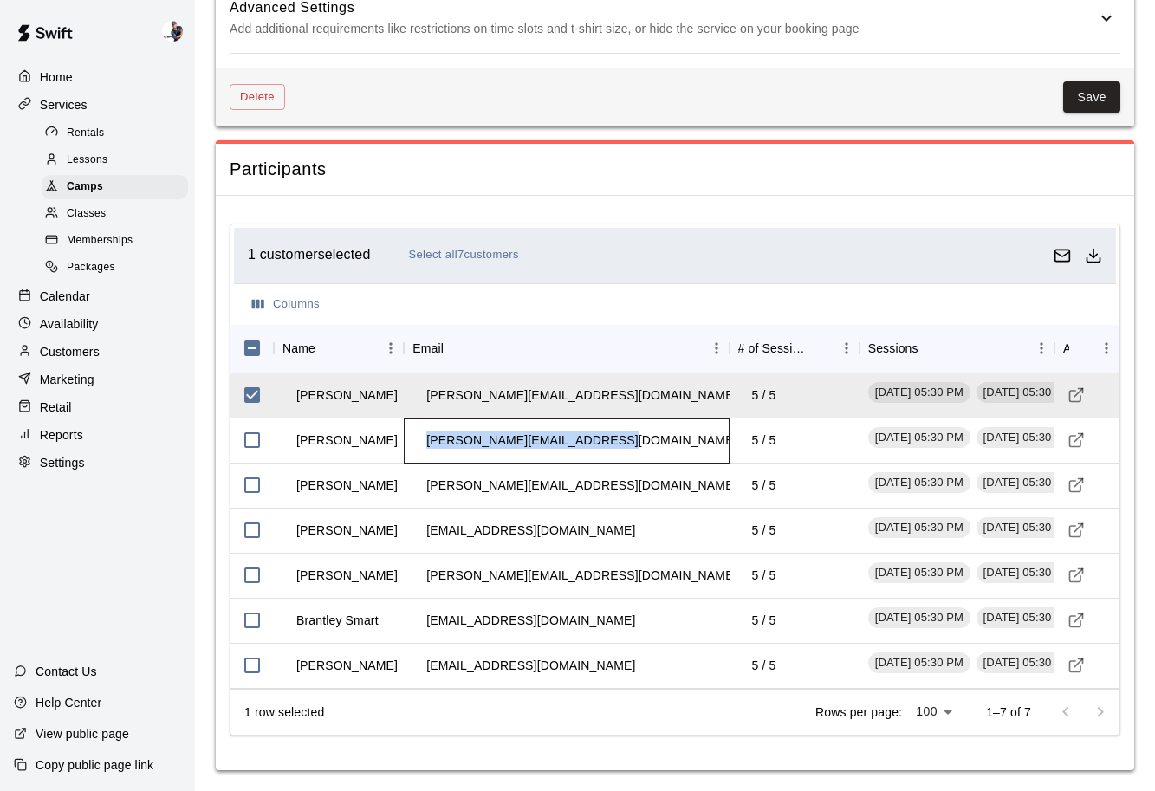
drag, startPoint x: 613, startPoint y: 442, endPoint x: 427, endPoint y: 439, distance: 185.5
click at [427, 439] on td "[PERSON_NAME][EMAIL_ADDRESS][DOMAIN_NAME]" at bounding box center [581, 441] width 339 height 46
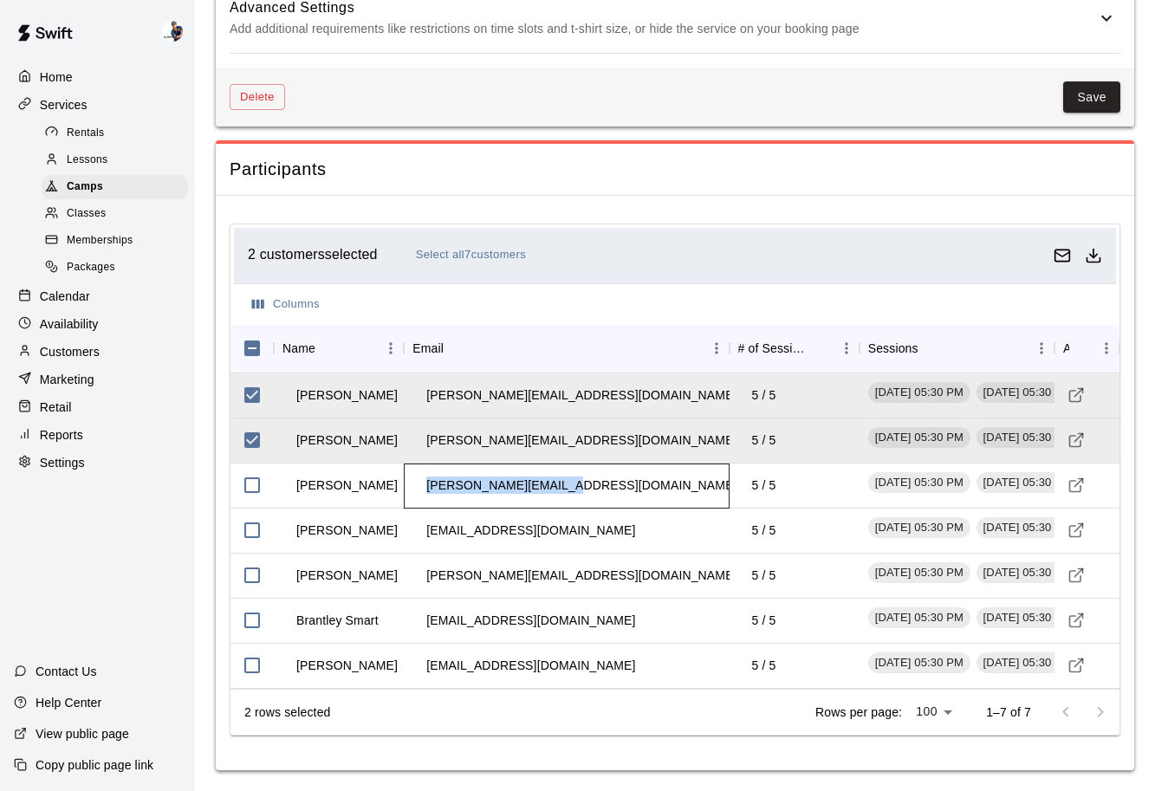
drag, startPoint x: 573, startPoint y: 484, endPoint x: 425, endPoint y: 490, distance: 148.3
click at [425, 490] on td "[PERSON_NAME][EMAIL_ADDRESS][DOMAIN_NAME]" at bounding box center [581, 486] width 339 height 46
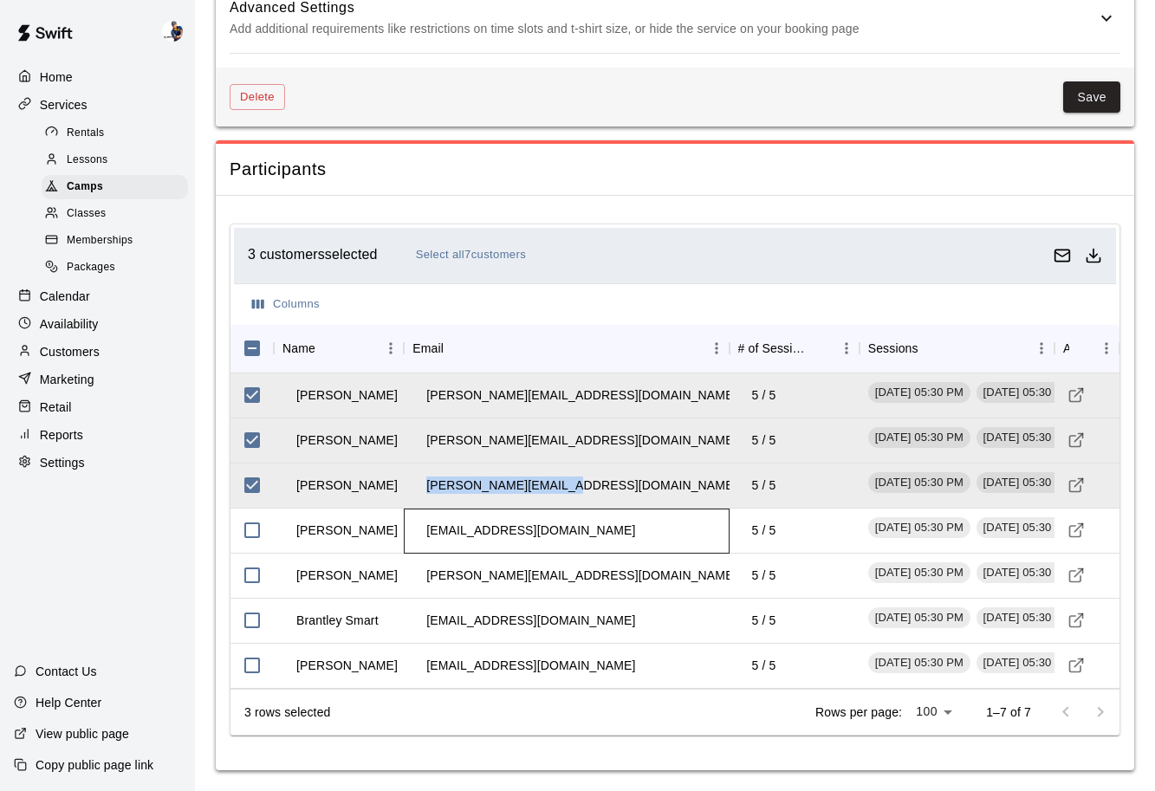
drag, startPoint x: 595, startPoint y: 532, endPoint x: 419, endPoint y: 536, distance: 176.8
click at [419, 536] on td "[EMAIL_ADDRESS][DOMAIN_NAME]" at bounding box center [530, 531] width 237 height 46
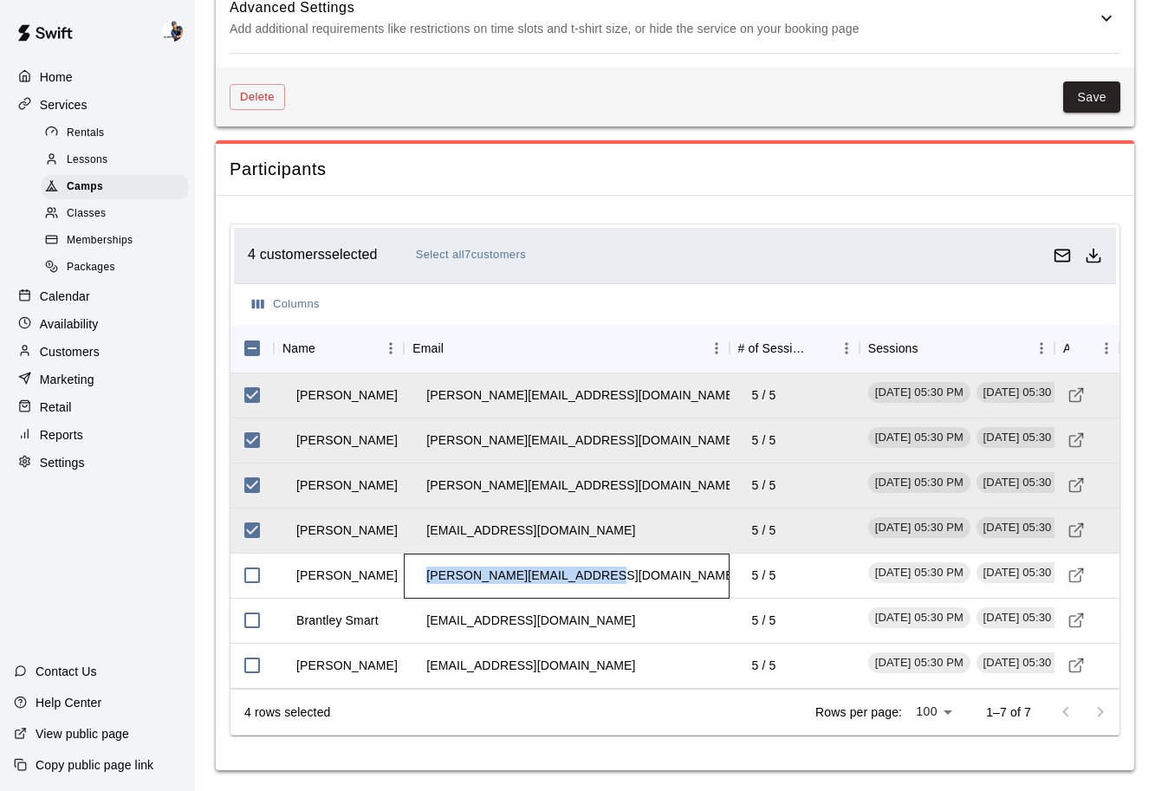
drag, startPoint x: 592, startPoint y: 580, endPoint x: 427, endPoint y: 581, distance: 164.6
click at [427, 581] on td "[PERSON_NAME][EMAIL_ADDRESS][DOMAIN_NAME]" at bounding box center [581, 576] width 339 height 46
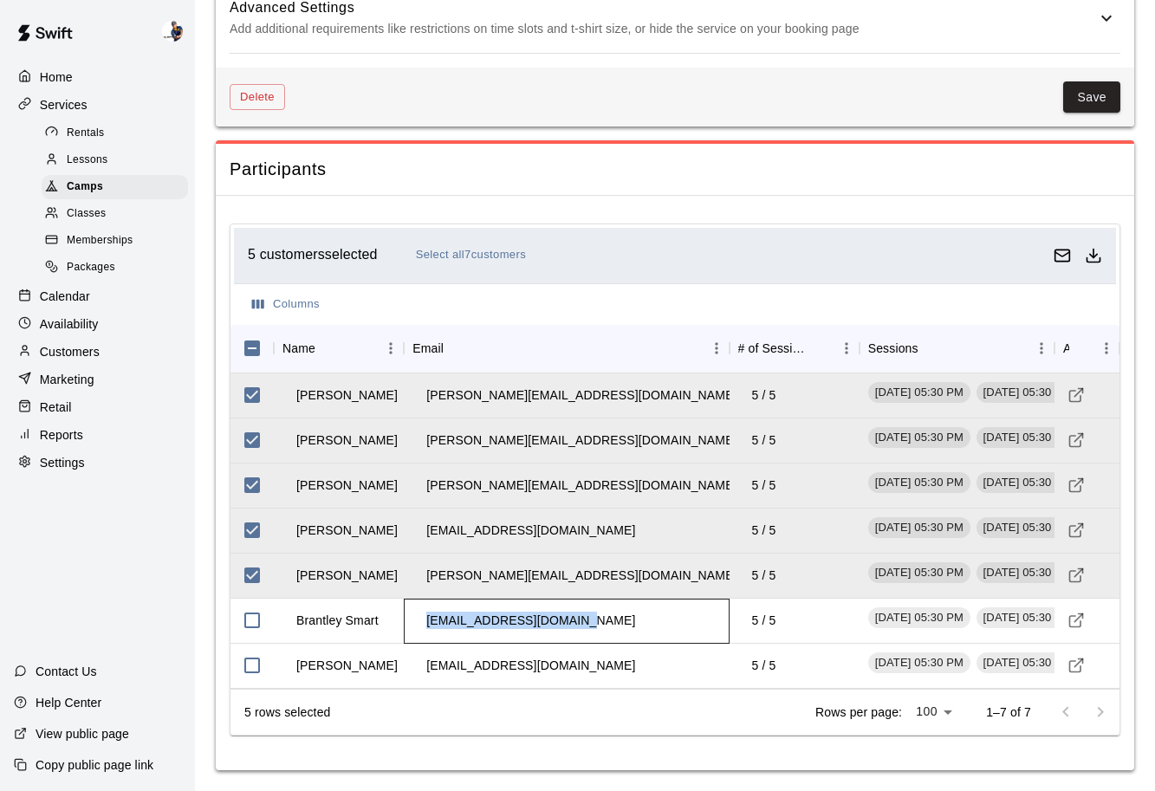
drag, startPoint x: 612, startPoint y: 618, endPoint x: 420, endPoint y: 622, distance: 191.5
click at [420, 622] on div "[EMAIL_ADDRESS][DOMAIN_NAME]" at bounding box center [566, 621] width 325 height 45
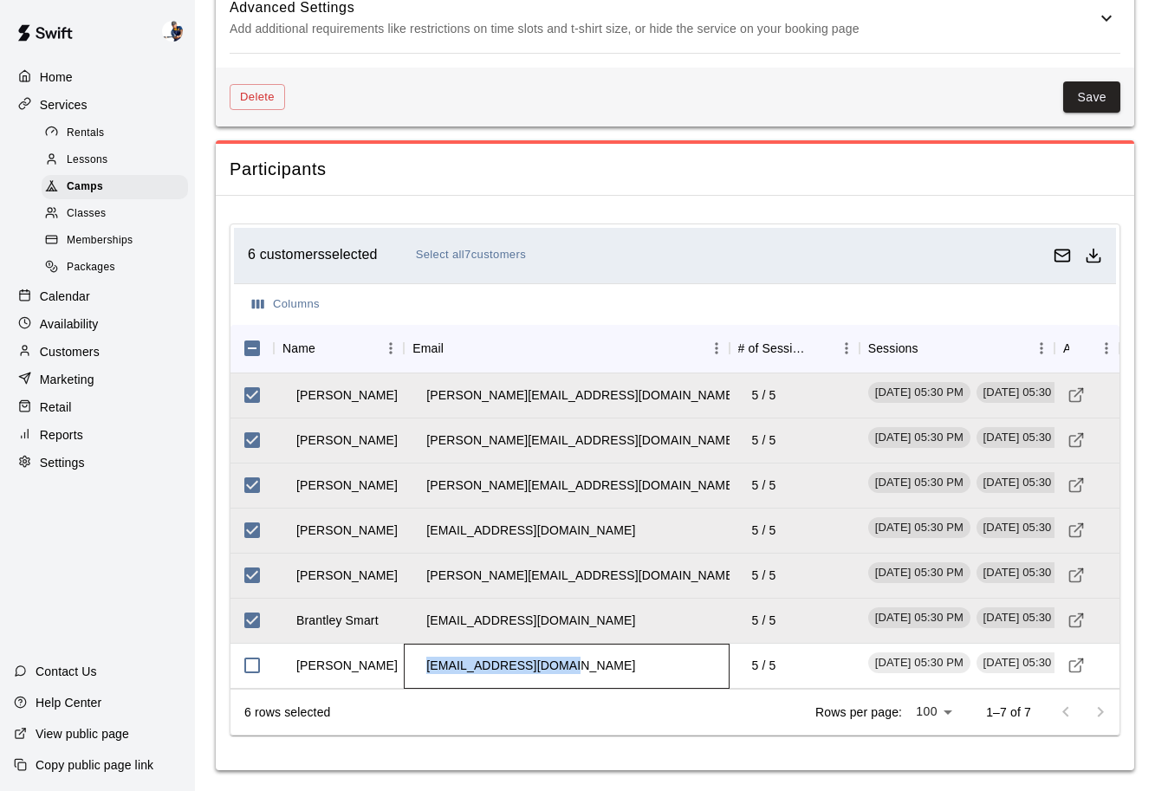
drag, startPoint x: 590, startPoint y: 664, endPoint x: 415, endPoint y: 665, distance: 175.0
click at [415, 665] on div "[EMAIL_ADDRESS][DOMAIN_NAME]" at bounding box center [566, 666] width 325 height 45
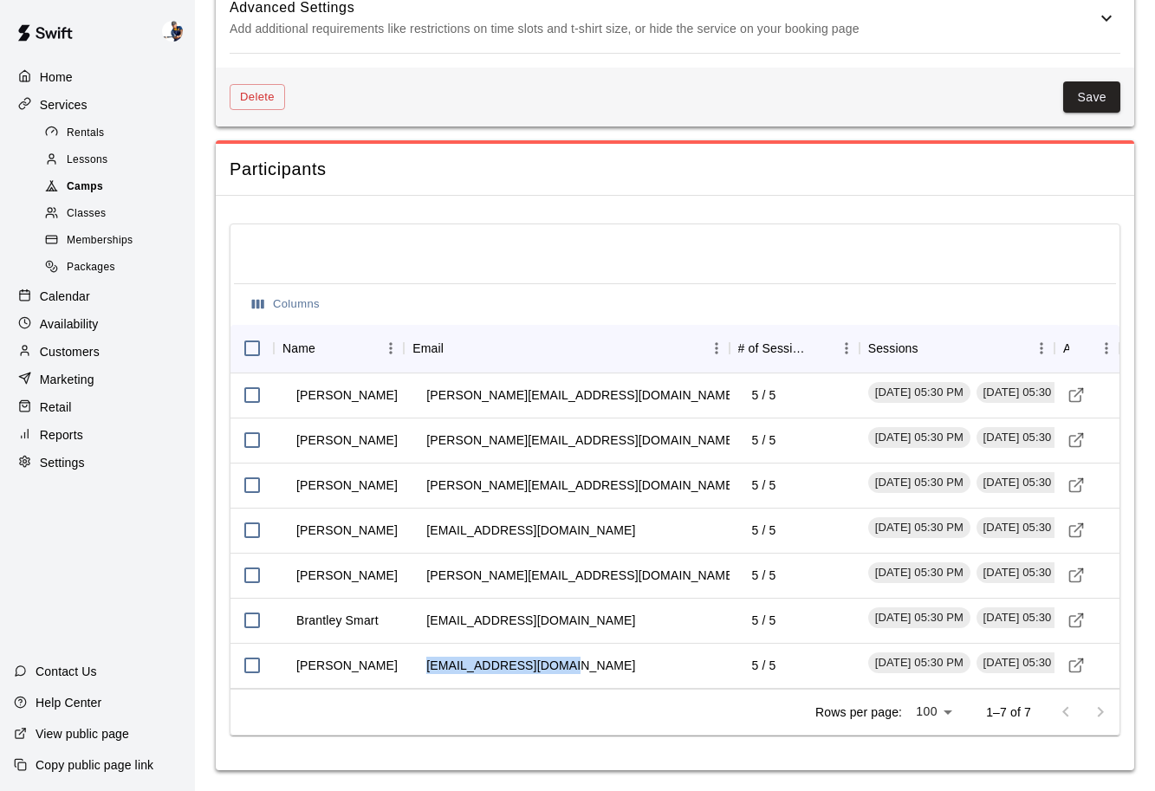
click at [124, 193] on div "Camps" at bounding box center [115, 187] width 146 height 24
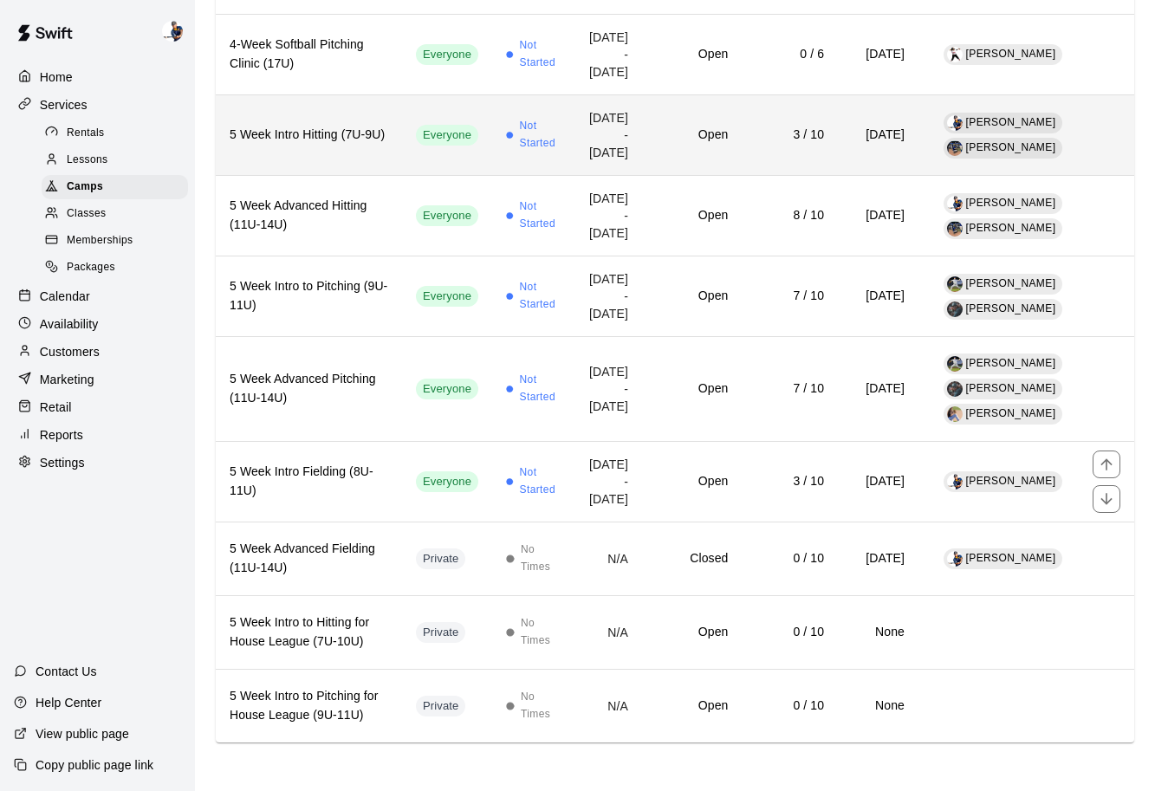
scroll to position [1277, 0]
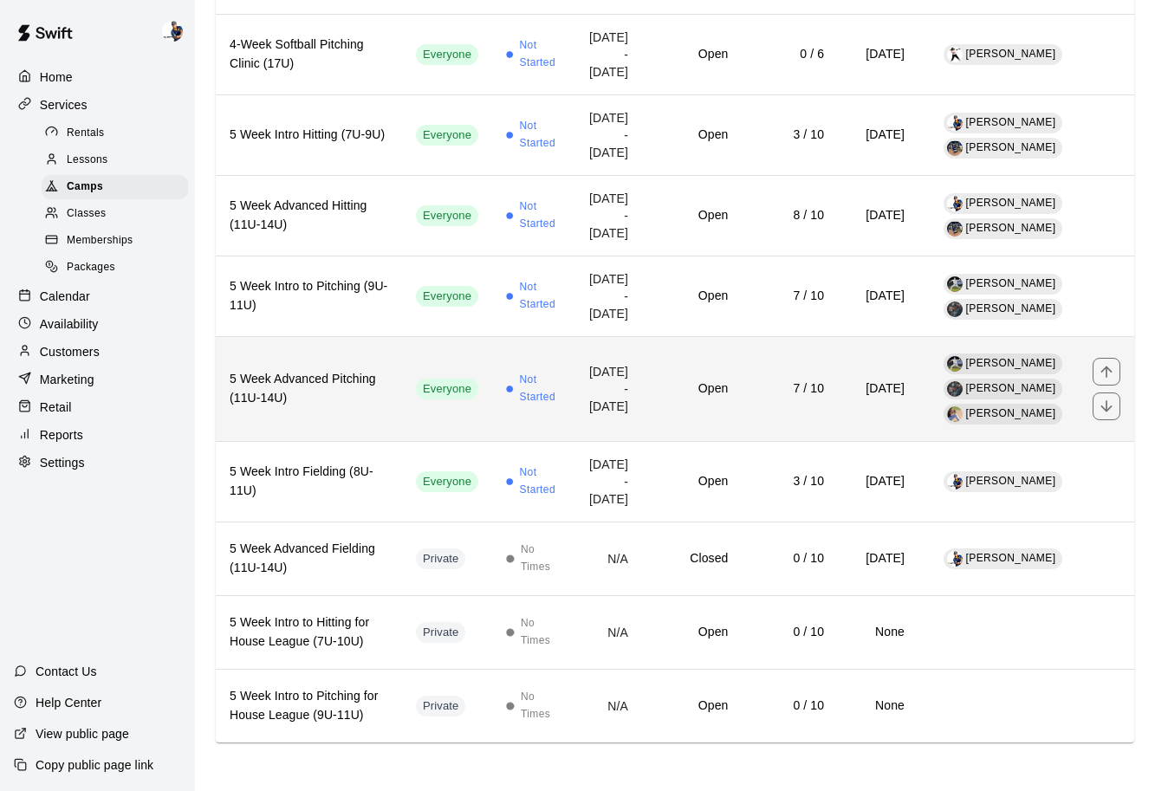
click at [686, 380] on h6 "Open" at bounding box center [692, 389] width 72 height 19
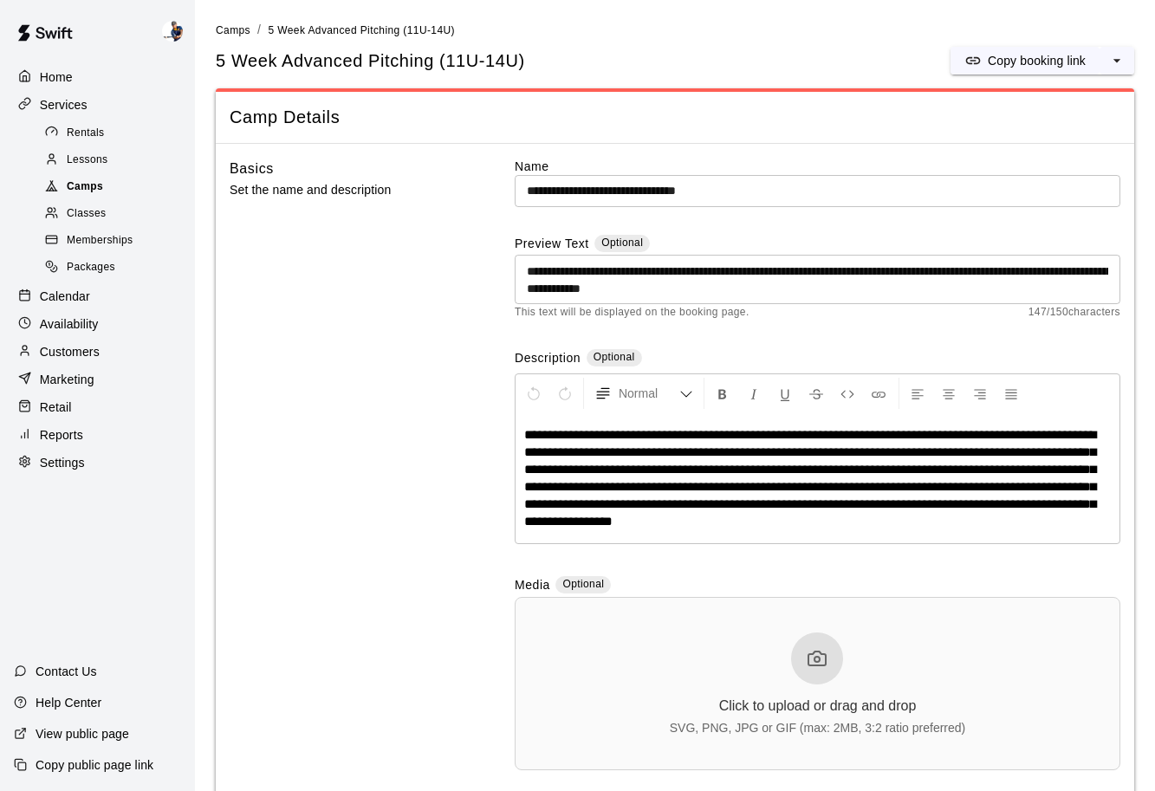
click at [153, 180] on div "Camps" at bounding box center [115, 187] width 146 height 24
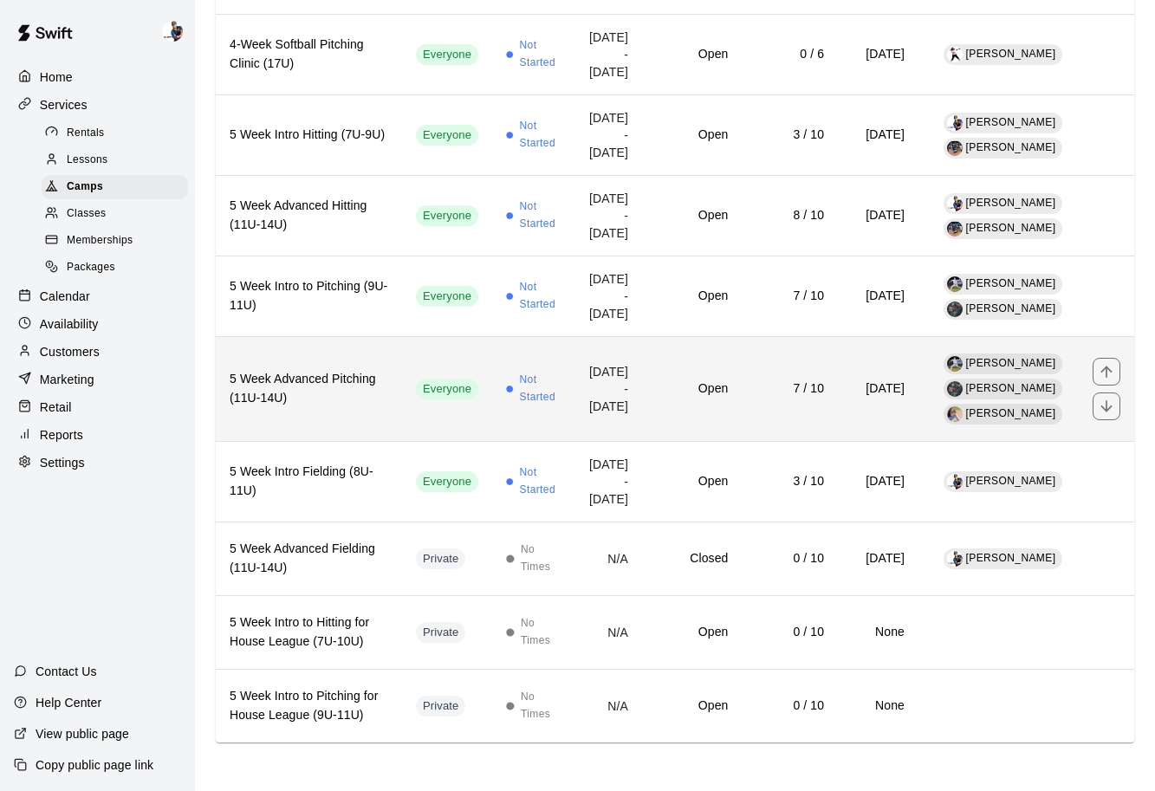
scroll to position [1173, 0]
click at [800, 442] on td "7 / 10" at bounding box center [790, 389] width 96 height 105
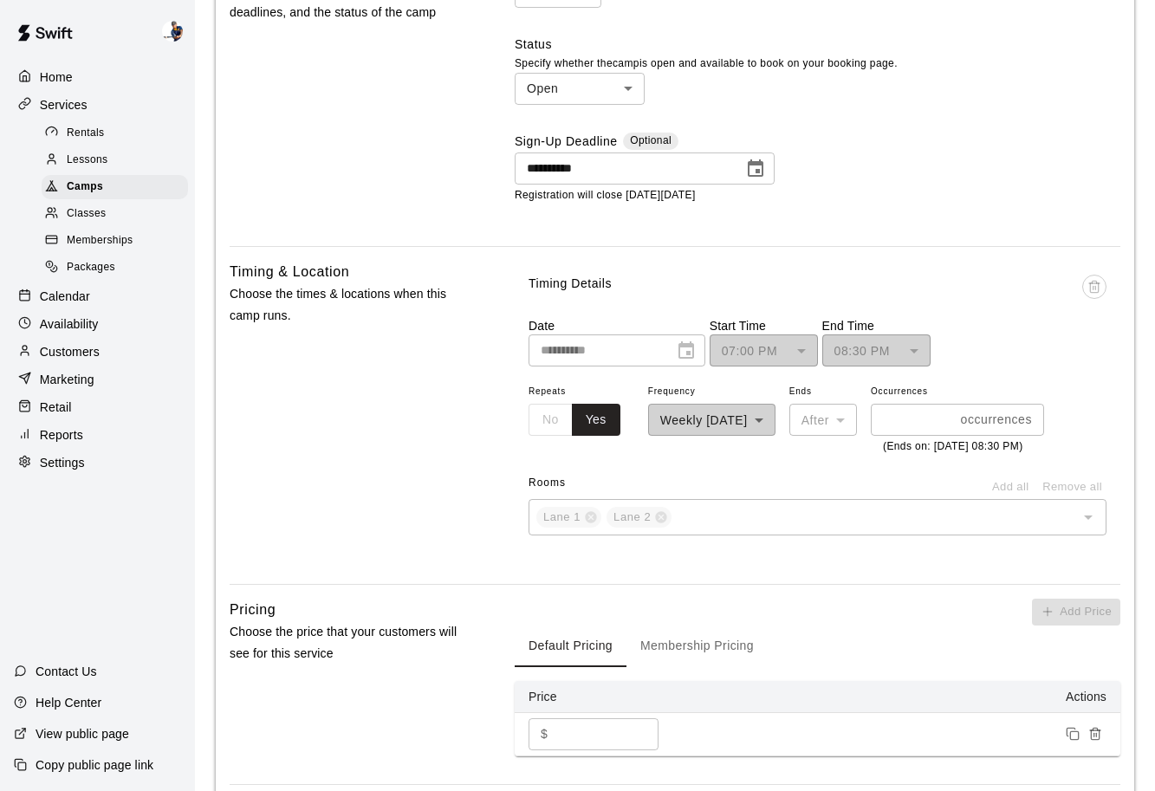
scroll to position [1861, 0]
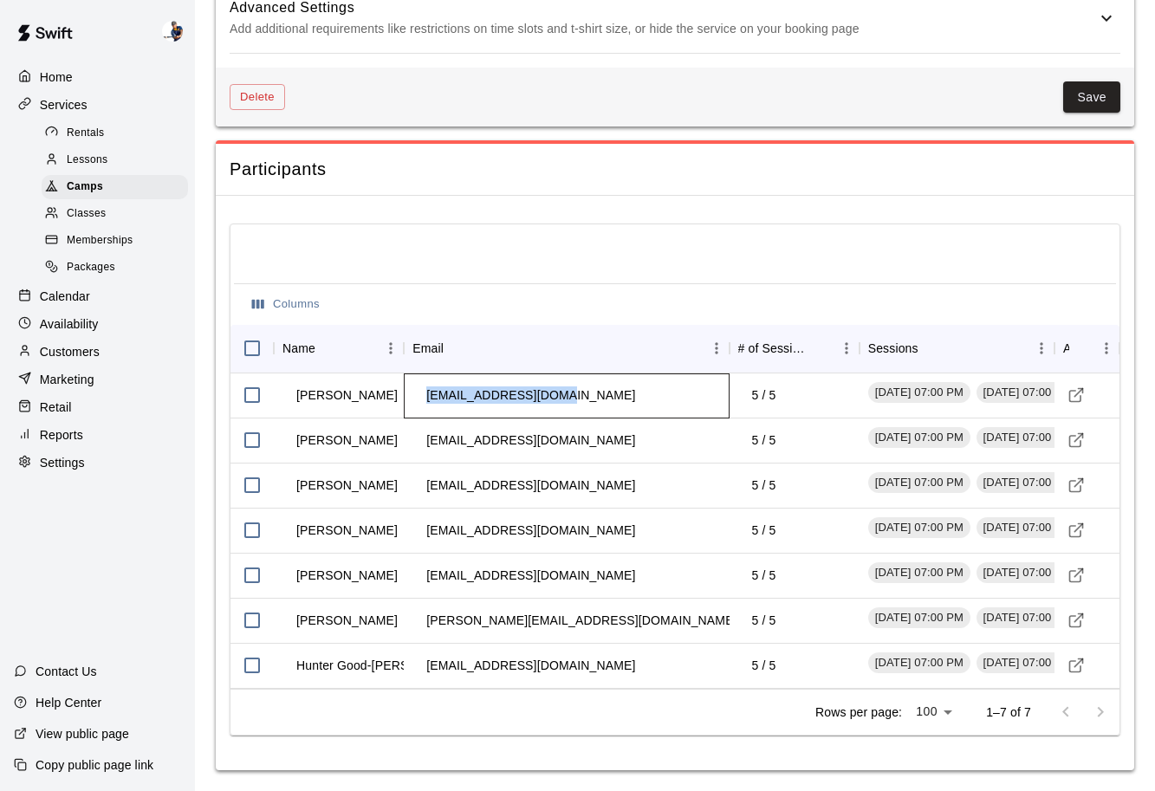
drag, startPoint x: 553, startPoint y: 395, endPoint x: 427, endPoint y: 398, distance: 125.7
click at [427, 398] on td "[EMAIL_ADDRESS][DOMAIN_NAME]" at bounding box center [530, 396] width 237 height 46
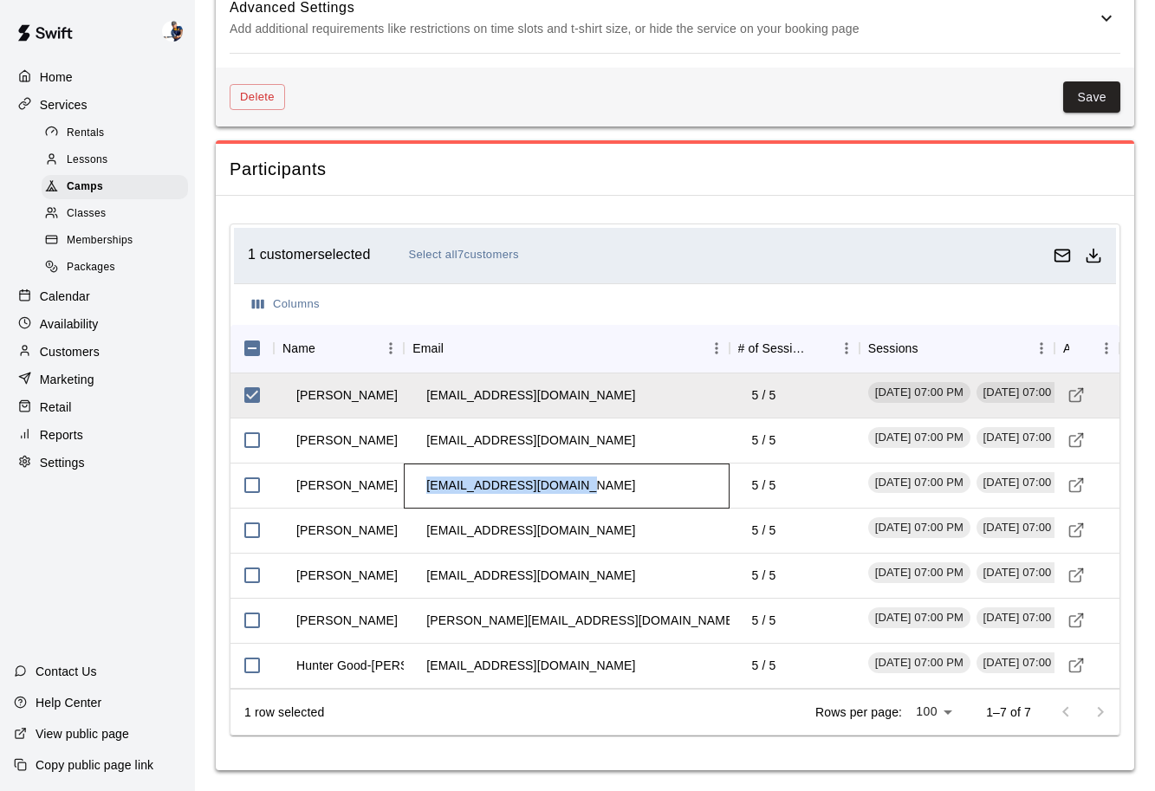
drag, startPoint x: 578, startPoint y: 487, endPoint x: 425, endPoint y: 485, distance: 153.4
click at [425, 485] on td "[EMAIL_ADDRESS][DOMAIN_NAME]" at bounding box center [530, 486] width 237 height 46
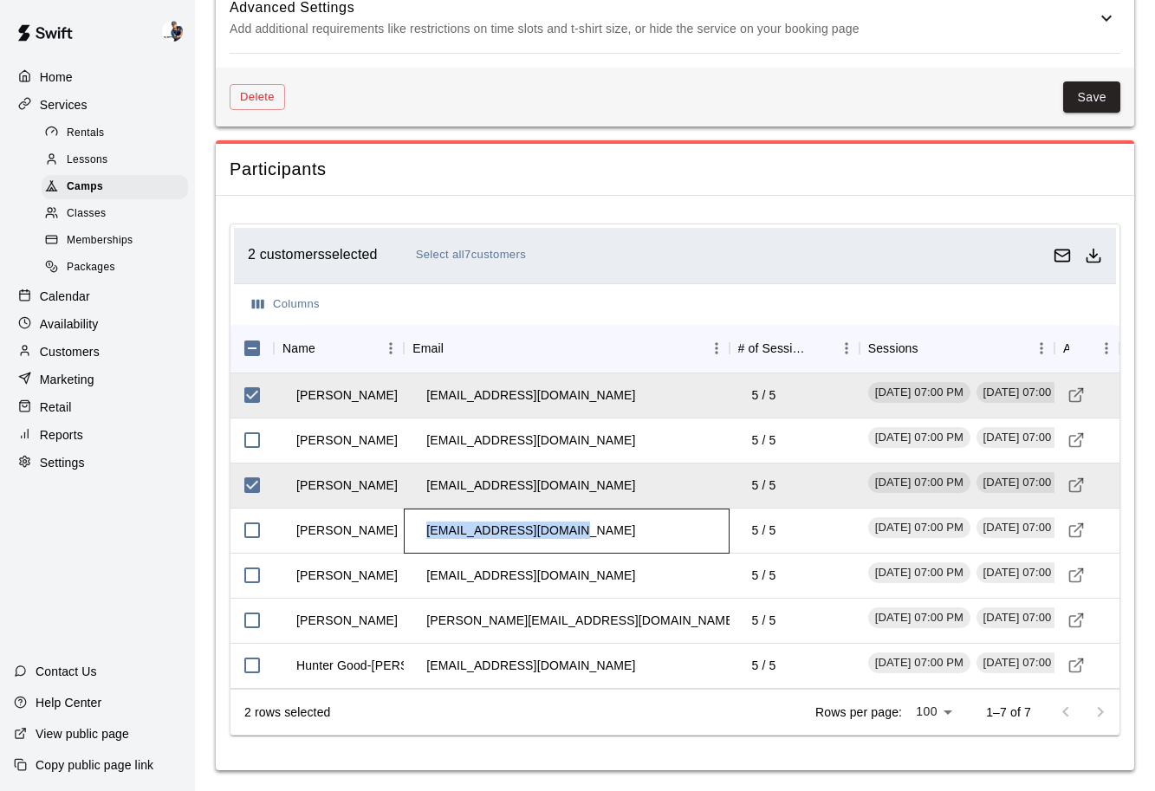
drag, startPoint x: 570, startPoint y: 531, endPoint x: 425, endPoint y: 536, distance: 145.6
click at [425, 536] on td "[EMAIL_ADDRESS][DOMAIN_NAME]" at bounding box center [530, 531] width 237 height 46
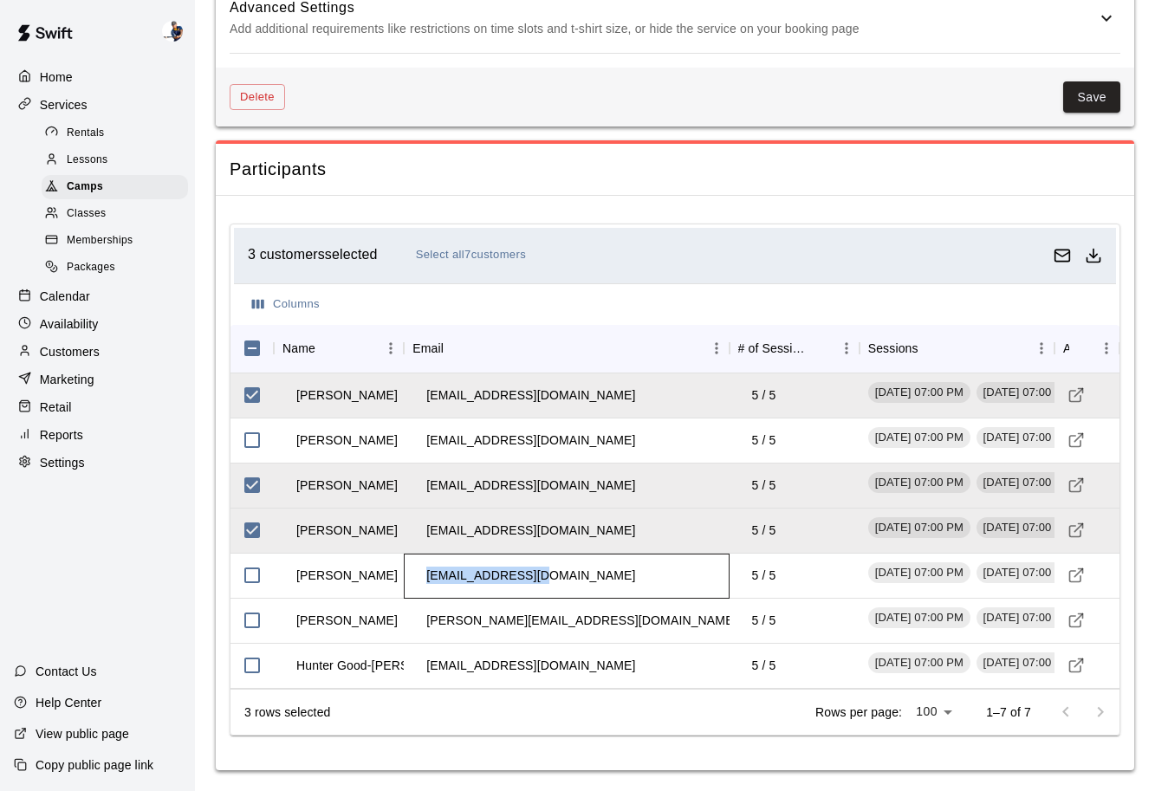
drag, startPoint x: 537, startPoint y: 576, endPoint x: 427, endPoint y: 583, distance: 110.3
click at [427, 583] on td "[EMAIL_ADDRESS][DOMAIN_NAME]" at bounding box center [530, 576] width 237 height 46
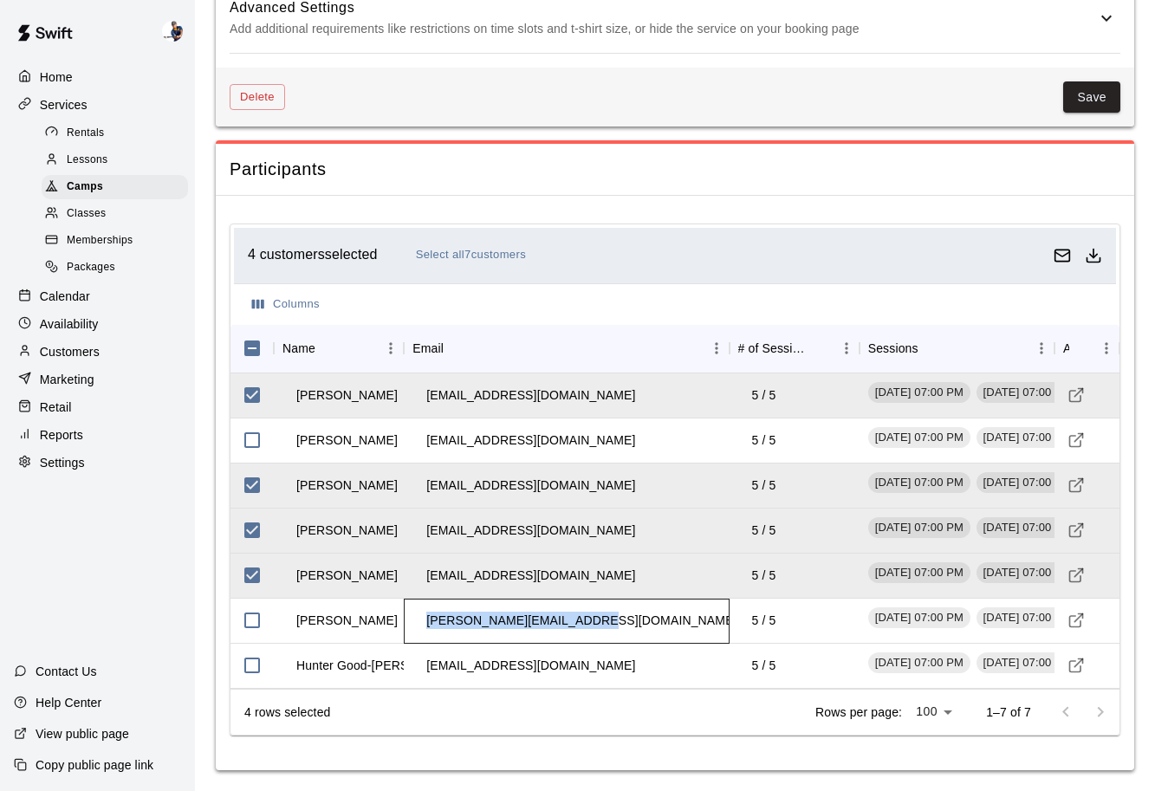
drag, startPoint x: 589, startPoint y: 626, endPoint x: 425, endPoint y: 619, distance: 164.8
click at [425, 619] on td "[PERSON_NAME][EMAIL_ADDRESS][DOMAIN_NAME]" at bounding box center [581, 621] width 339 height 46
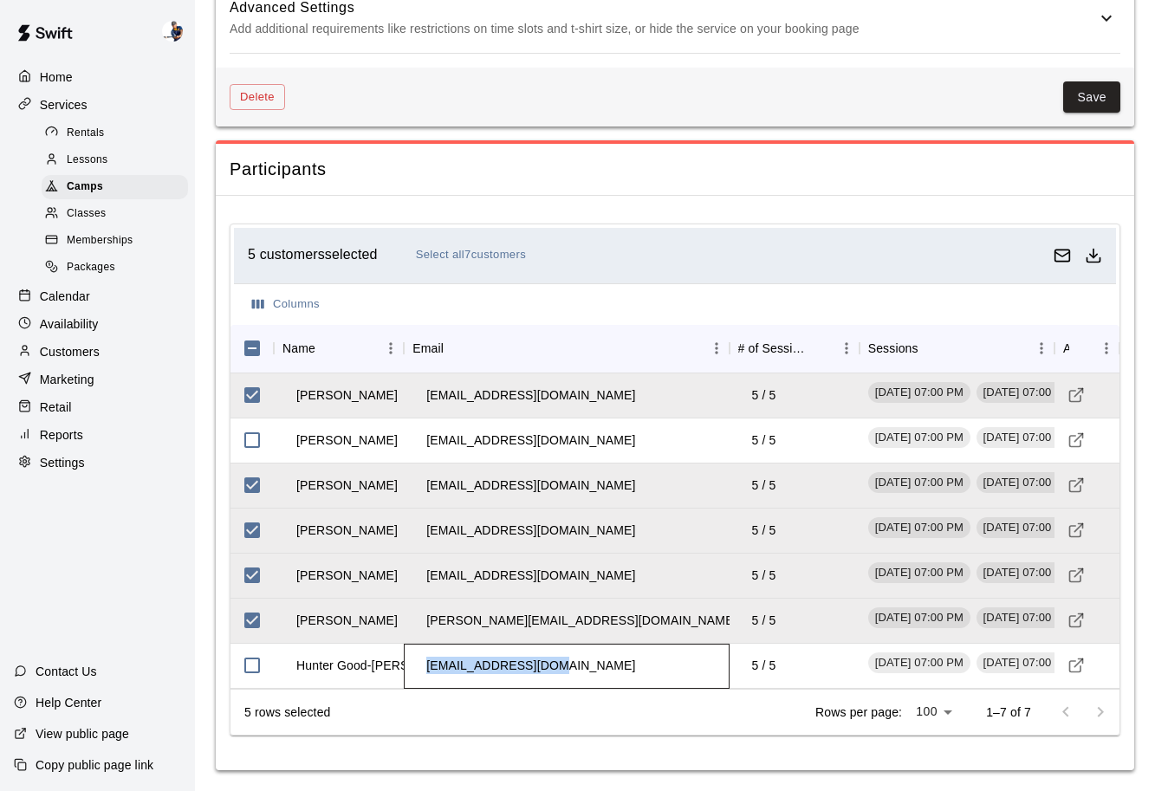
drag, startPoint x: 557, startPoint y: 666, endPoint x: 425, endPoint y: 670, distance: 132.6
click at [425, 670] on td "[EMAIL_ADDRESS][DOMAIN_NAME]" at bounding box center [530, 666] width 237 height 46
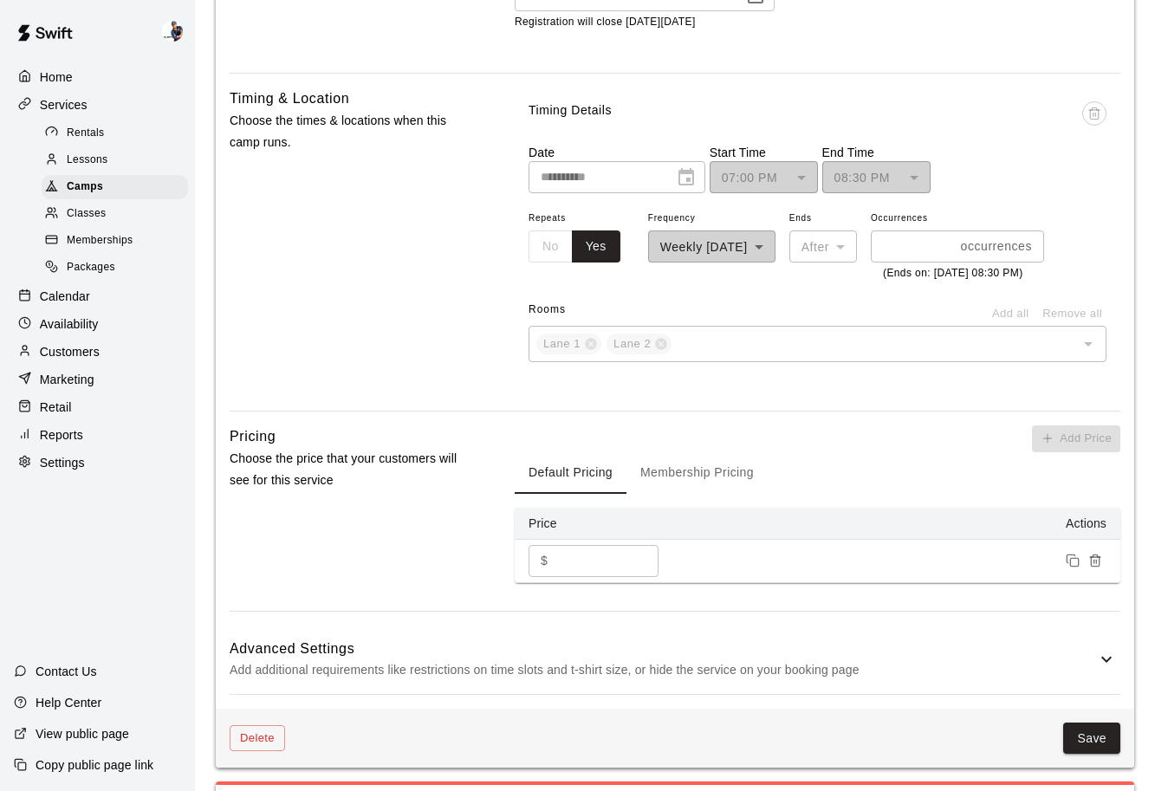
scroll to position [1139, 0]
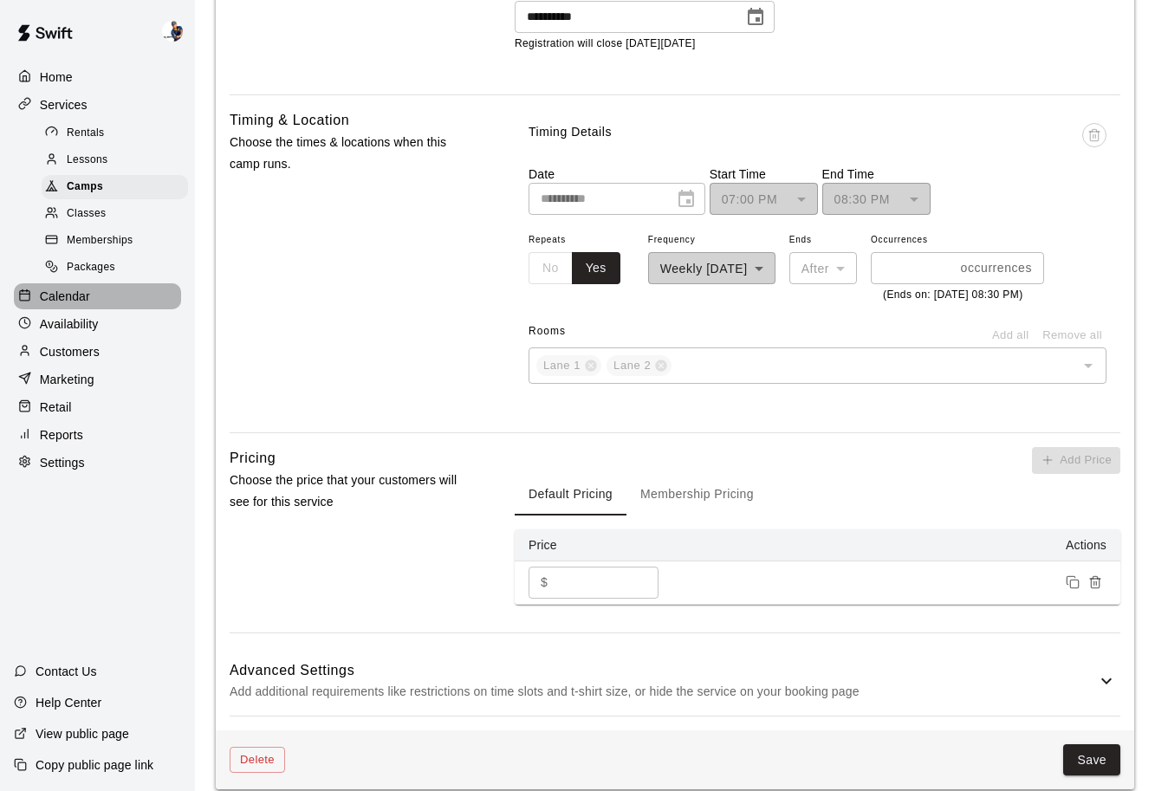
click at [94, 289] on div "Calendar" at bounding box center [97, 296] width 167 height 26
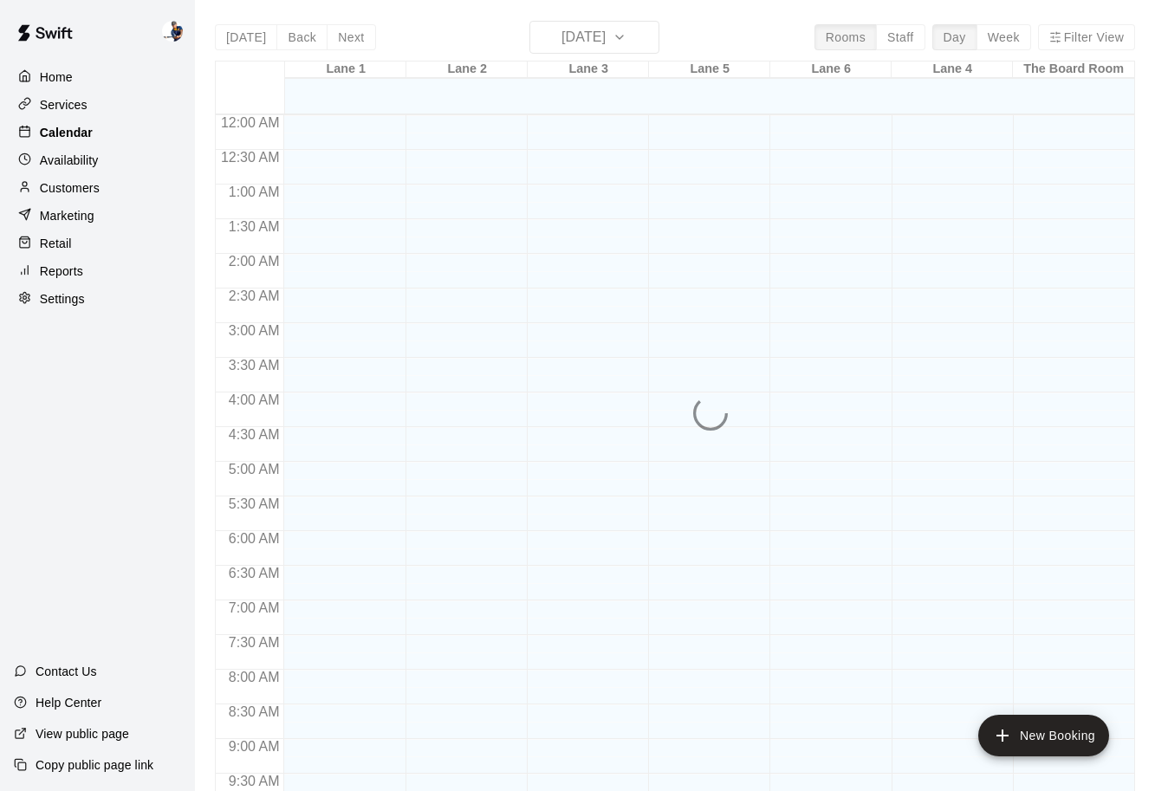
scroll to position [917, 0]
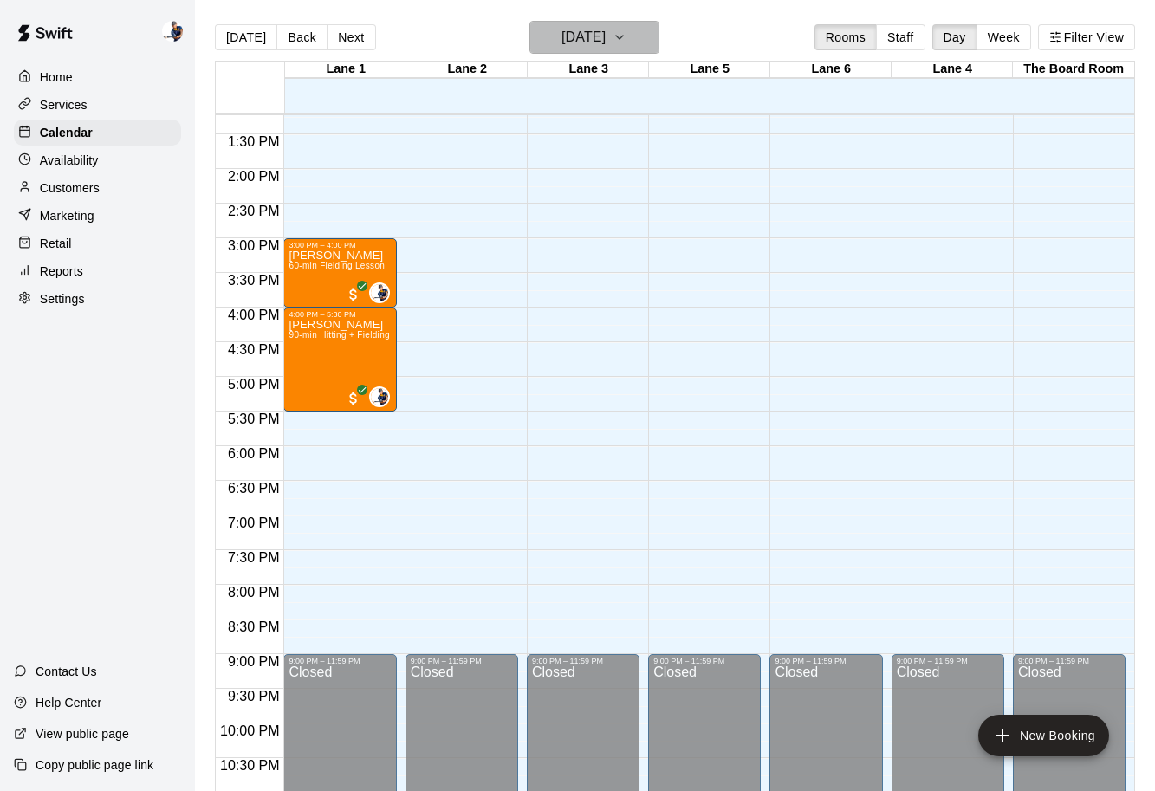
click at [562, 36] on h6 "[DATE]" at bounding box center [584, 37] width 44 height 24
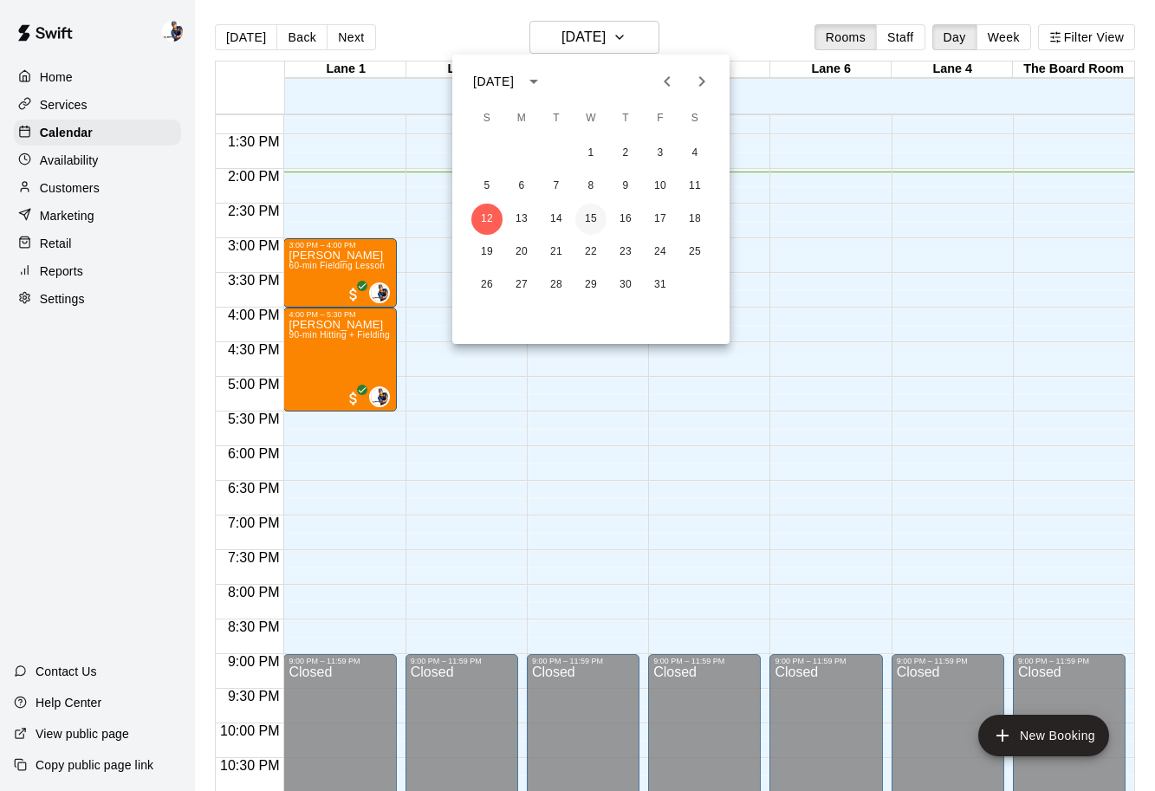
click at [595, 218] on button "15" at bounding box center [590, 219] width 31 height 31
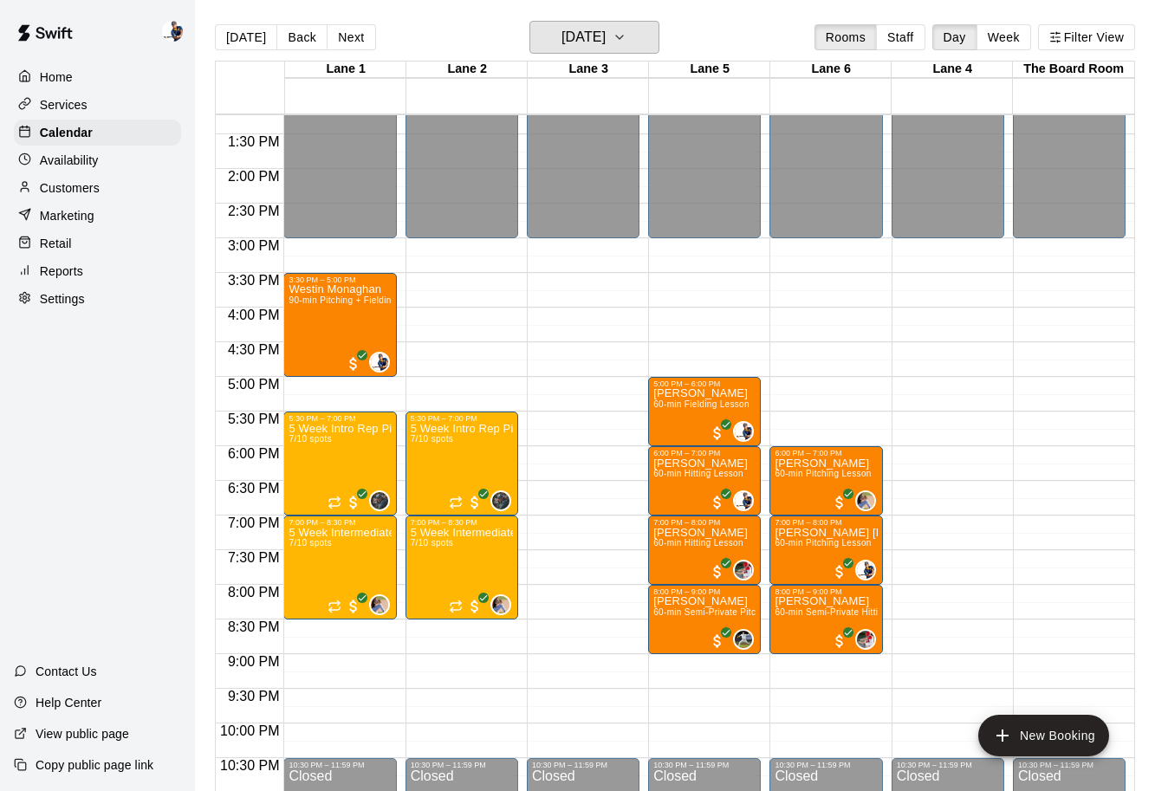
scroll to position [929, 0]
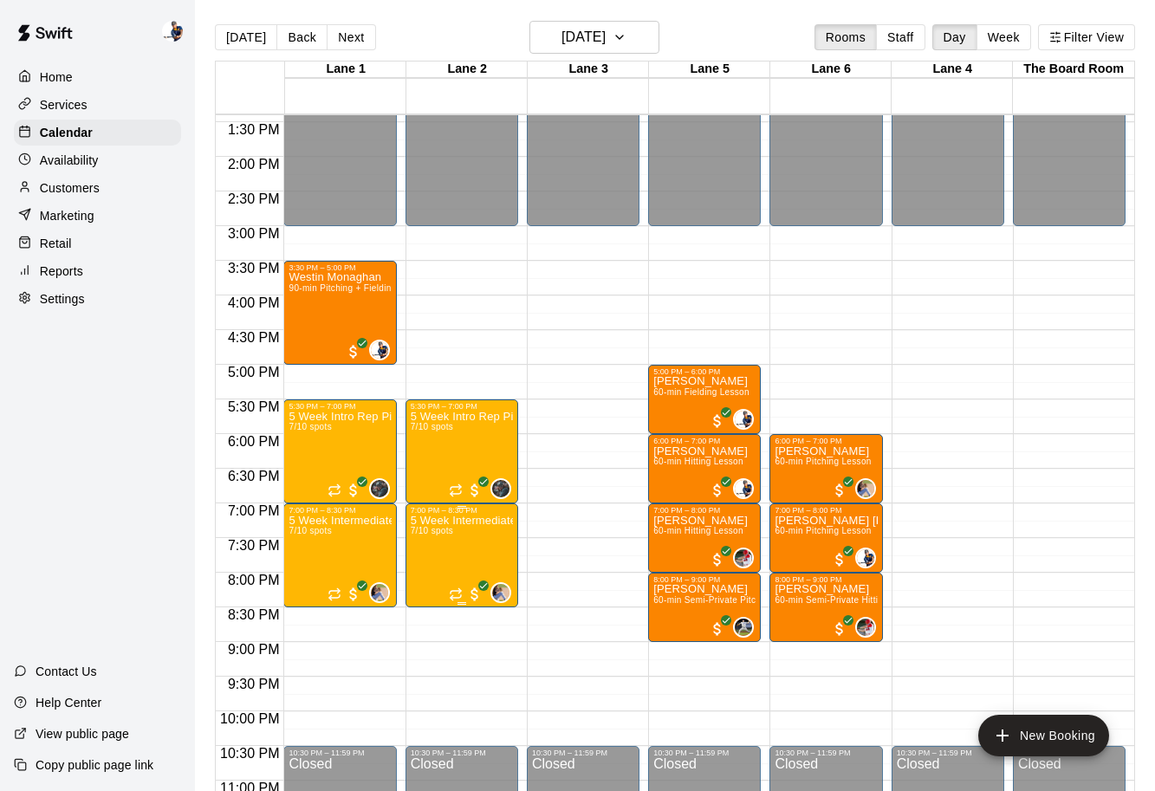
click at [434, 576] on img "edit" at bounding box center [429, 575] width 20 height 20
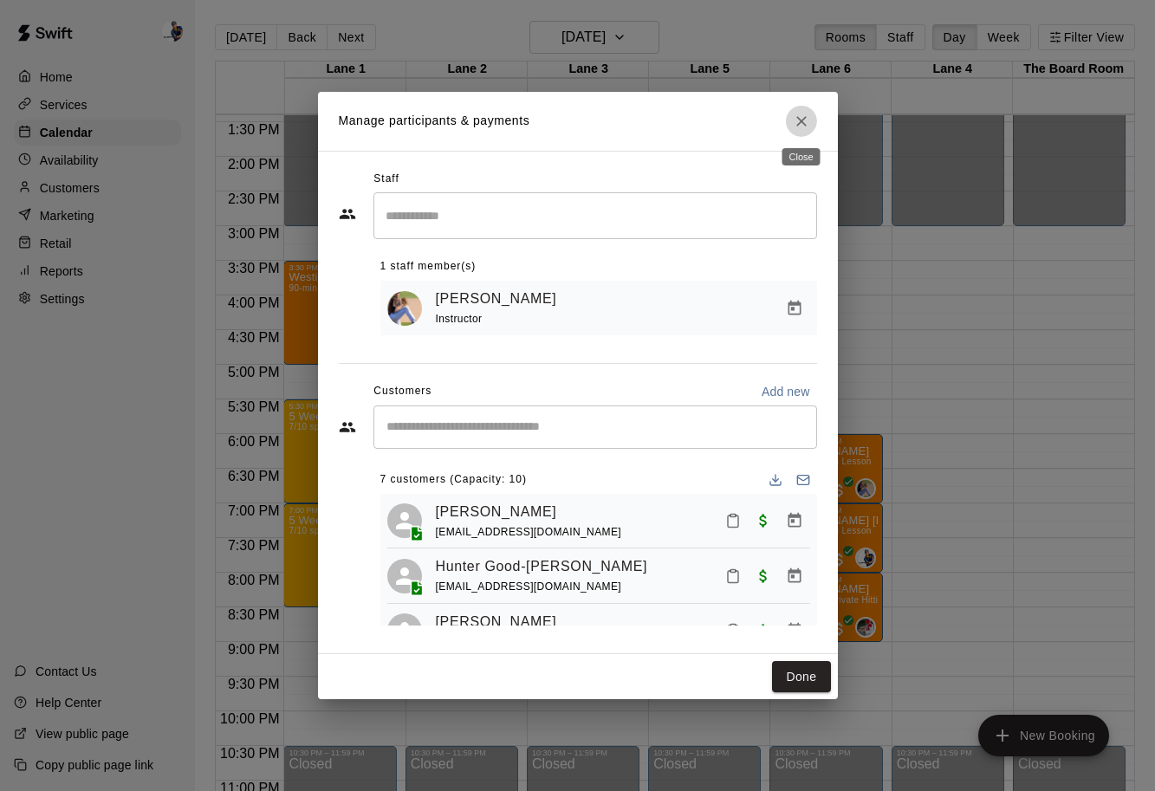
click at [802, 133] on button "Close" at bounding box center [801, 121] width 31 height 31
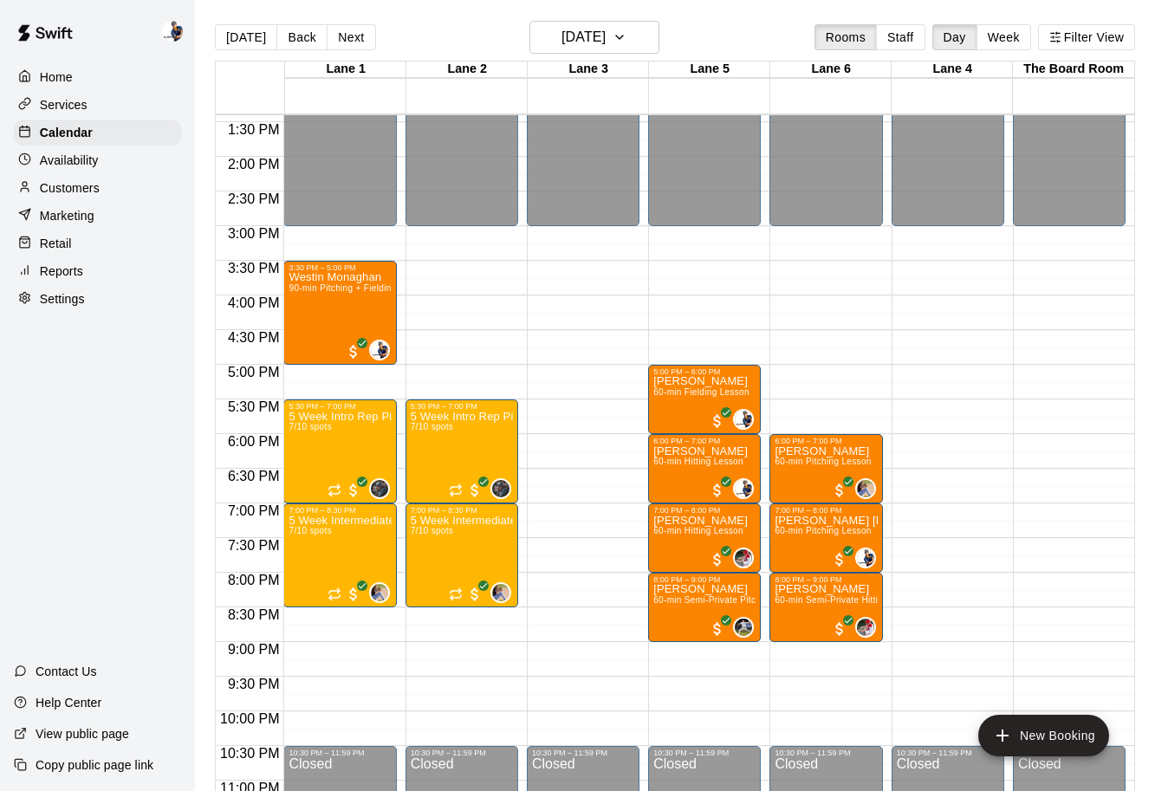
click at [62, 105] on p "Services" at bounding box center [64, 104] width 48 height 17
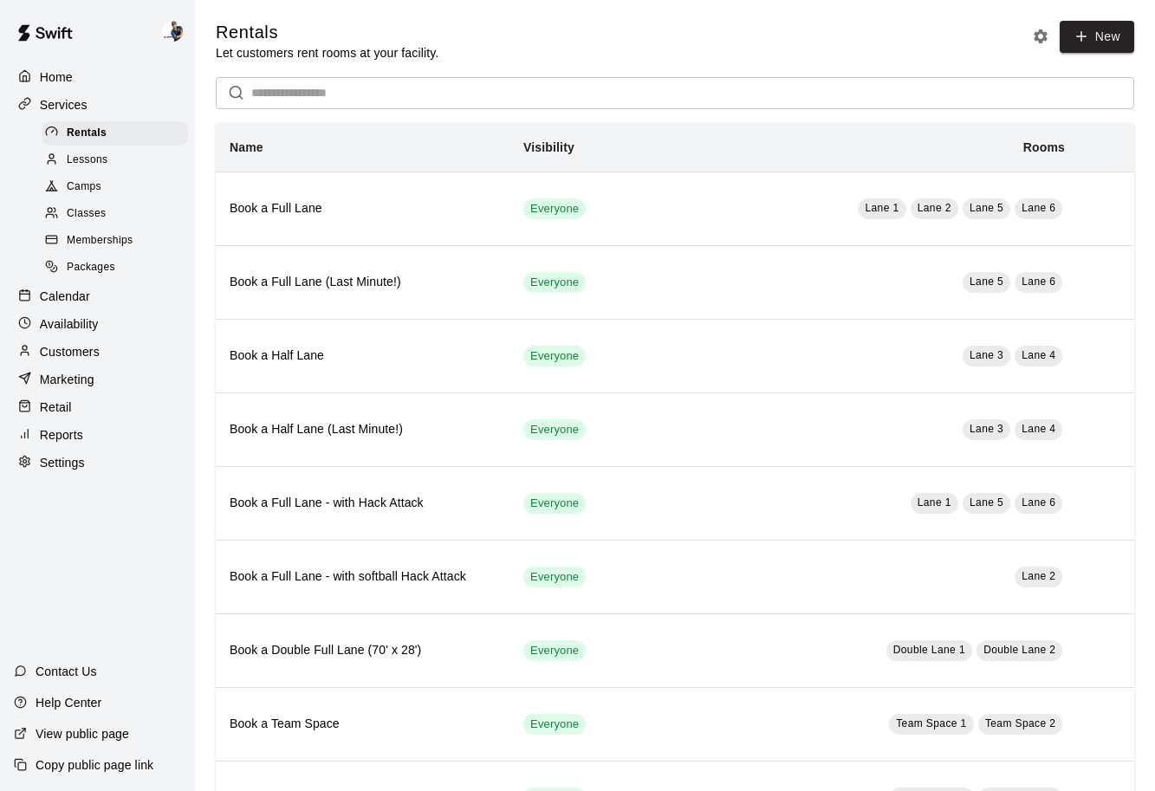
click at [110, 169] on div "Lessons" at bounding box center [115, 160] width 146 height 24
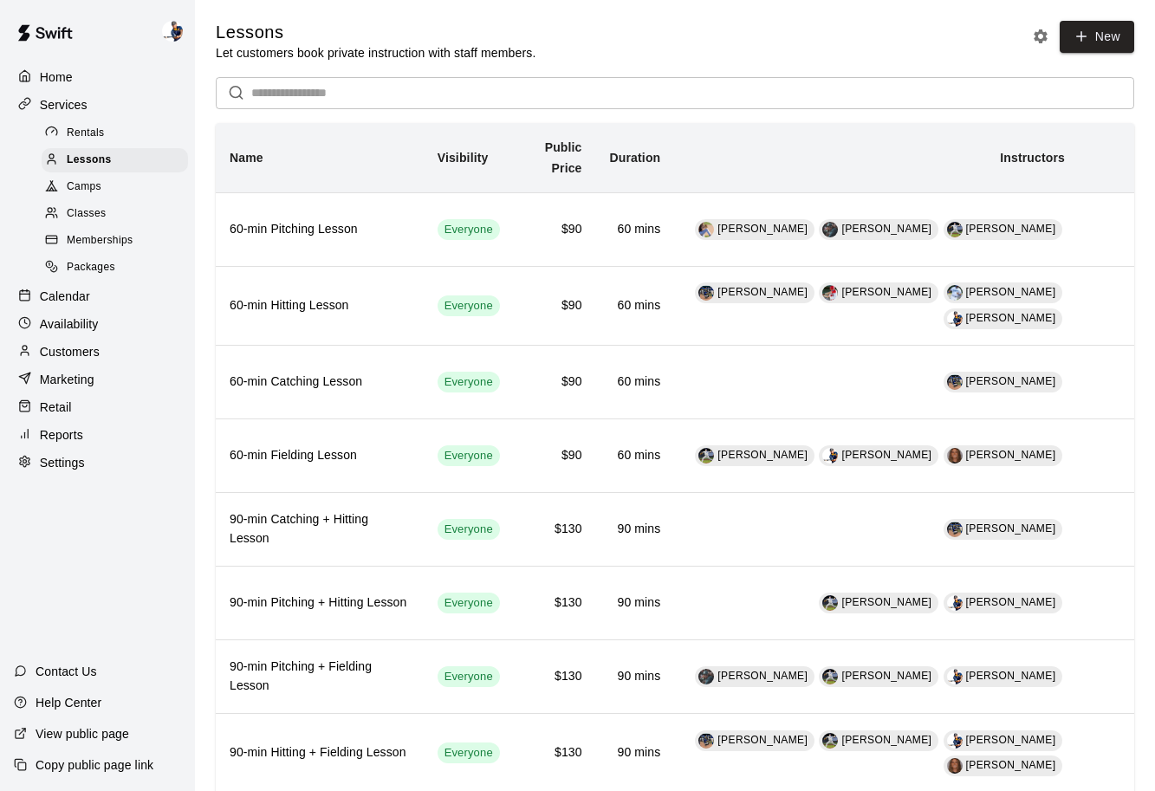
click at [107, 189] on div "Camps" at bounding box center [115, 187] width 146 height 24
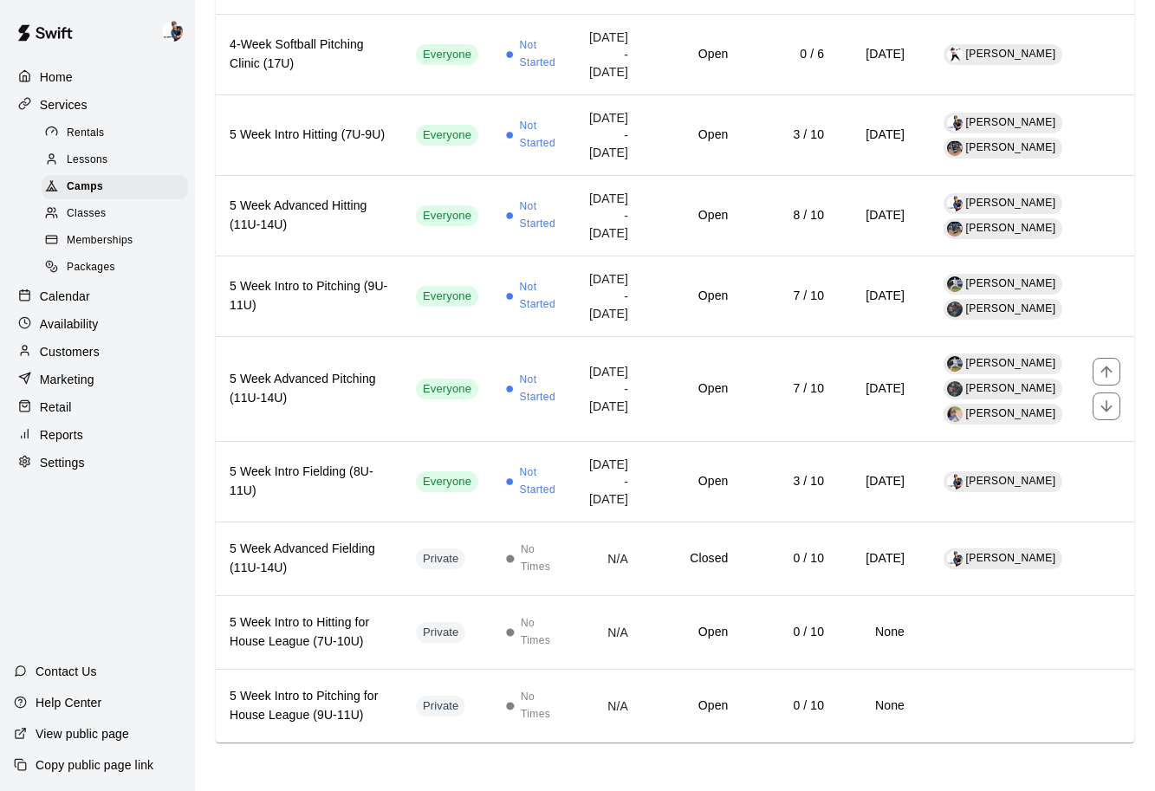
scroll to position [1178, 0]
click at [75, 461] on p "Settings" at bounding box center [62, 462] width 45 height 17
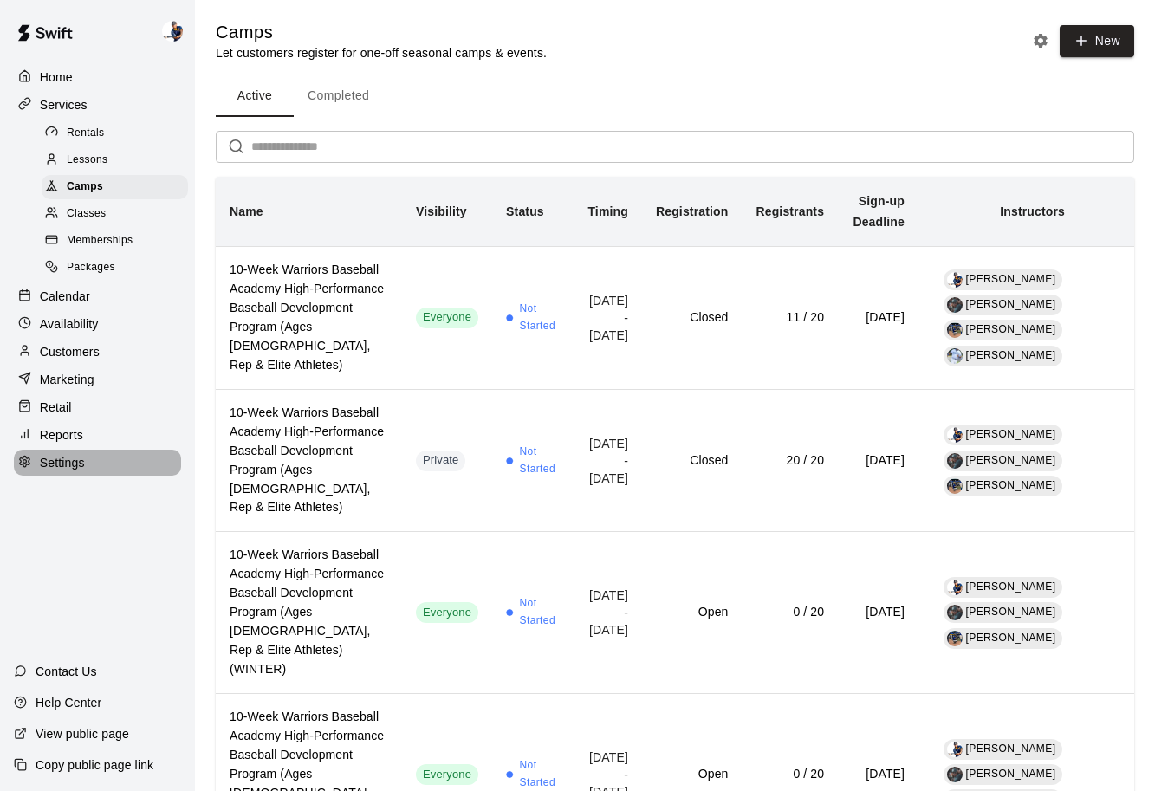
select select "**"
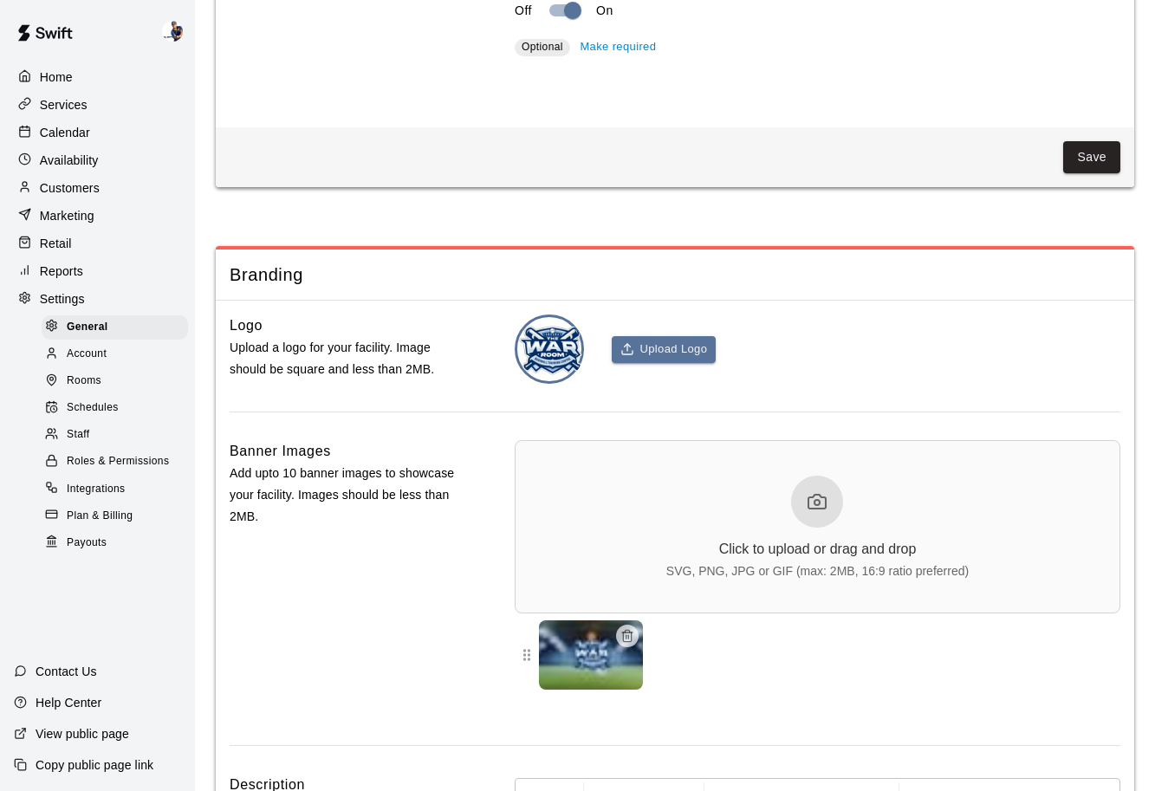
scroll to position [4703, 0]
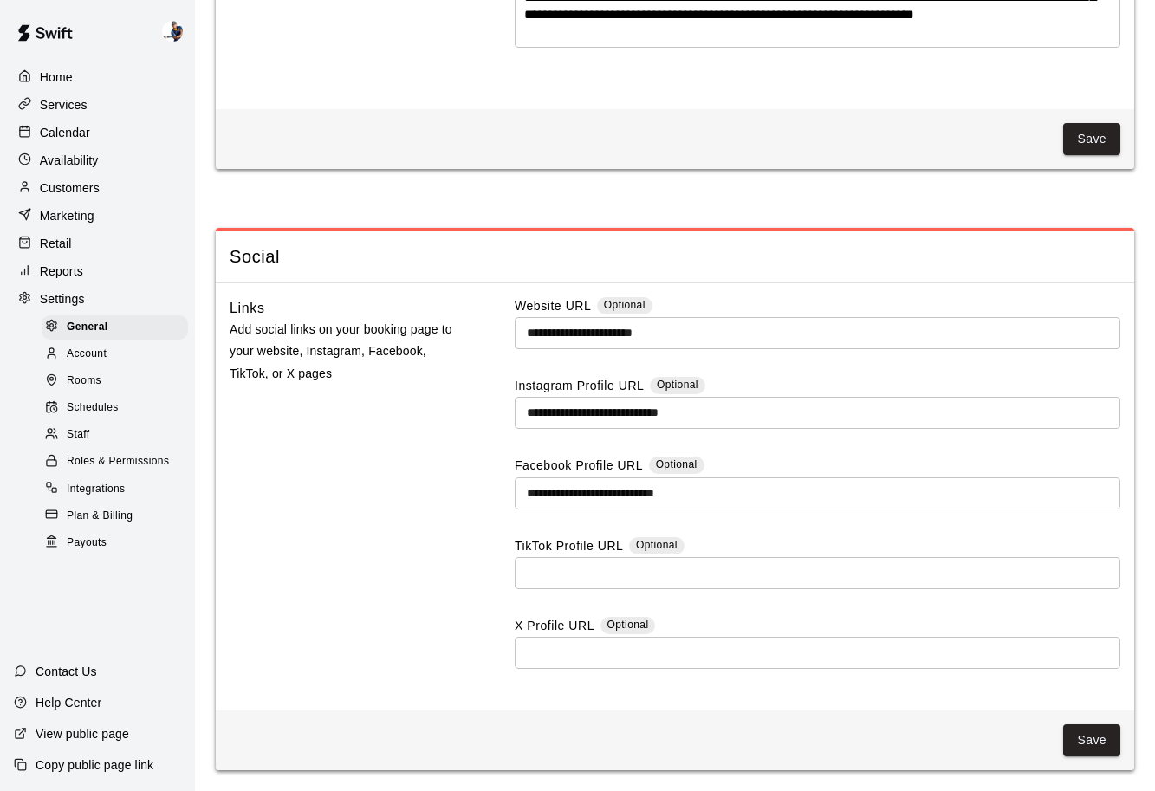
click at [108, 439] on div "Staff" at bounding box center [115, 435] width 146 height 24
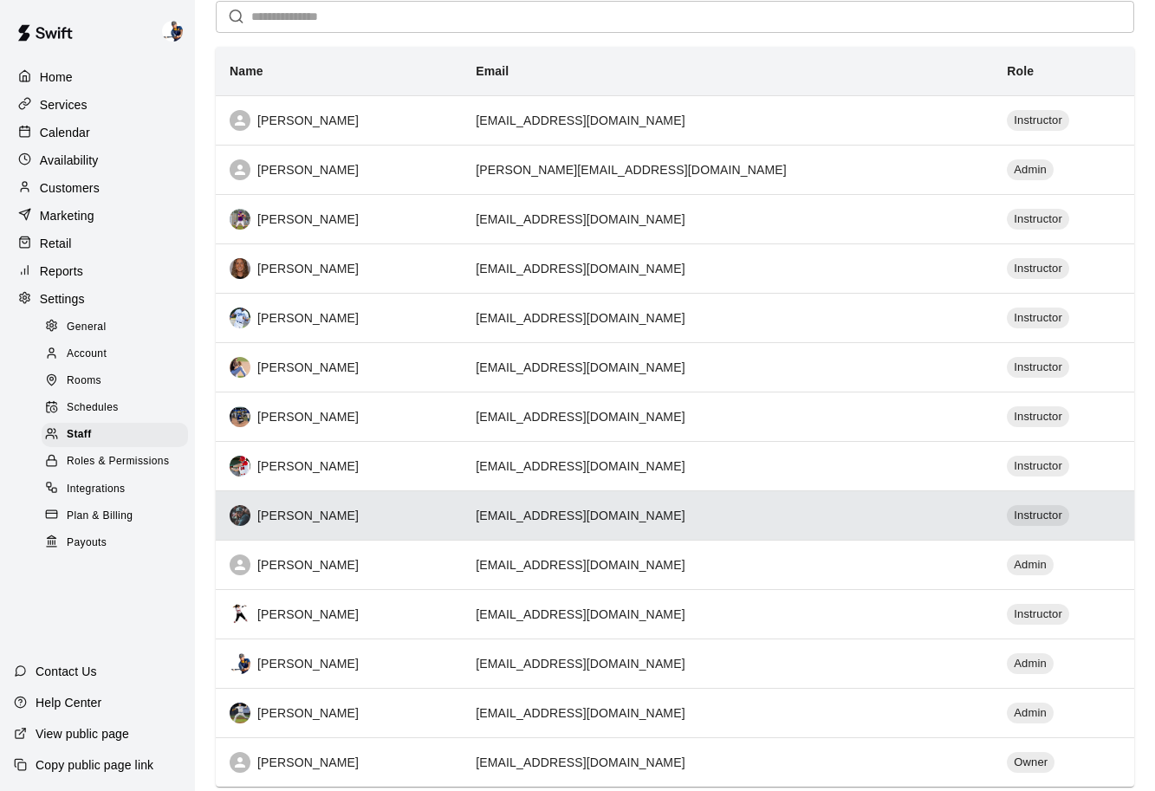
scroll to position [179, 0]
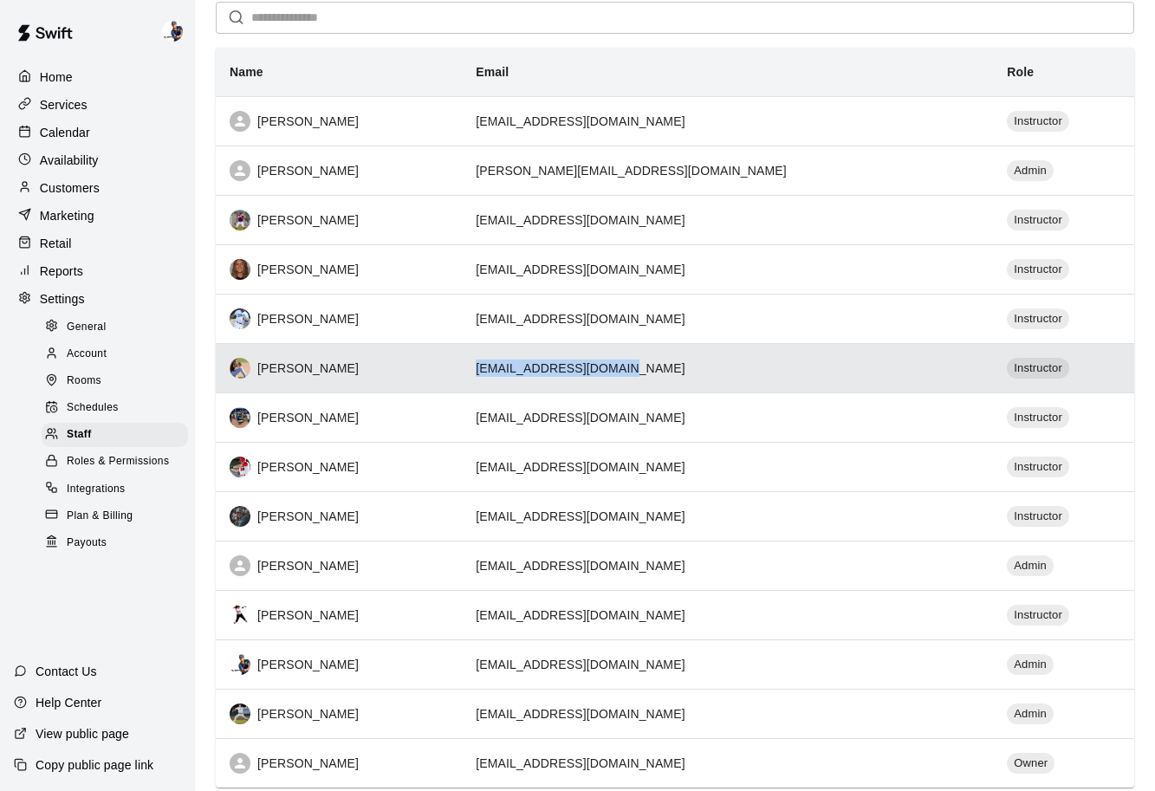
drag, startPoint x: 544, startPoint y: 367, endPoint x: 689, endPoint y: 362, distance: 144.8
click at [689, 362] on td "[EMAIL_ADDRESS][DOMAIN_NAME]" at bounding box center [727, 367] width 531 height 49
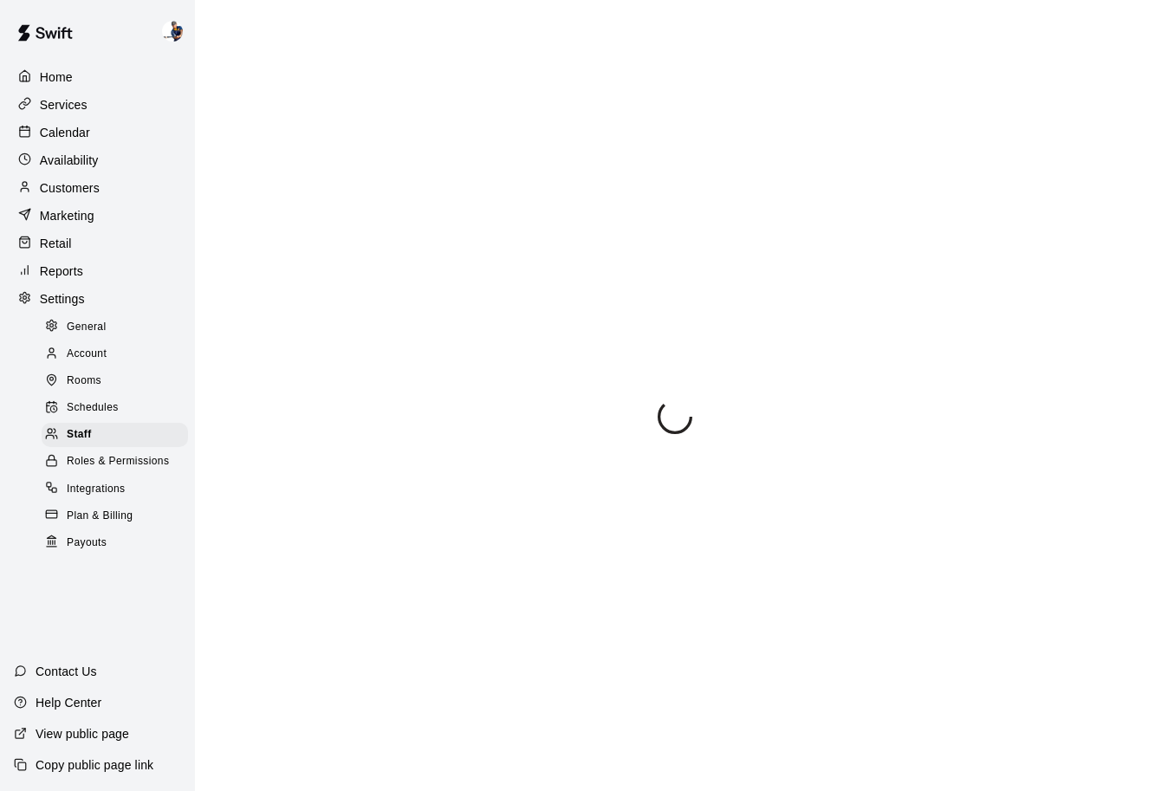
select select "**"
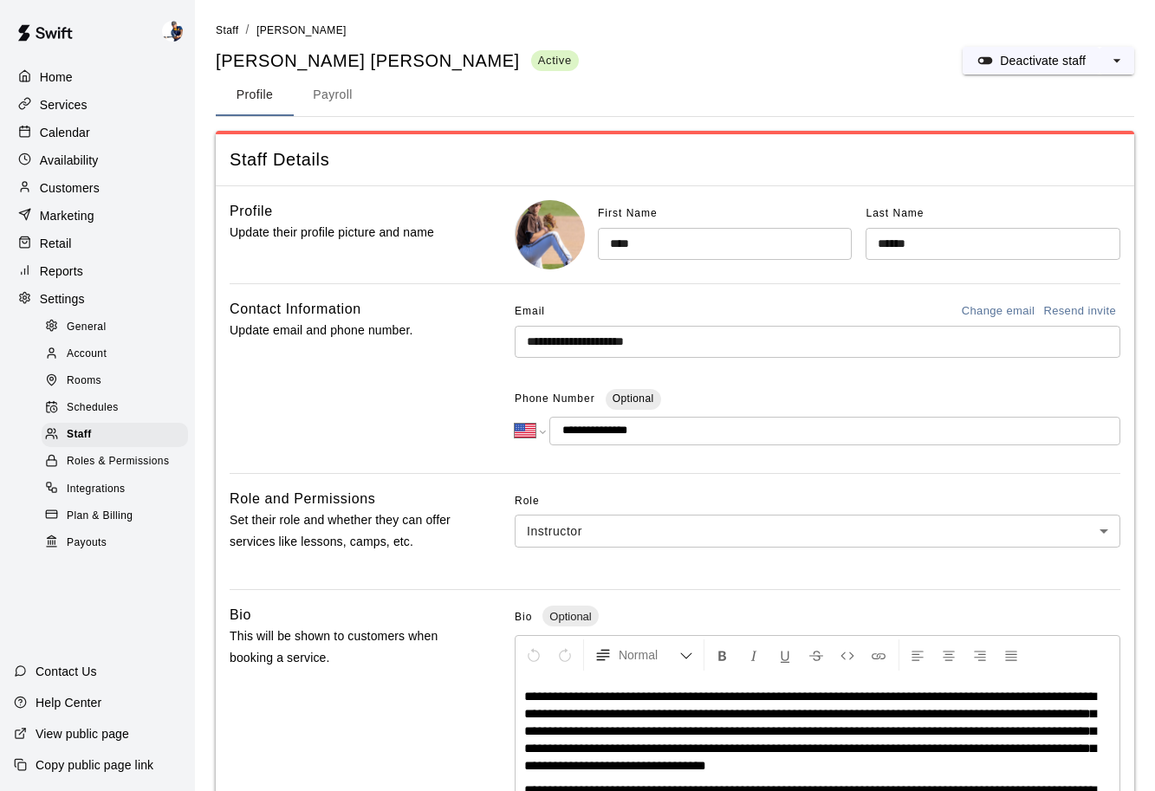
scroll to position [136, 0]
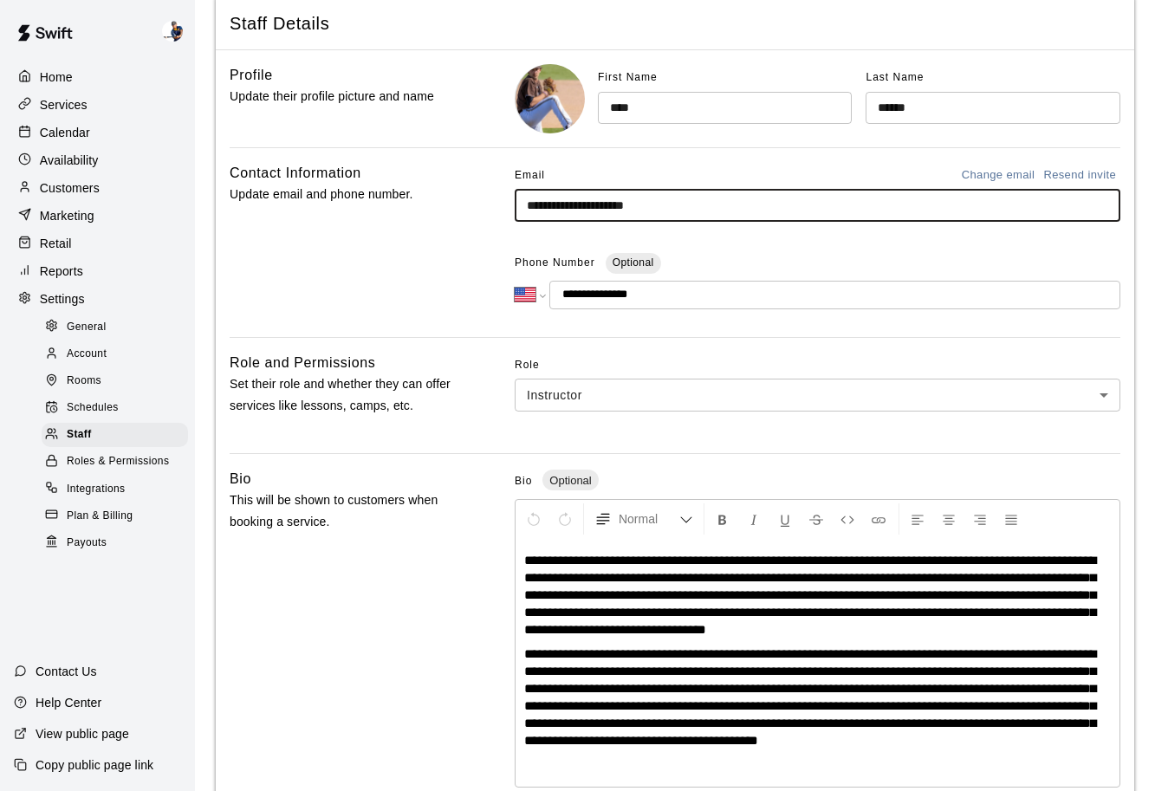
drag, startPoint x: 708, startPoint y: 204, endPoint x: 516, endPoint y: 208, distance: 191.5
click at [516, 208] on input "**********" at bounding box center [818, 206] width 606 height 32
click at [127, 436] on div "Staff" at bounding box center [115, 435] width 146 height 24
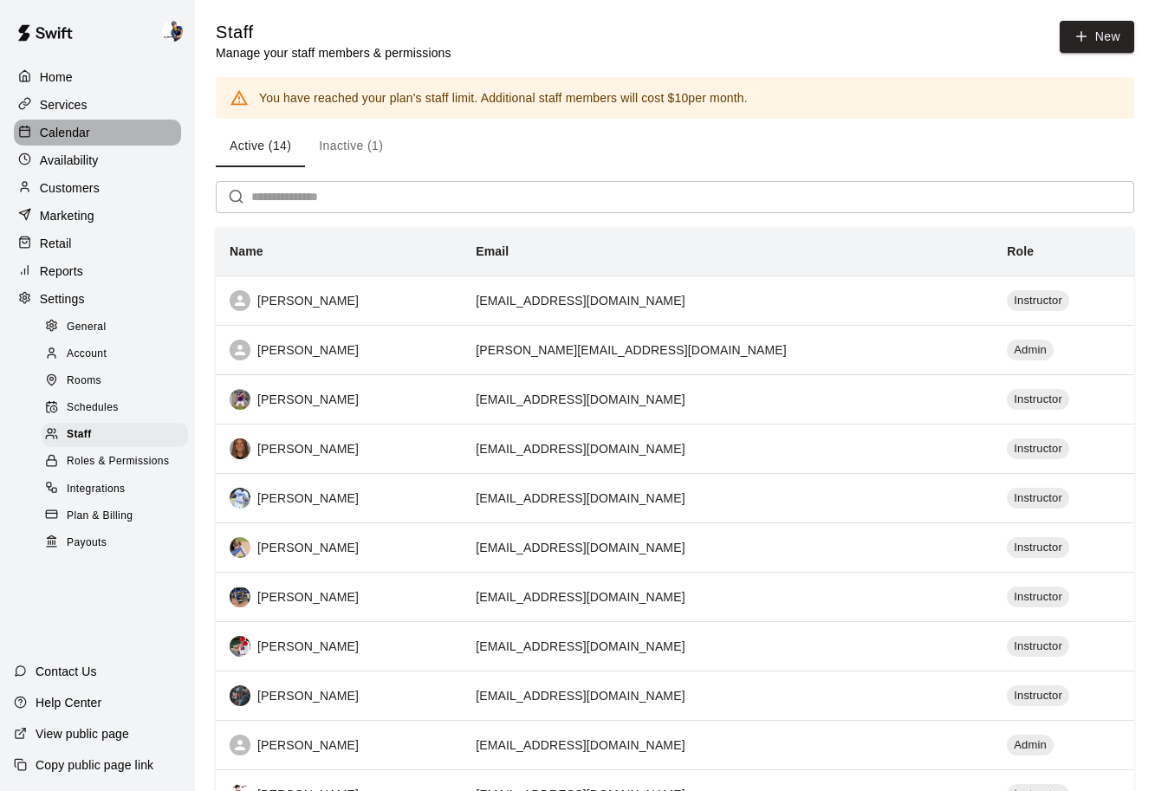
click at [114, 127] on div "Calendar" at bounding box center [97, 133] width 167 height 26
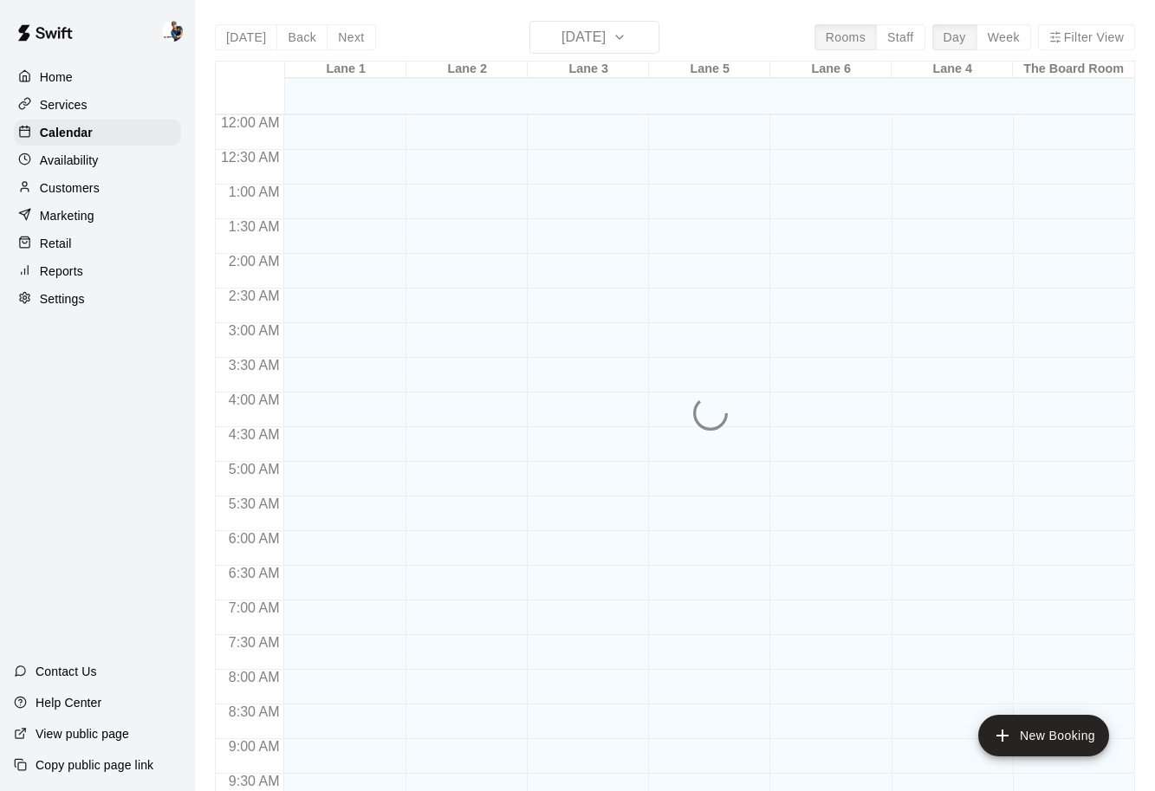
scroll to position [917, 0]
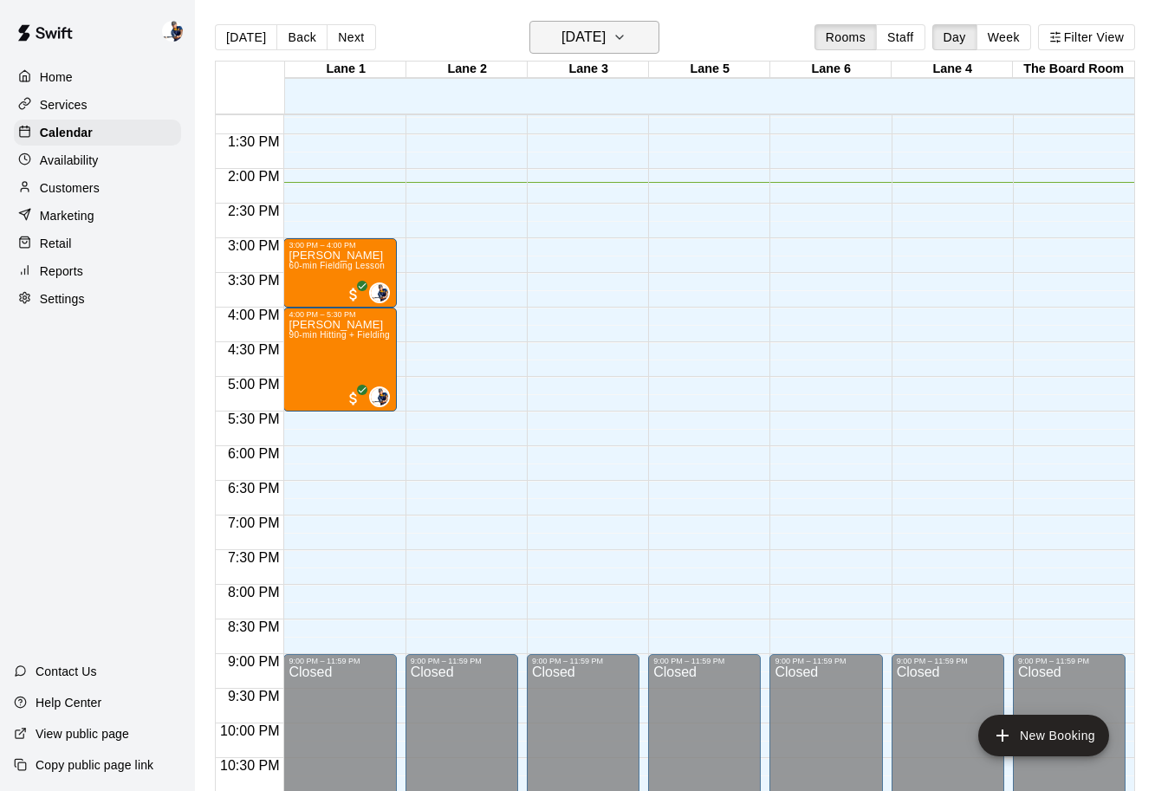
click at [606, 33] on h6 "[DATE]" at bounding box center [584, 37] width 44 height 24
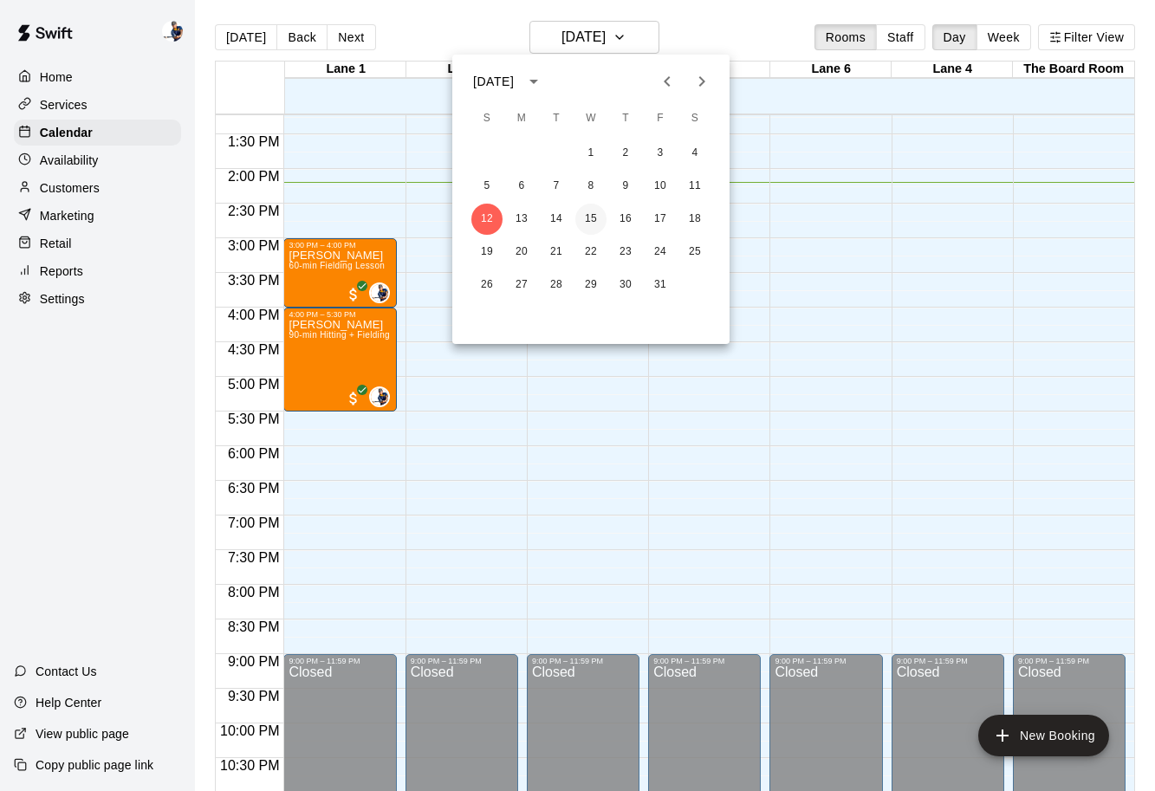
click at [589, 224] on button "15" at bounding box center [590, 219] width 31 height 31
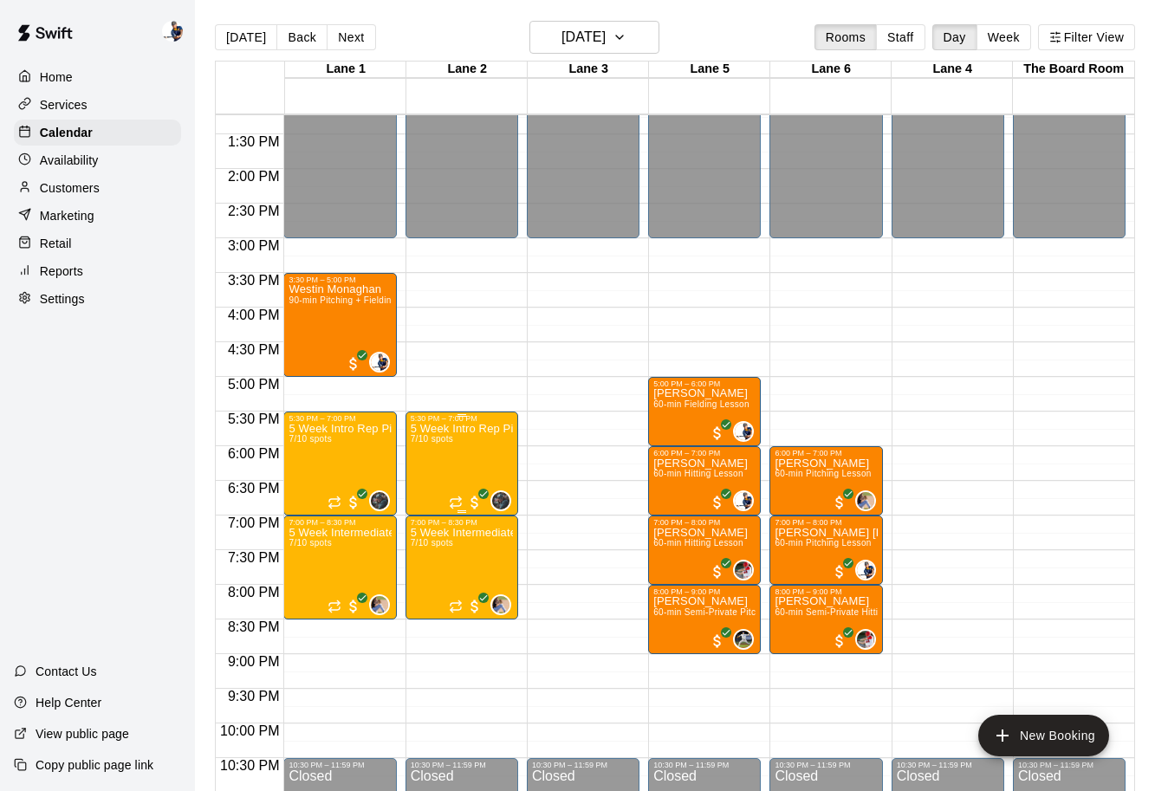
click at [567, 553] on div at bounding box center [577, 395] width 1155 height 791
click at [433, 595] on img "edit" at bounding box center [429, 587] width 20 height 20
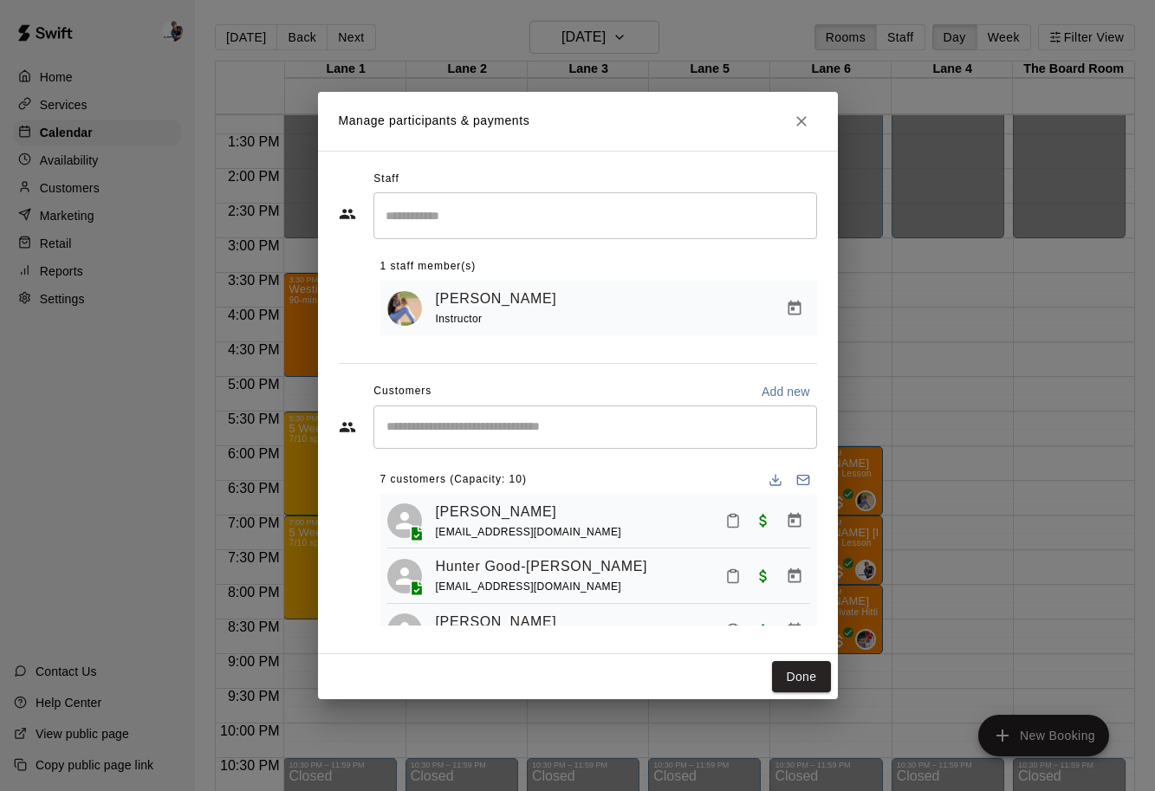
click at [819, 129] on h2 "Manage participants & payments" at bounding box center [578, 121] width 520 height 59
click at [807, 124] on icon "Close" at bounding box center [801, 121] width 17 height 17
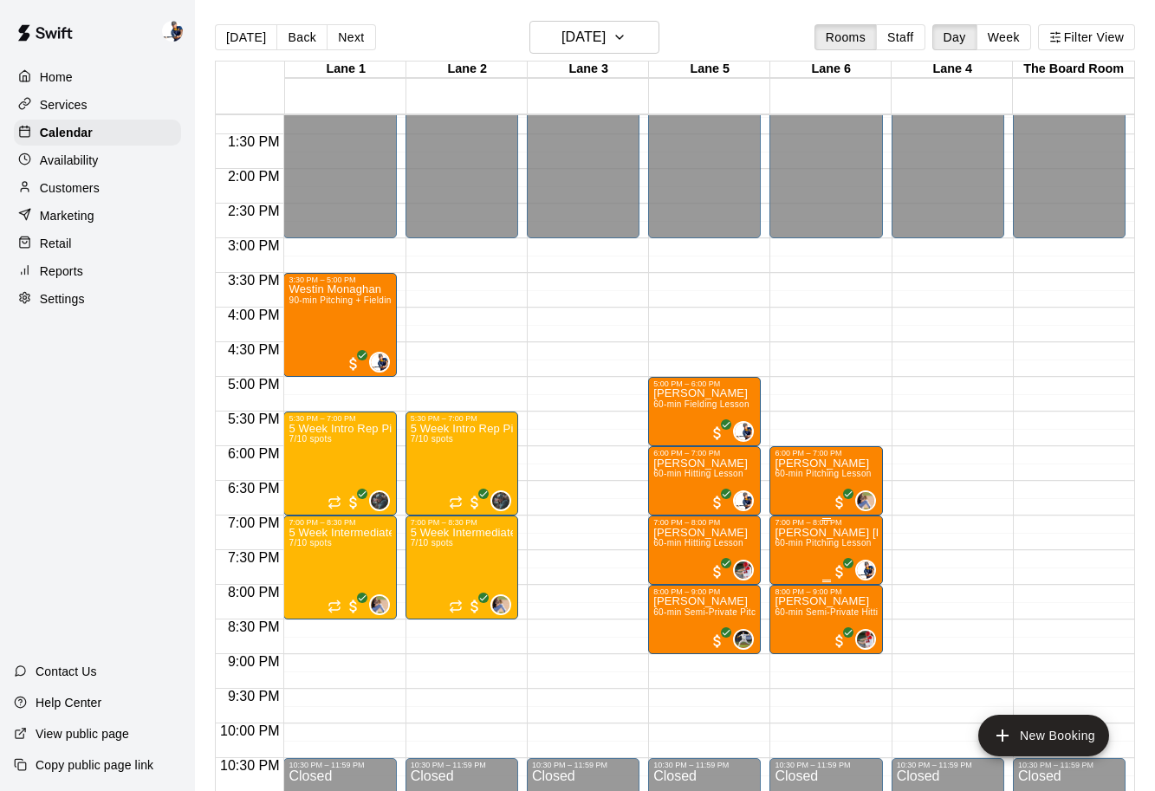
click at [791, 583] on img "edit" at bounding box center [793, 587] width 20 height 20
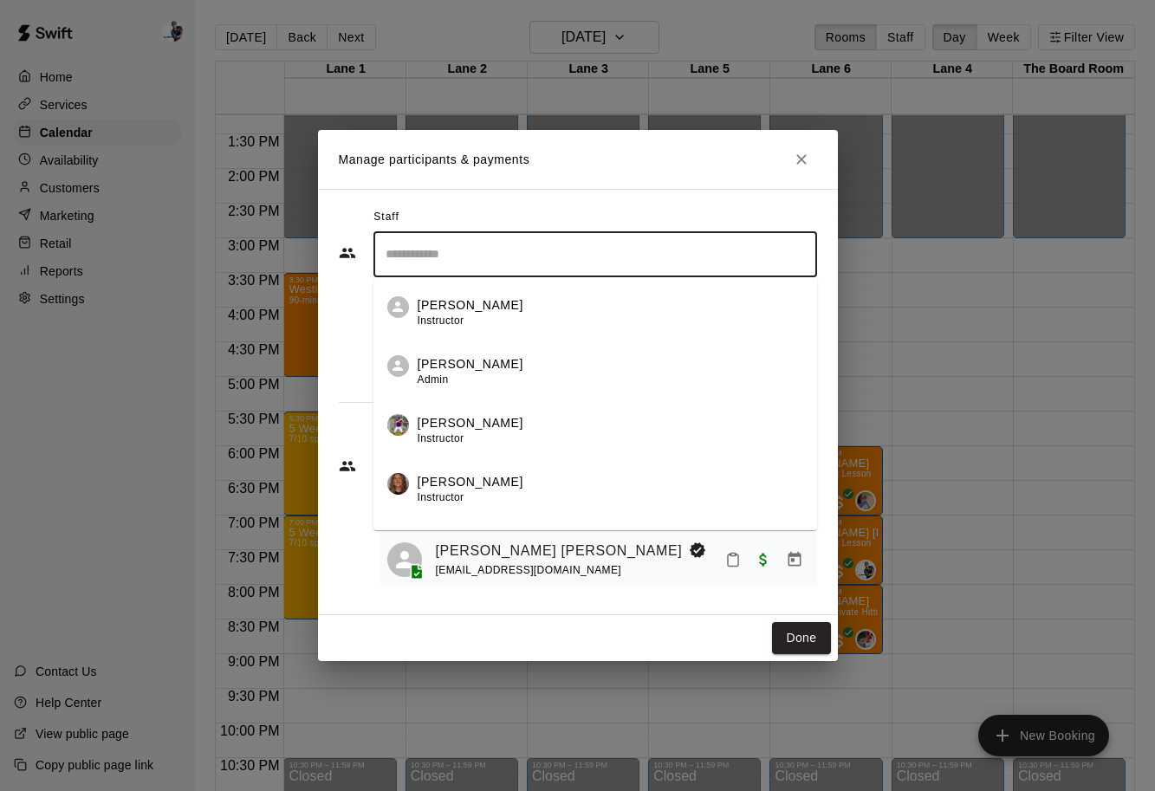
click at [479, 266] on input "Search staff" at bounding box center [595, 254] width 428 height 30
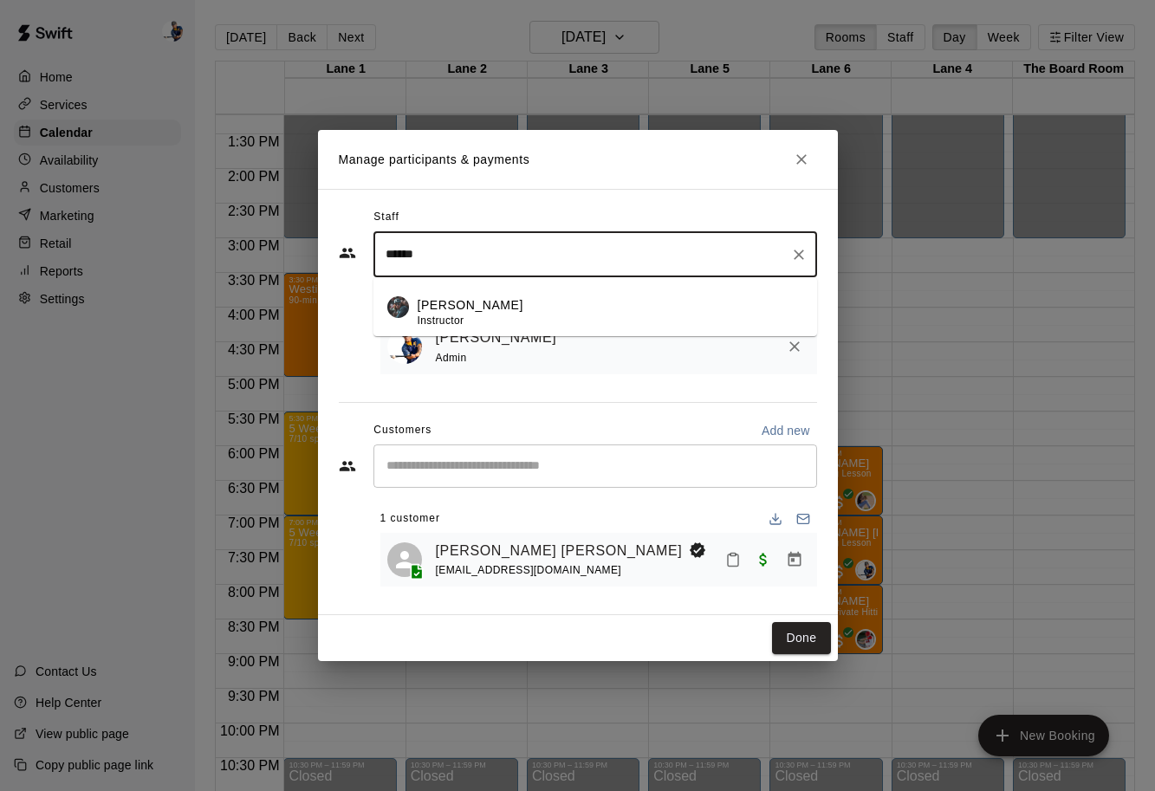
click at [516, 315] on div "[PERSON_NAME] Instructor" at bounding box center [471, 313] width 106 height 34
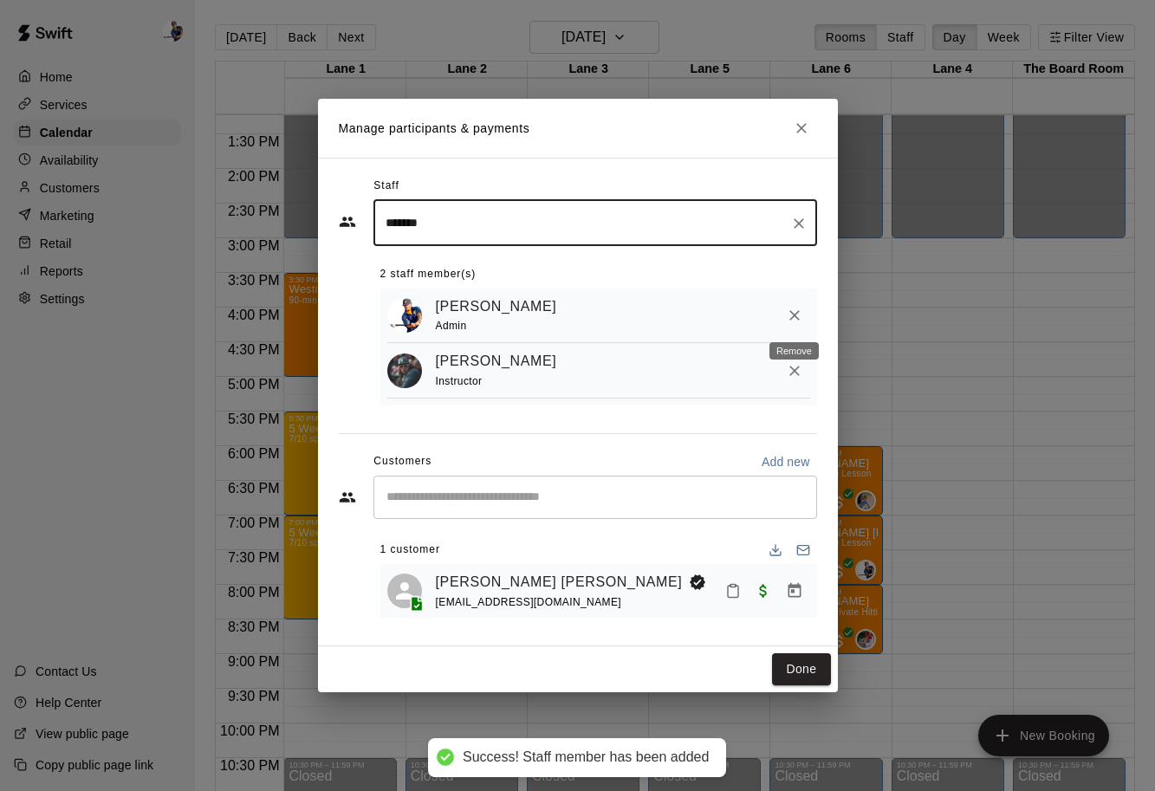
type input "*******"
click at [792, 315] on icon "Remove" at bounding box center [794, 315] width 10 height 10
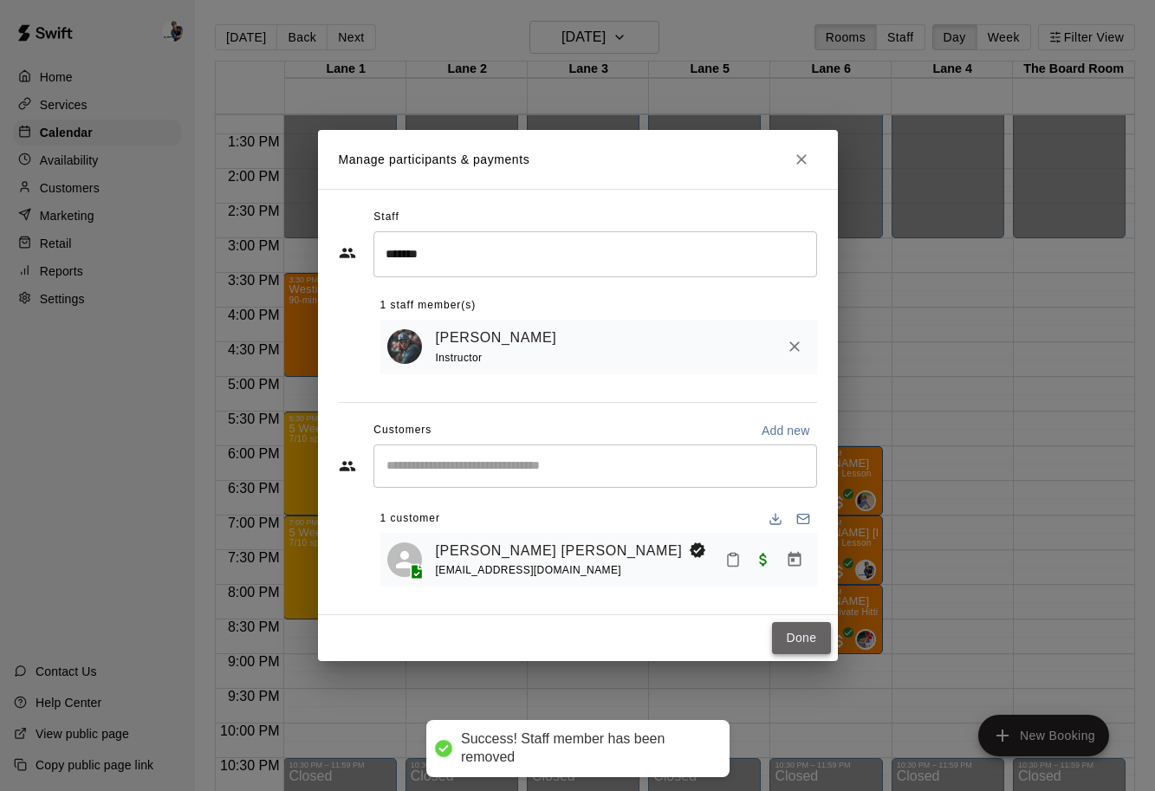
click at [793, 630] on button "Done" at bounding box center [801, 638] width 58 height 32
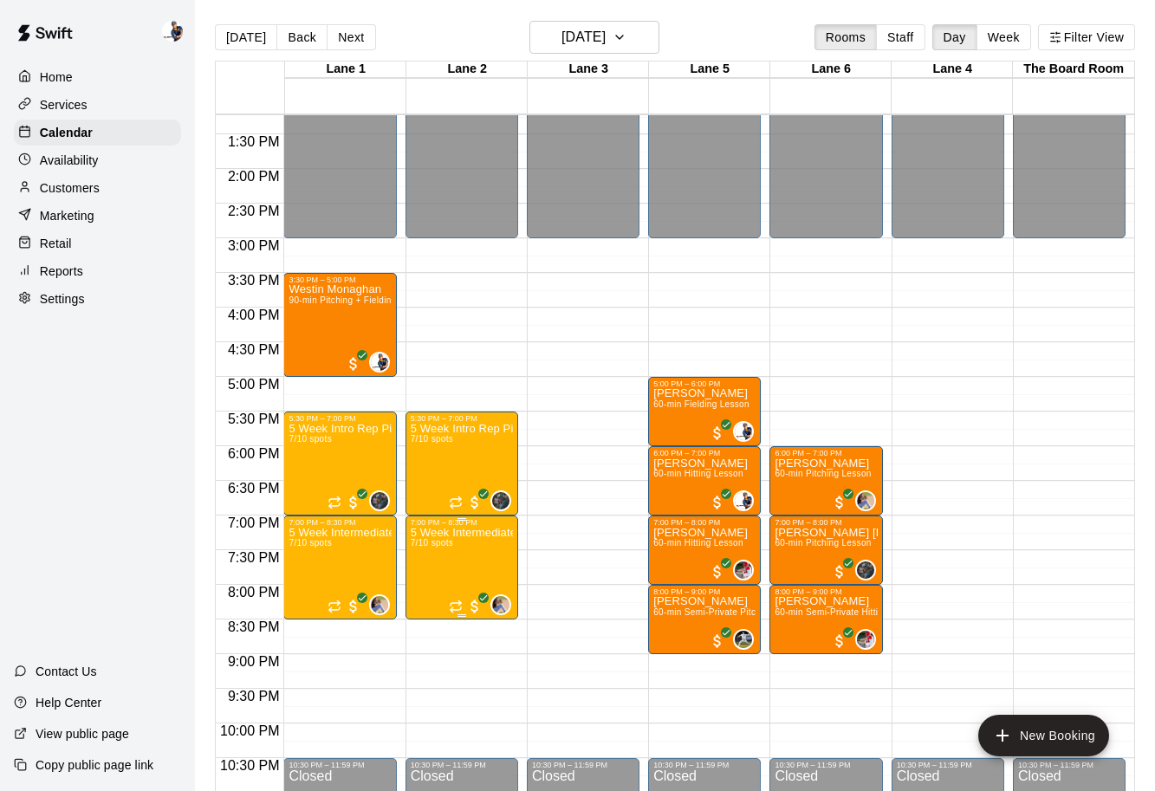
click at [429, 587] on img "edit" at bounding box center [429, 587] width 20 height 20
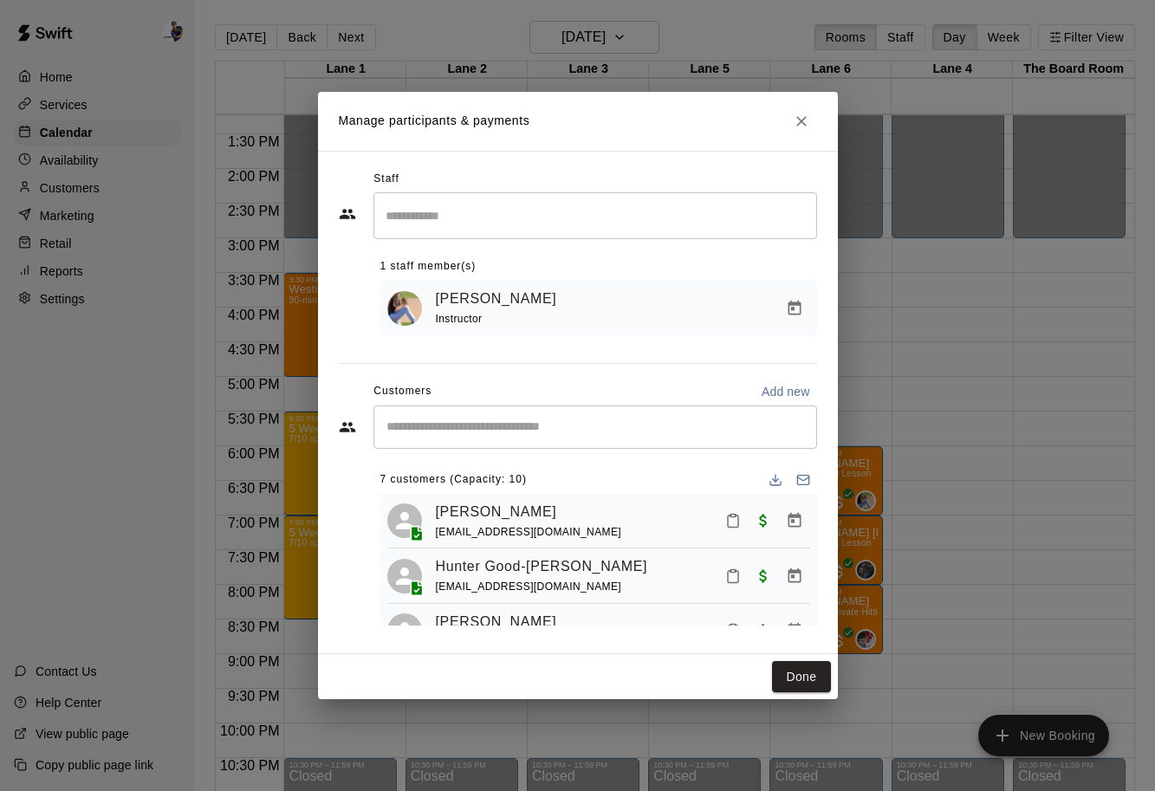
click at [468, 224] on input "Search staff" at bounding box center [595, 215] width 428 height 30
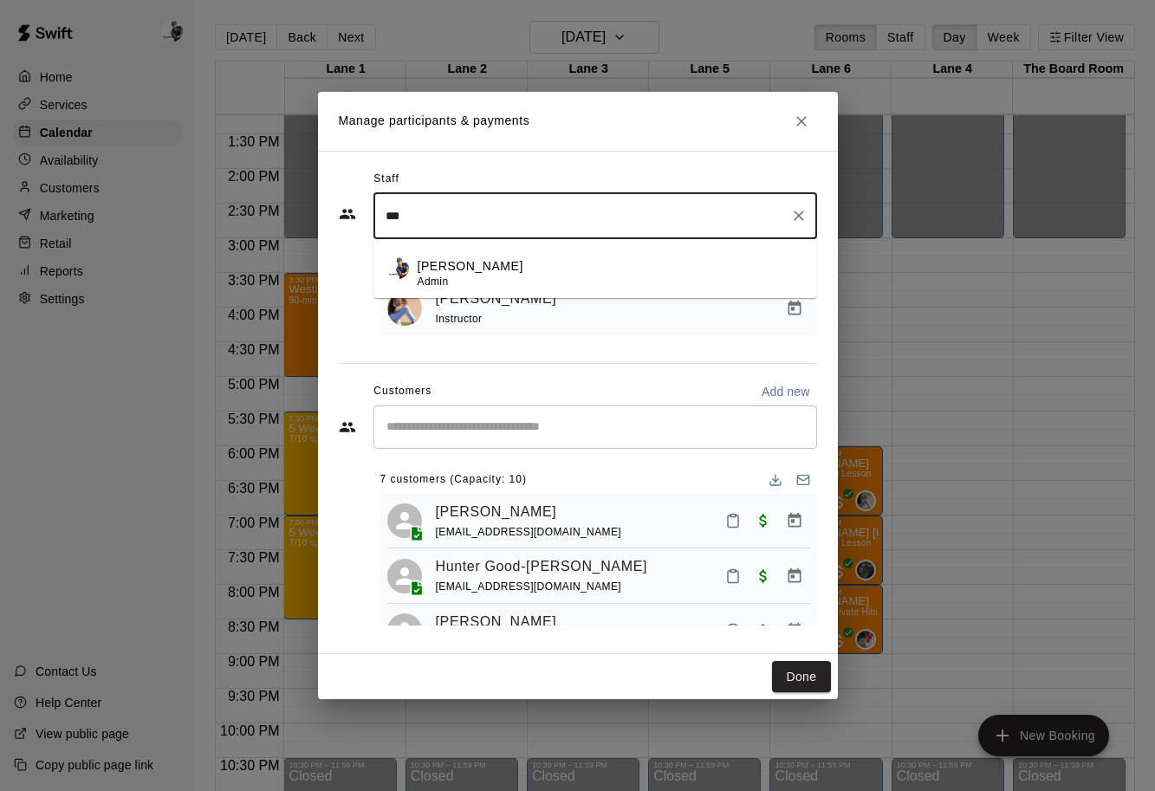
click at [458, 249] on li "[PERSON_NAME] Admin" at bounding box center [595, 268] width 444 height 59
type input "***"
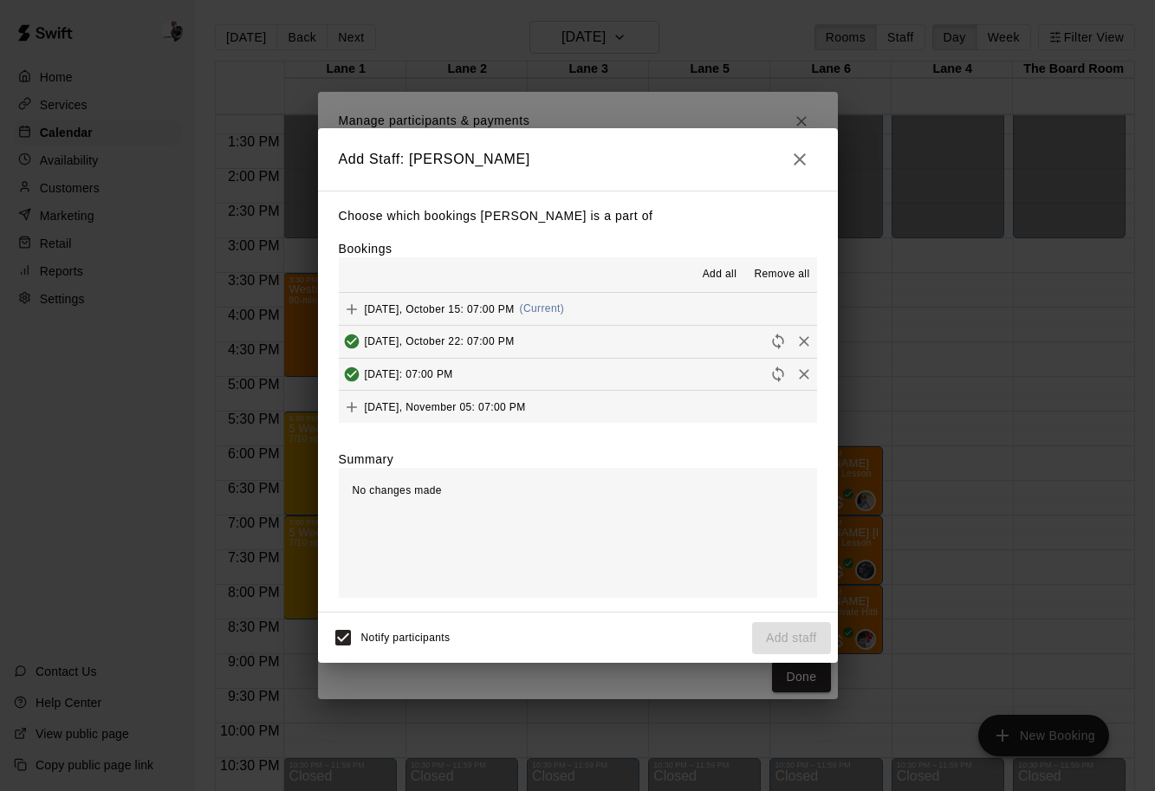
click at [664, 310] on button "[DATE], October 15: 07:00 PM (Current)" at bounding box center [578, 309] width 478 height 32
click at [787, 632] on button "Add staff" at bounding box center [791, 638] width 79 height 32
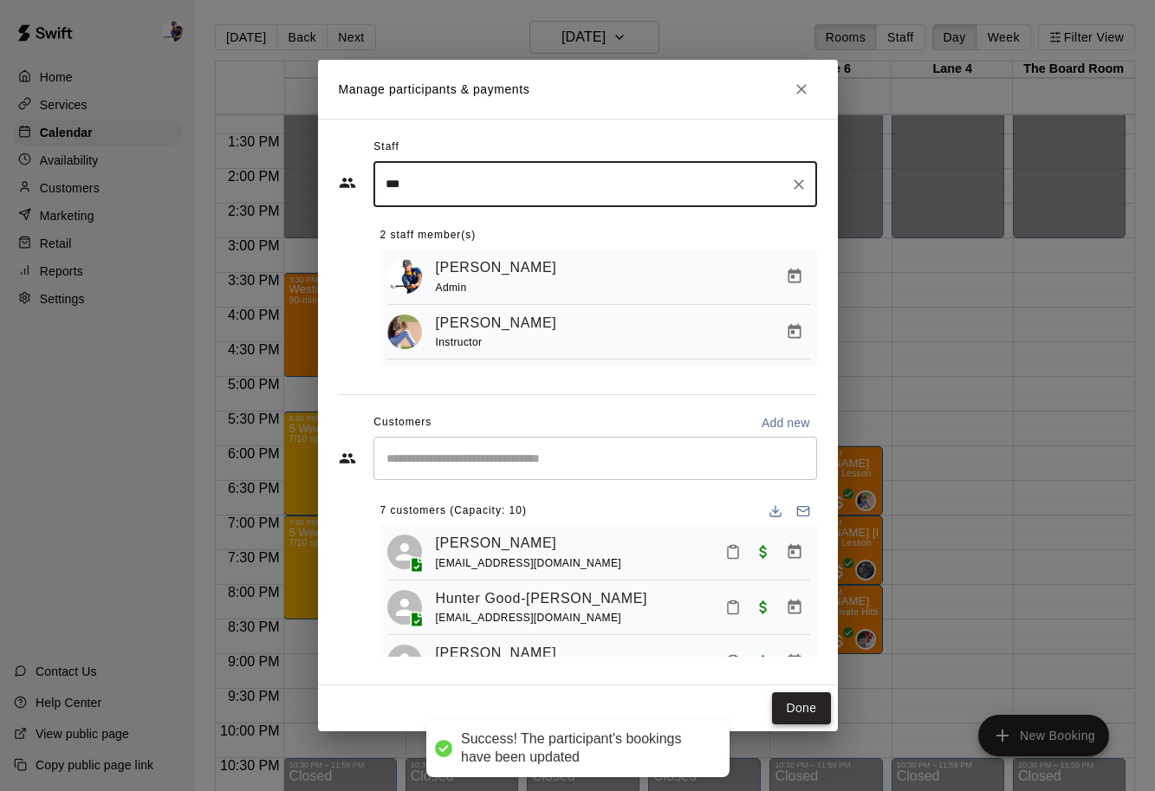
click at [794, 698] on button "Done" at bounding box center [801, 708] width 58 height 32
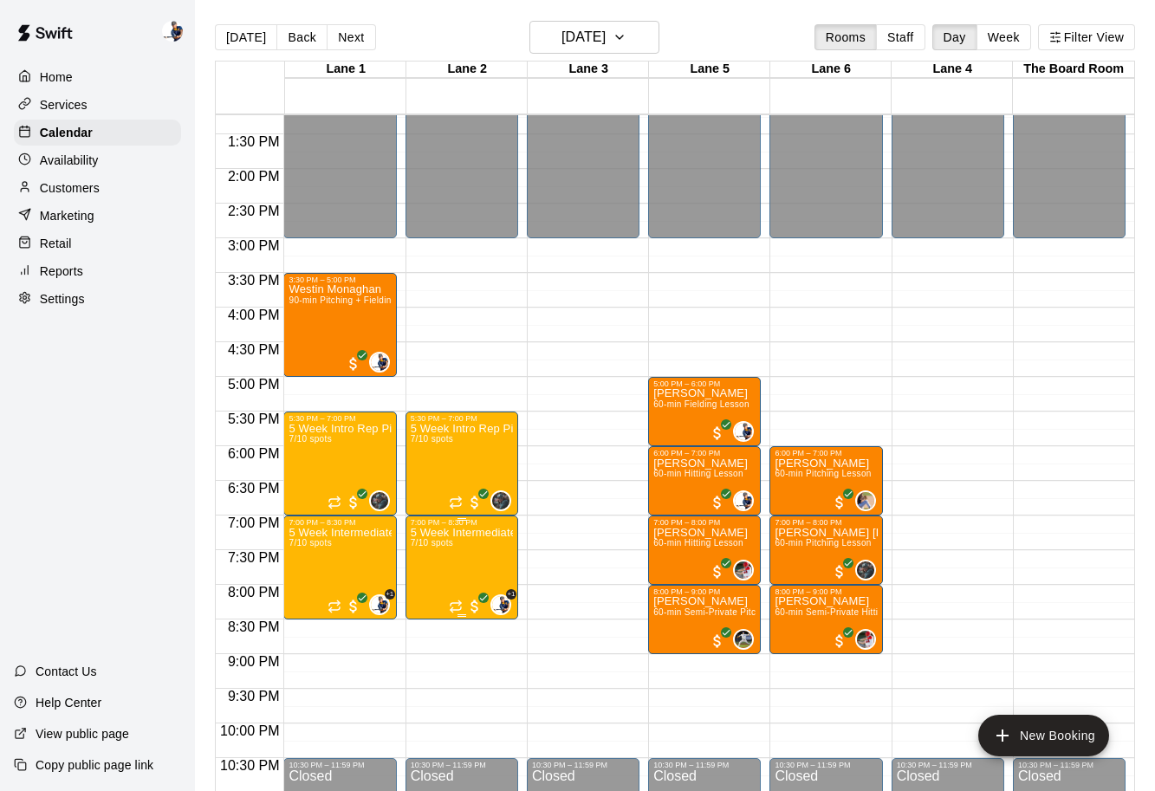
click at [429, 595] on img "edit" at bounding box center [429, 587] width 20 height 20
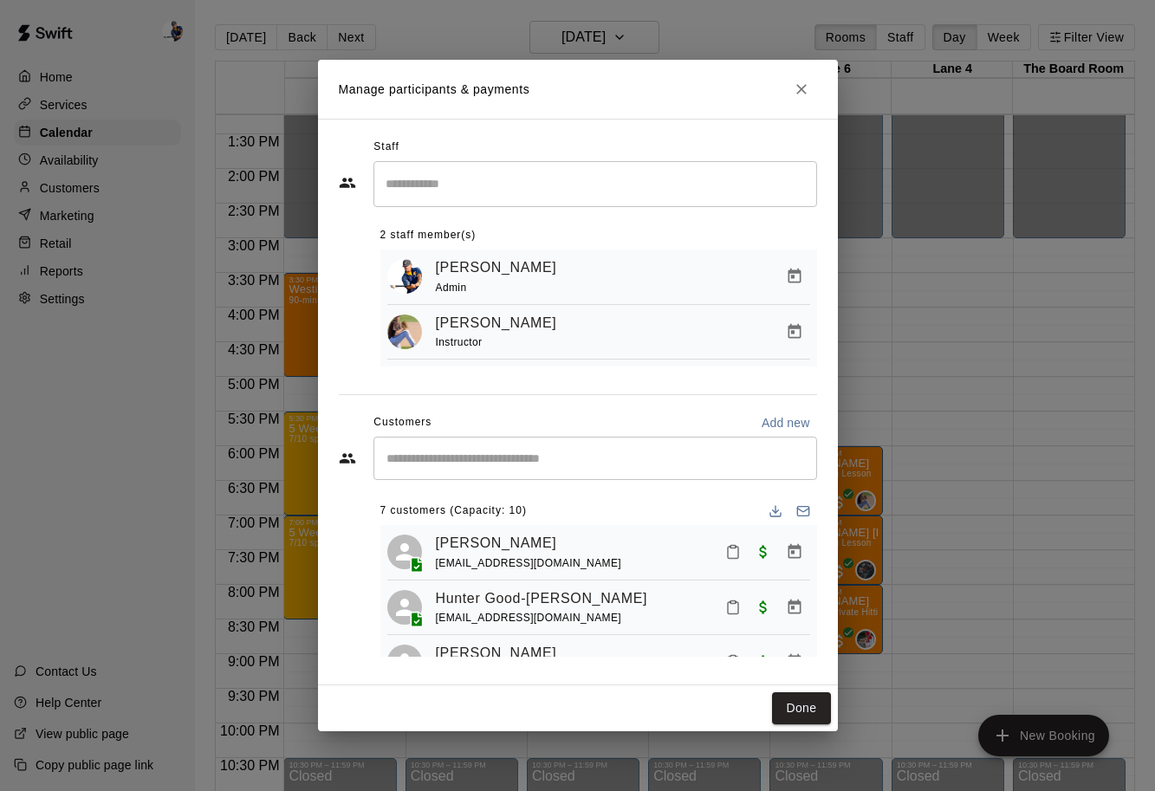
click at [795, 92] on icon "Close" at bounding box center [801, 89] width 17 height 17
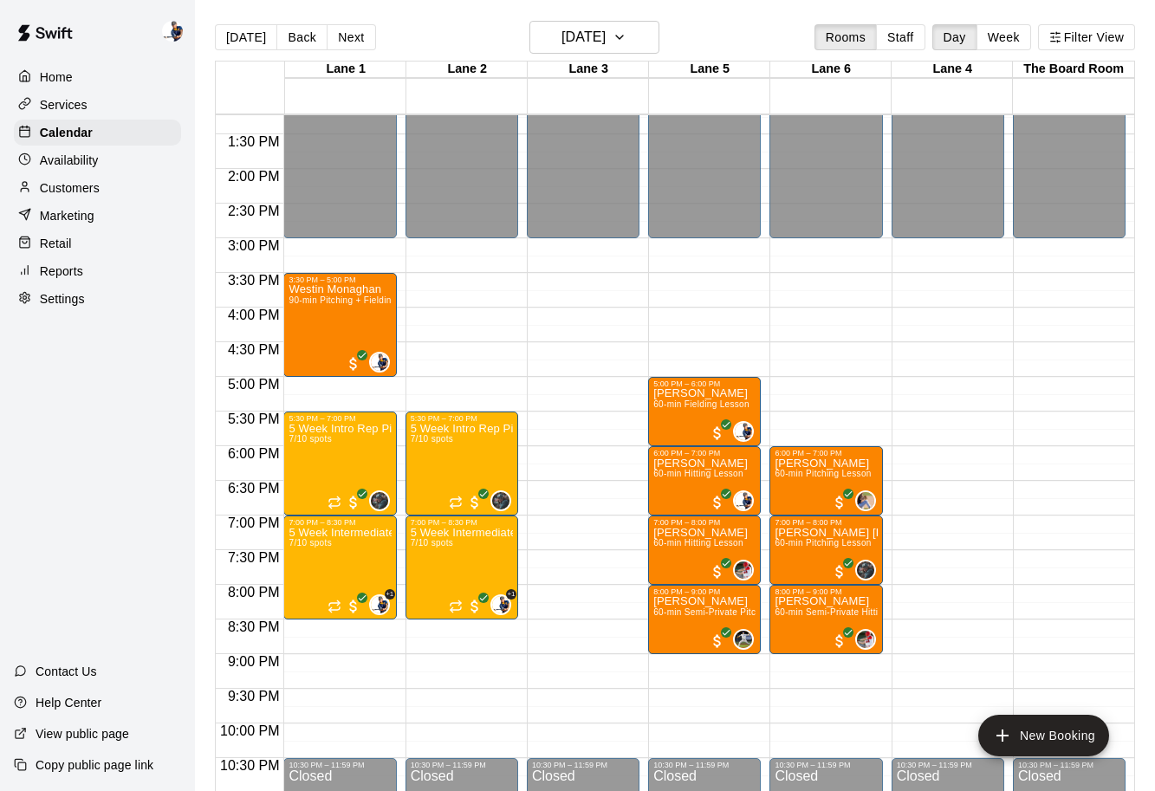
click at [128, 107] on div "Services" at bounding box center [97, 105] width 167 height 26
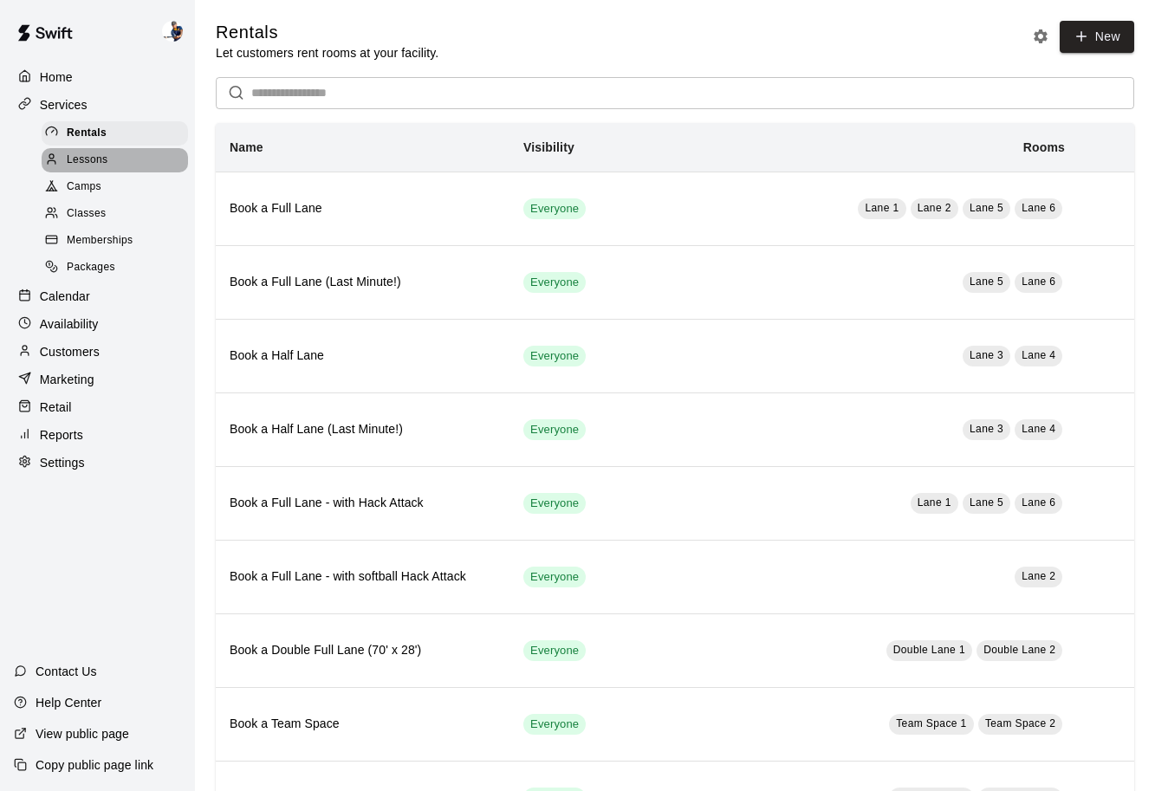
click at [124, 165] on div "Lessons" at bounding box center [115, 160] width 146 height 24
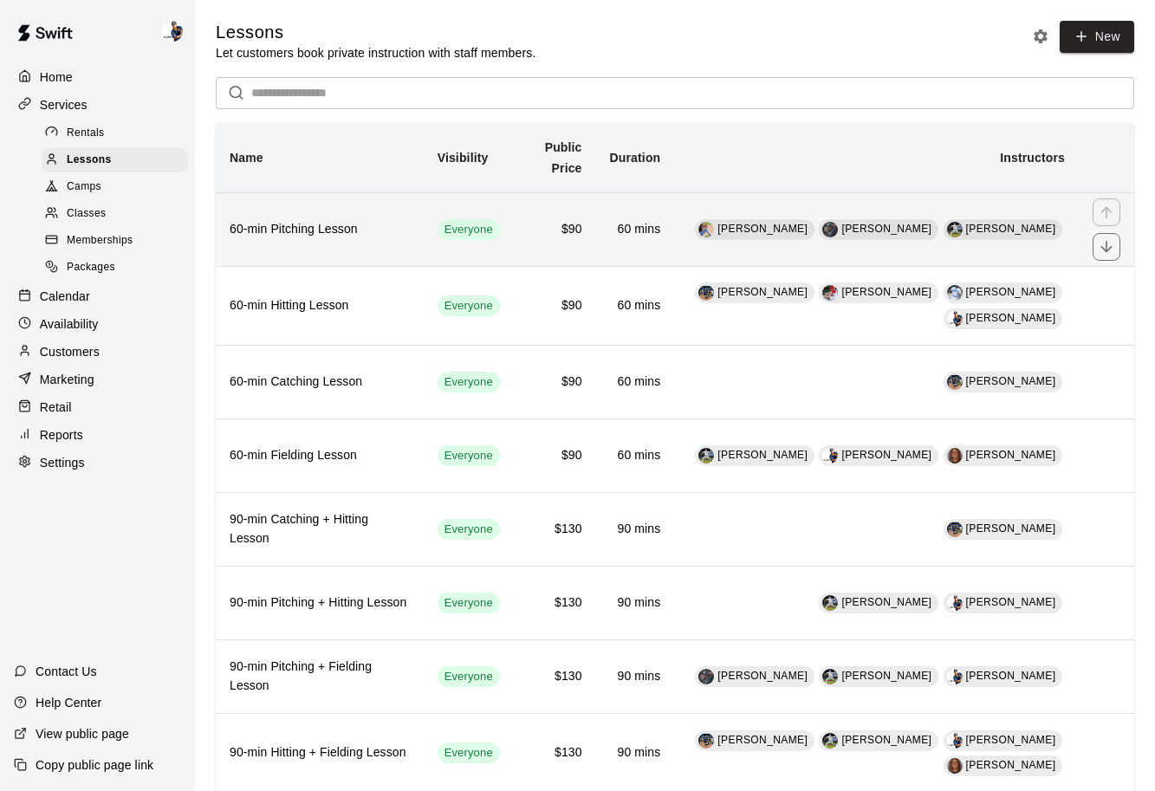
click at [546, 256] on td "$90" at bounding box center [555, 229] width 82 height 74
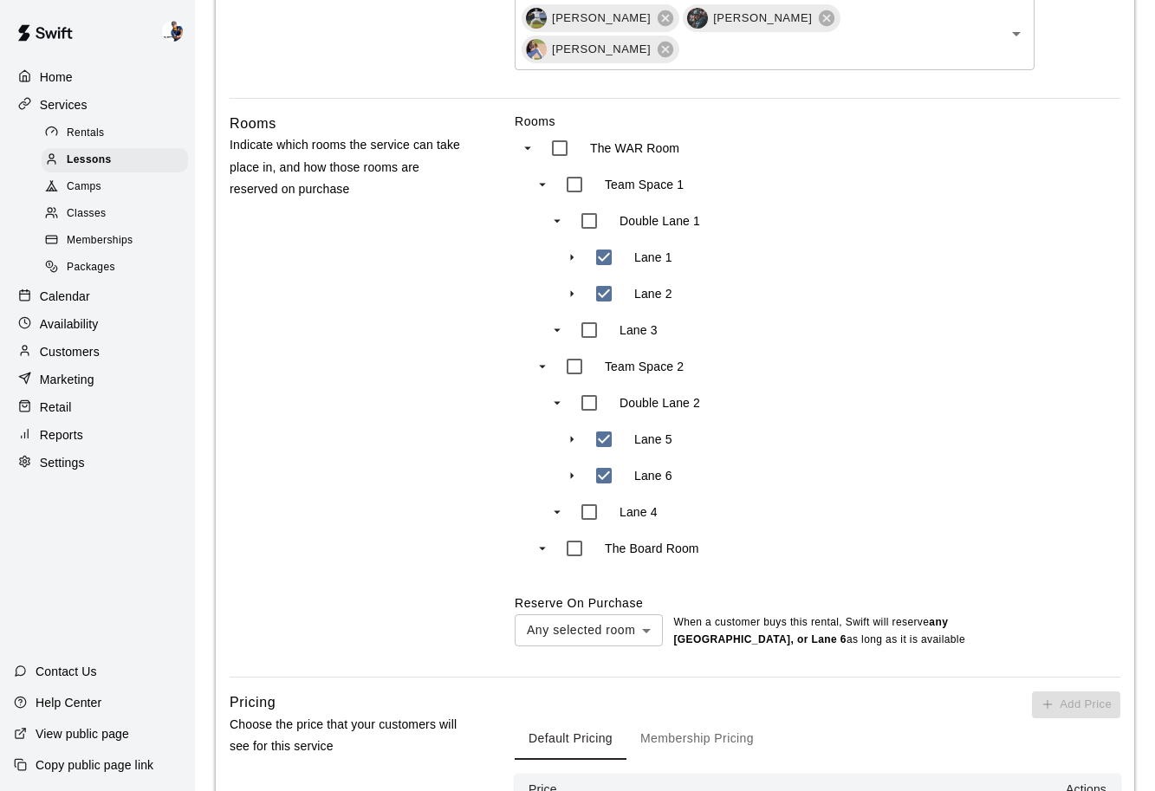
scroll to position [912, 0]
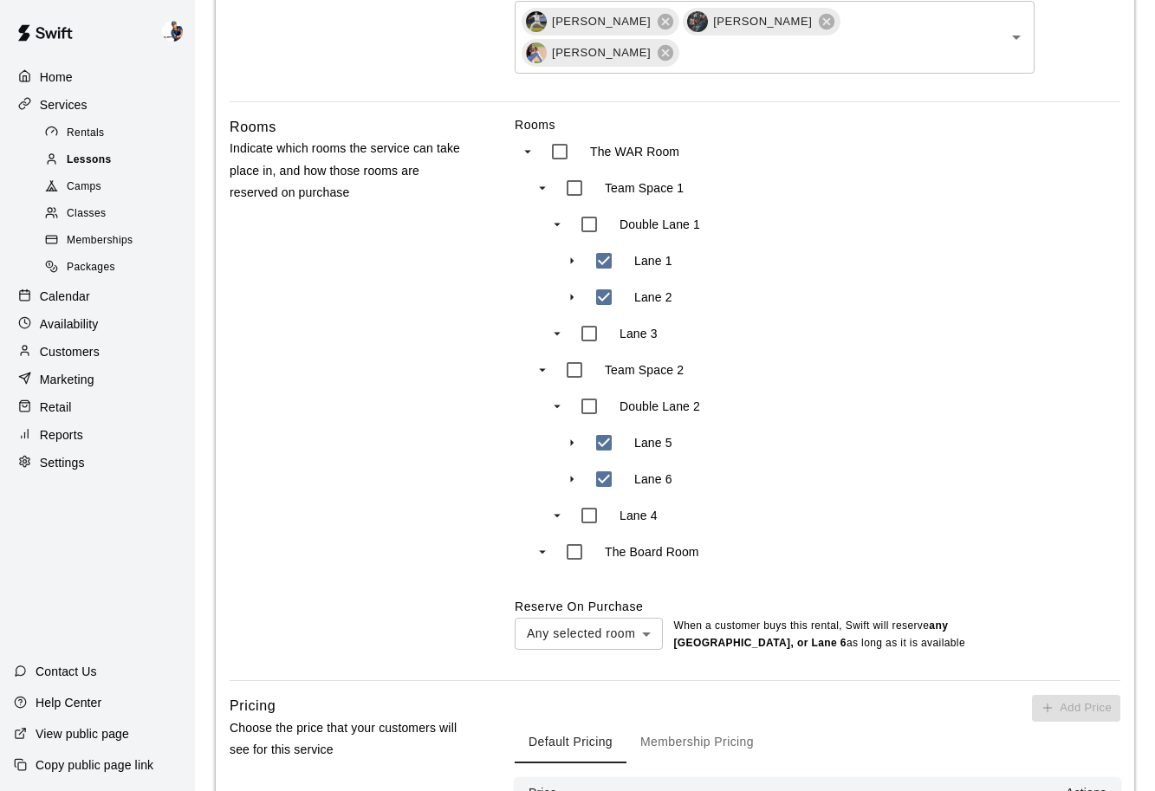
click at [159, 155] on div "Lessons" at bounding box center [115, 160] width 146 height 24
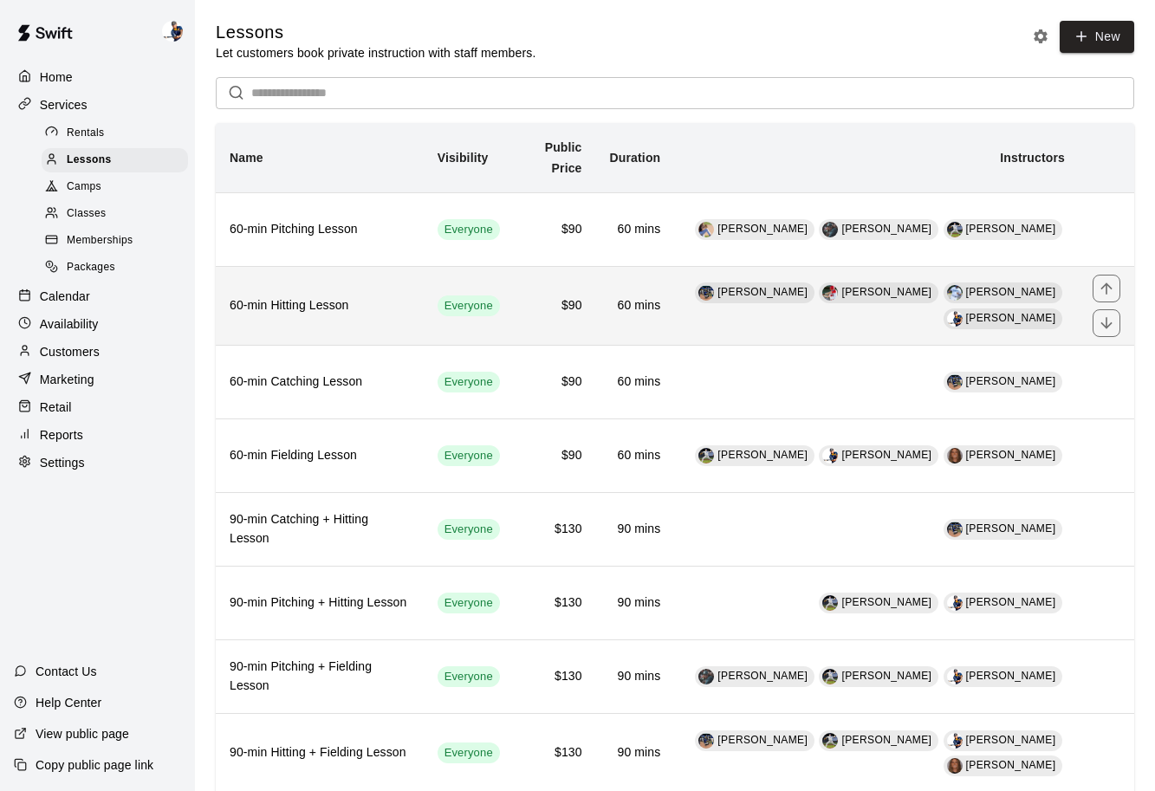
click at [408, 316] on th "60-min Hitting Lesson" at bounding box center [320, 305] width 208 height 79
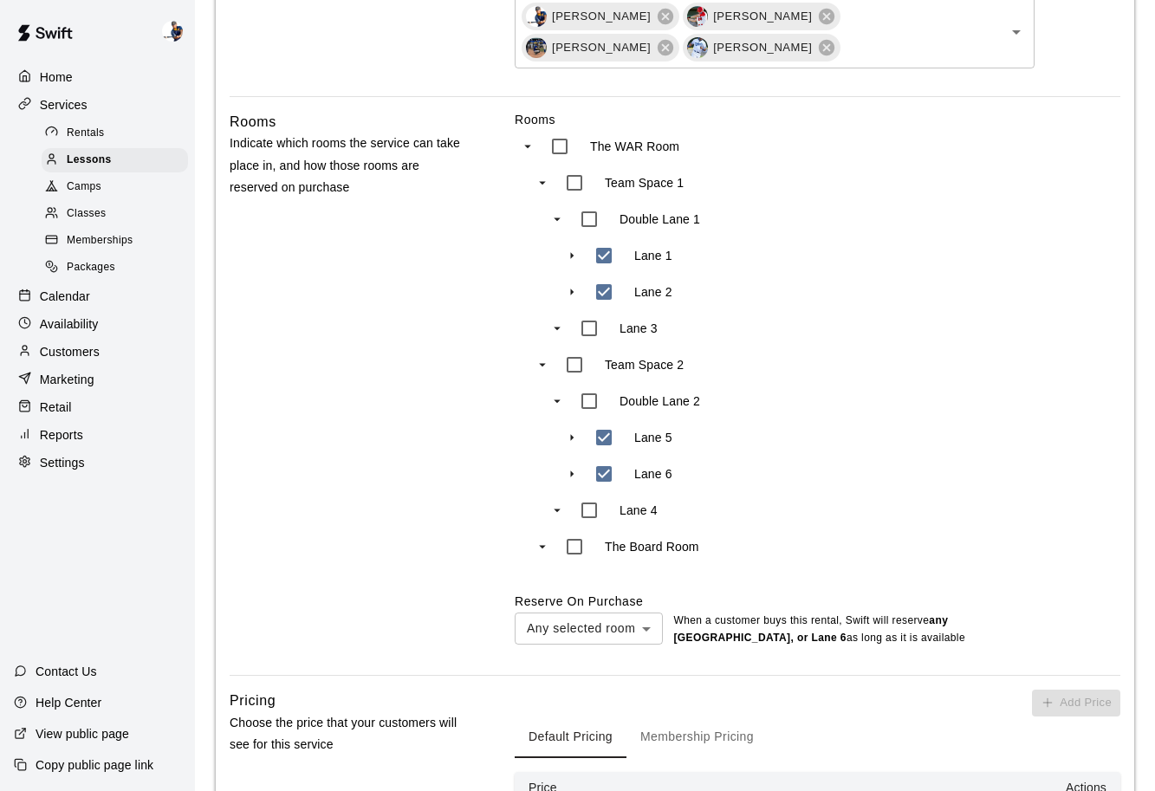
scroll to position [912, 0]
click at [131, 164] on div "Lessons" at bounding box center [115, 160] width 146 height 24
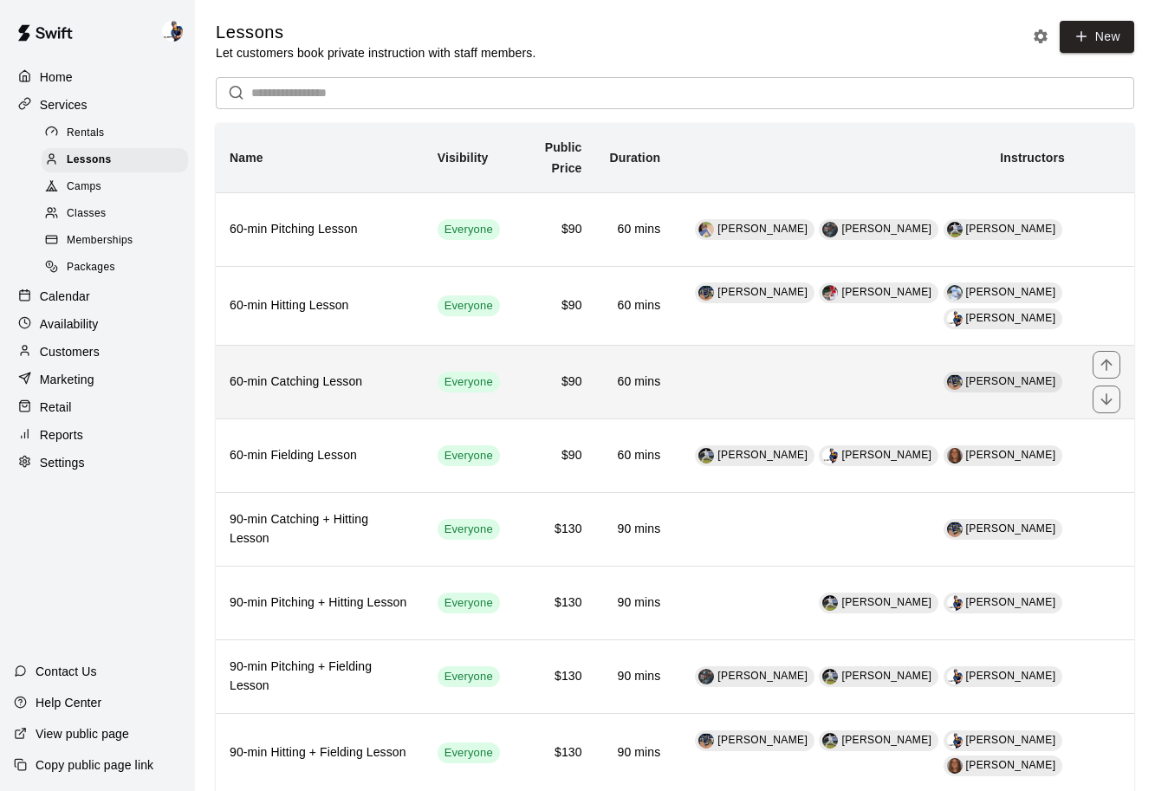
scroll to position [204, 0]
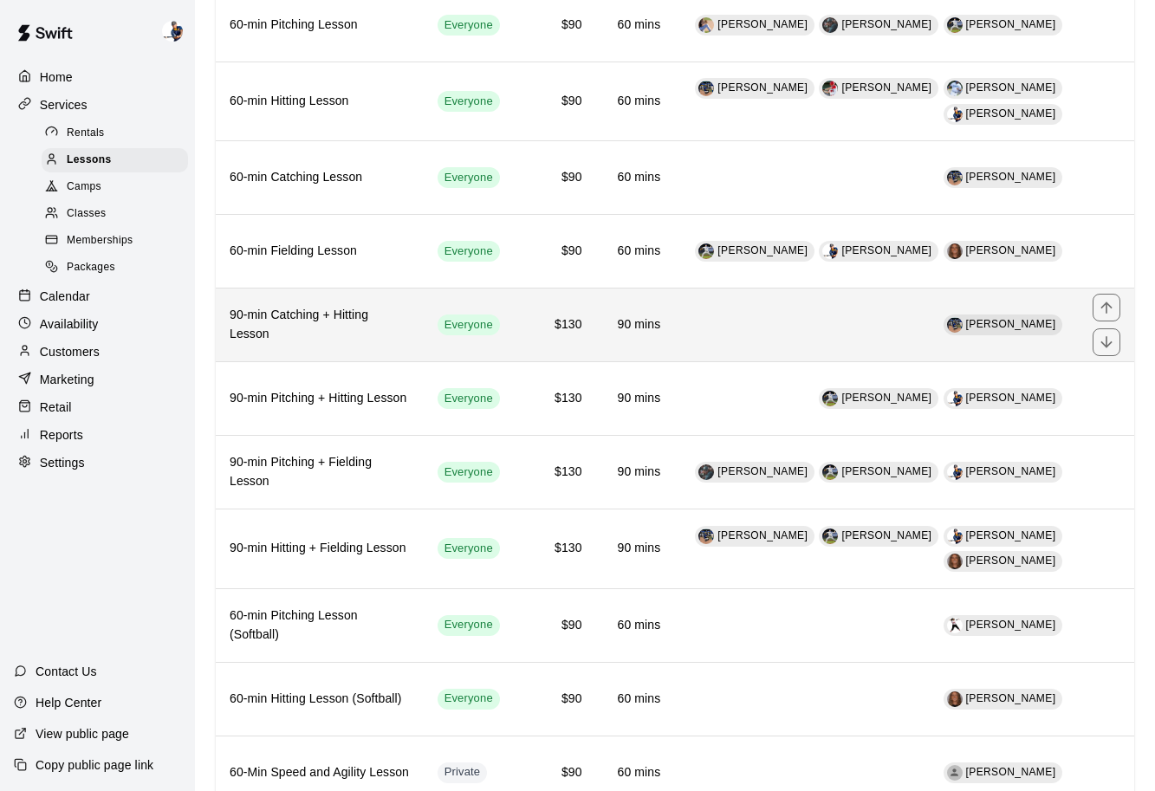
click at [419, 360] on th "90-min Catching + Hitting Lesson" at bounding box center [320, 326] width 208 height 74
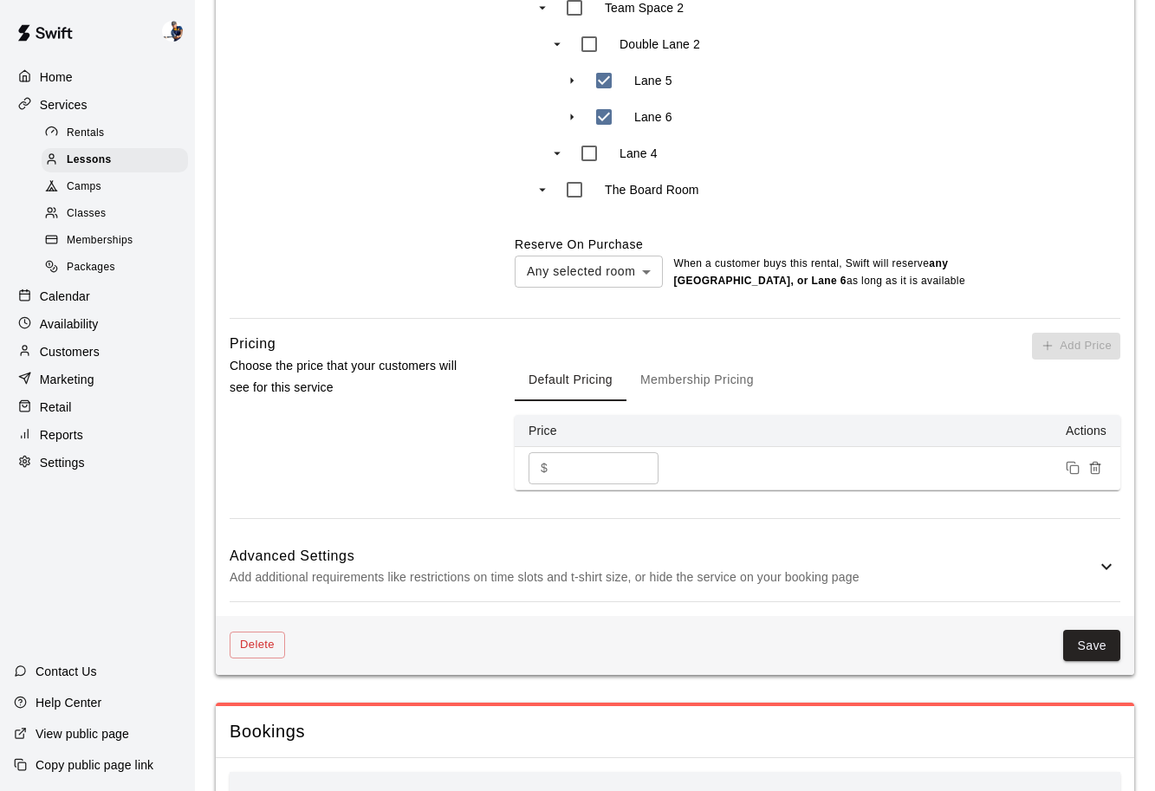
scroll to position [1667, 0]
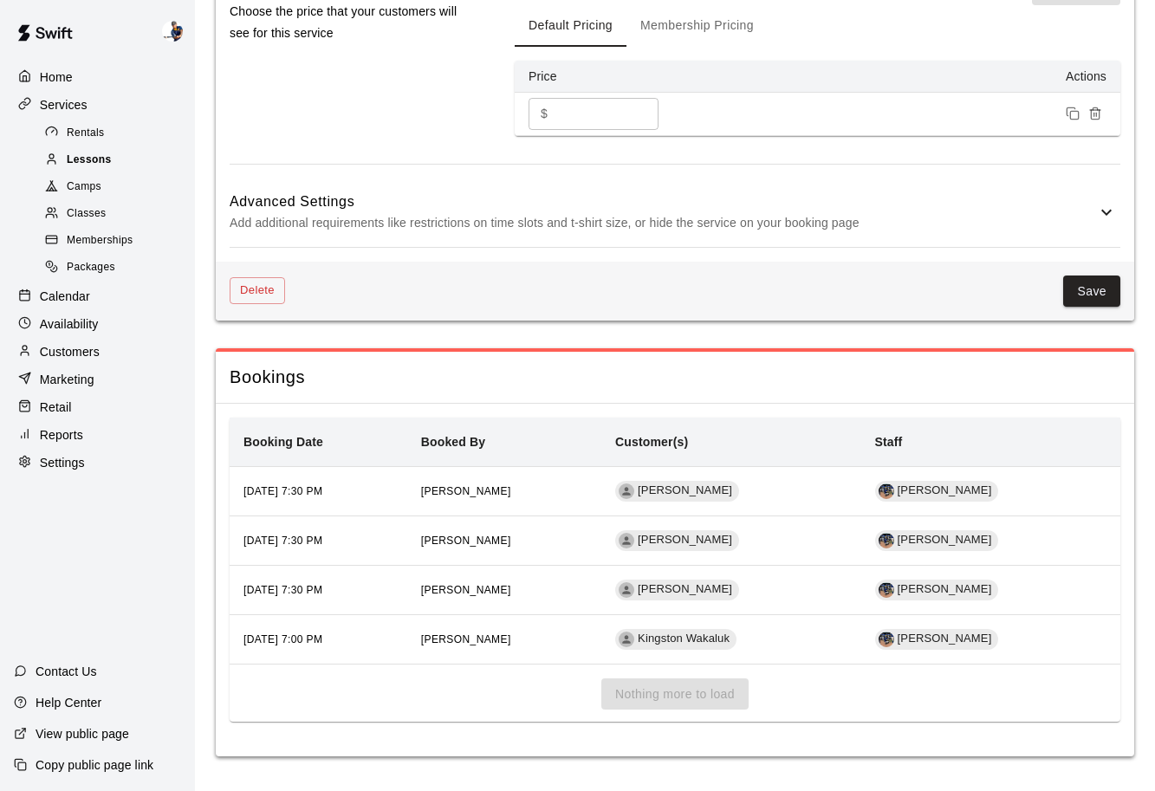
click at [123, 166] on div "Lessons" at bounding box center [115, 160] width 146 height 24
